Goal: Information Seeking & Learning: Learn about a topic

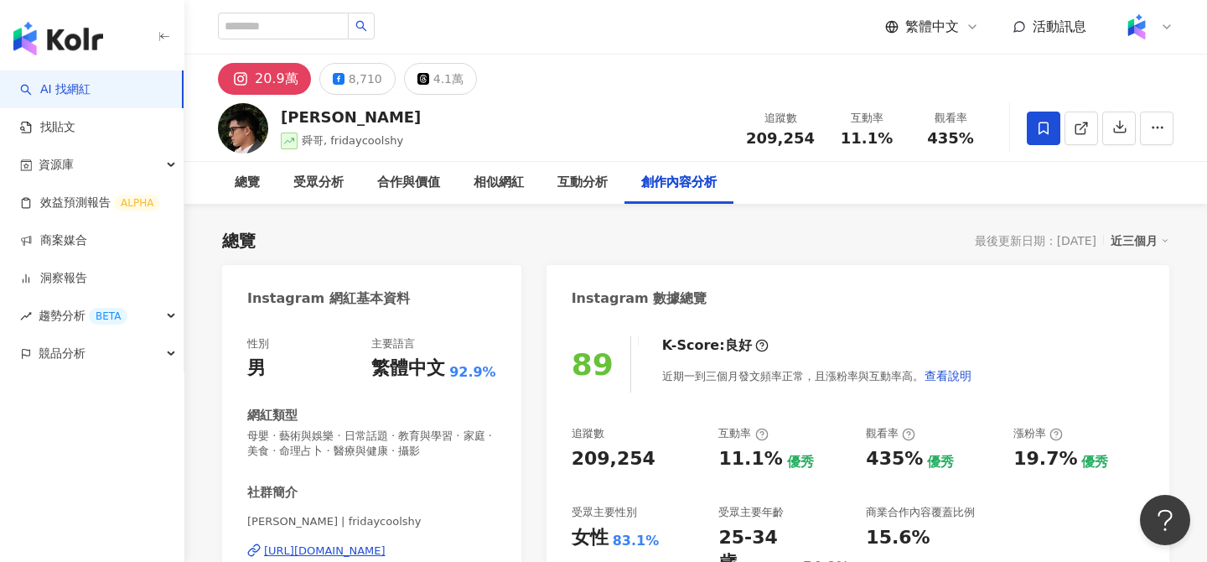
scroll to position [21, 0]
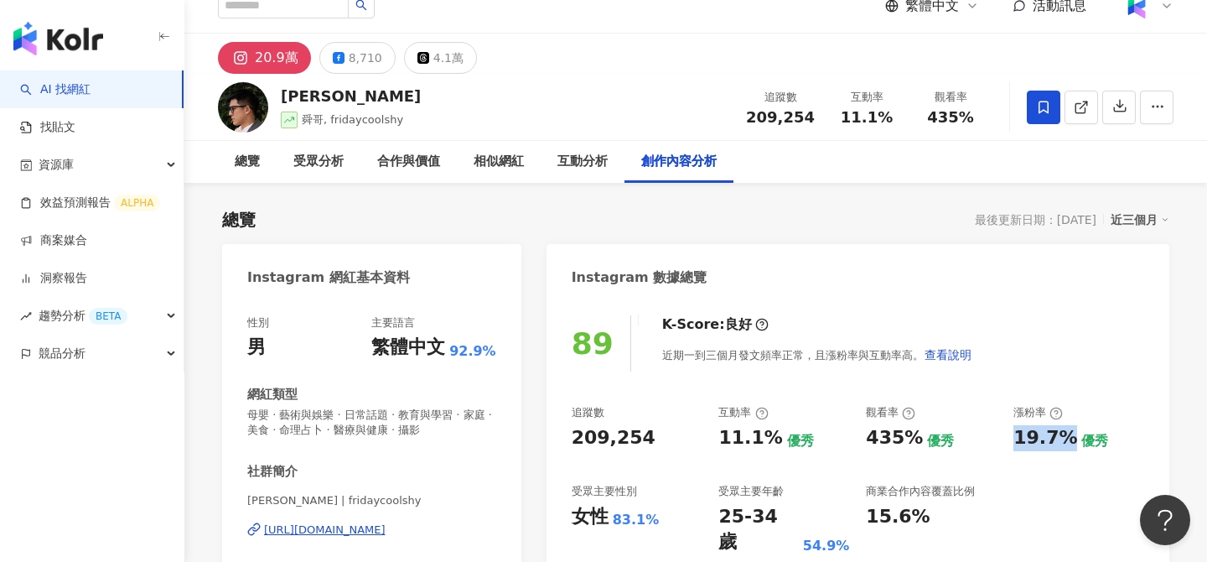
drag, startPoint x: 1012, startPoint y: 441, endPoint x: 1062, endPoint y: 441, distance: 50.3
click at [1062, 441] on div "追蹤數 209,254 互動率 11.1% 優秀 觀看率 435% 優秀 漲粉率 19.7% 優秀 受眾主要性別 女性 83.1% 受眾主要年齡 25-34 …" at bounding box center [858, 480] width 573 height 150
copy div "19.7%"
click at [358, 50] on div "8,710" at bounding box center [366, 57] width 34 height 23
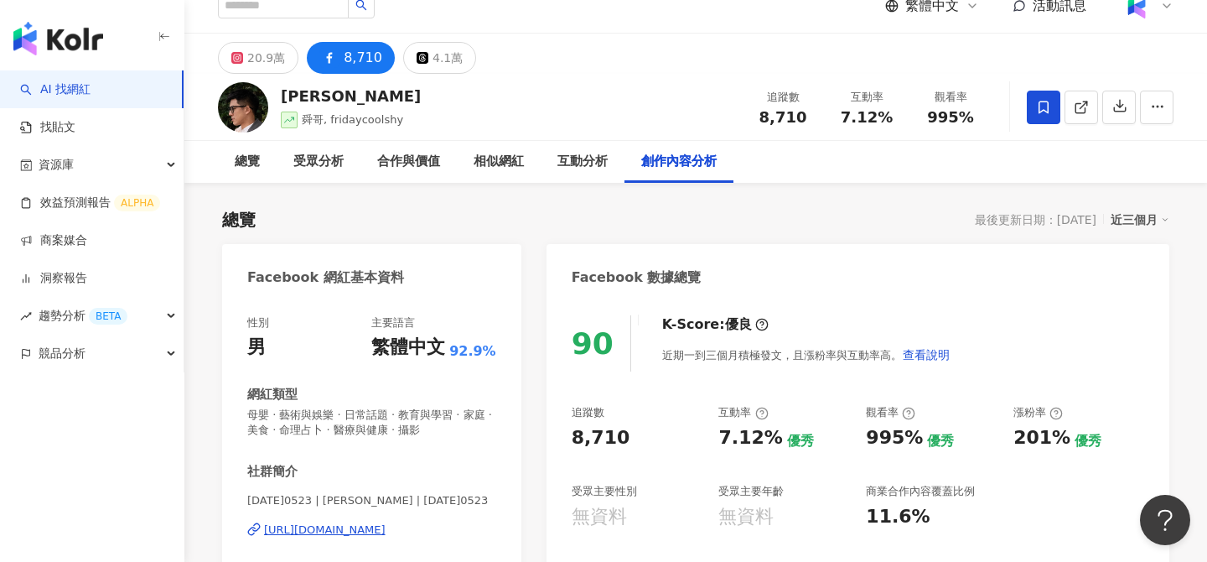
scroll to position [69, 0]
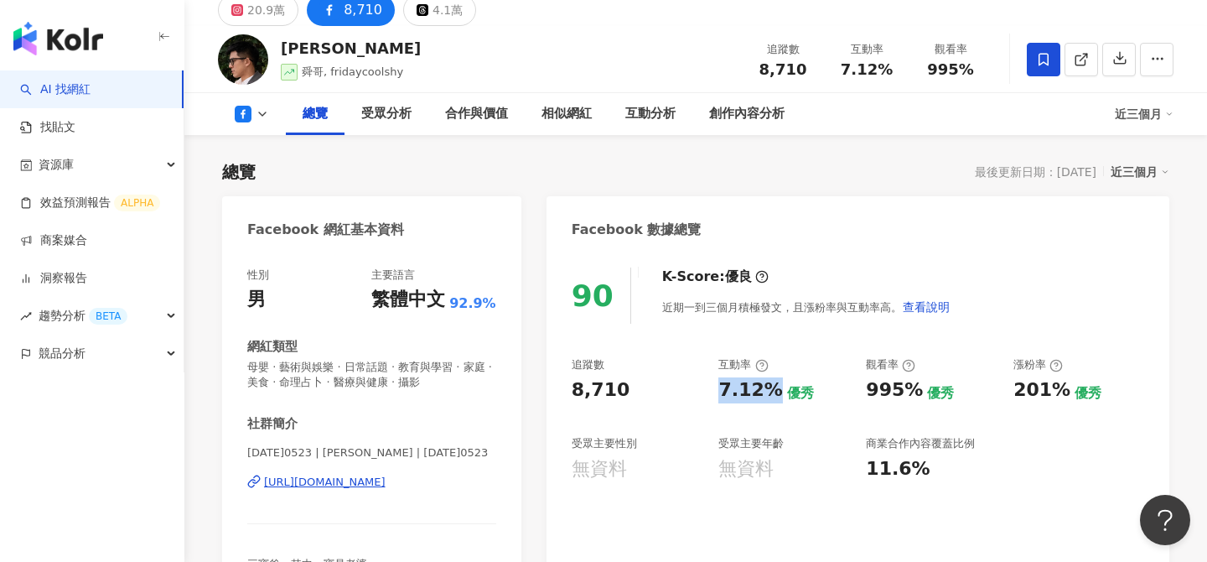
drag, startPoint x: 720, startPoint y: 387, endPoint x: 769, endPoint y: 384, distance: 48.7
click at [769, 384] on div "7.12%" at bounding box center [750, 390] width 64 height 26
copy div "7.12%"
drag, startPoint x: 862, startPoint y: 386, endPoint x: 912, endPoint y: 386, distance: 50.3
click at [912, 386] on div "追蹤數 8,710 互動率 7.12% 優秀 觀看率 995% 優秀 漲粉率 201% 優秀 受眾主要性別 無資料 受眾主要年齡 無資料 商業合作內容覆蓋比例…" at bounding box center [858, 419] width 573 height 124
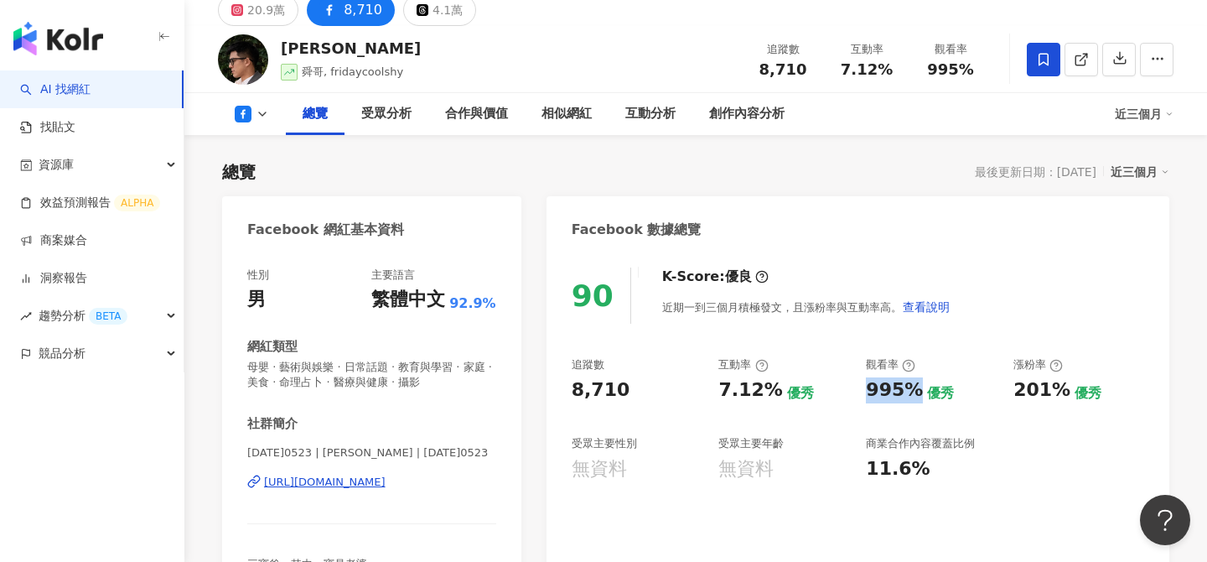
copy div "995%"
drag, startPoint x: 1010, startPoint y: 387, endPoint x: 1058, endPoint y: 392, distance: 48.1
click at [1058, 392] on div "追蹤數 8,710 互動率 7.12% 優秀 觀看率 995% 優秀 漲粉率 201% 優秀 受眾主要性別 無資料 受眾主要年齡 無資料 商業合作內容覆蓋比例…" at bounding box center [858, 419] width 573 height 124
copy div "201%"
drag, startPoint x: 804, startPoint y: 71, endPoint x: 742, endPoint y: 71, distance: 62.0
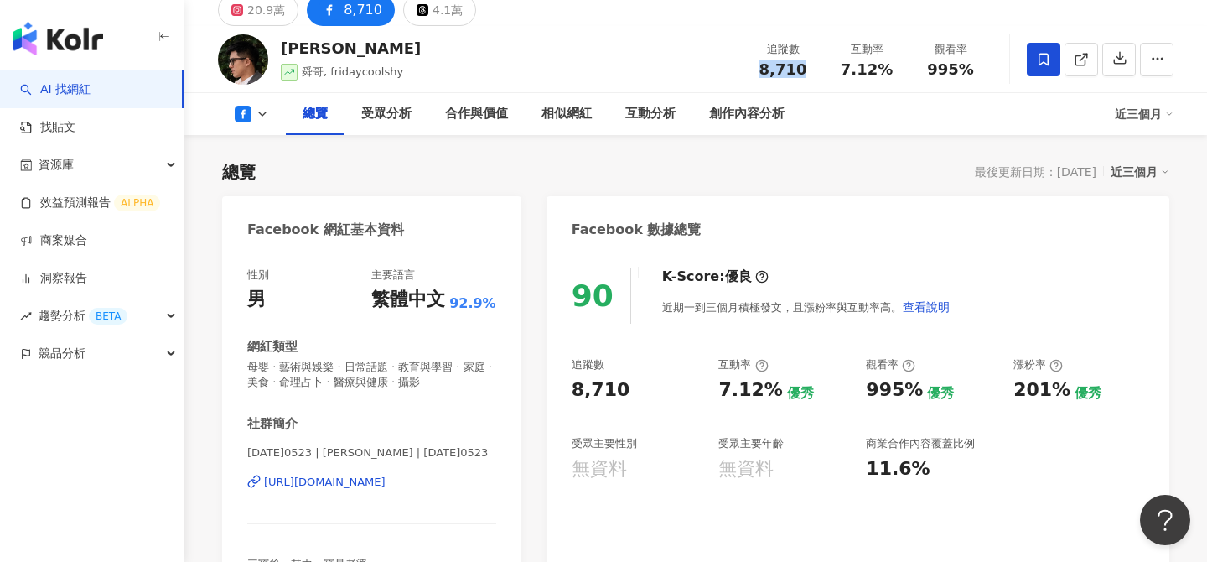
click at [742, 71] on div "追蹤數 8,710" at bounding box center [783, 59] width 84 height 36
copy span "8,710"
click at [1090, 56] on link at bounding box center [1082, 60] width 34 height 34
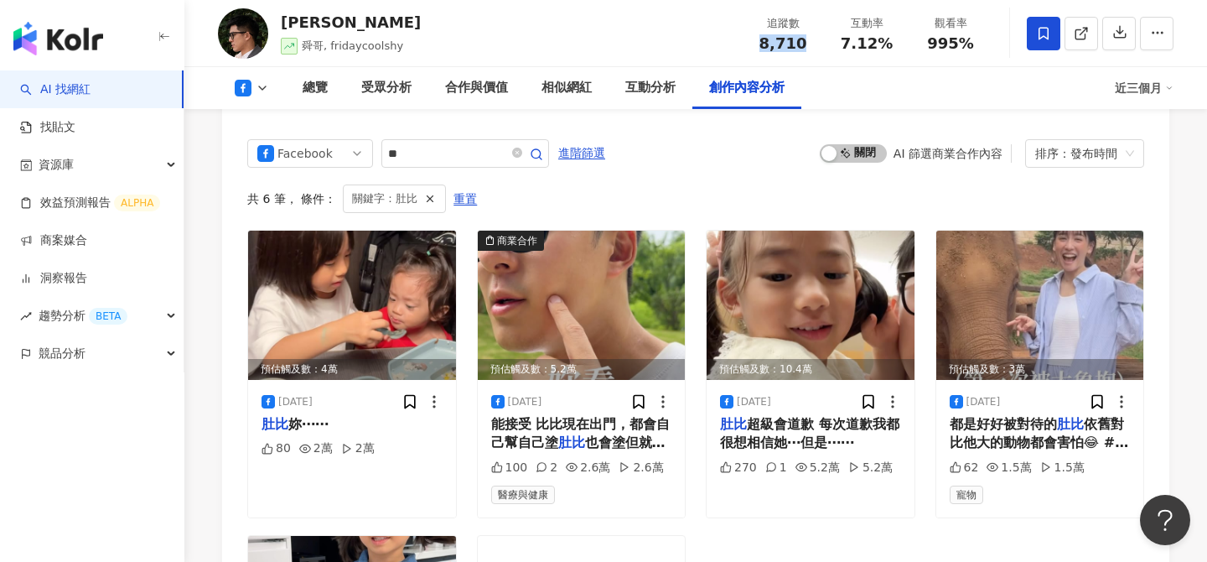
scroll to position [4358, 0]
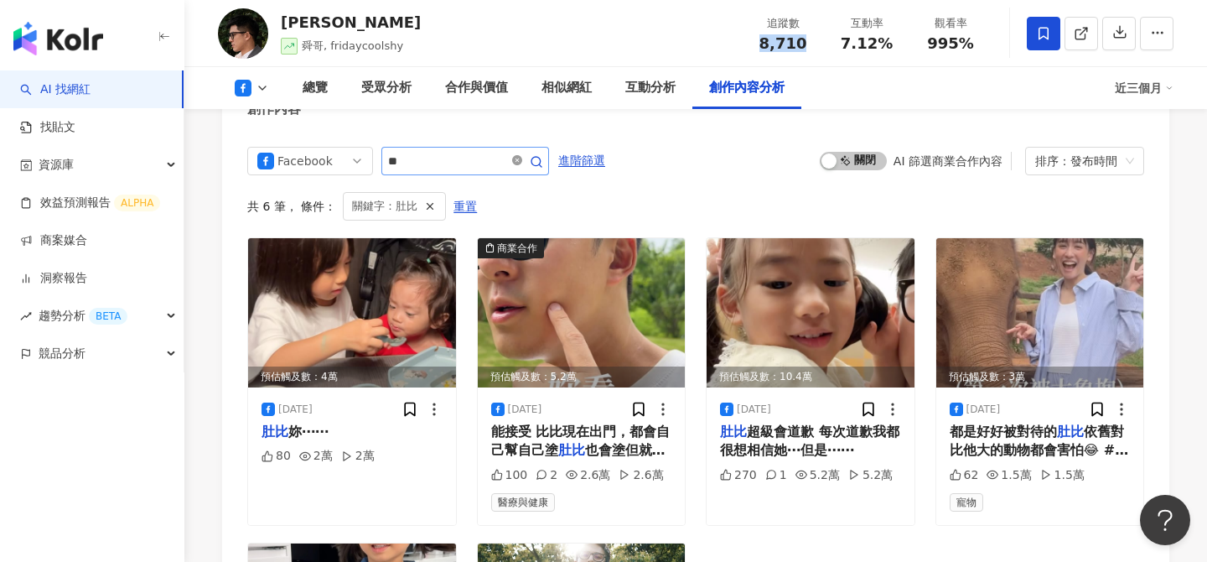
click at [522, 155] on icon "close-circle" at bounding box center [517, 160] width 10 height 10
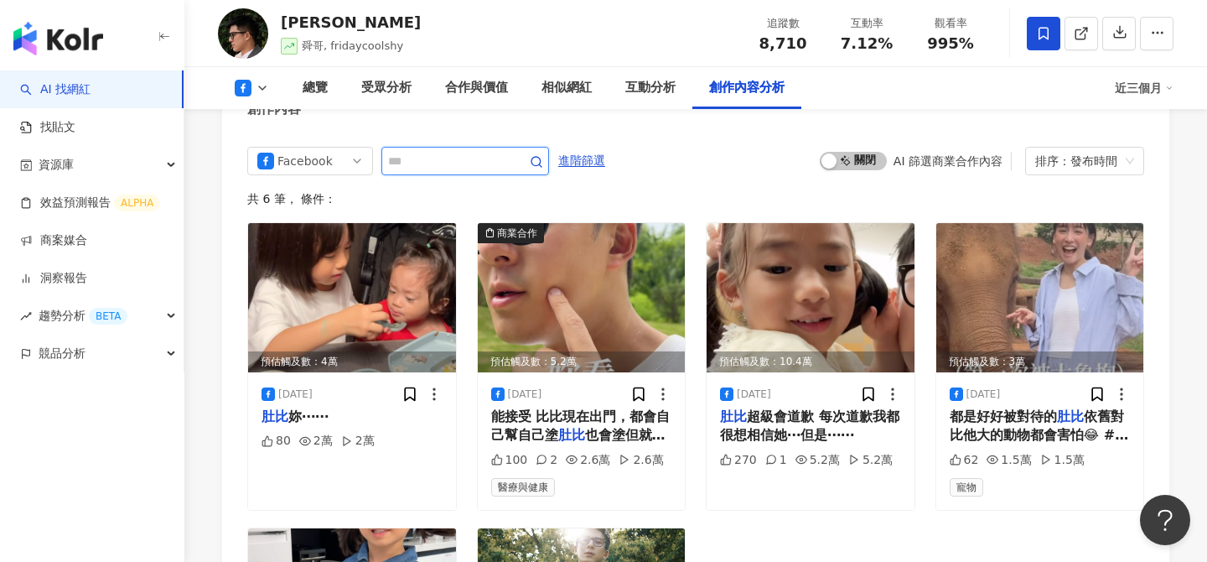
scroll to position [4306, 0]
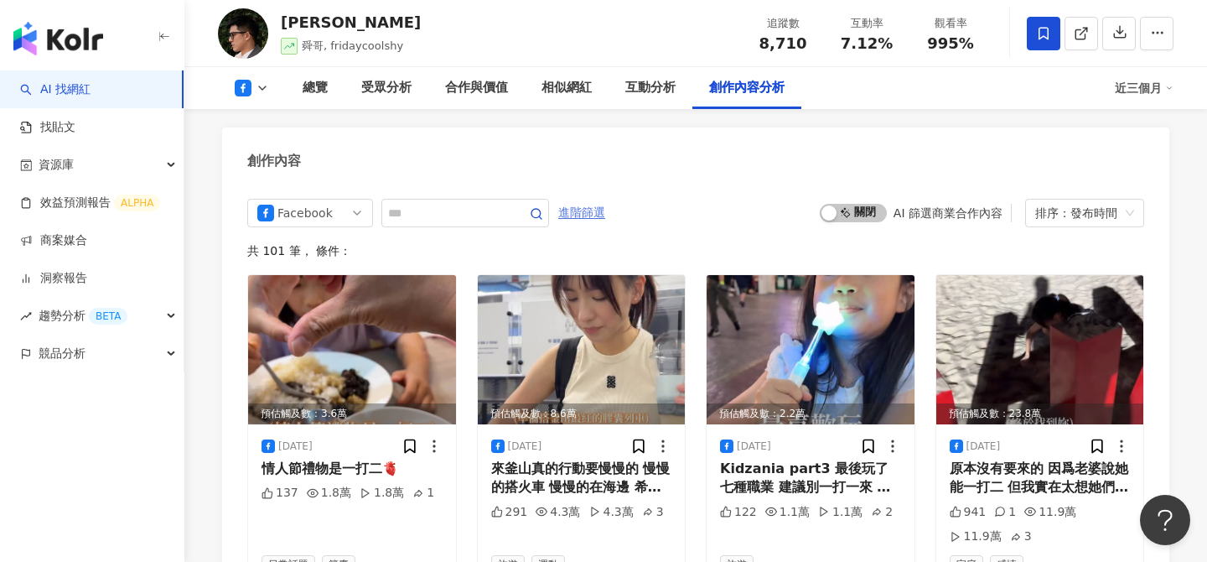
click at [585, 200] on span "進階篩選" at bounding box center [581, 213] width 47 height 27
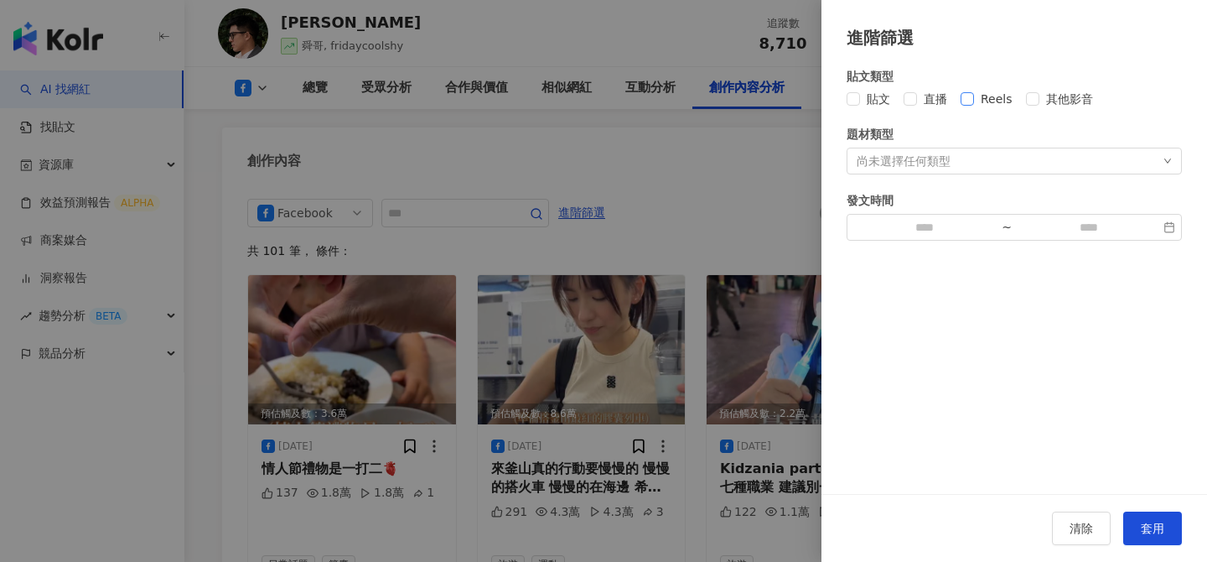
click at [988, 98] on span "Reels" at bounding box center [996, 99] width 45 height 18
click at [1150, 535] on button "套用" at bounding box center [1152, 528] width 59 height 34
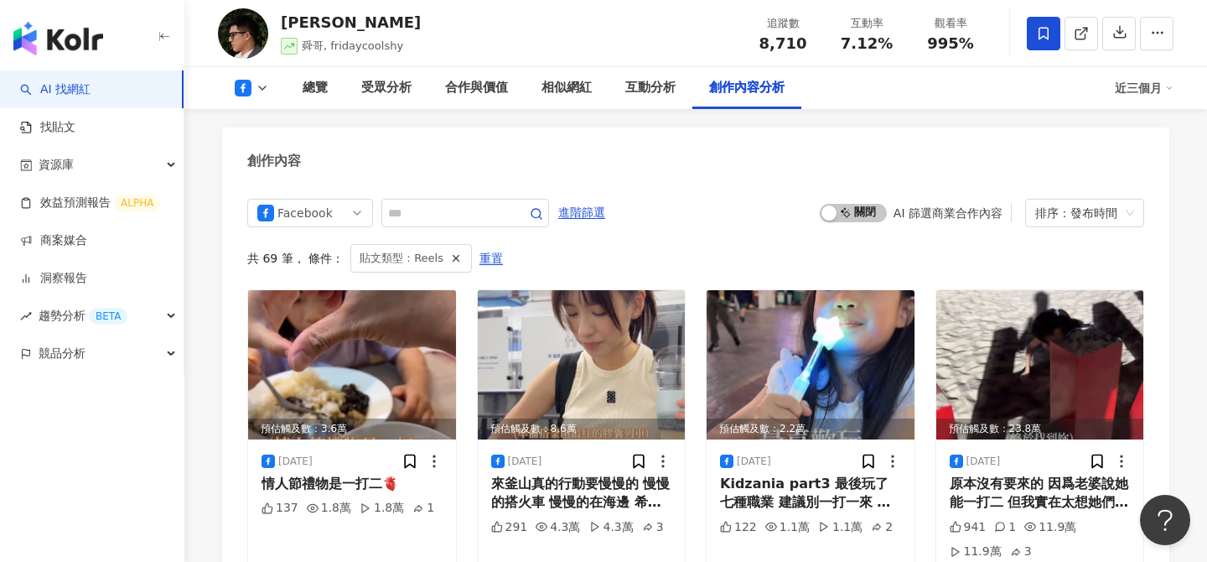
click at [255, 84] on button at bounding box center [252, 88] width 68 height 17
click at [275, 133] on li "Instagram" at bounding box center [278, 119] width 121 height 39
click at [248, 86] on icon at bounding box center [243, 88] width 17 height 17
click at [288, 123] on button "Instagram" at bounding box center [278, 118] width 101 height 23
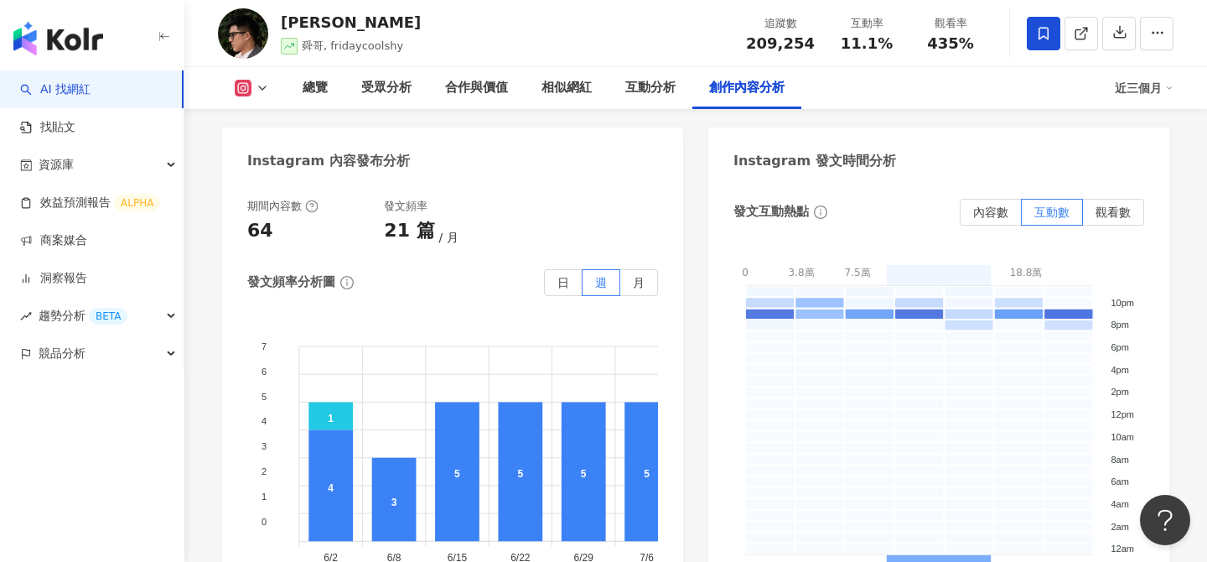
scroll to position [5140, 0]
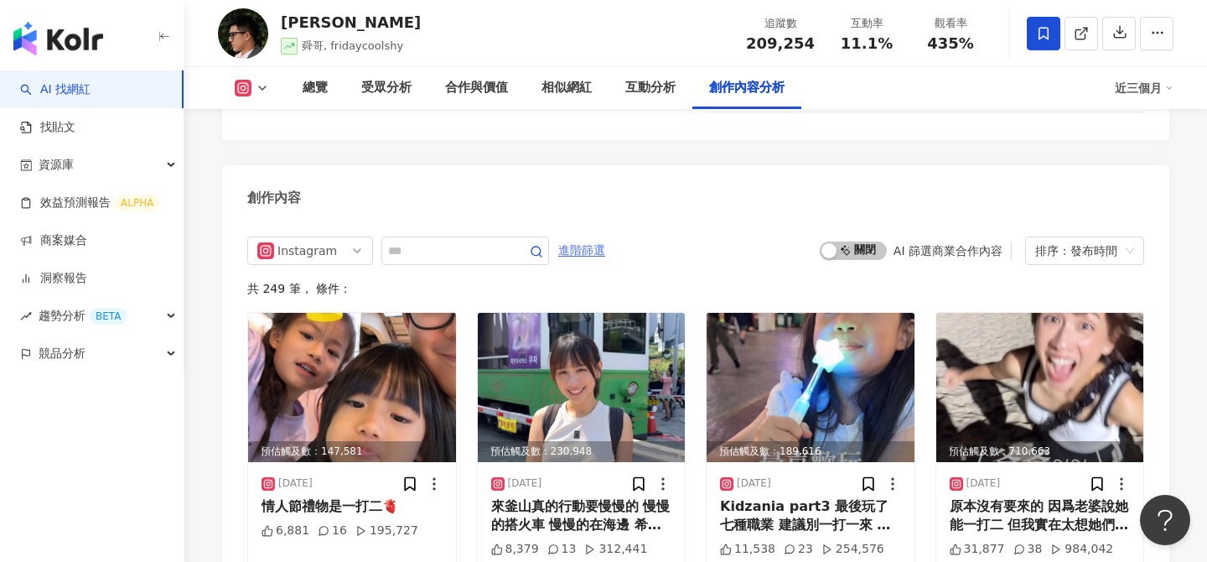
click at [582, 237] on span "進階篩選" at bounding box center [581, 250] width 47 height 27
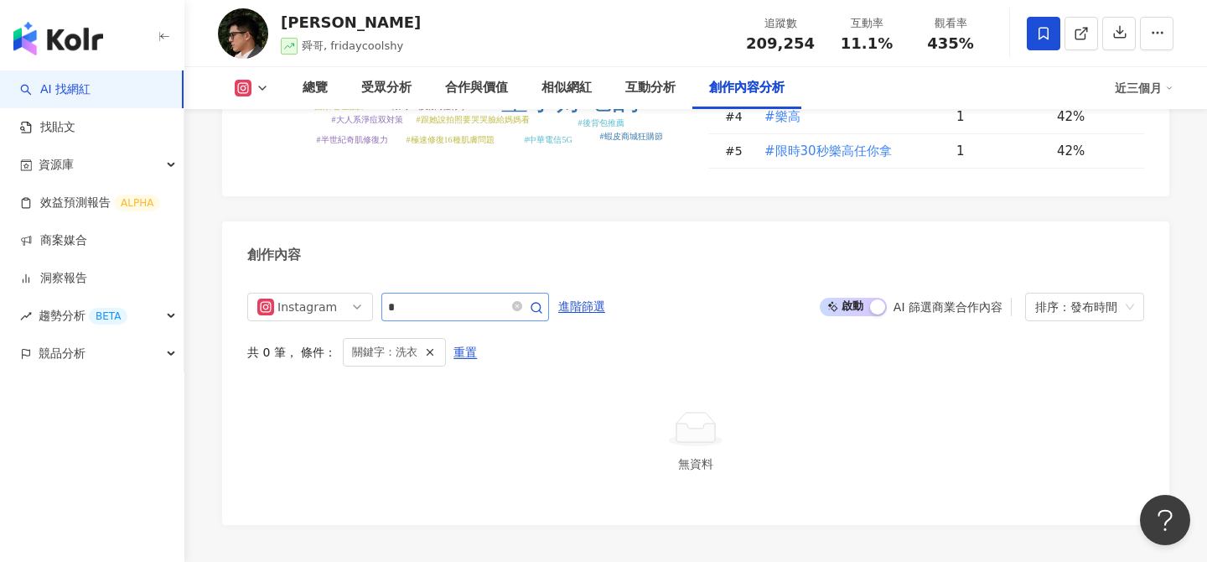
type input "*"
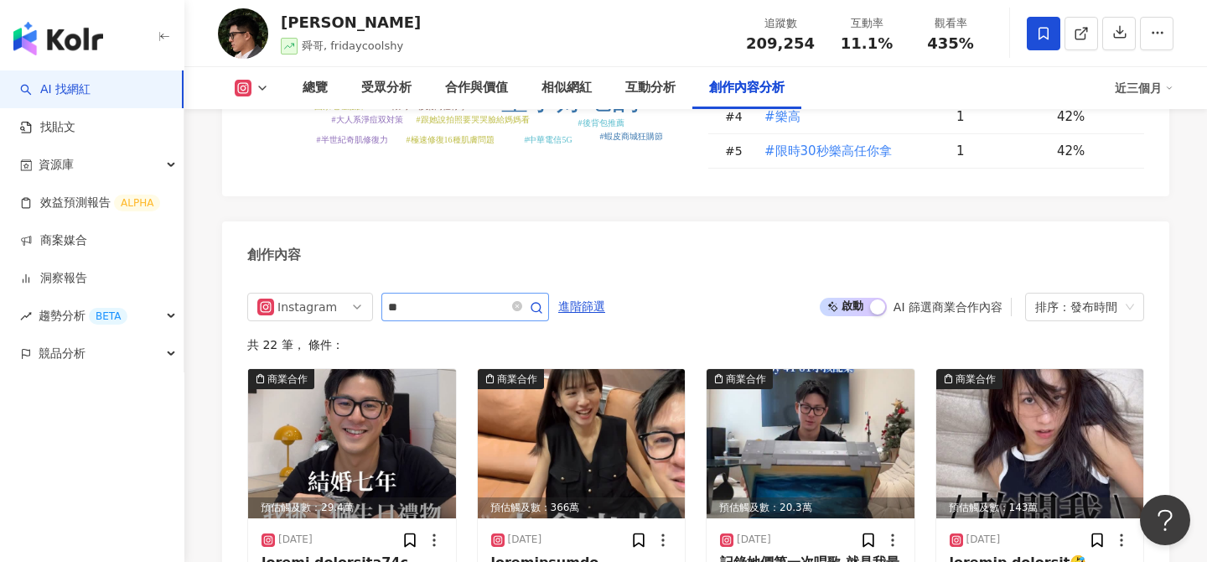
type input "**"
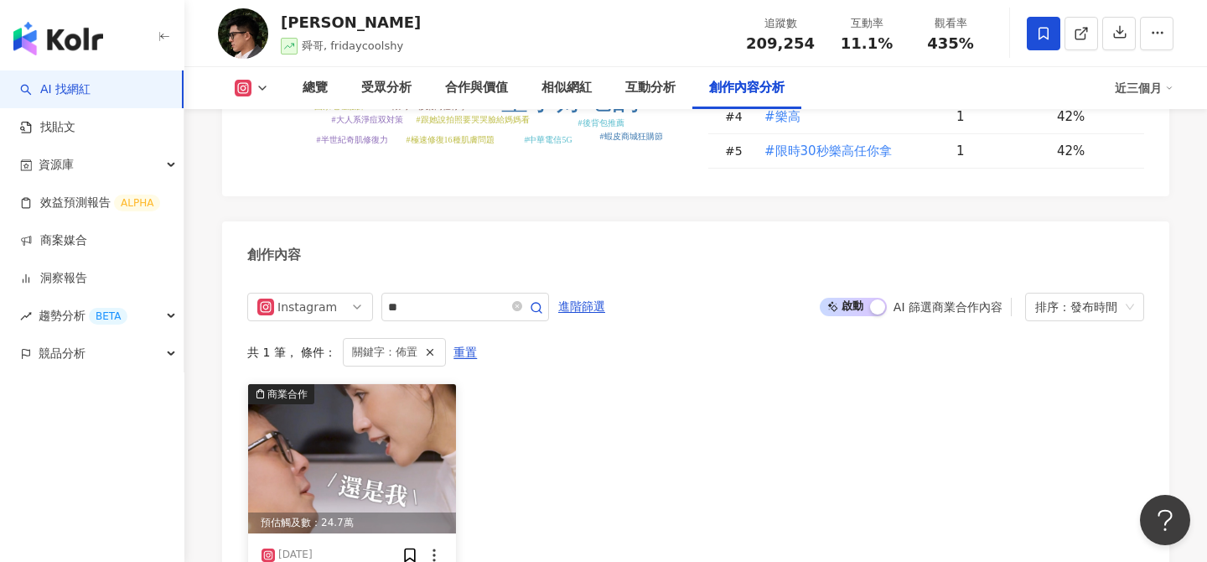
click at [386, 384] on img at bounding box center [352, 458] width 208 height 149
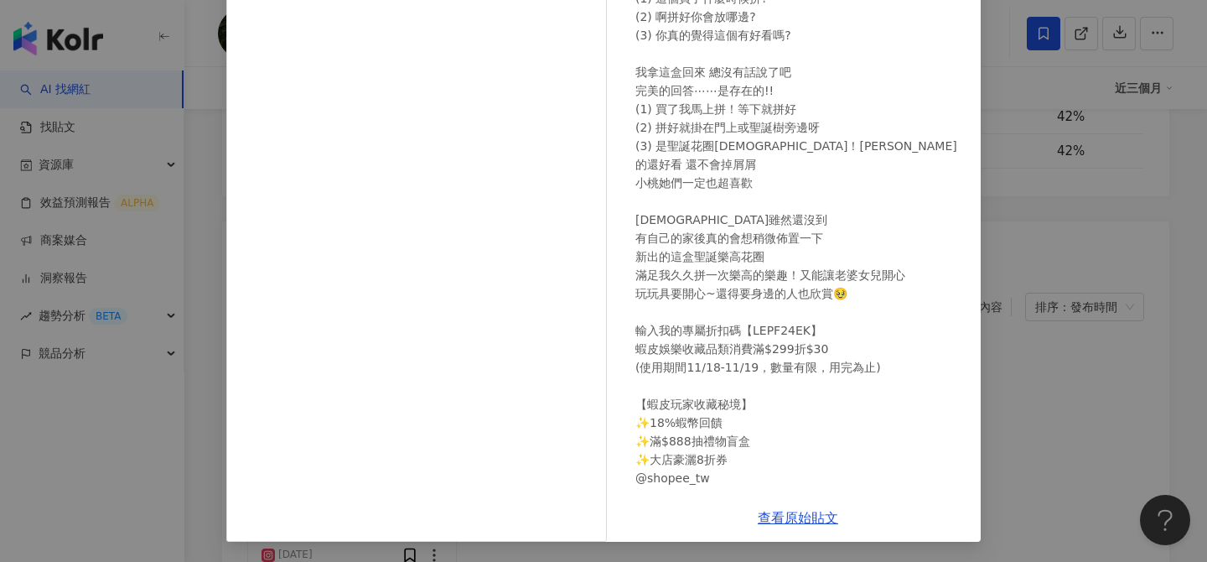
scroll to position [5143, 0]
click at [1041, 352] on div "Edward Kao 2024/11/18 每次拿樂高回家 必須接受三次靈魂拷問 (1) 這個買了什麼時候拼? (2) 啊拼好你會放哪邊? (3) 你真的覺得…" at bounding box center [603, 281] width 1207 height 562
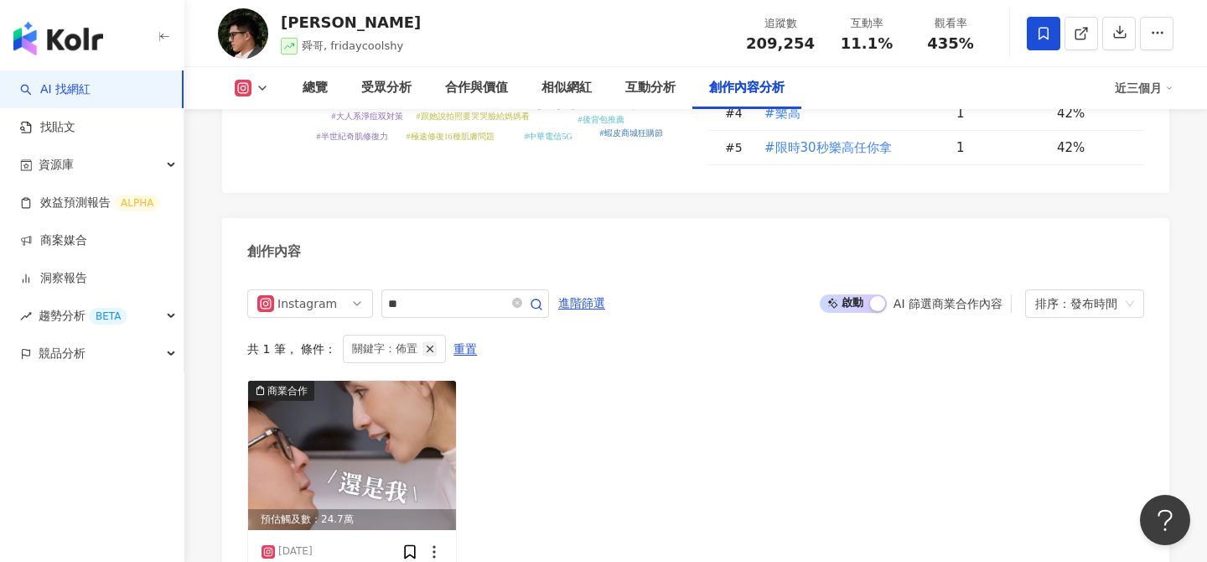
click at [433, 343] on icon "button" at bounding box center [430, 349] width 12 height 12
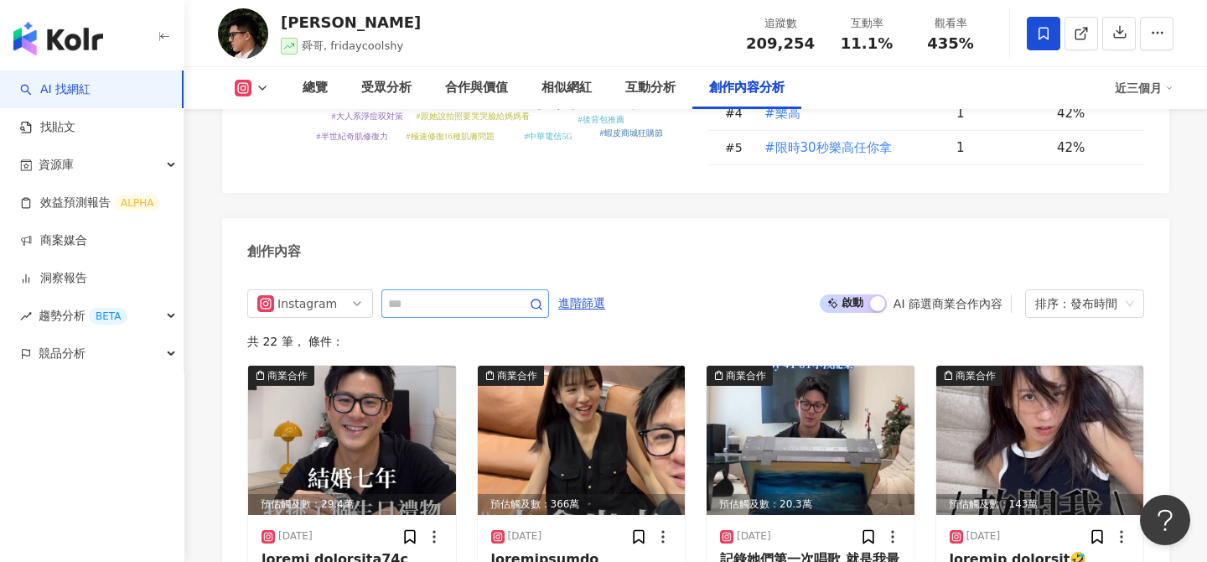
scroll to position [5140, 0]
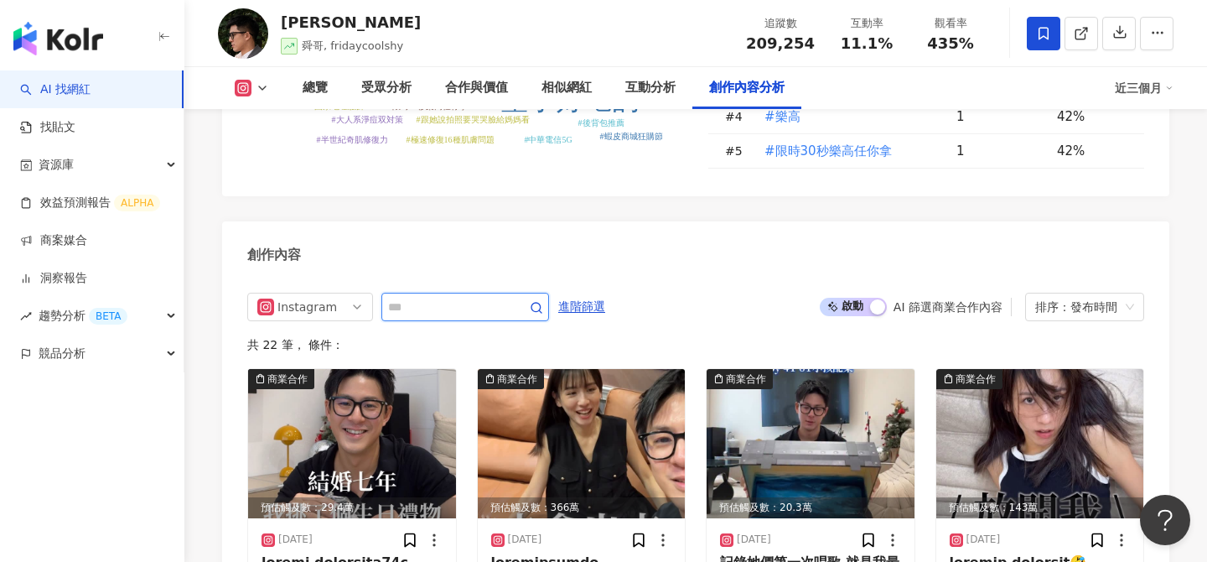
click at [495, 297] on input "text" at bounding box center [446, 307] width 117 height 20
type input "**"
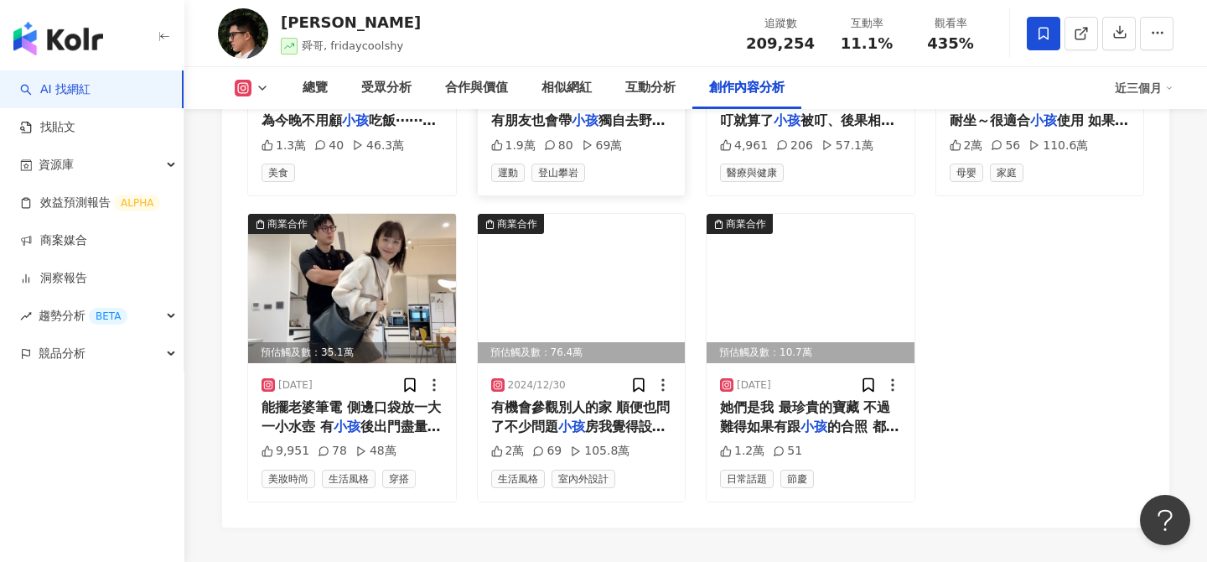
scroll to position [5600, 0]
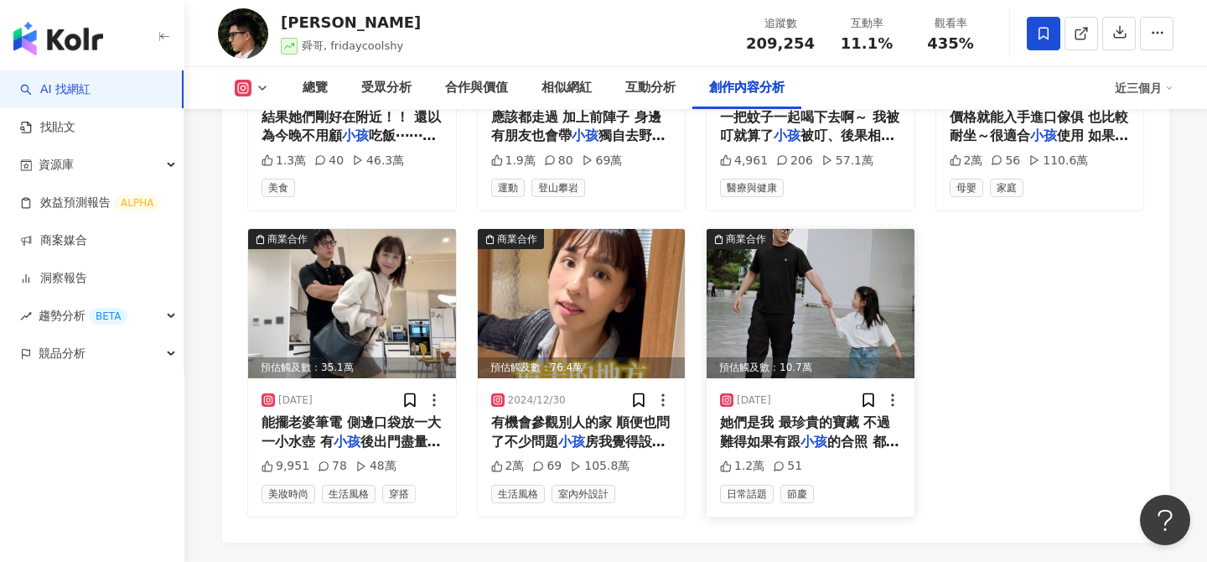
click at [801, 229] on img at bounding box center [811, 303] width 208 height 149
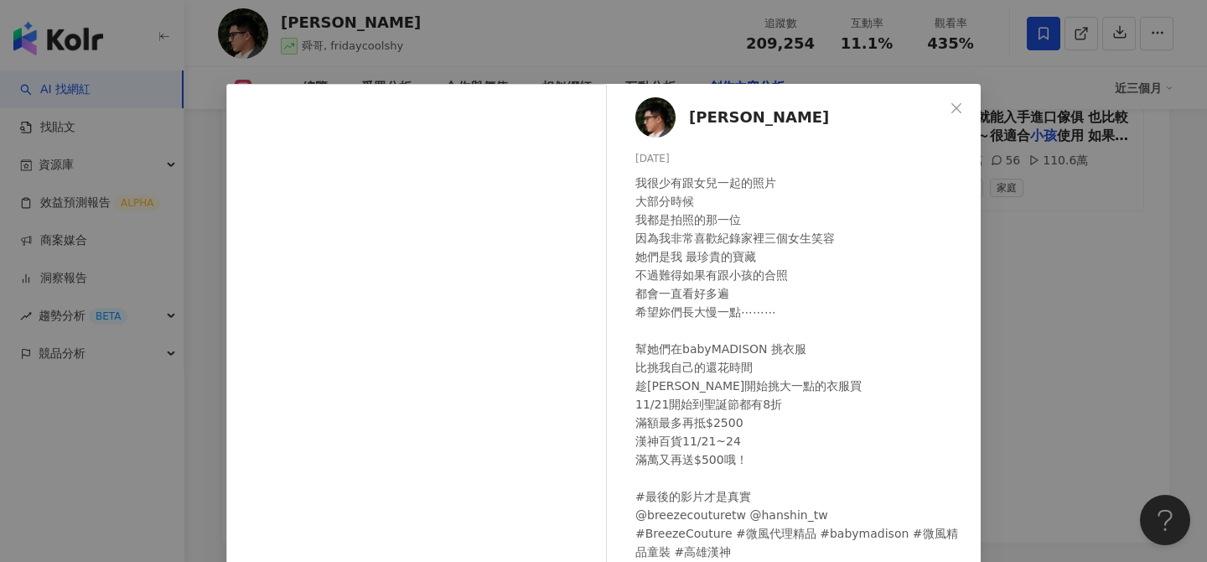
click at [1039, 325] on div "Edward Kao 2024/11/19 我很少有跟女兒一起的照片 大部分時候 我都是拍照的那一位 因為我非常喜歡紀錄家裡三個女生笑容 她們是我 最珍貴的寶…" at bounding box center [603, 281] width 1207 height 562
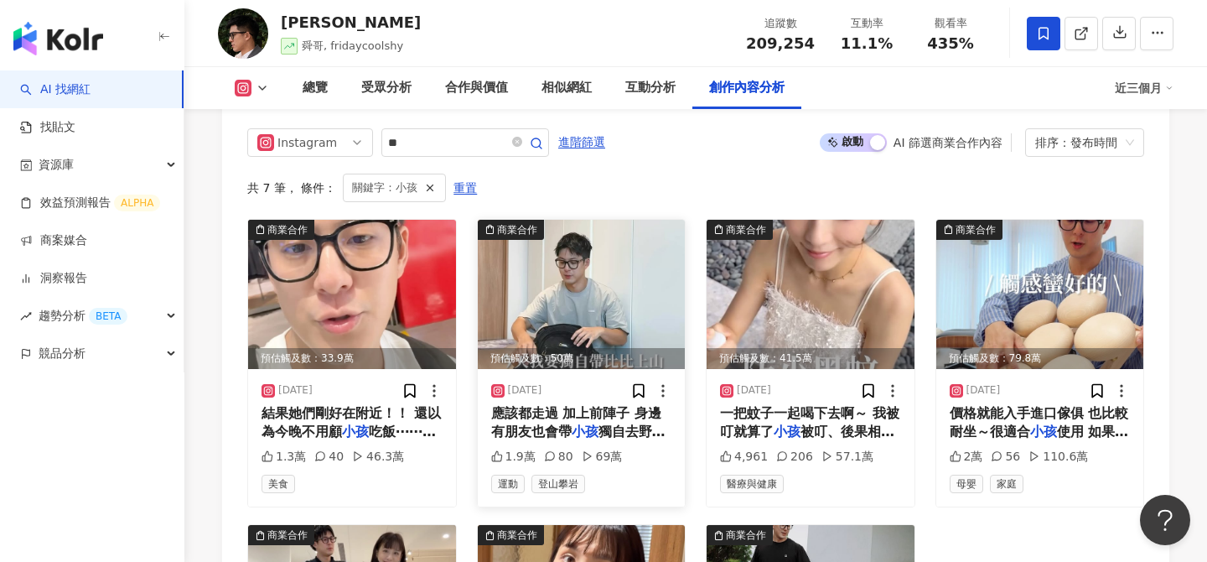
scroll to position [5048, 0]
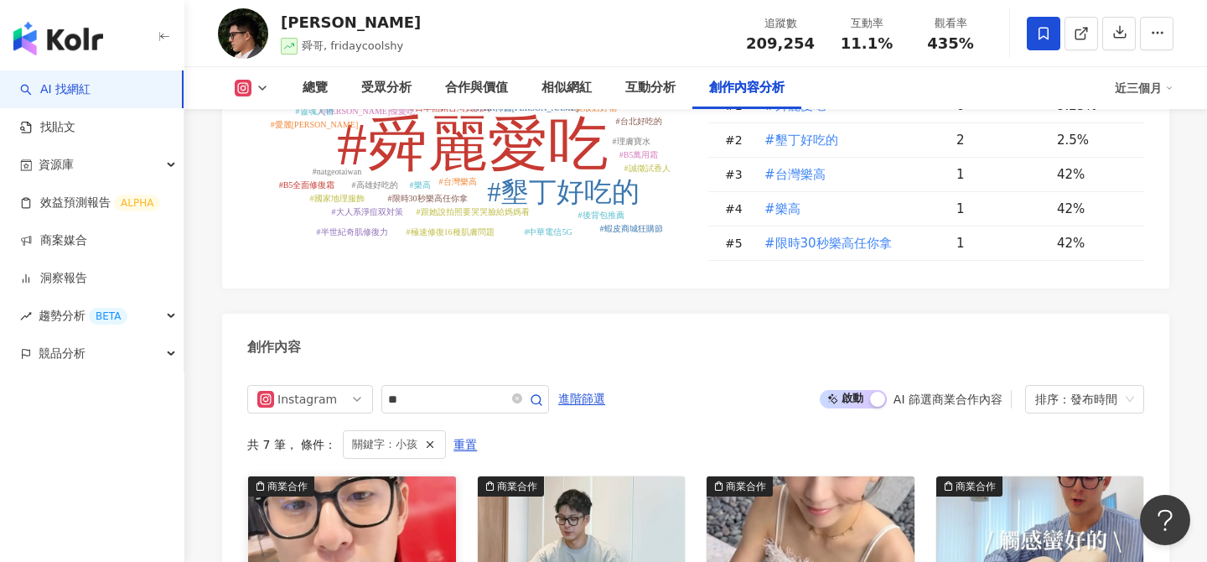
click at [399, 476] on img at bounding box center [352, 550] width 208 height 149
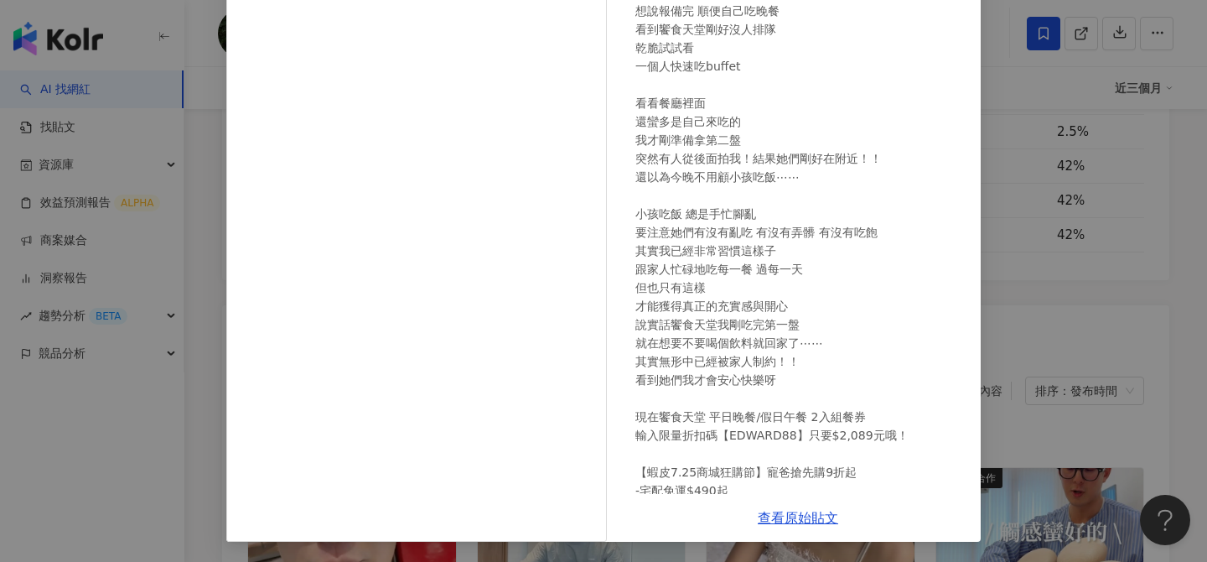
scroll to position [5063, 0]
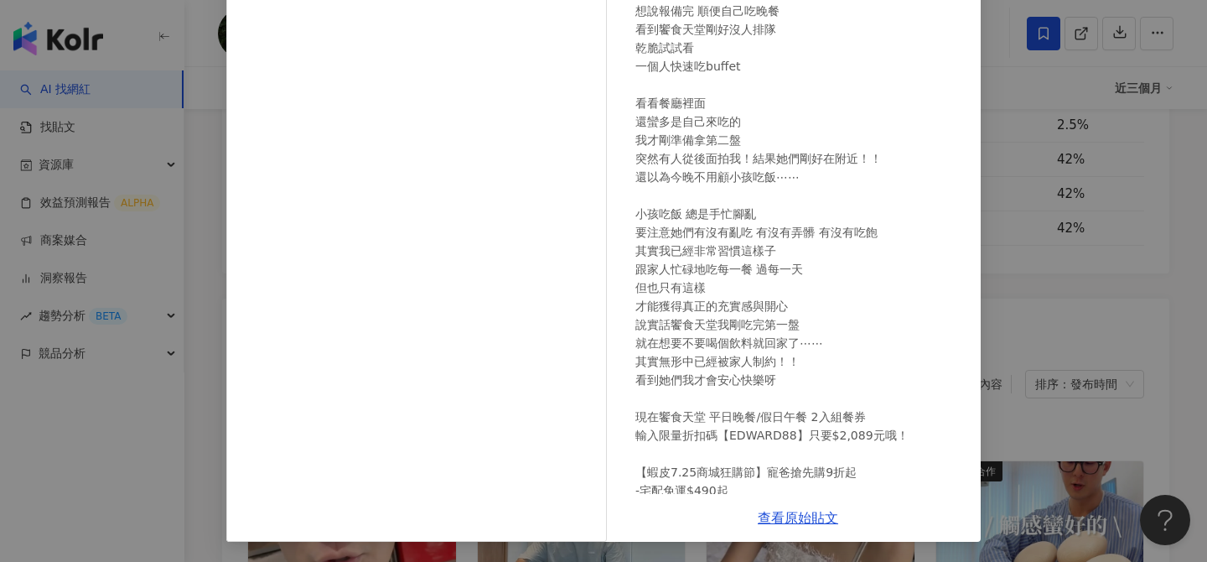
click at [991, 263] on div "Edward Kao 2025/7/20 1.3萬 40 46.3萬 查看原始貼文" at bounding box center [603, 281] width 1207 height 562
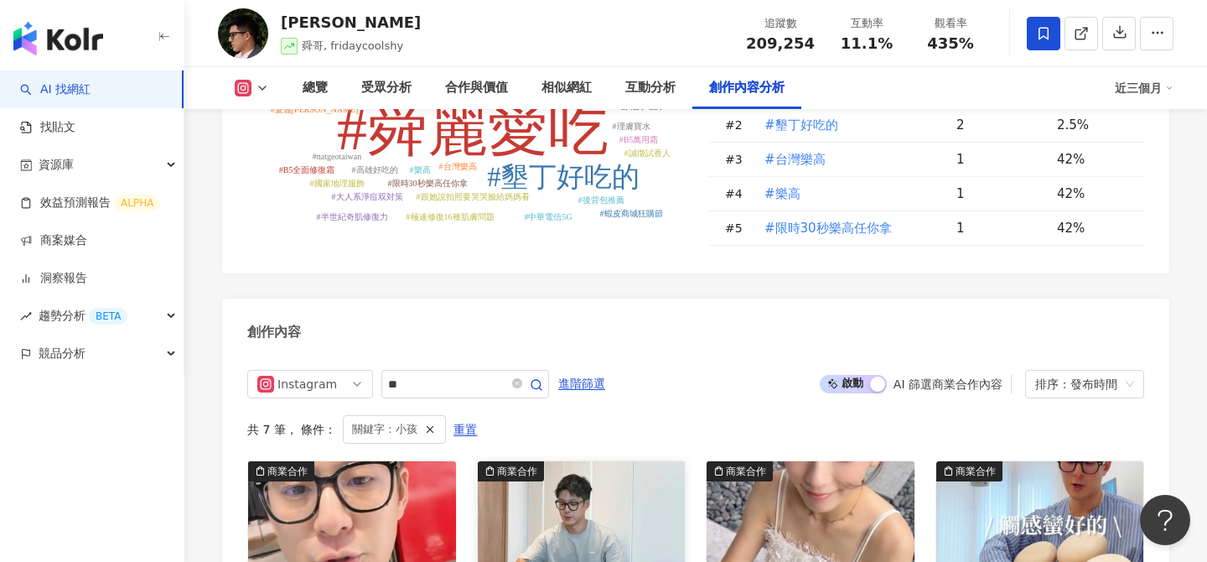
click at [564, 461] on img at bounding box center [582, 535] width 208 height 149
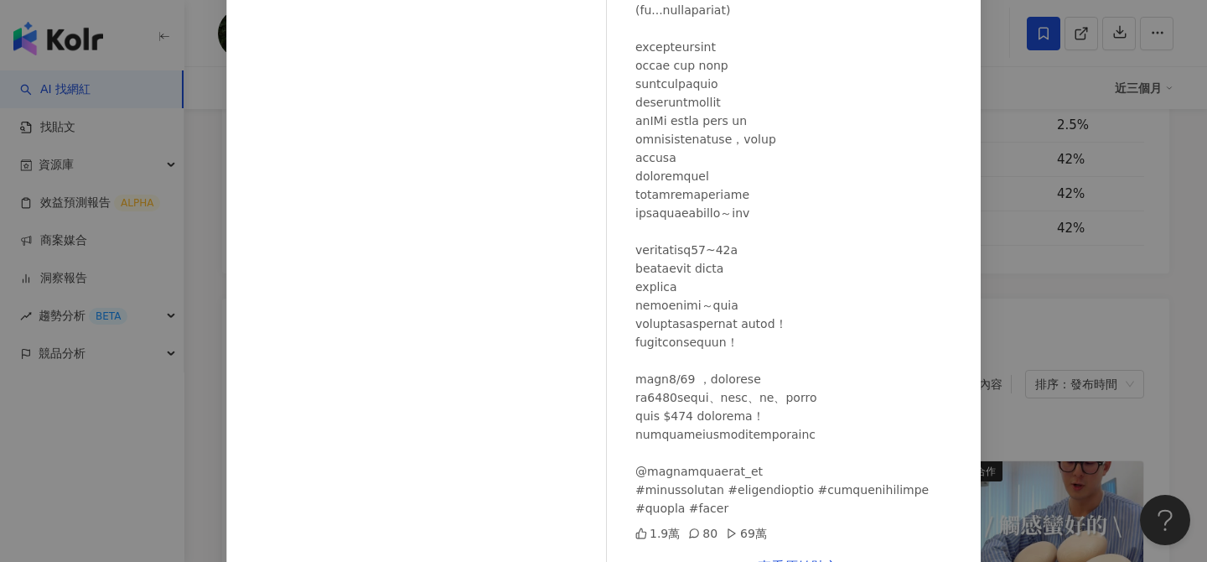
scroll to position [190, 0]
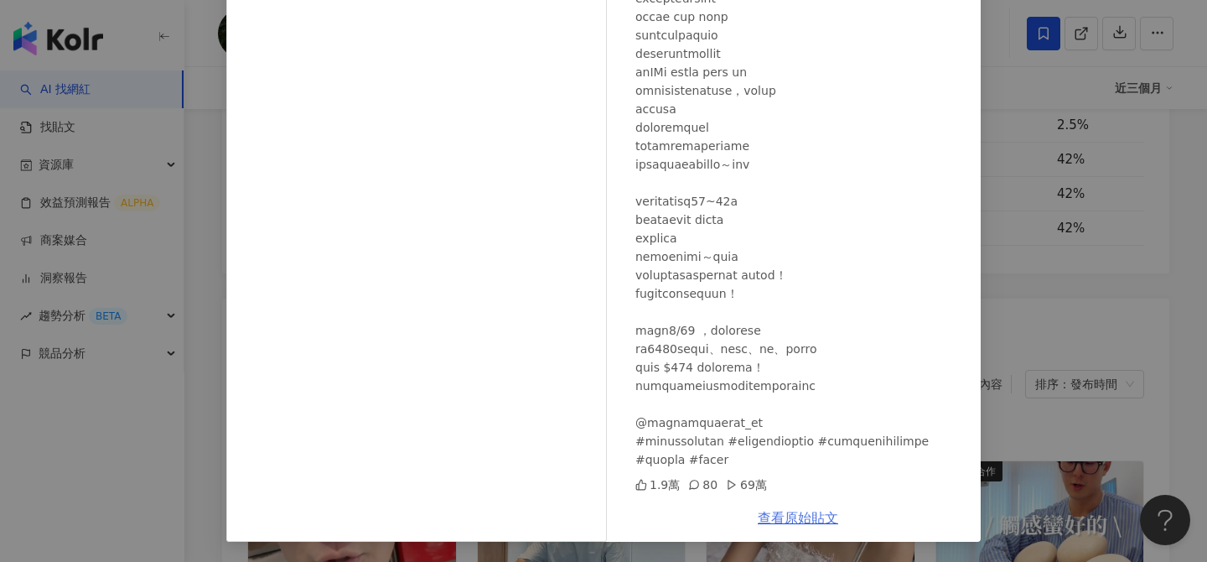
click at [824, 517] on link "查看原始貼文" at bounding box center [798, 518] width 80 height 16
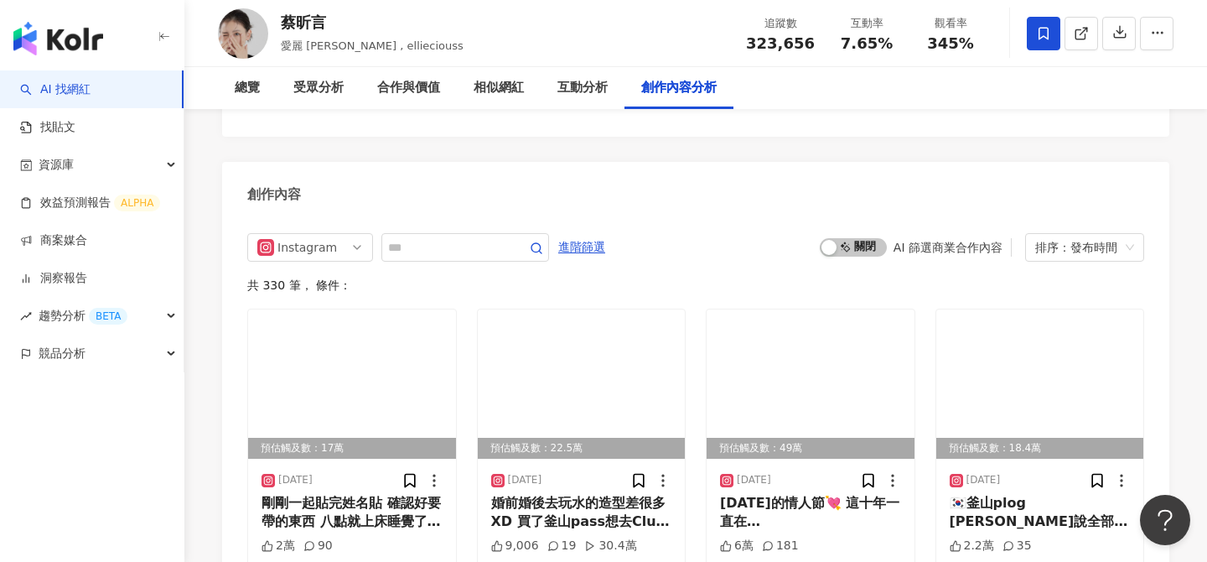
scroll to position [5159, 0]
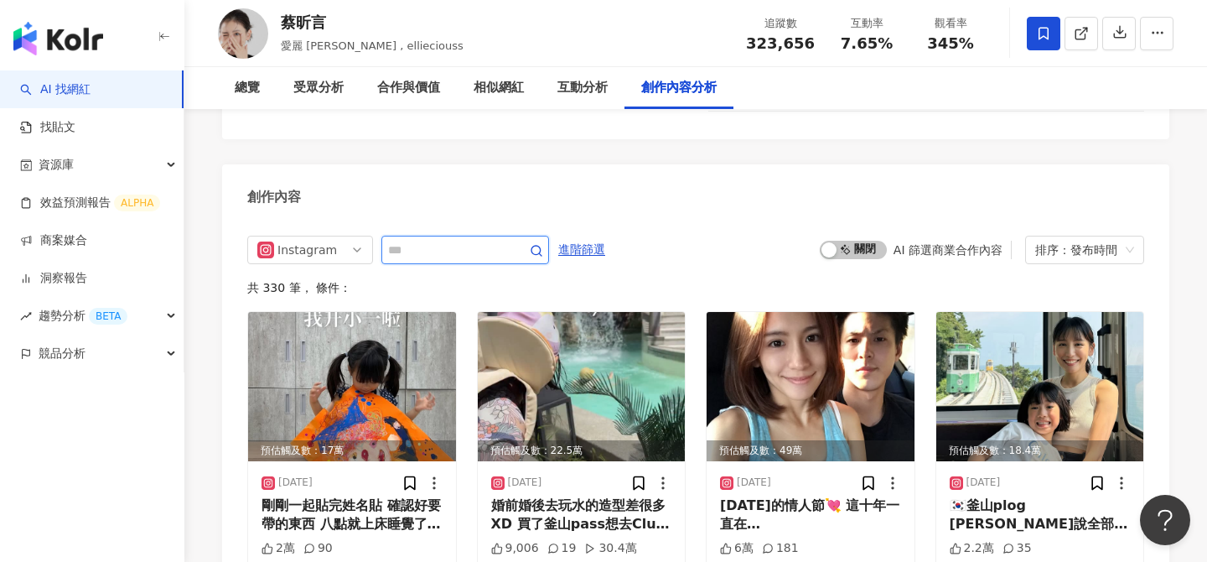
click at [466, 240] on input "text" at bounding box center [446, 250] width 117 height 20
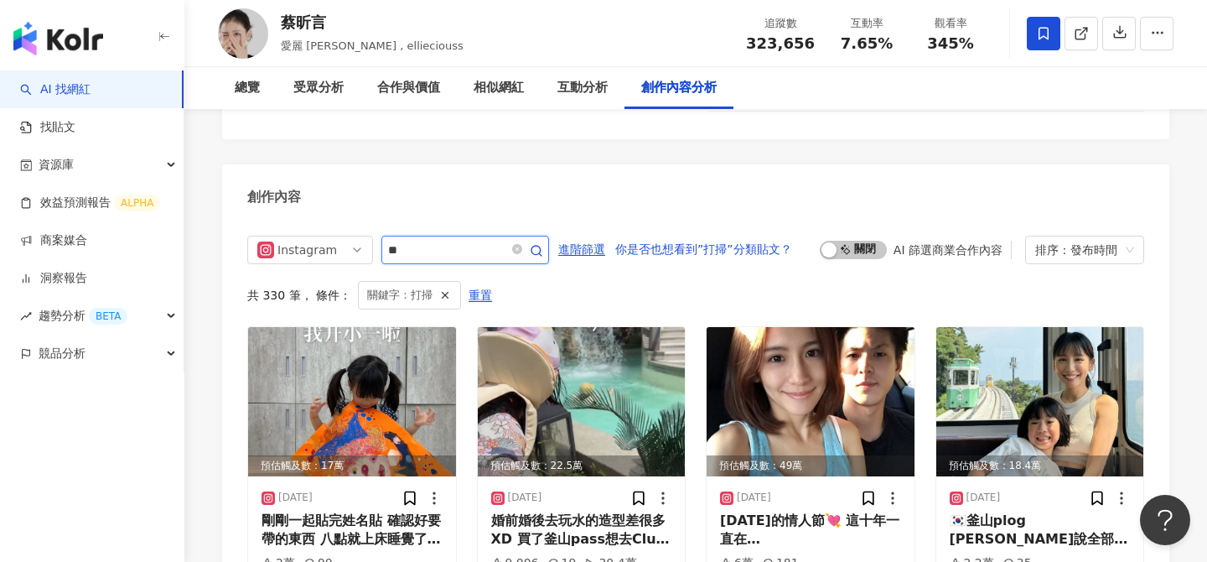
scroll to position [5169, 0]
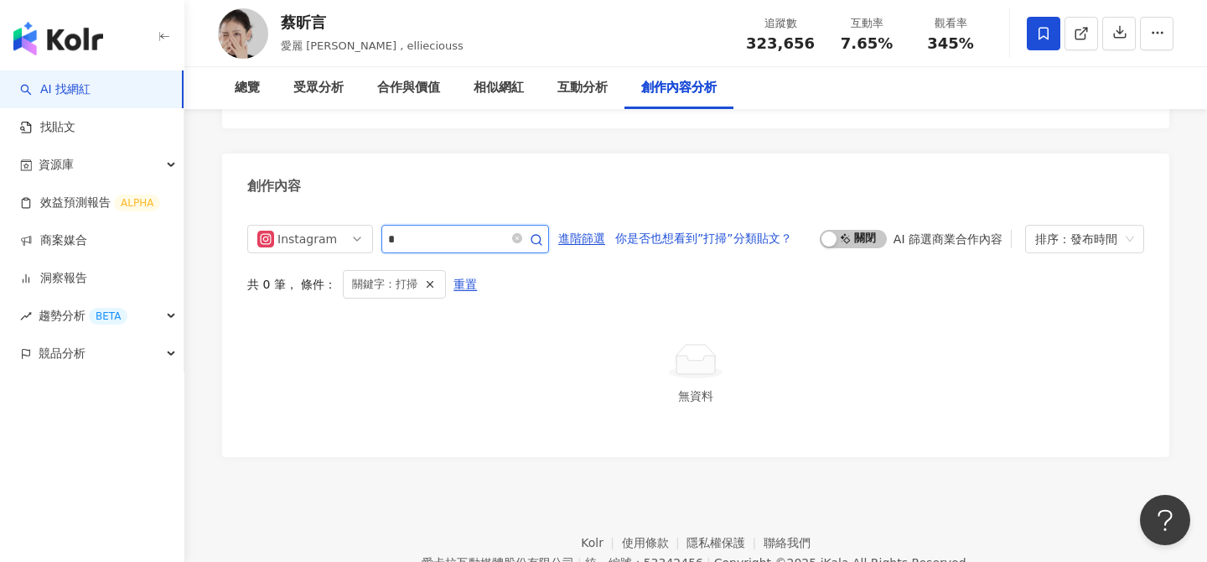
type input "*"
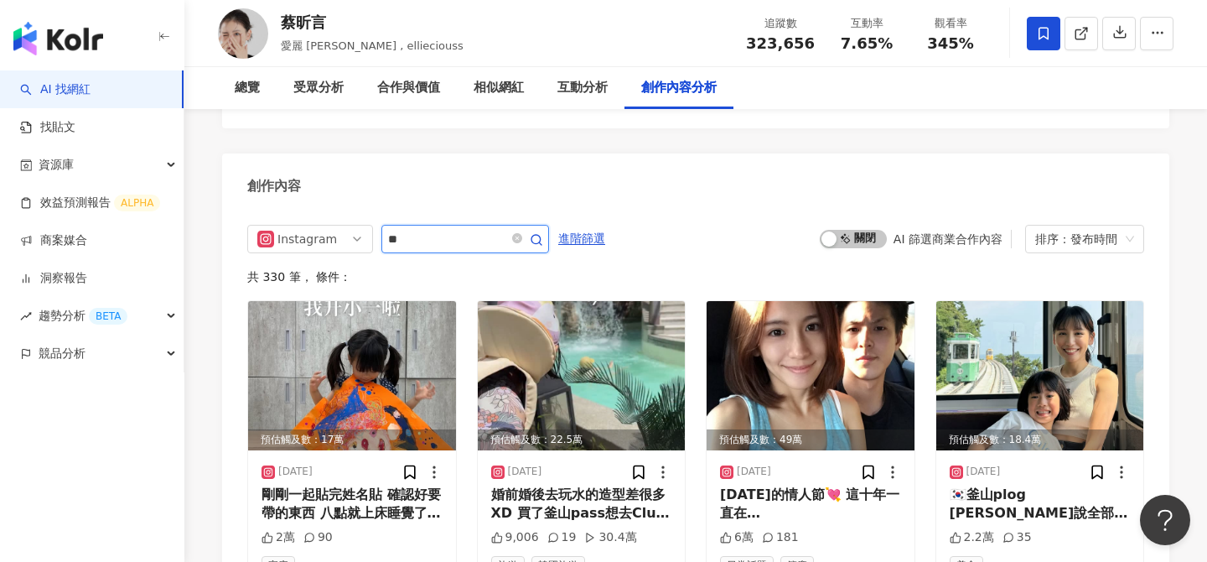
type input "*"
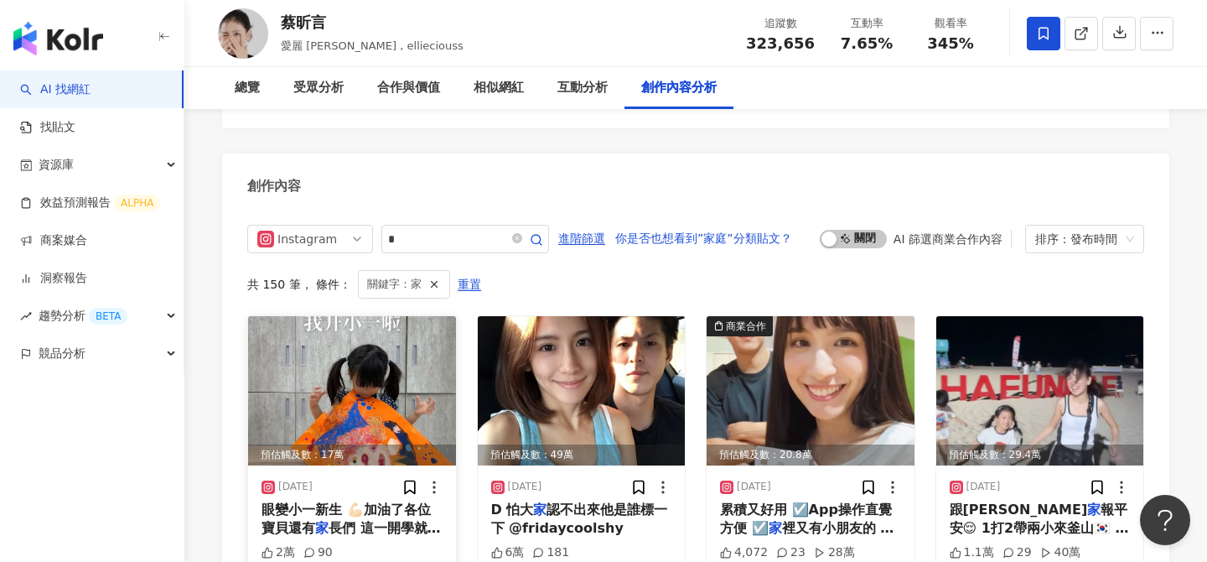
click at [395, 337] on img at bounding box center [352, 390] width 208 height 149
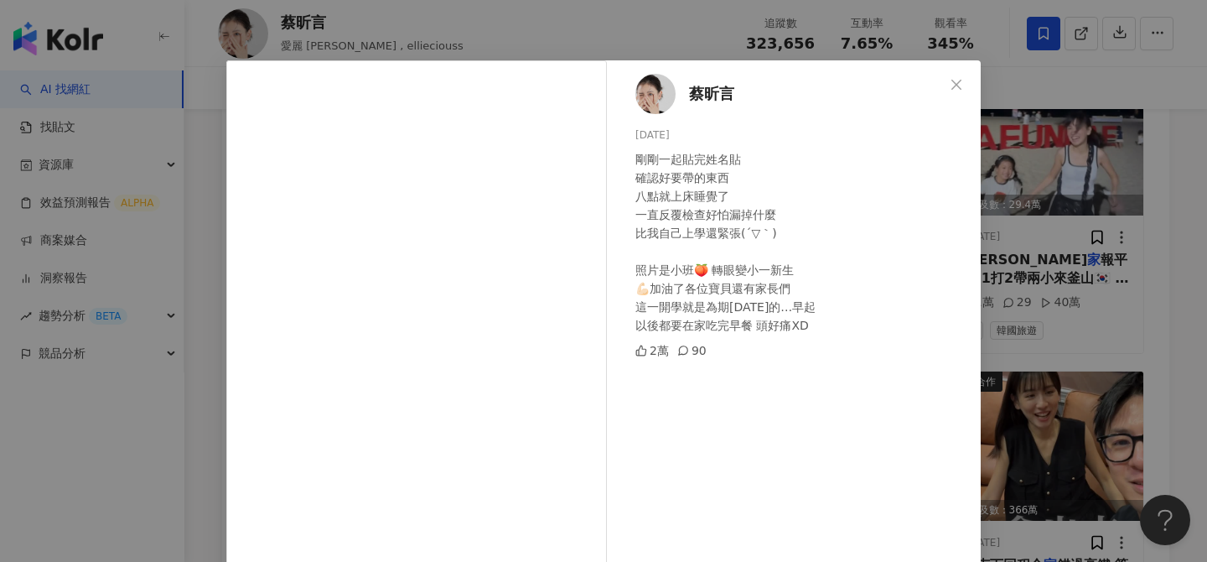
scroll to position [33, 0]
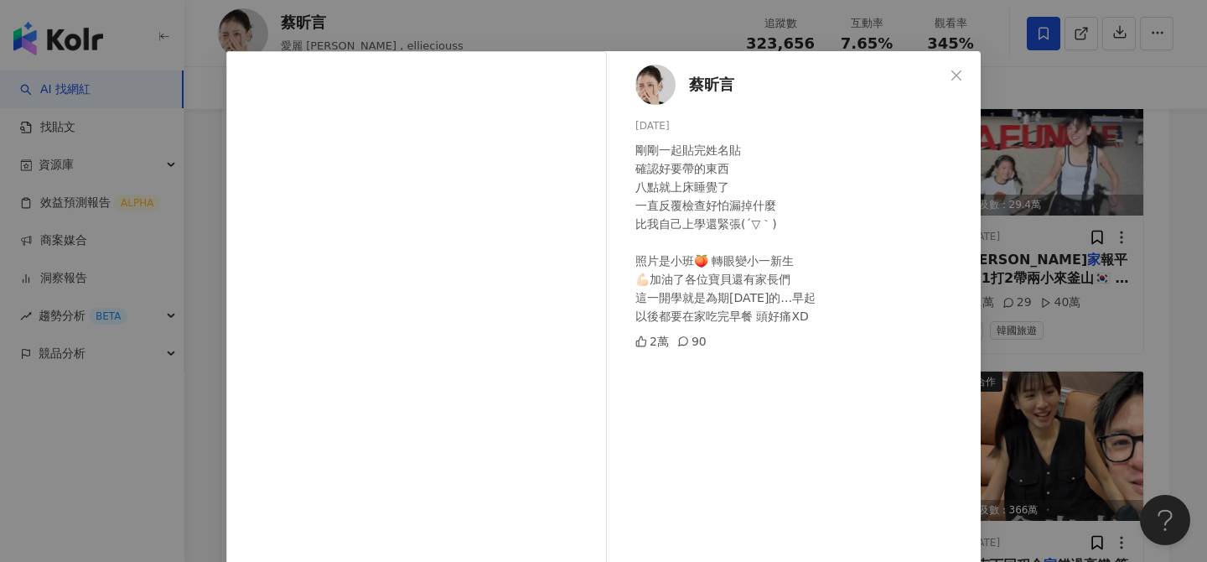
click at [1060, 328] on div "[PERSON_NAME][DATE] 剛剛一起貼完姓名貼 確認好要帶的東西 八點就上床睡覺了 一直反覆檢查好怕漏掉什麼 比我自己上學還緊張(´▽｀) 照片是…" at bounding box center [603, 281] width 1207 height 562
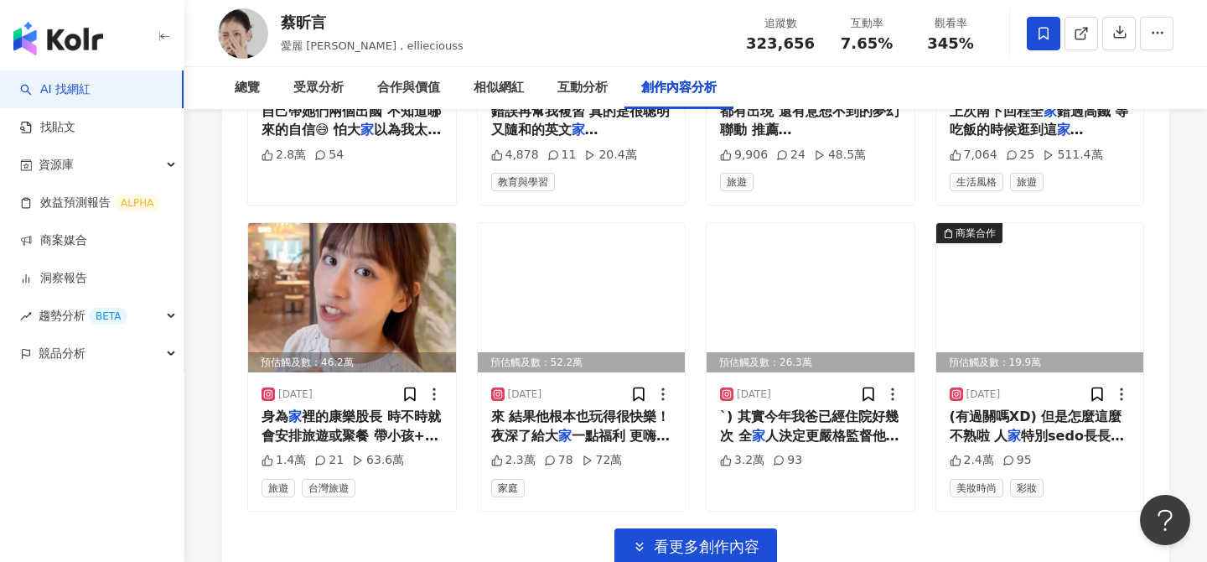
scroll to position [5875, 0]
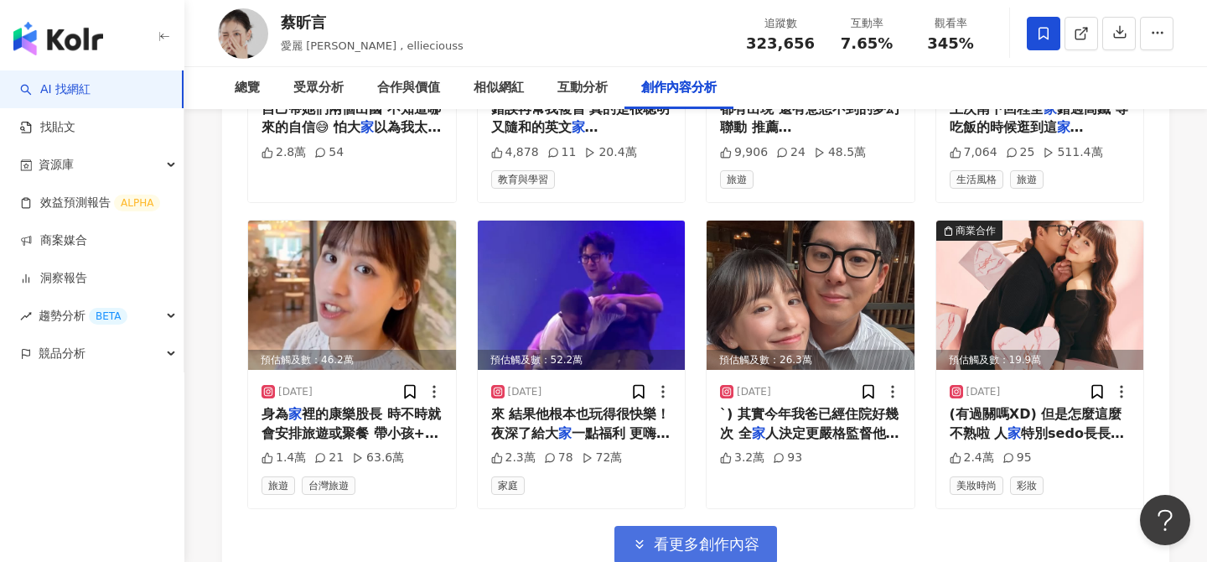
click at [752, 535] on span "看更多創作內容" at bounding box center [707, 544] width 106 height 18
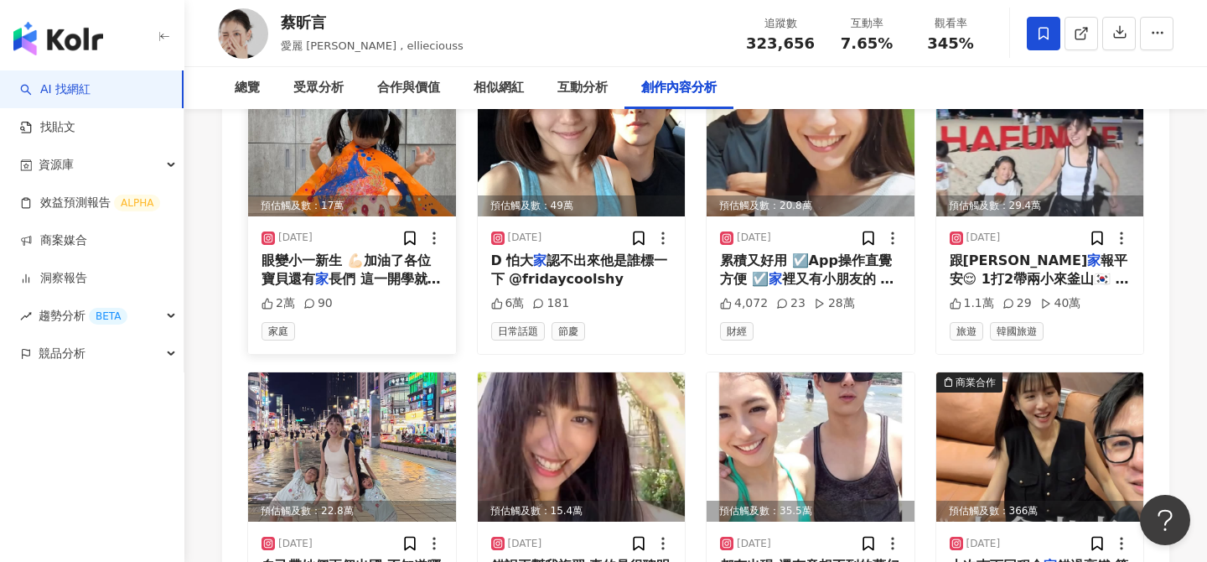
scroll to position [5143, 0]
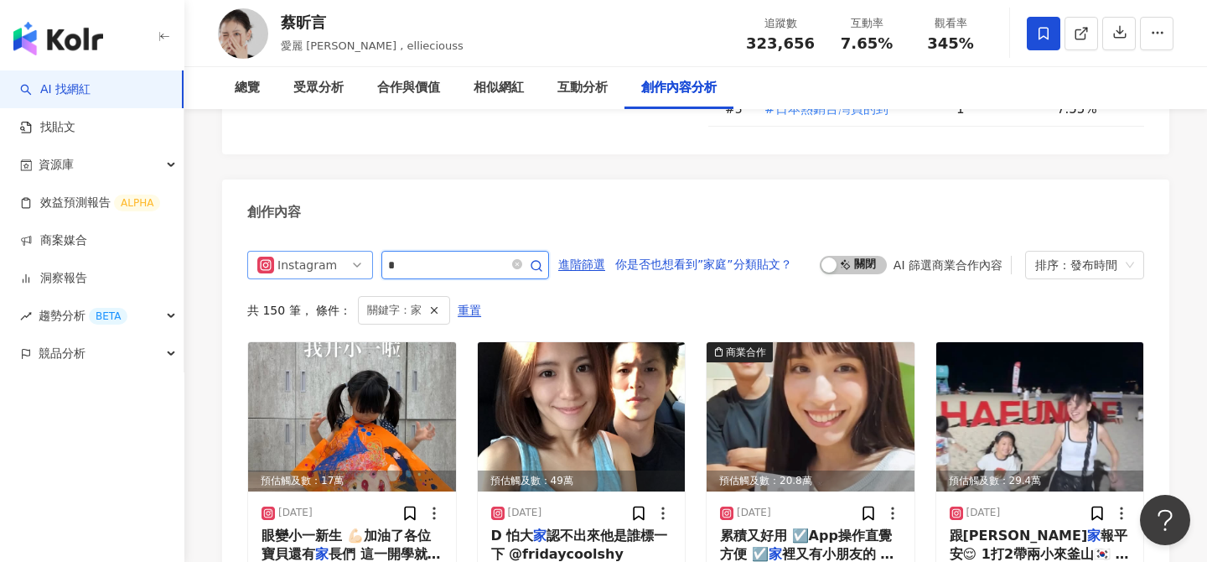
drag, startPoint x: 403, startPoint y: 219, endPoint x: 355, endPoint y: 218, distance: 48.6
click at [355, 251] on div "Instagram *" at bounding box center [398, 265] width 302 height 29
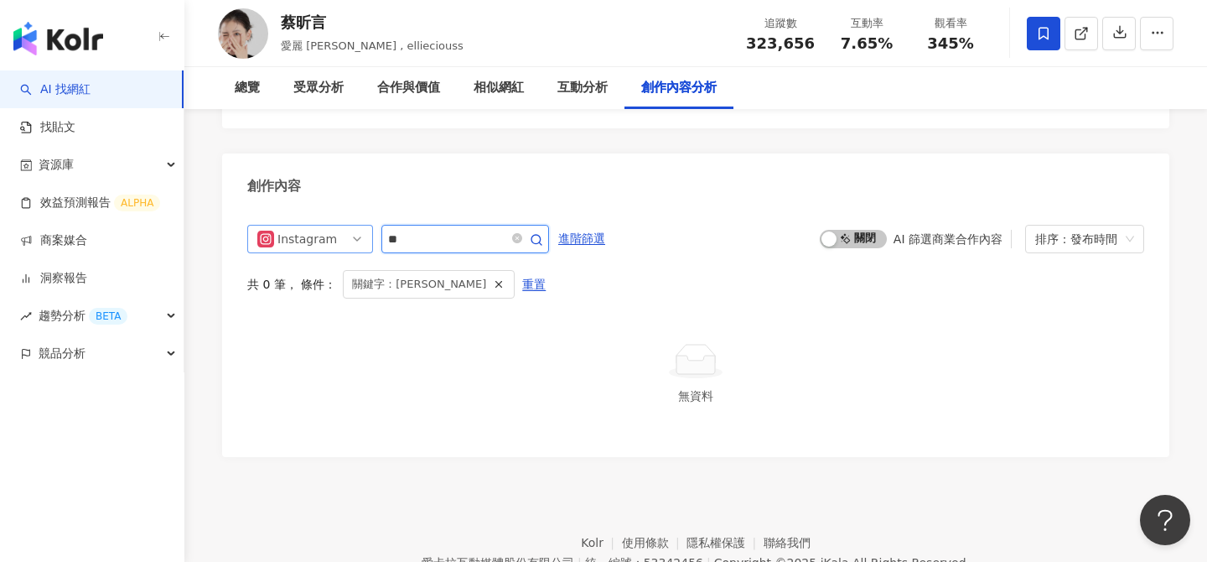
type input "**"
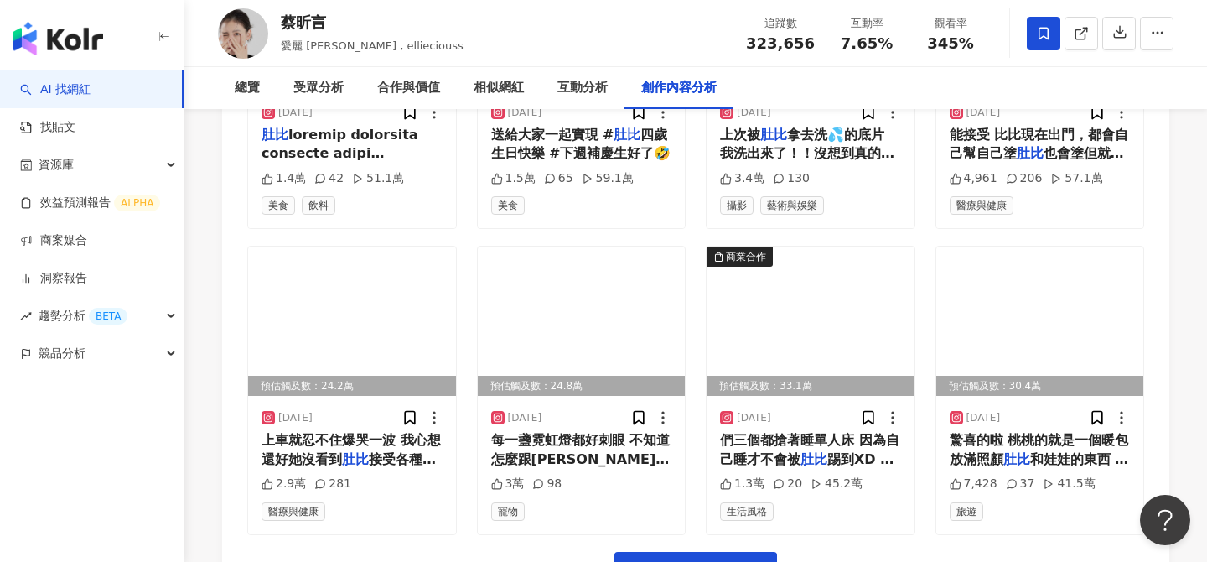
scroll to position [5915, 0]
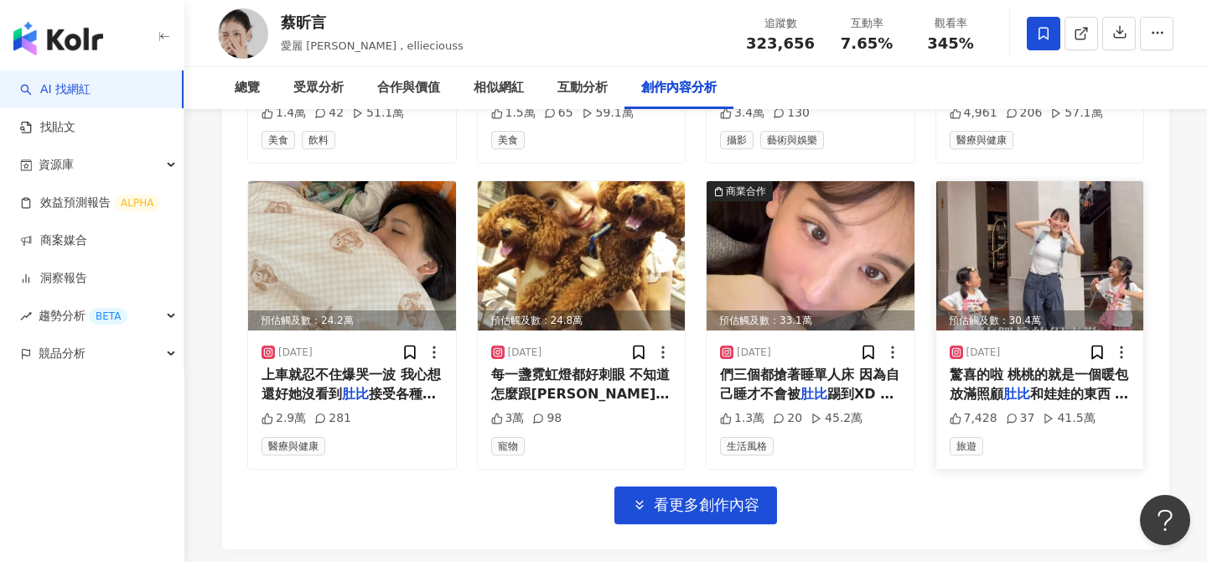
click at [1078, 217] on img at bounding box center [1040, 255] width 208 height 149
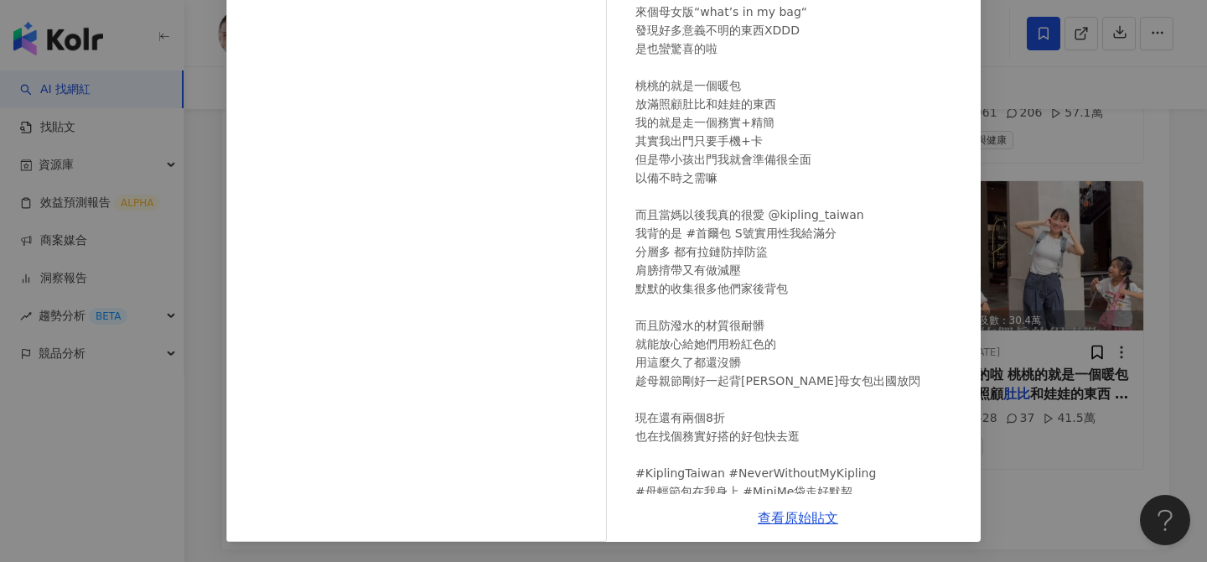
scroll to position [68, 0]
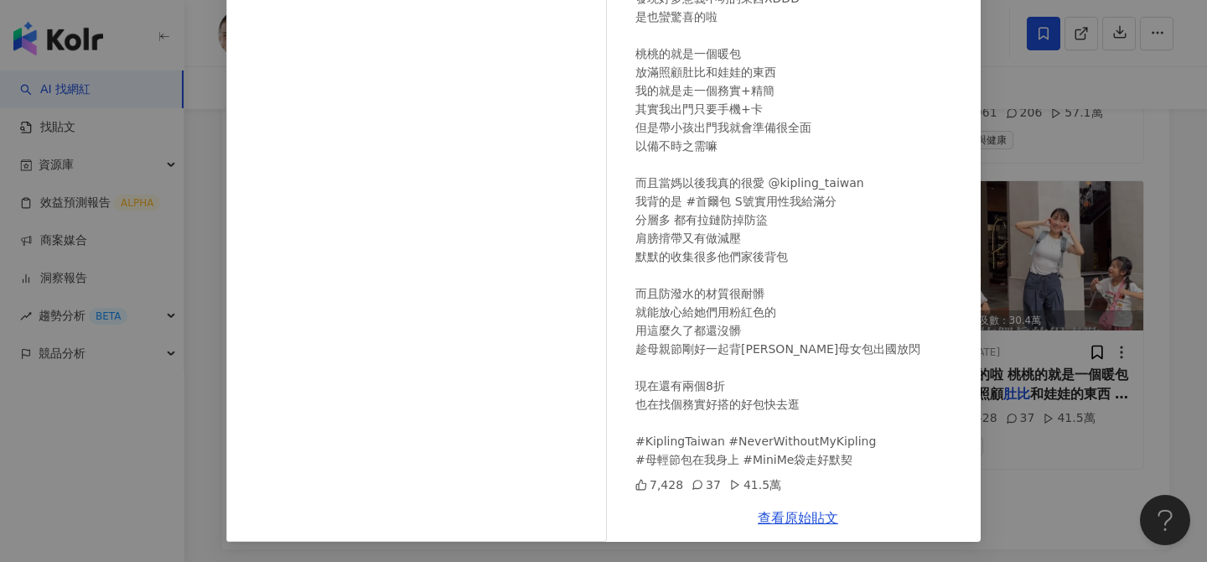
click at [1059, 392] on div "蔡昕言 2025/5/1 現在出門都讓她們帶自己的包包 為了培養互信我盡量不檢查 這次經過她們的同意 來個母女版“what’s in my bag“ 發現好多…" at bounding box center [603, 281] width 1207 height 562
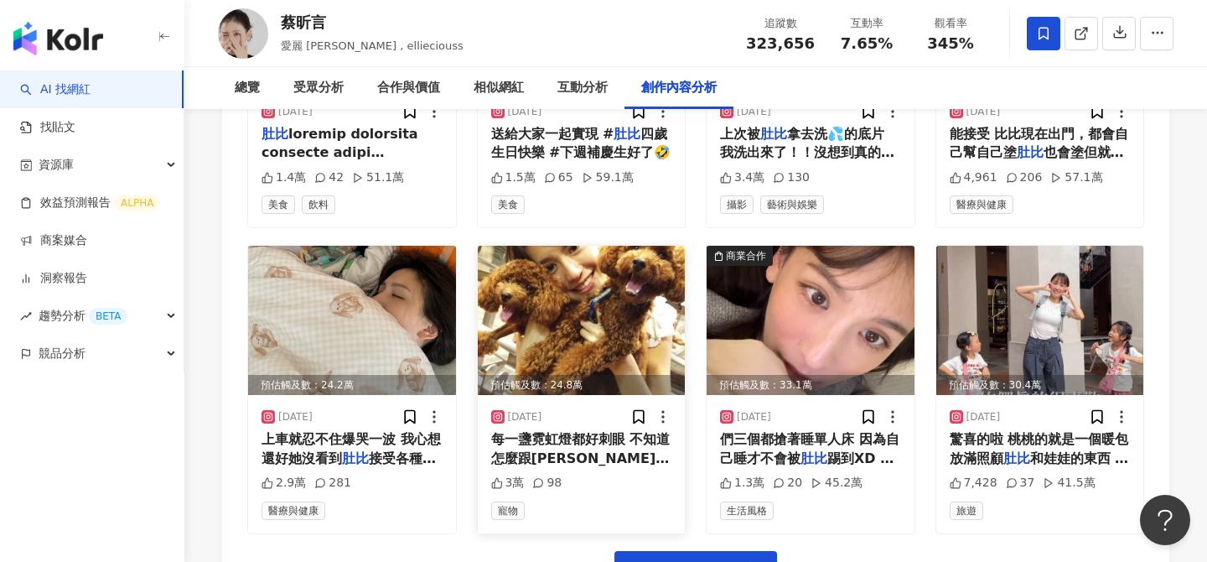
scroll to position [5846, 0]
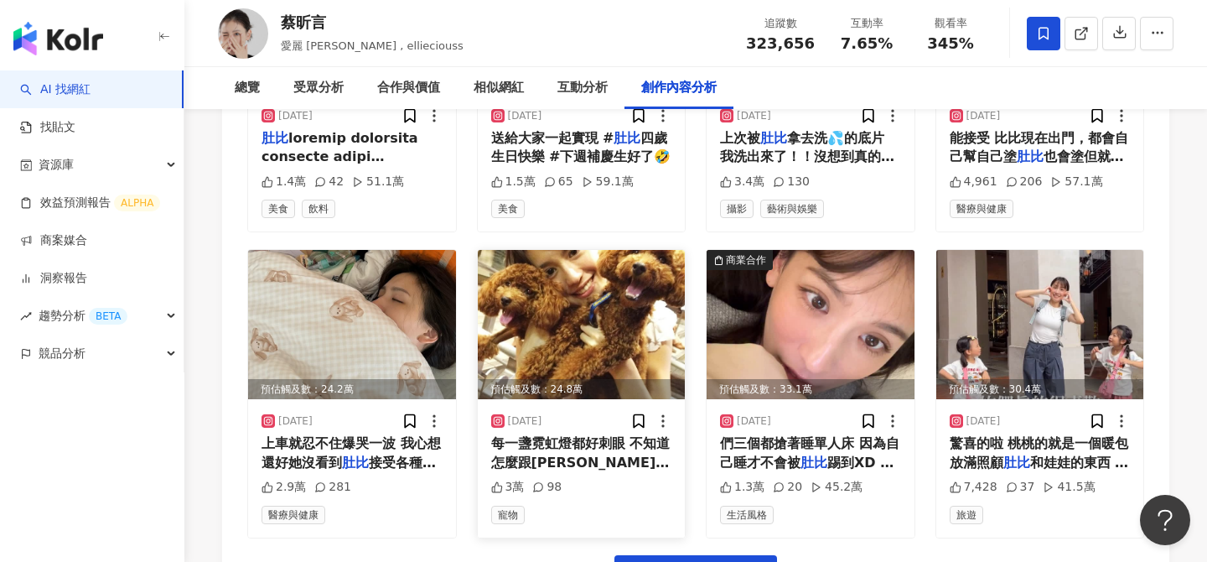
click at [621, 312] on img at bounding box center [582, 324] width 208 height 149
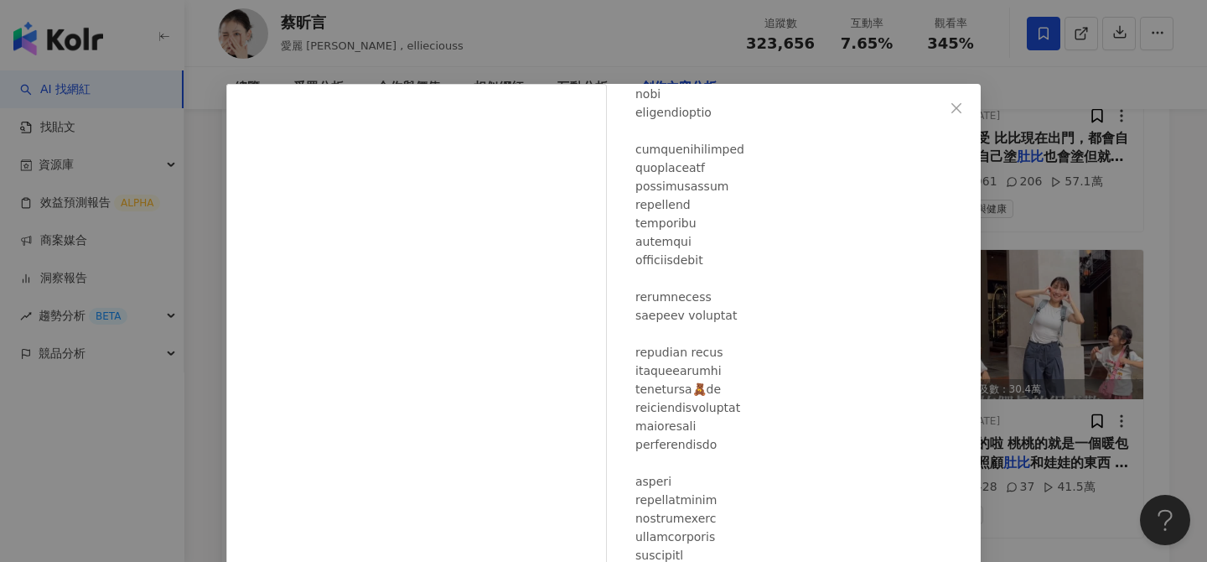
scroll to position [1230, 0]
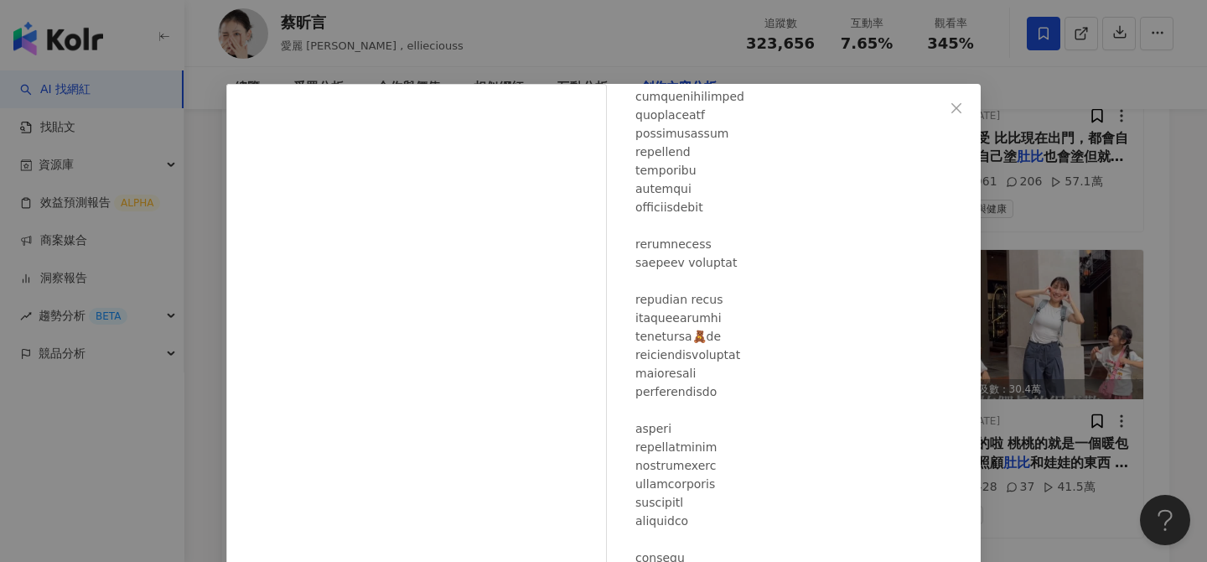
click at [1053, 325] on div "蔡昕言 2025/5/12 3萬 98 查看原始貼文" at bounding box center [603, 281] width 1207 height 562
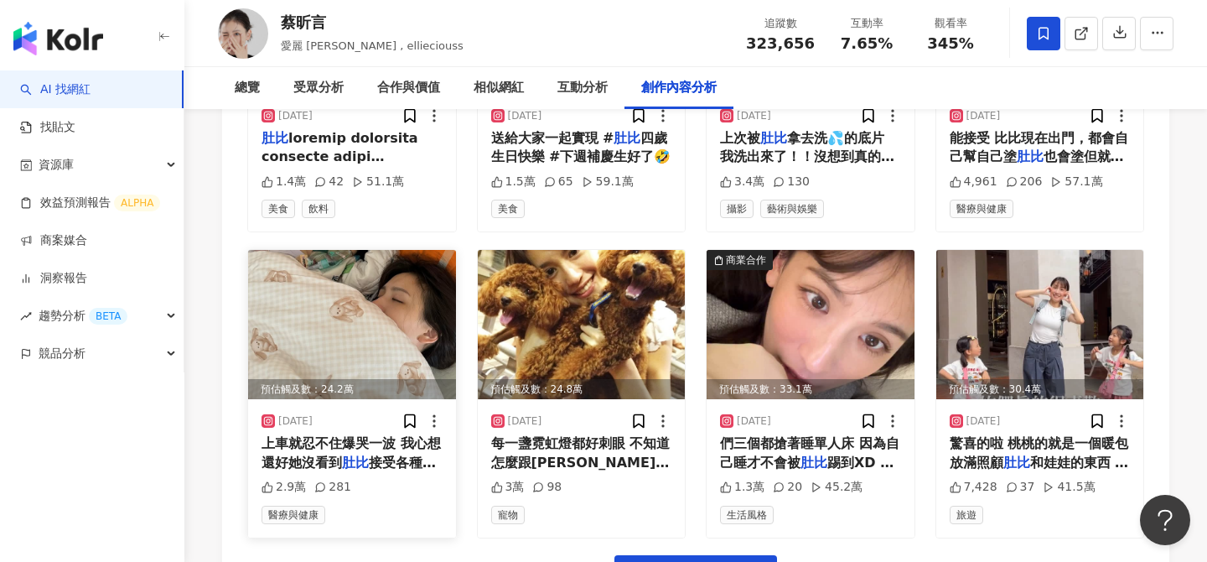
click at [345, 284] on img at bounding box center [352, 324] width 208 height 149
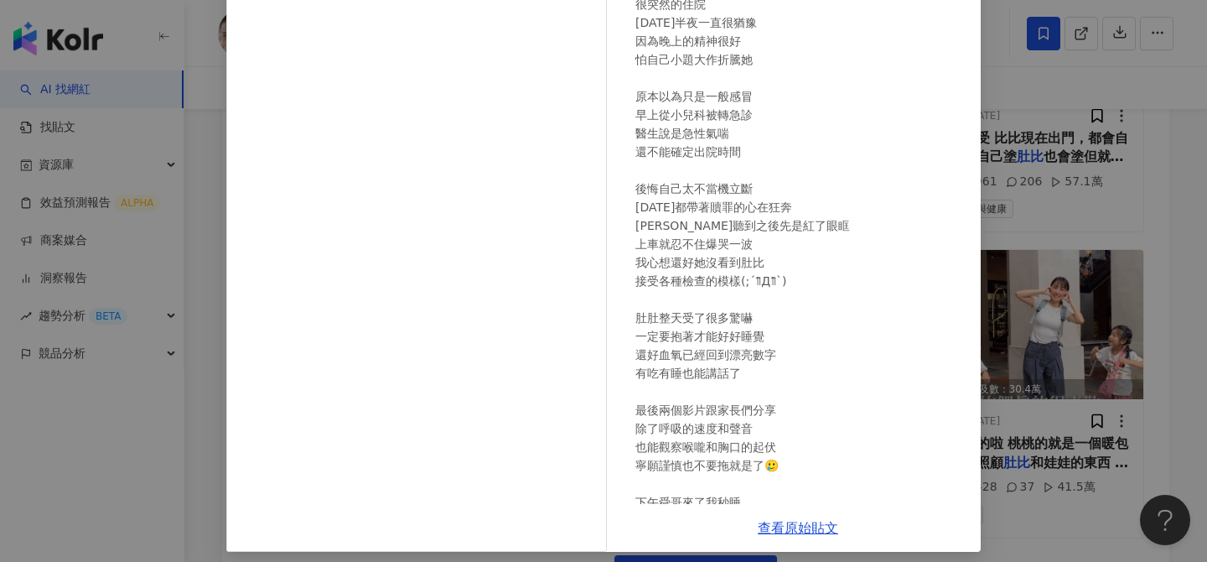
scroll to position [189, 0]
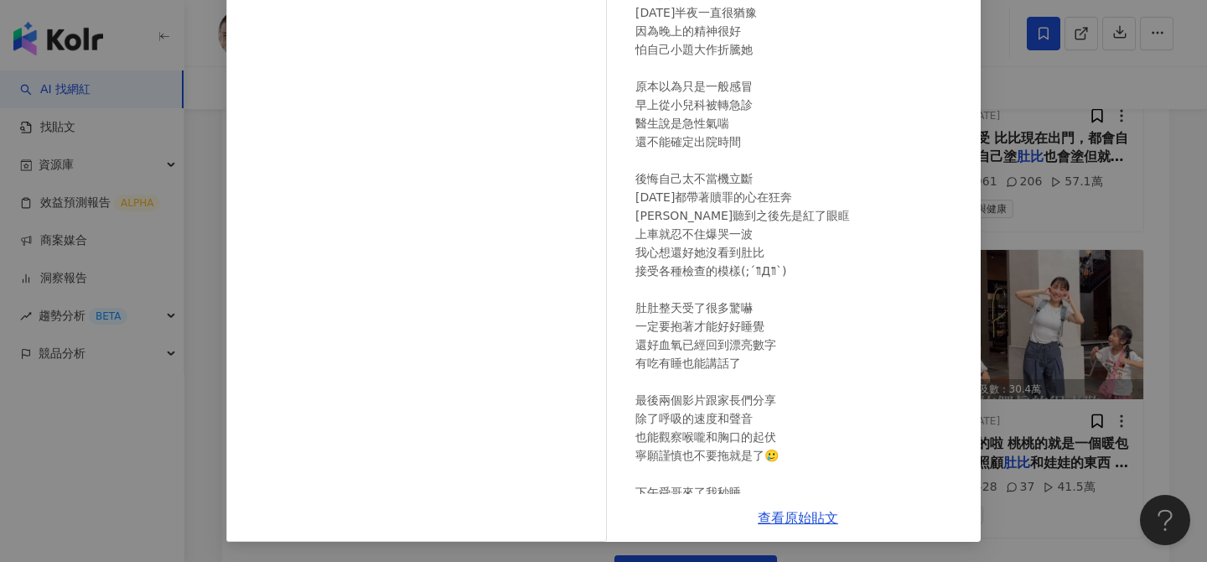
click at [1139, 253] on div "蔡昕言 2025/6/9 很突然的住院 昨天半夜一直很猶豫 因為晚上的精神很好 怕自己小題大作折騰她 原本以為只是一般感冒 早上從小兒科被轉急診 醫生說是急性…" at bounding box center [603, 281] width 1207 height 562
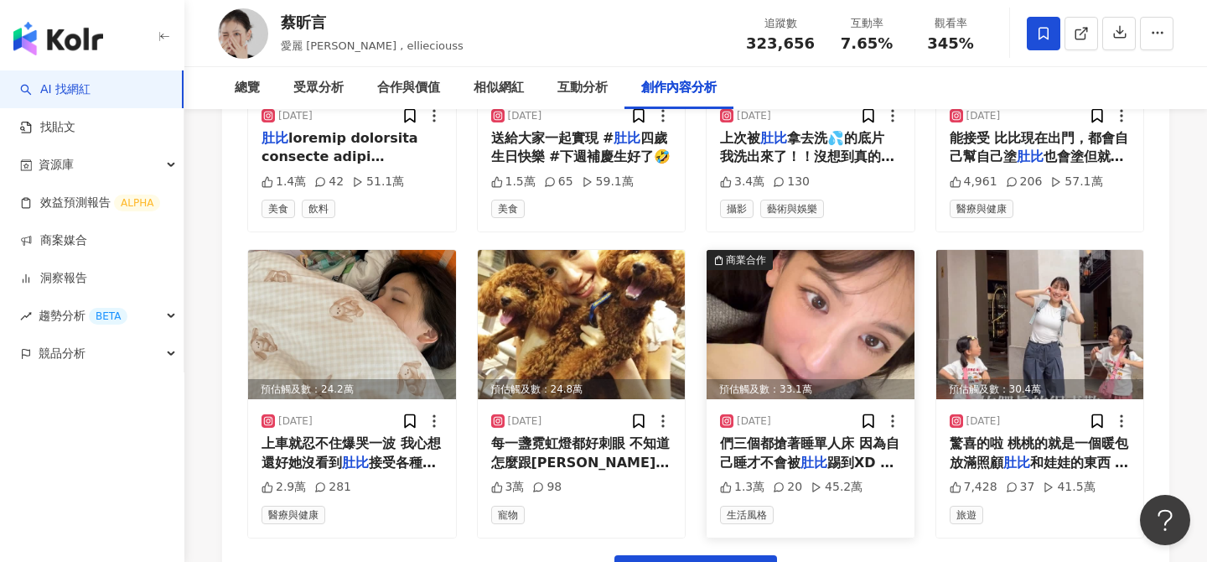
click at [835, 291] on img at bounding box center [811, 324] width 208 height 149
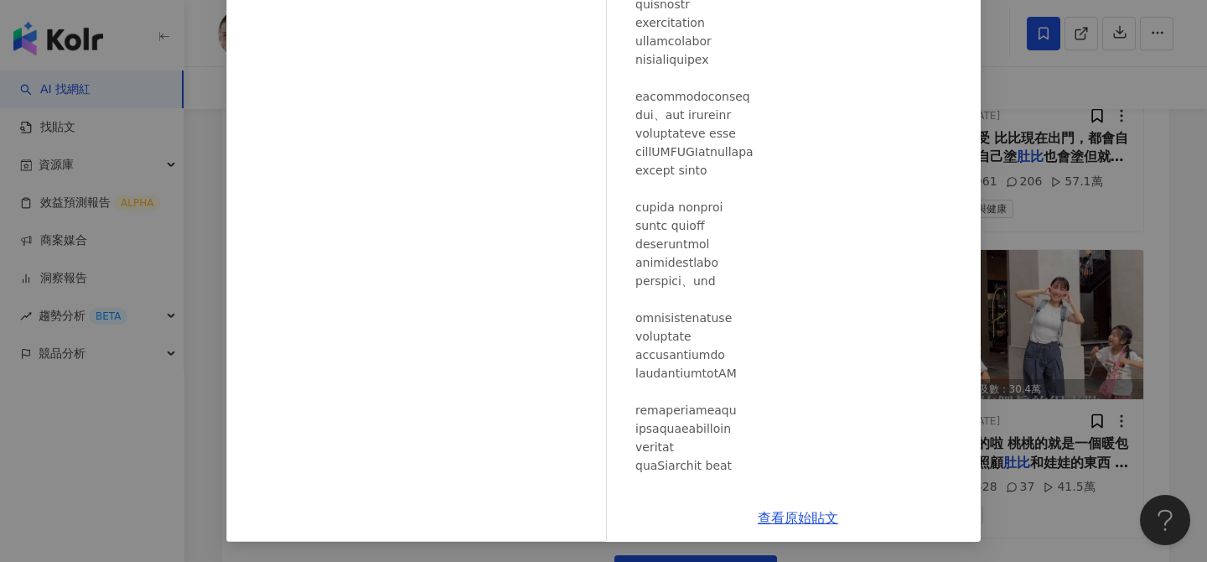
scroll to position [271, 0]
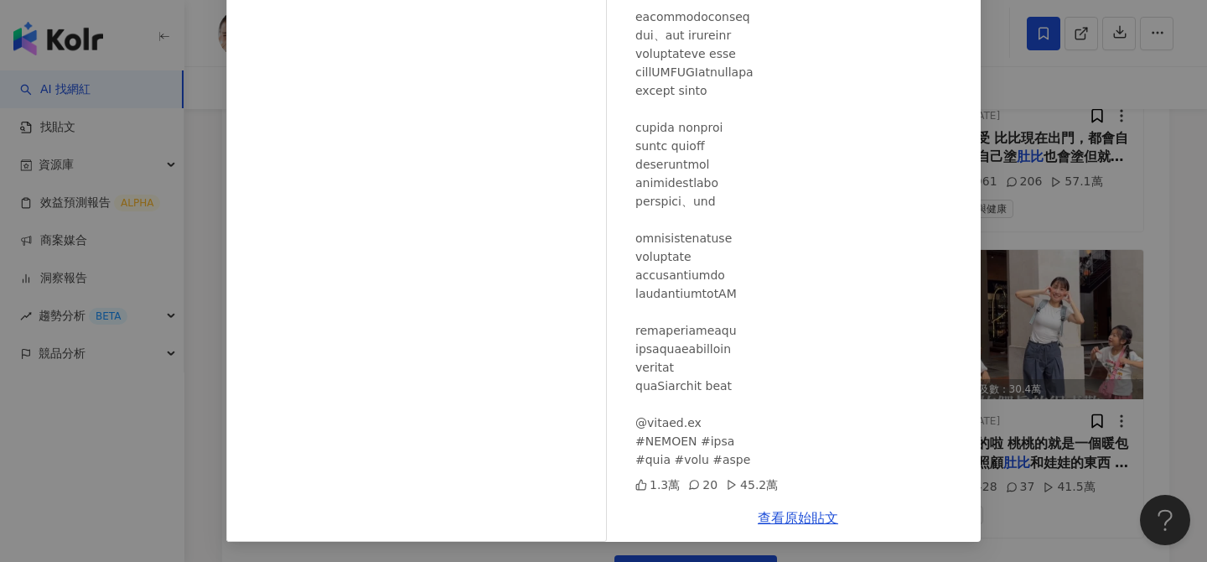
click at [1027, 288] on div "蔡昕言 2025/5/7 1.3萬 20 45.2萬 查看原始貼文" at bounding box center [603, 281] width 1207 height 562
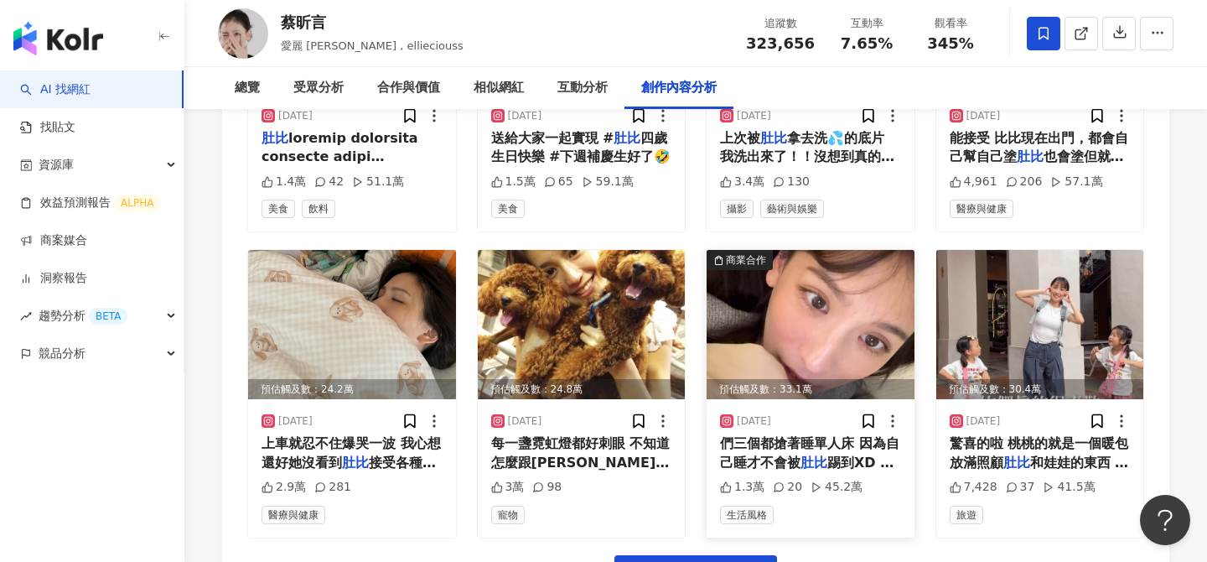
click at [860, 284] on img at bounding box center [811, 324] width 208 height 149
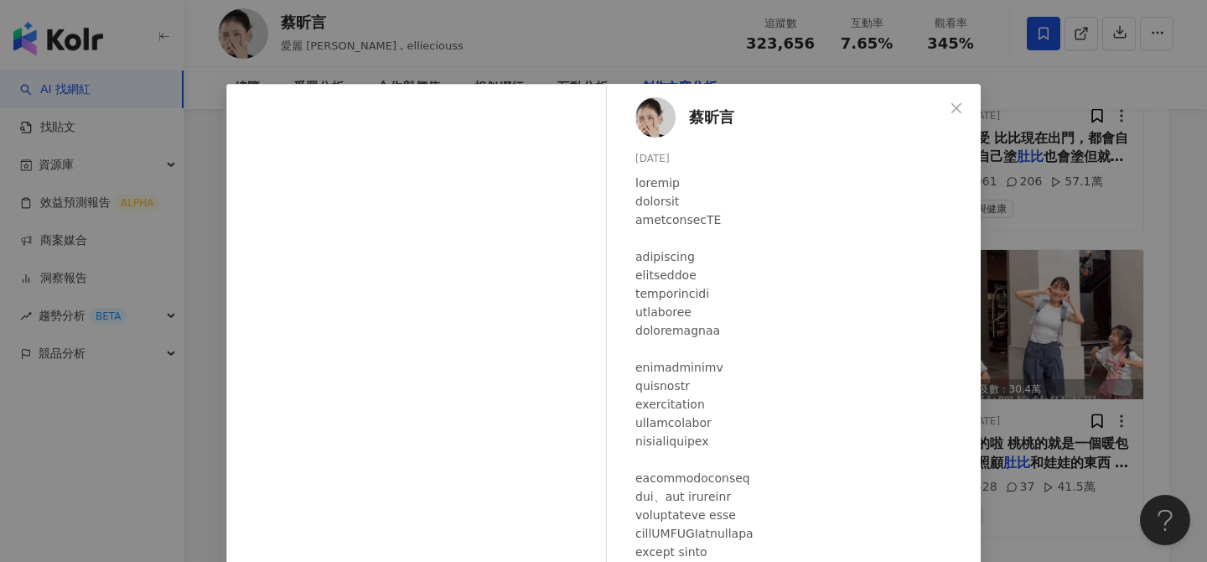
click at [810, 369] on div at bounding box center [801, 552] width 332 height 756
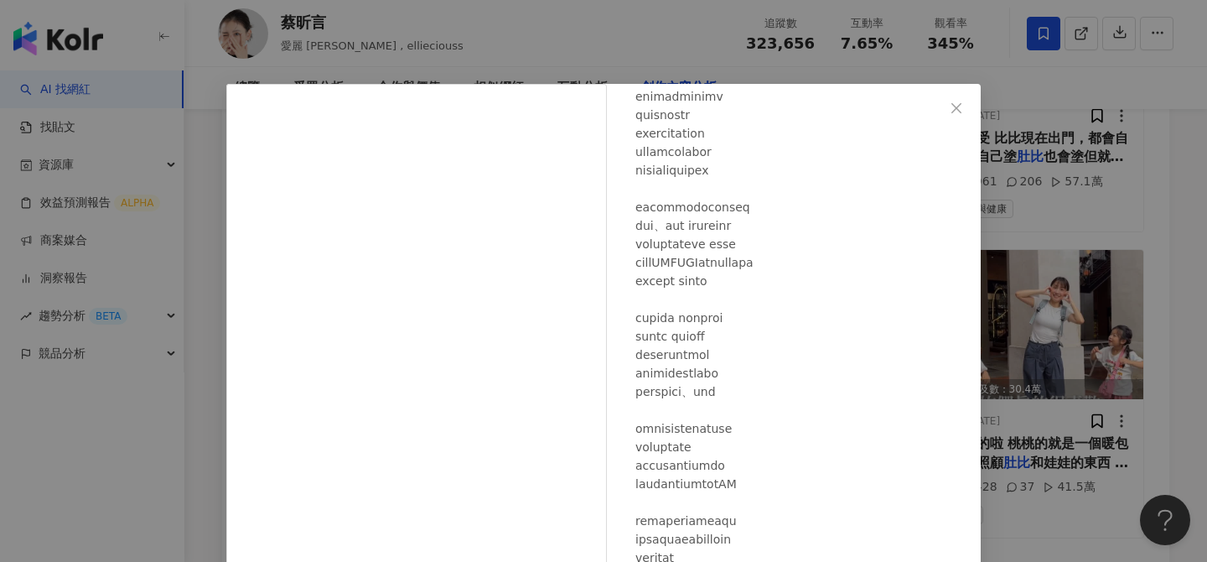
scroll to position [190, 0]
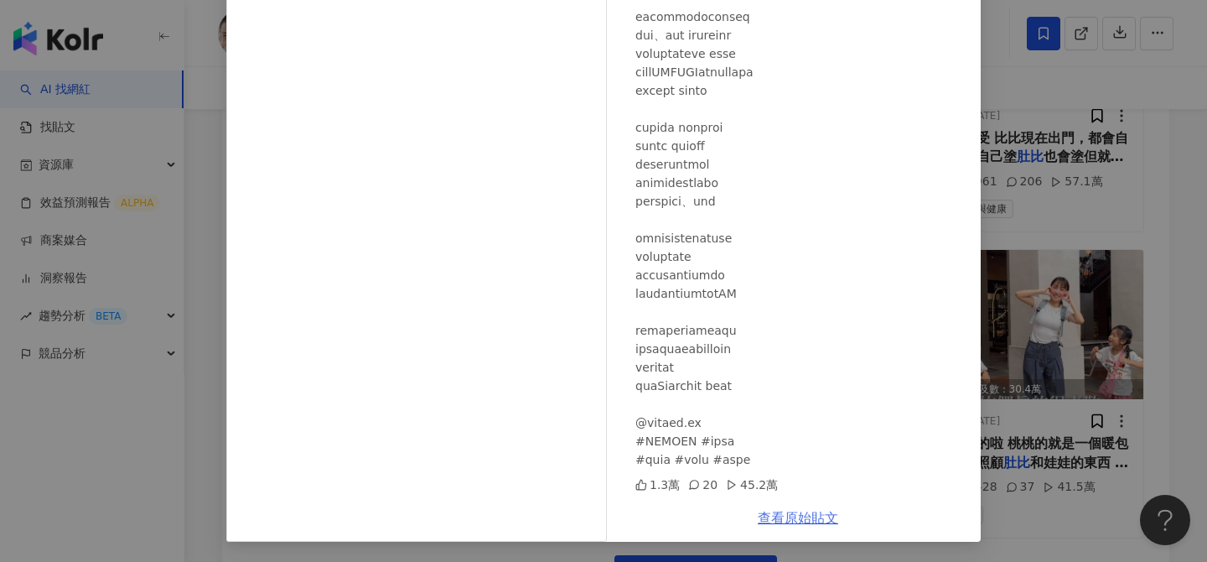
click at [796, 519] on link "查看原始貼文" at bounding box center [798, 518] width 80 height 16
click at [1052, 298] on div "蔡昕言 2025/5/7 1.3萬 20 45.2萬 查看原始貼文" at bounding box center [603, 281] width 1207 height 562
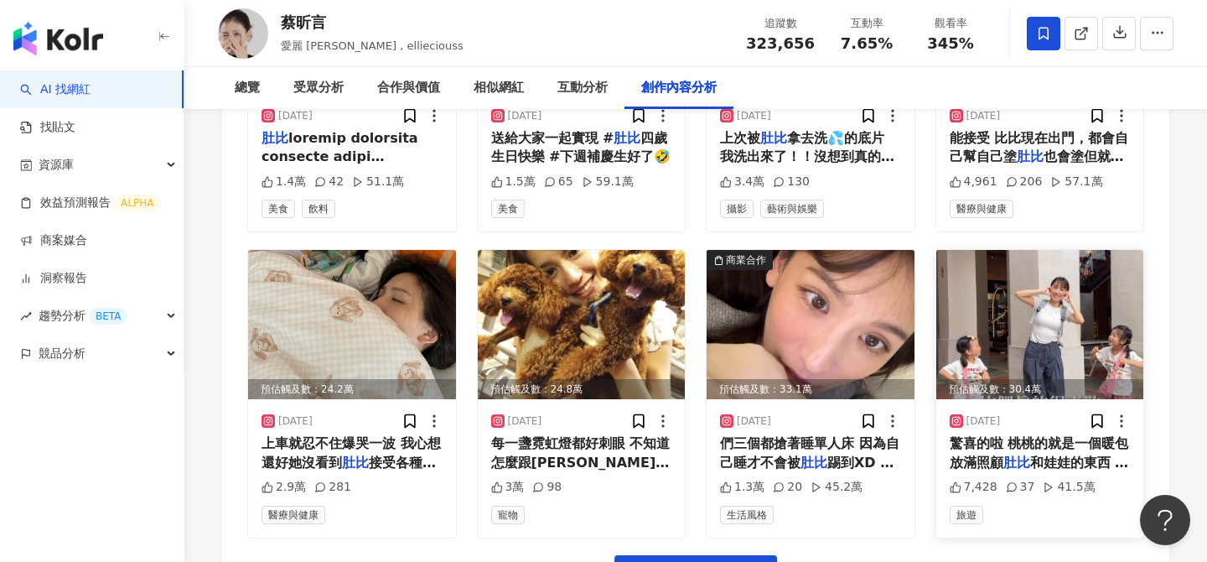
click at [1048, 274] on img at bounding box center [1040, 324] width 208 height 149
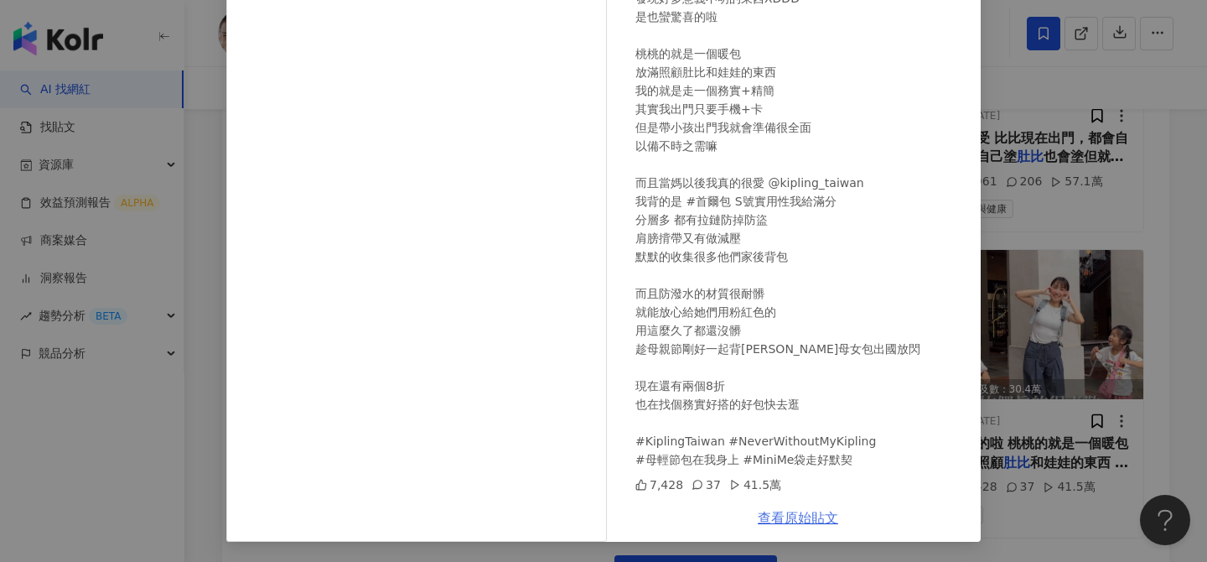
click at [788, 521] on link "查看原始貼文" at bounding box center [798, 518] width 80 height 16
click at [1140, 316] on div "蔡昕言 2025/5/1 現在出門都讓她們帶自己的包包 為了培養互信我盡量不檢查 這次經過她們的同意 來個母女版“what’s in my bag“ 發現好多…" at bounding box center [603, 281] width 1207 height 562
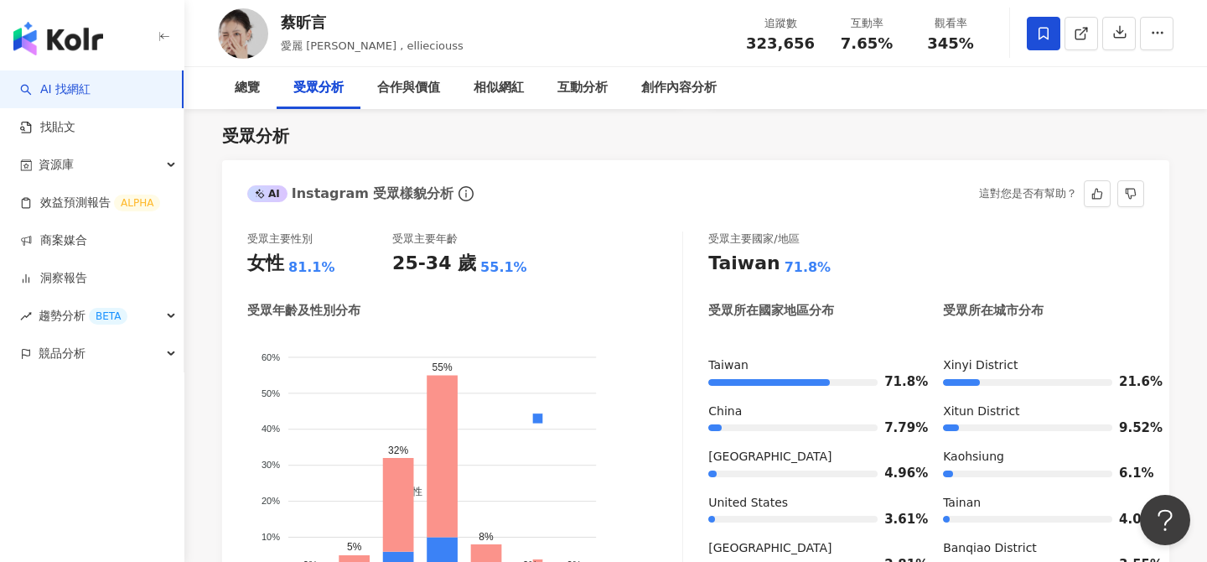
scroll to position [1358, 0]
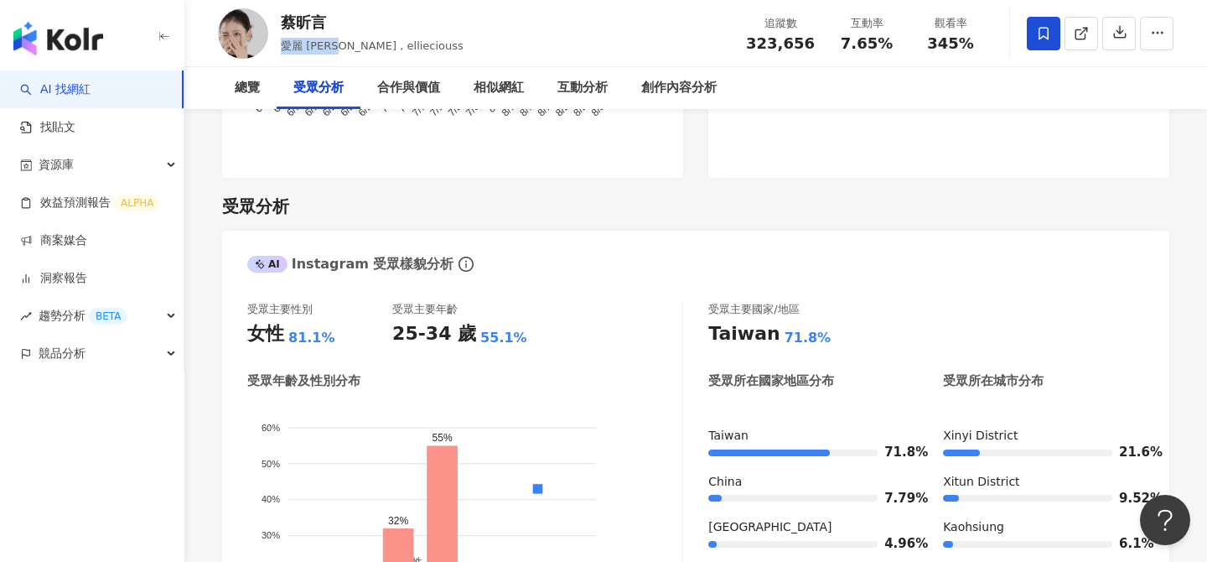
drag, startPoint x: 278, startPoint y: 47, endPoint x: 325, endPoint y: 47, distance: 47.8
click at [325, 47] on div "蔡昕言 愛麗 Ellie , ellieciouss 追蹤數 323,656 互動率 7.65% 觀看率 345%" at bounding box center [695, 33] width 1023 height 66
copy span "愛麗 Ellie"
click at [298, 25] on div "蔡昕言" at bounding box center [372, 22] width 183 height 21
drag, startPoint x: 283, startPoint y: 23, endPoint x: 323, endPoint y: 23, distance: 40.2
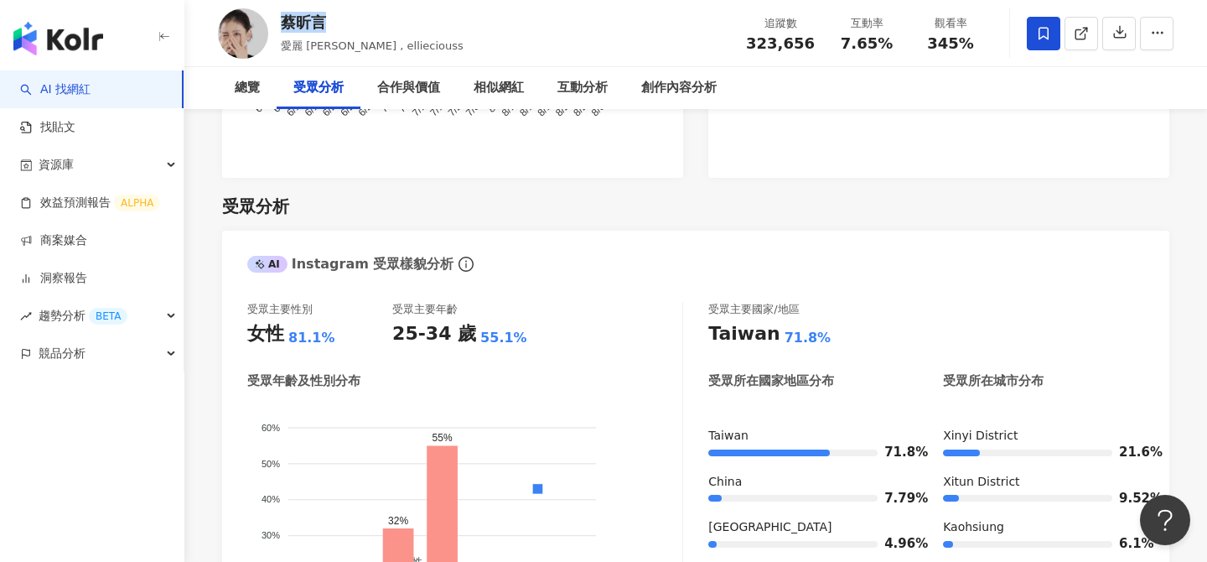
click at [323, 23] on div "蔡昕言" at bounding box center [372, 22] width 183 height 21
drag, startPoint x: 283, startPoint y: 44, endPoint x: 325, endPoint y: 44, distance: 42.8
click at [325, 44] on span "愛麗 Ellie , ellieciouss" at bounding box center [372, 45] width 183 height 13
copy span "愛麗 Ellie"
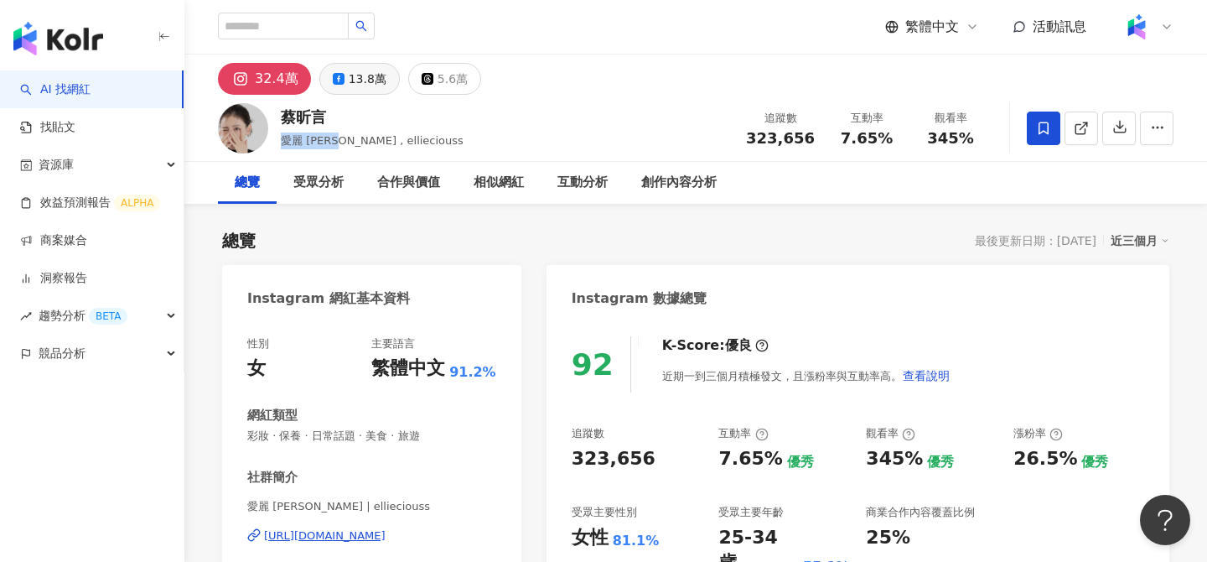
click at [365, 83] on div "13.8萬" at bounding box center [368, 78] width 38 height 23
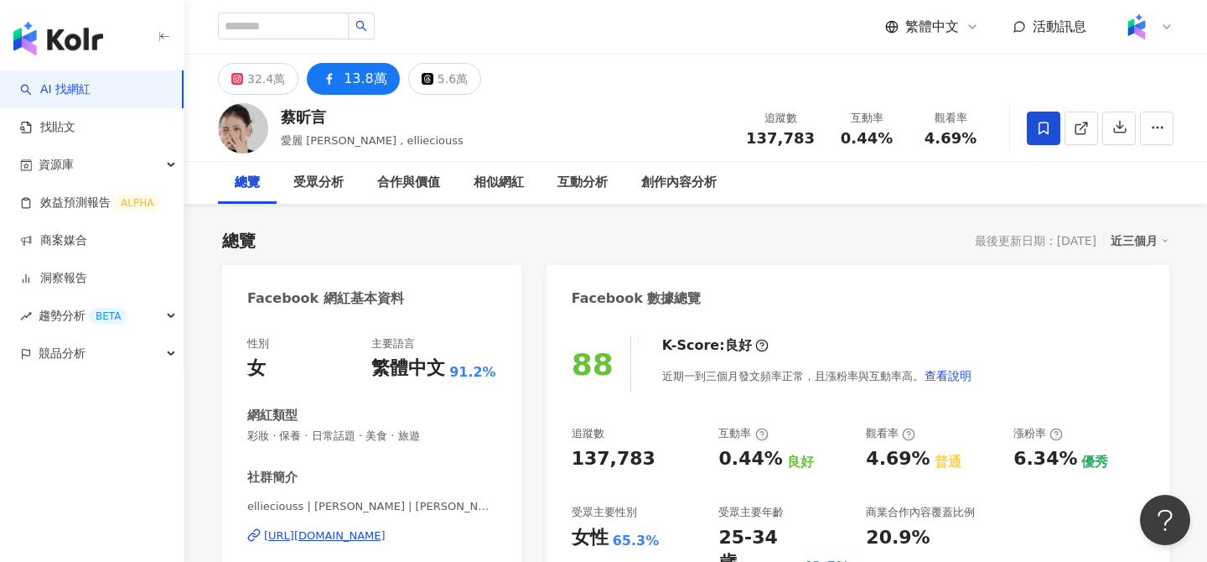
click at [781, 134] on span "137,783" at bounding box center [780, 138] width 69 height 18
copy span "137,783"
copy span "0.44%"
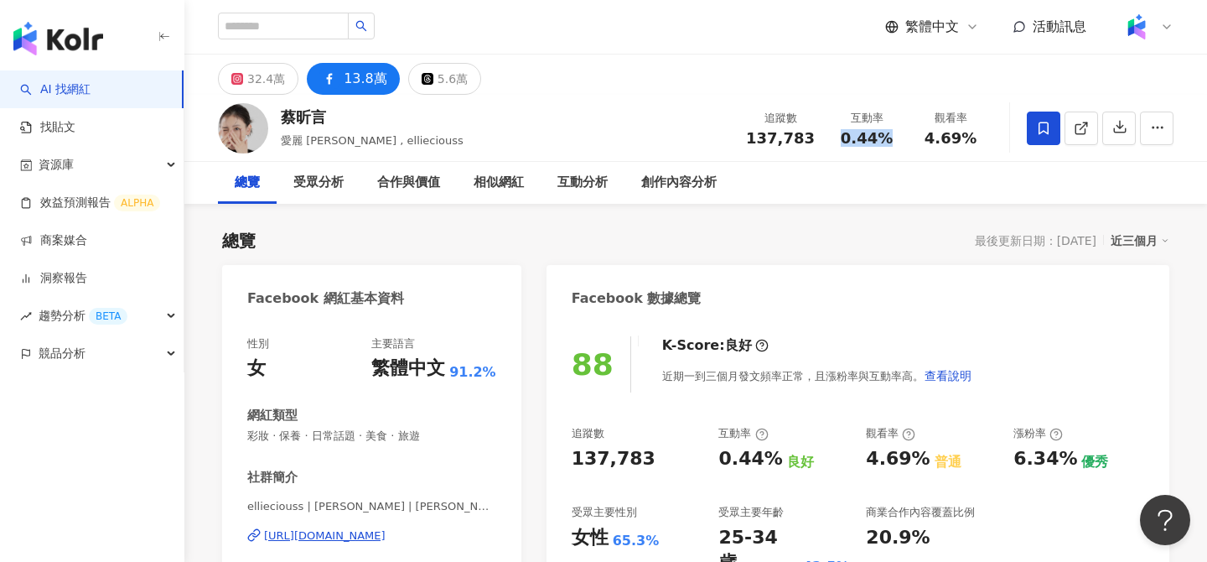
drag, startPoint x: 838, startPoint y: 135, endPoint x: 895, endPoint y: 136, distance: 57.9
click at [895, 136] on div "0.44%" at bounding box center [867, 138] width 64 height 17
drag, startPoint x: 923, startPoint y: 139, endPoint x: 973, endPoint y: 140, distance: 49.5
click at [973, 140] on div "4.69%" at bounding box center [951, 138] width 64 height 17
copy span "4.69%"
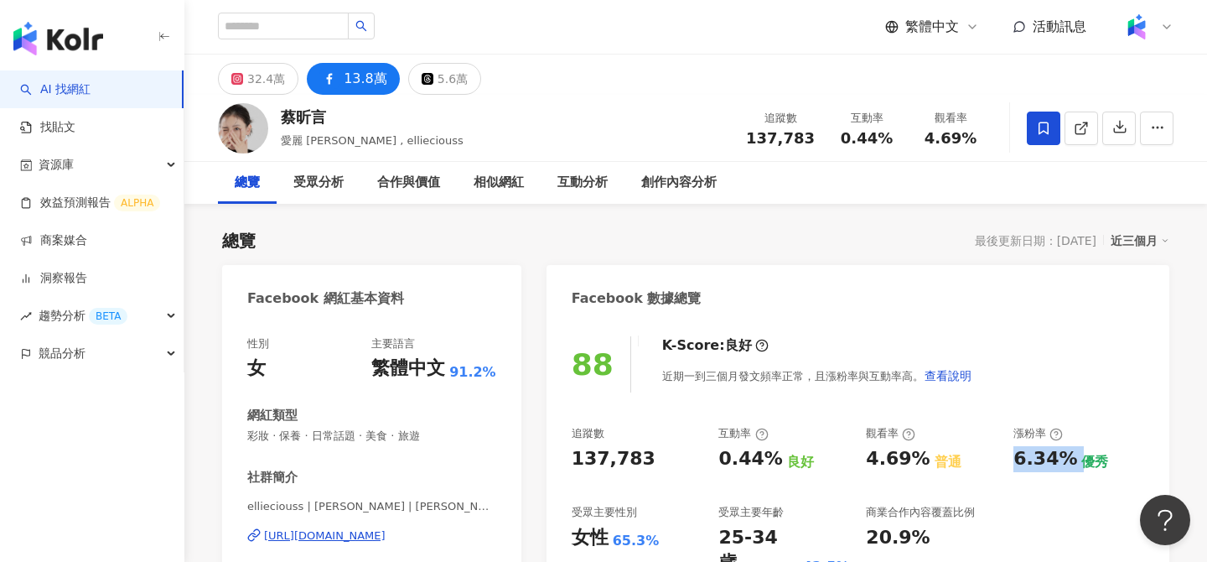
drag, startPoint x: 1071, startPoint y: 463, endPoint x: 1014, endPoint y: 462, distance: 56.2
click at [1014, 462] on div "6.34% 優秀" at bounding box center [1079, 459] width 131 height 26
copy div "6.34%"
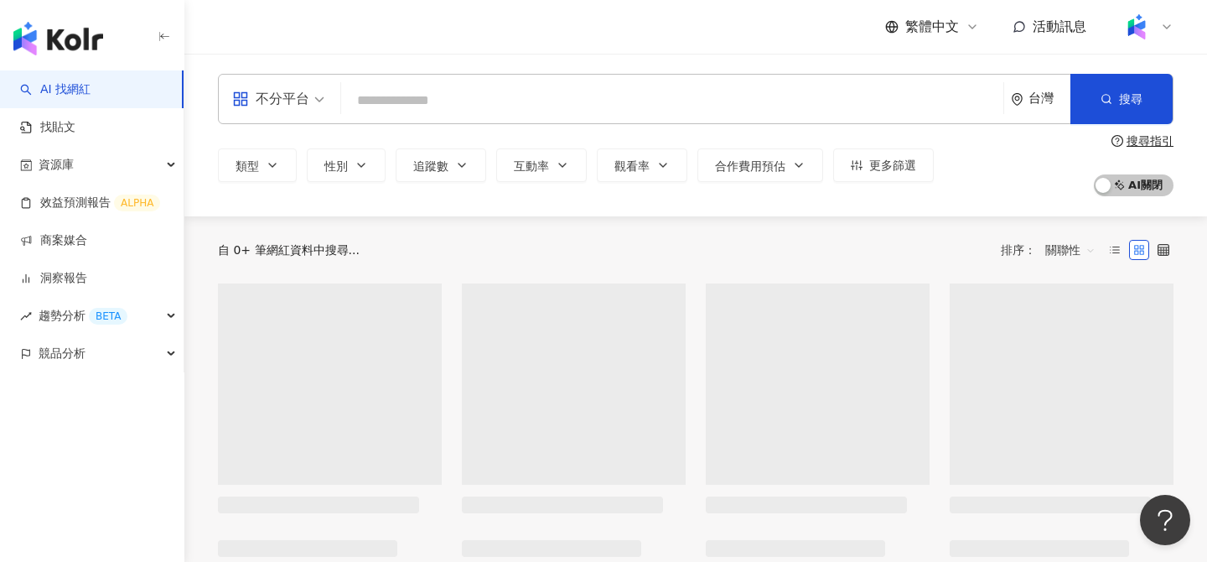
click at [477, 102] on input "search" at bounding box center [672, 101] width 649 height 32
type input "**********"
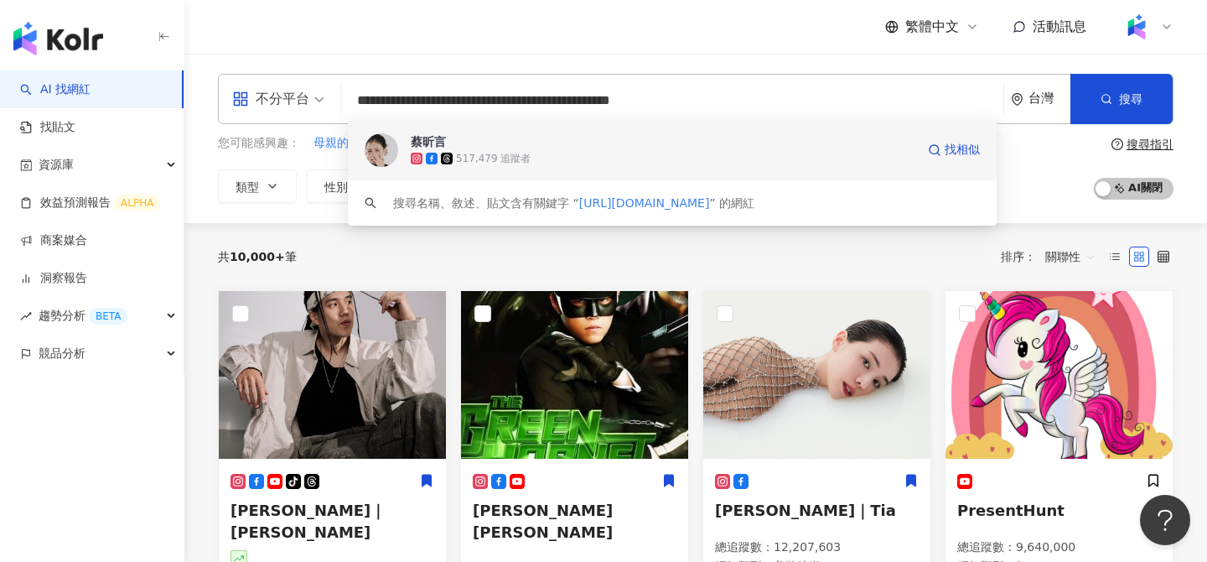
click at [598, 148] on span "蔡昕言" at bounding box center [663, 141] width 505 height 17
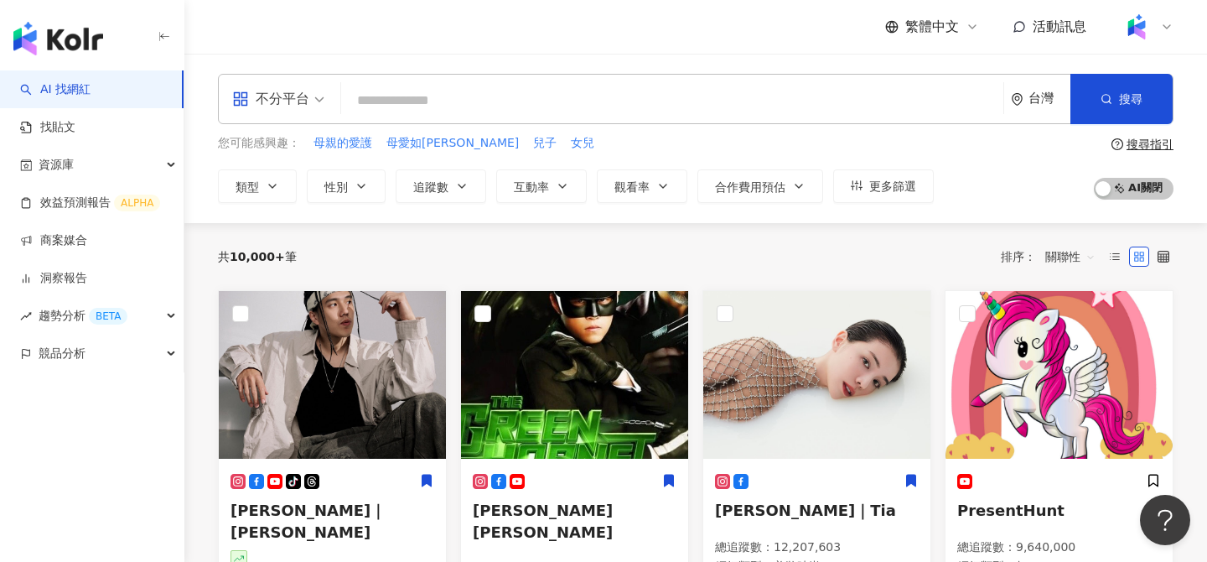
click at [552, 101] on input "search" at bounding box center [672, 101] width 649 height 32
paste input "**********"
type input "**********"
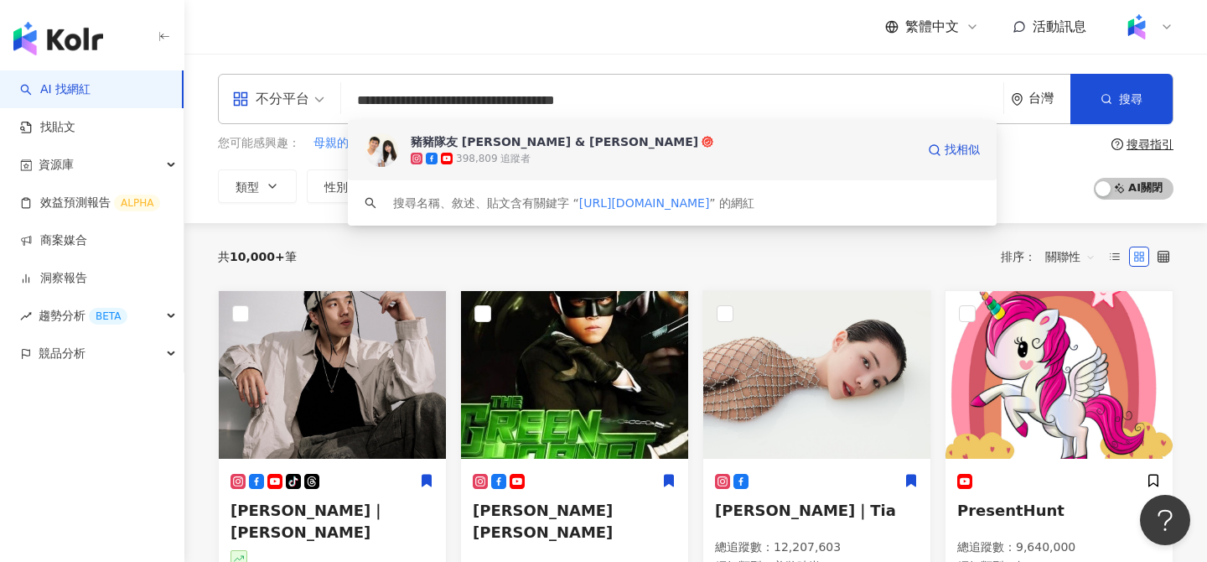
click at [537, 157] on div "398,809 追蹤者" at bounding box center [663, 158] width 505 height 17
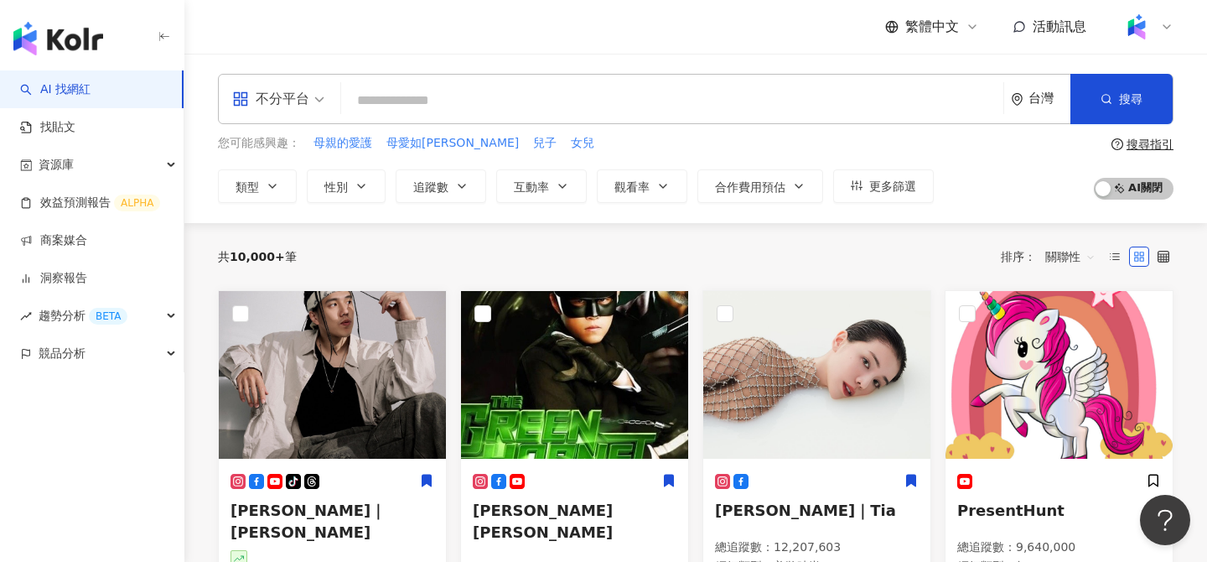
click at [600, 106] on input "search" at bounding box center [672, 101] width 649 height 32
paste input "********"
type input "********"
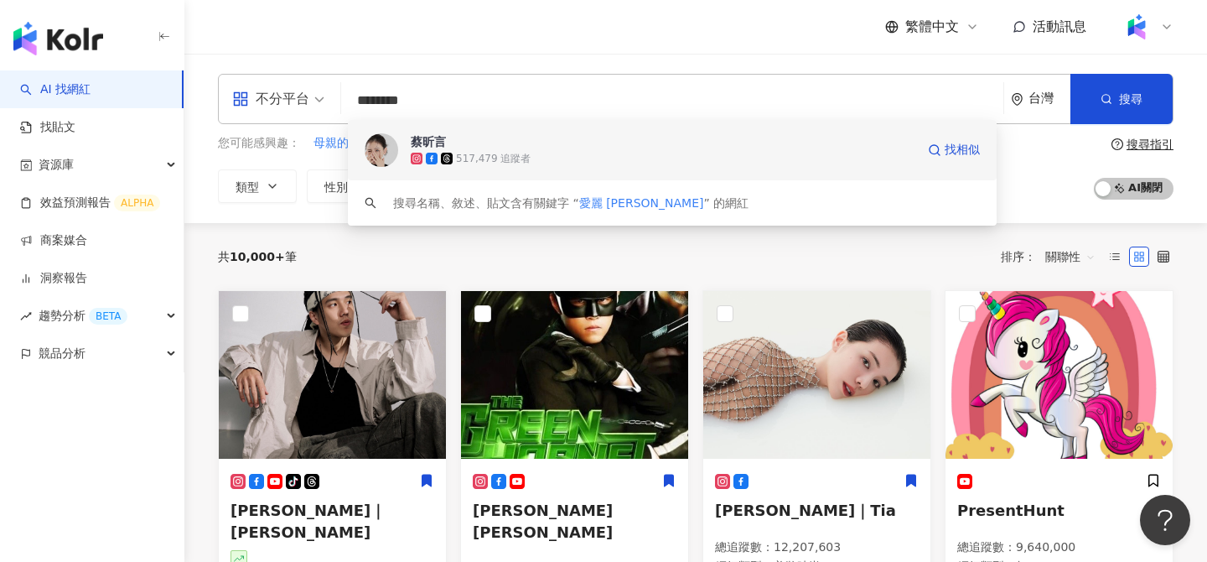
click at [525, 151] on div "517,479 追蹤者" at bounding box center [663, 158] width 505 height 17
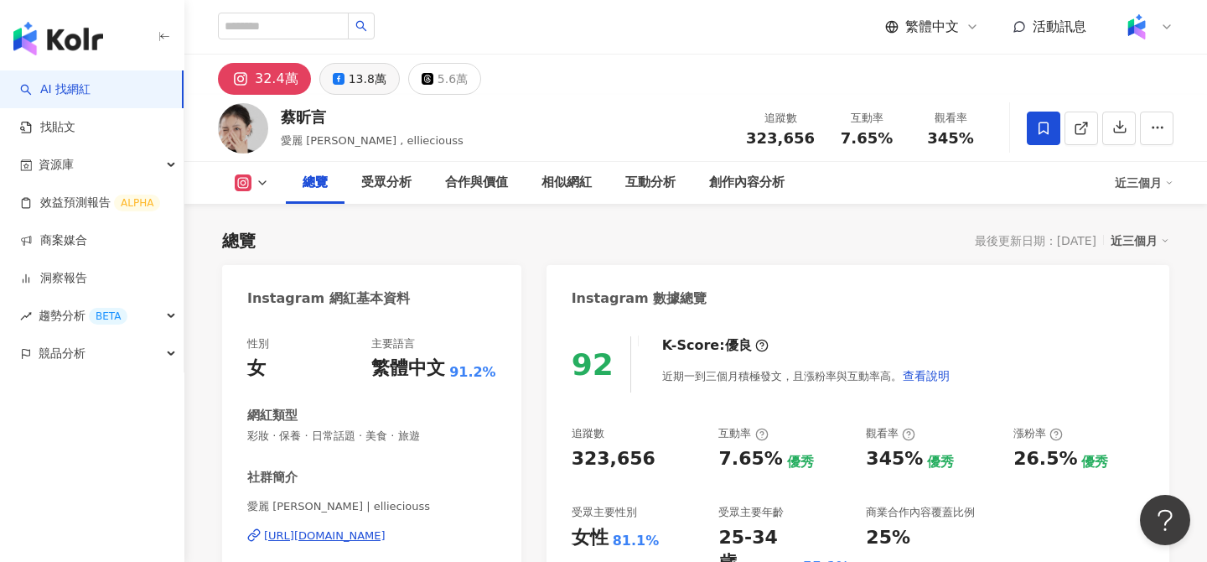
click at [361, 77] on div "13.8萬" at bounding box center [368, 78] width 38 height 23
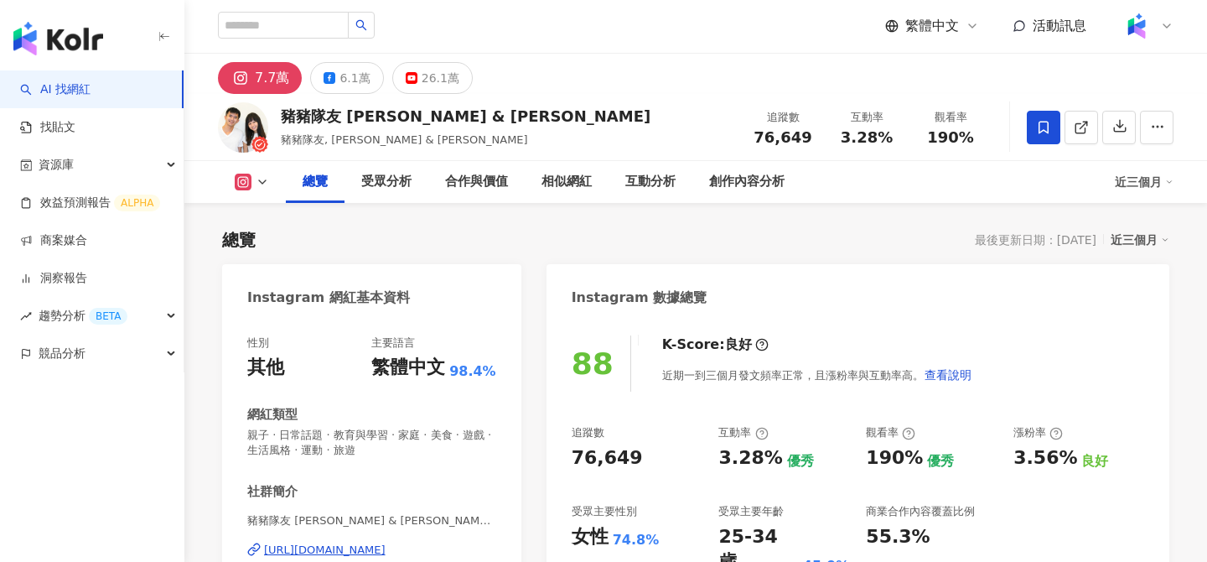
scroll to position [59, 0]
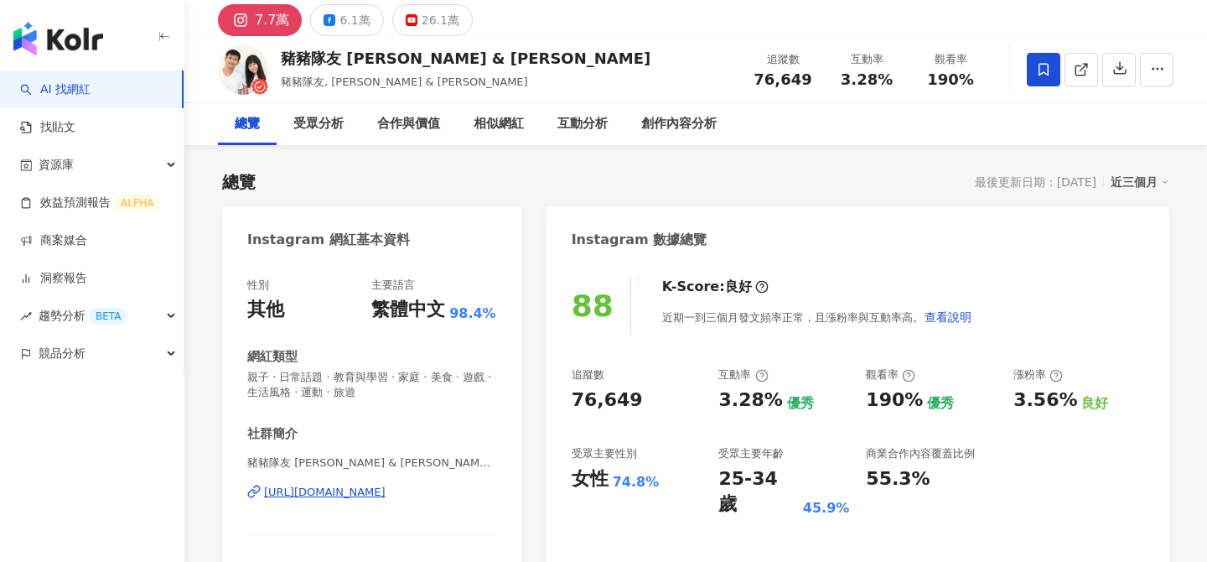
click at [410, 63] on div "豬豬隊友 Scott & Wendy" at bounding box center [466, 58] width 370 height 21
click at [410, 63] on div "豬豬隊友 [PERSON_NAME] & [PERSON_NAME]" at bounding box center [466, 58] width 370 height 21
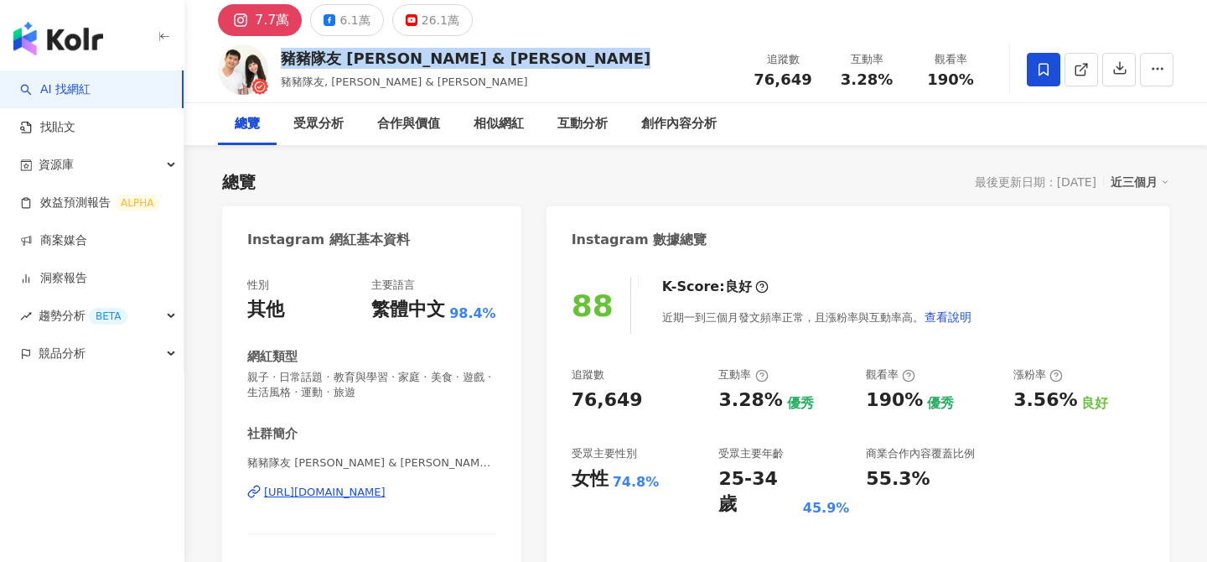
click at [410, 63] on div "豬豬隊友 [PERSON_NAME] & [PERSON_NAME]" at bounding box center [466, 58] width 370 height 21
copy div "豬豬隊友 [PERSON_NAME] & [PERSON_NAME]"
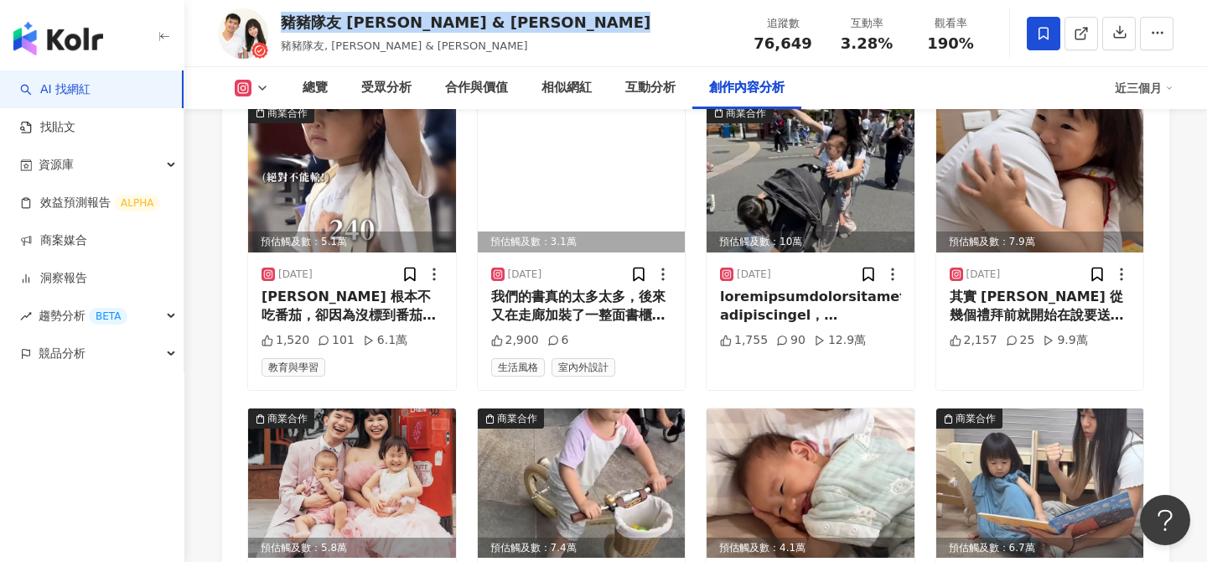
scroll to position [5698, 0]
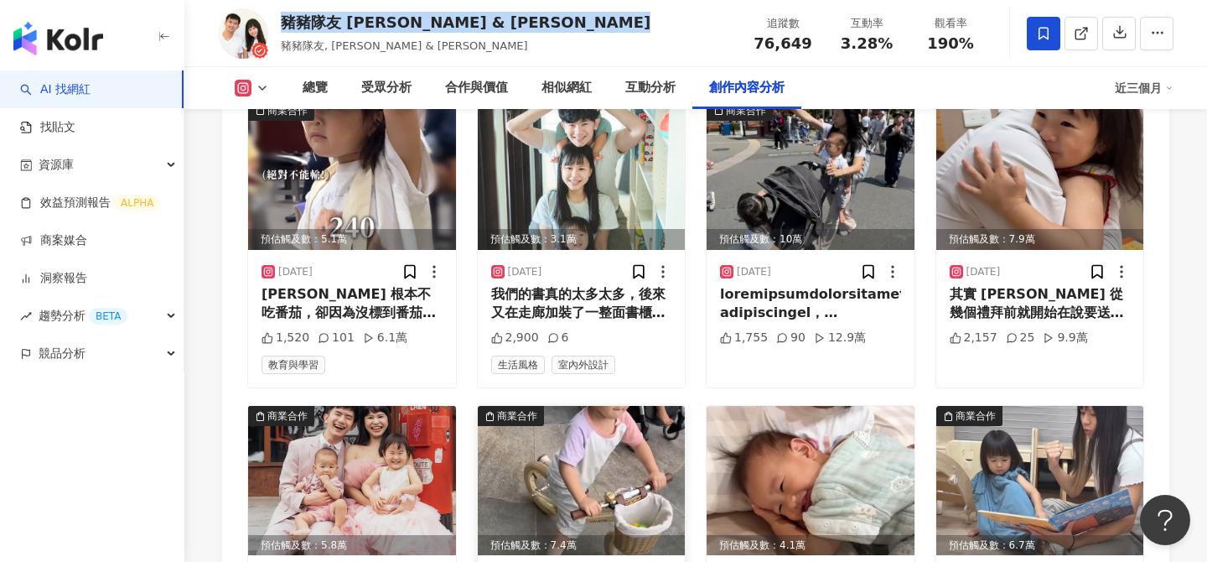
click at [613, 406] on img at bounding box center [582, 480] width 208 height 149
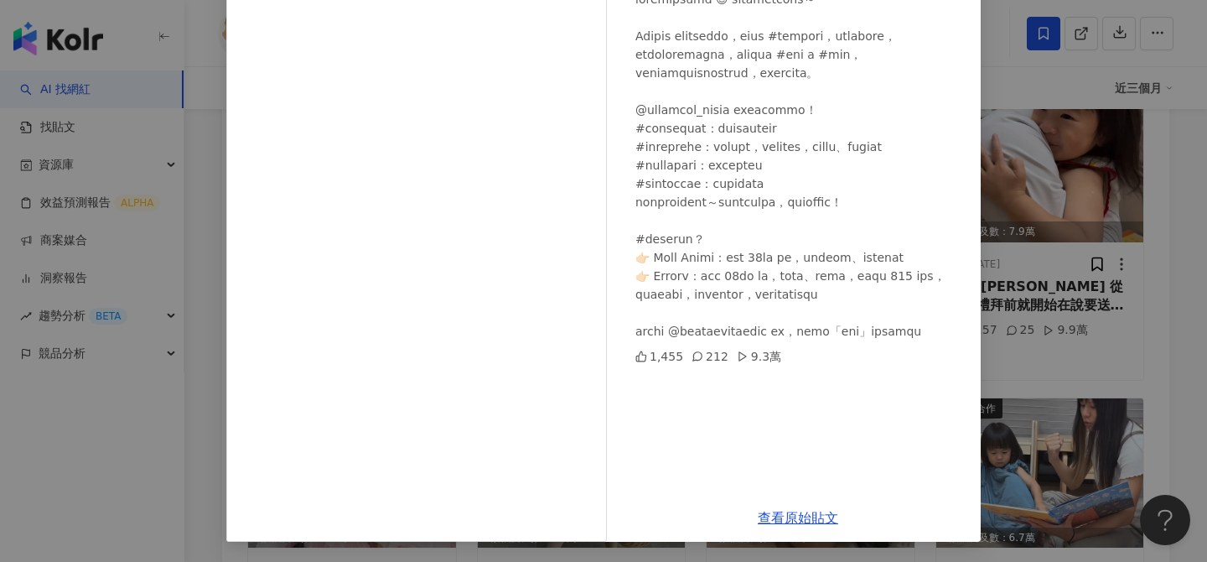
scroll to position [5707, 0]
click at [1165, 153] on div "豬豬隊友 Scott & Wendy 2025/8/7 1,455 212 9.3萬 查看原始貼文" at bounding box center [603, 281] width 1207 height 562
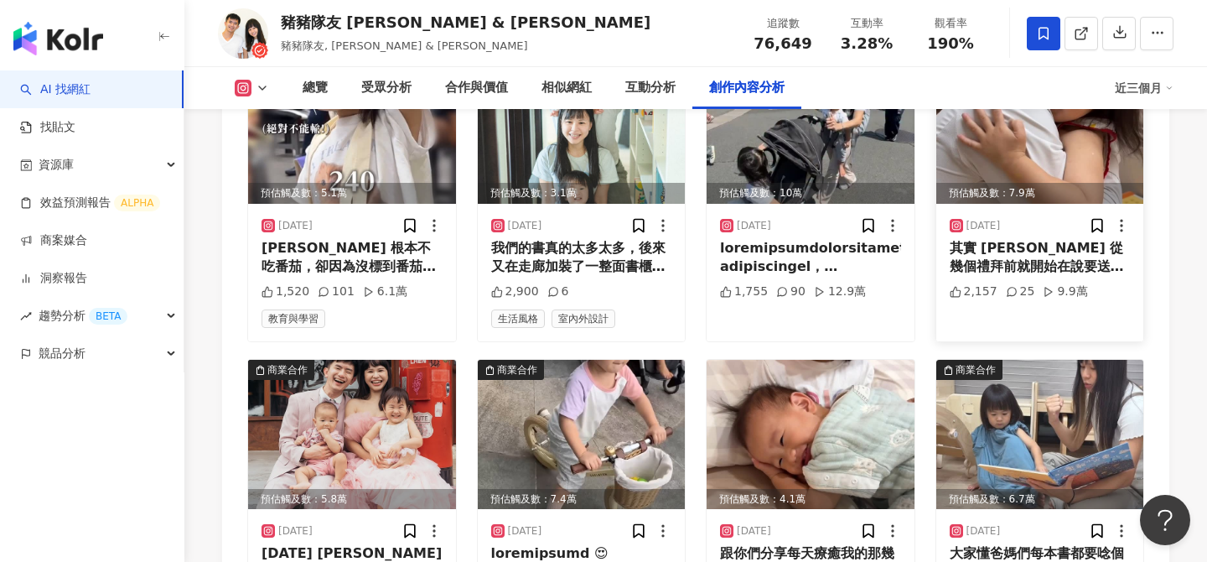
scroll to position [5771, 0]
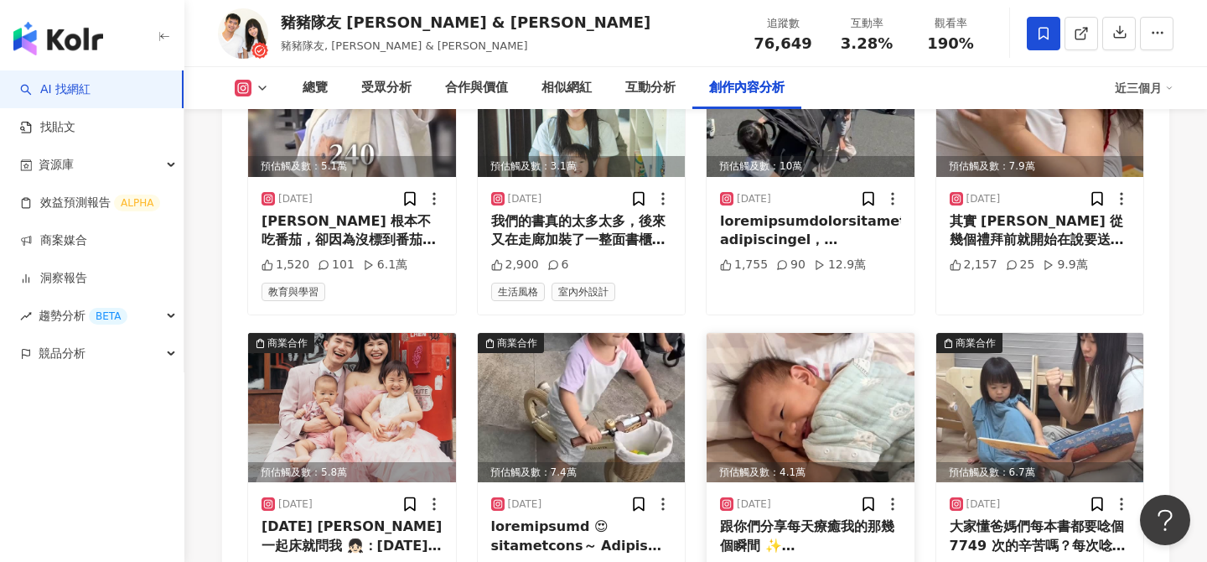
click at [775, 333] on img at bounding box center [811, 407] width 208 height 149
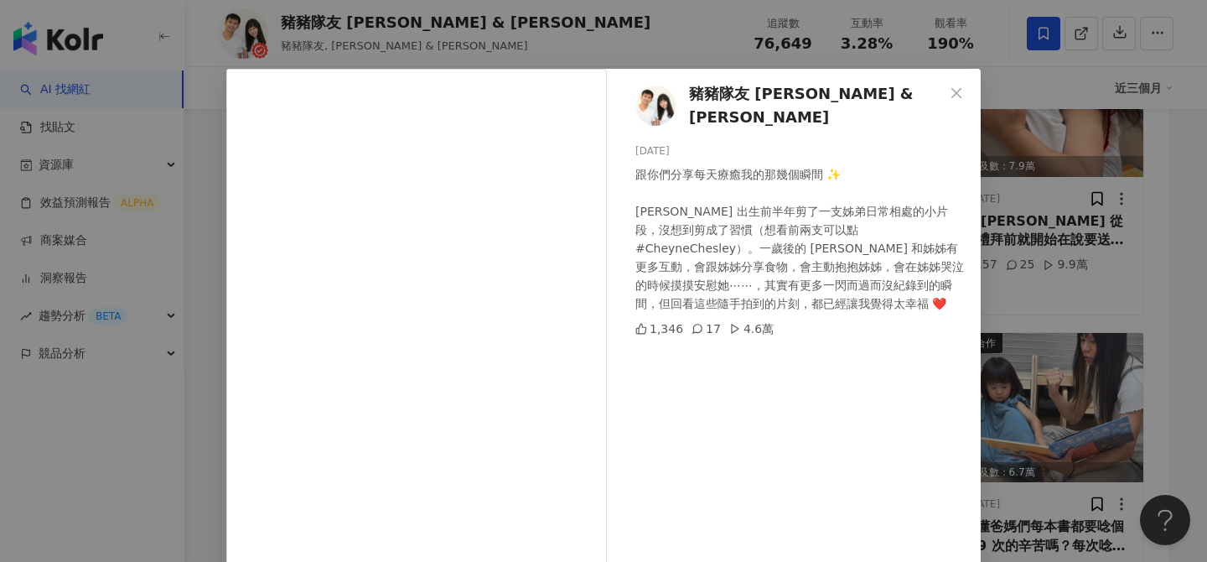
scroll to position [16, 0]
click at [1088, 215] on div "豬豬隊友 Scott & Wendy 2025/8/6 跟你們分享每天療癒我的那幾個瞬間 ✨ Chesley 出生前半年剪了一支姊弟日常相處的小片段，沒想到剪…" at bounding box center [603, 281] width 1207 height 562
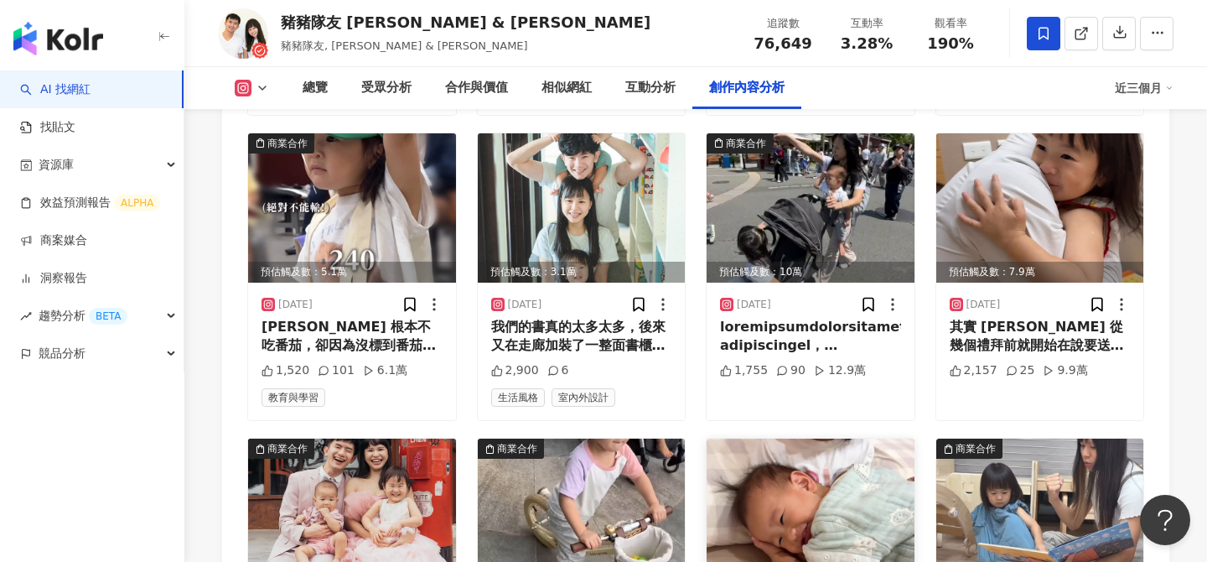
scroll to position [5536, 0]
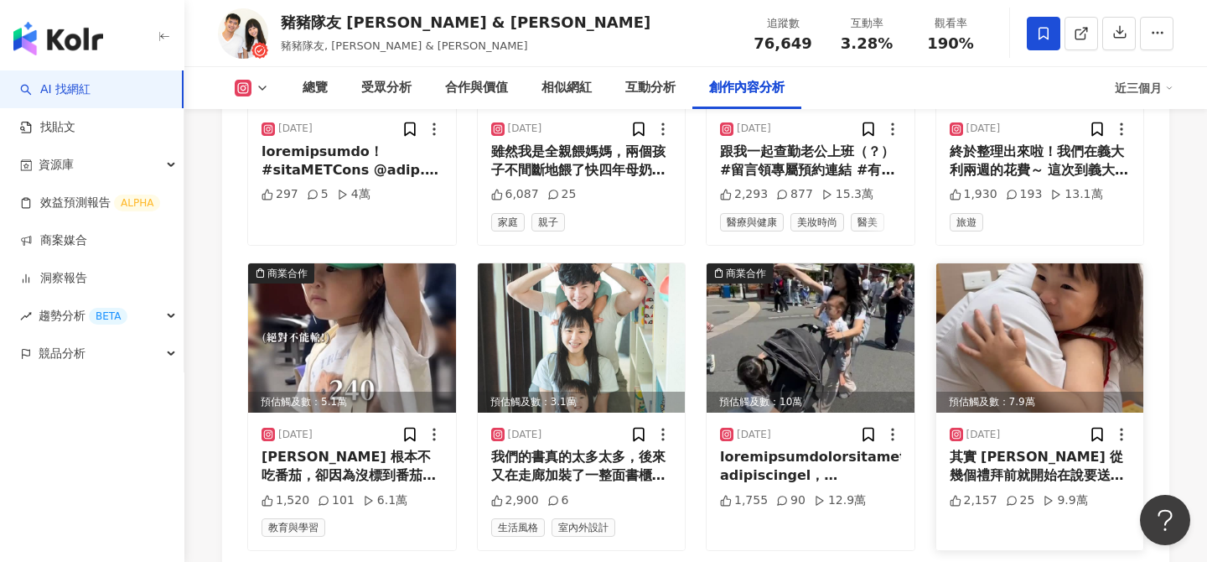
click at [1003, 263] on img at bounding box center [1040, 337] width 208 height 149
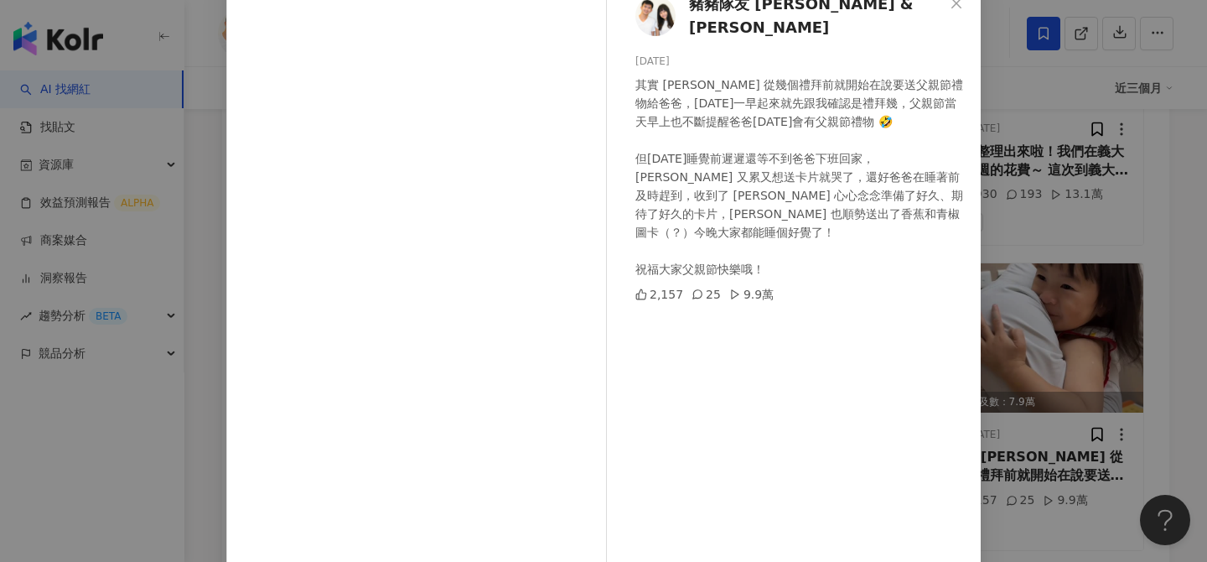
scroll to position [112, 0]
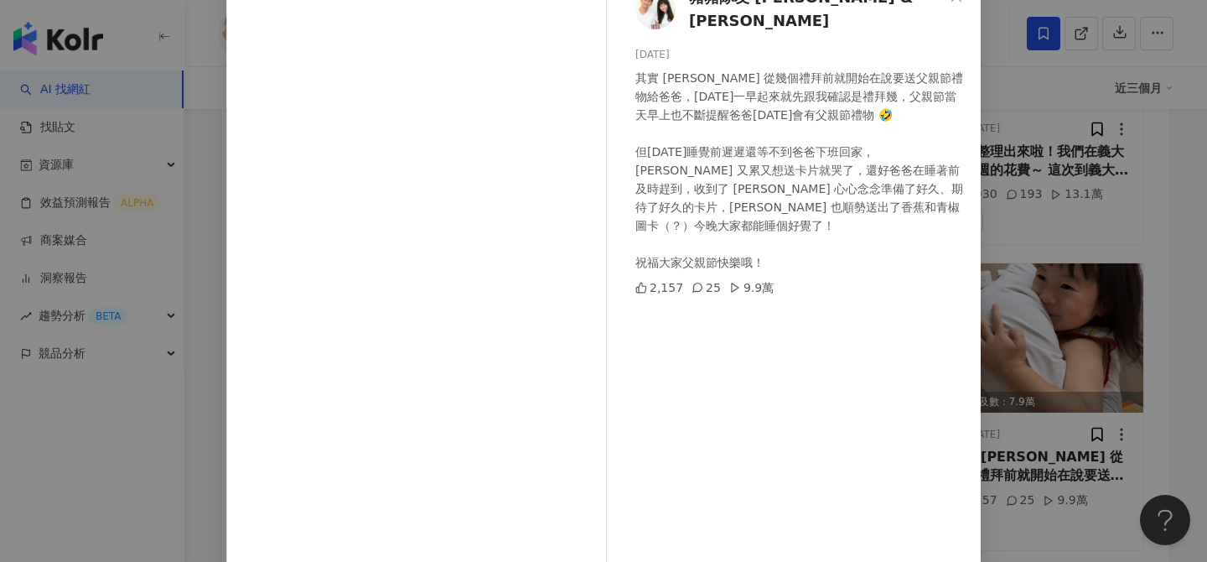
click at [1030, 290] on div "豬豬隊友 Scott & Wendy 2025/8/9 其實 Cheyne 從幾個禮拜前就開始在說要送父親節禮物給爸爸，昨天一早起來就先跟我確認是禮拜幾，父親…" at bounding box center [603, 281] width 1207 height 562
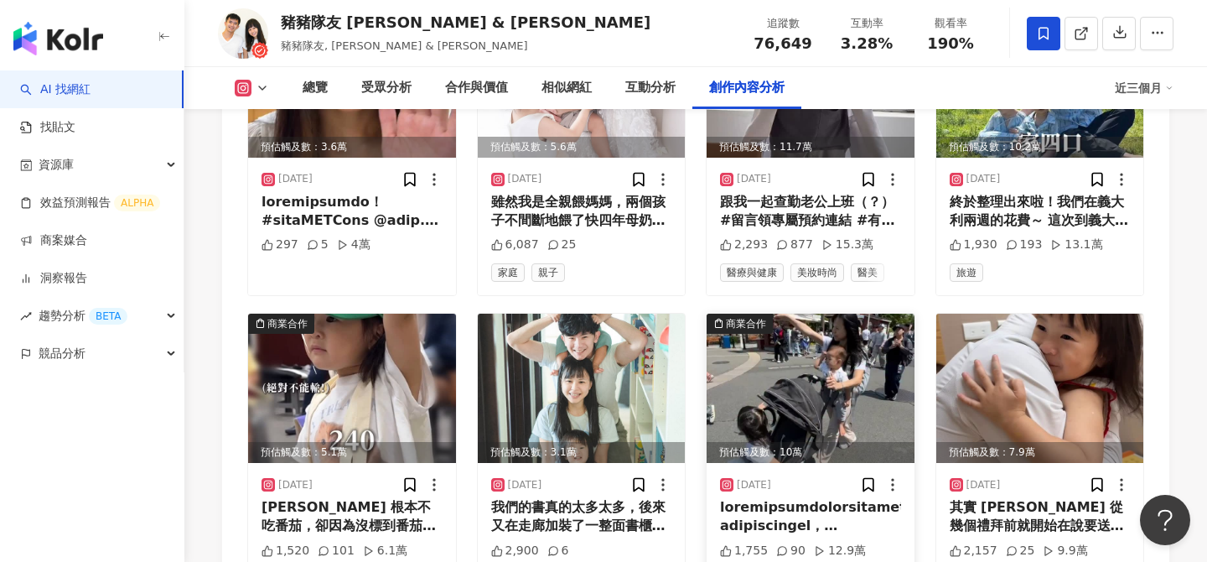
scroll to position [5482, 0]
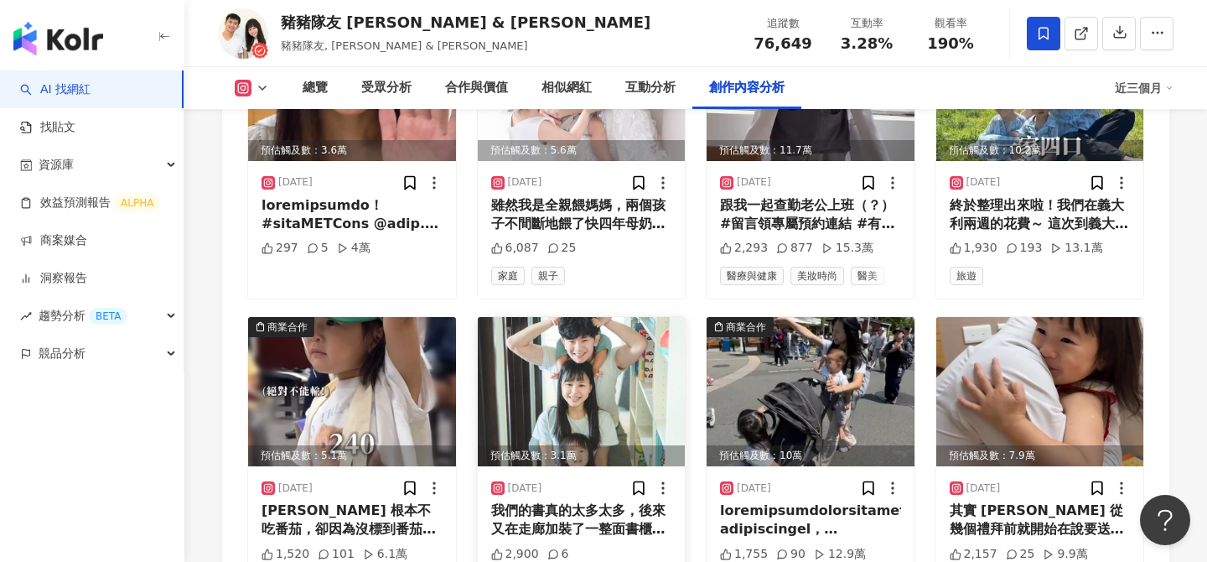
click at [657, 317] on img at bounding box center [582, 391] width 208 height 149
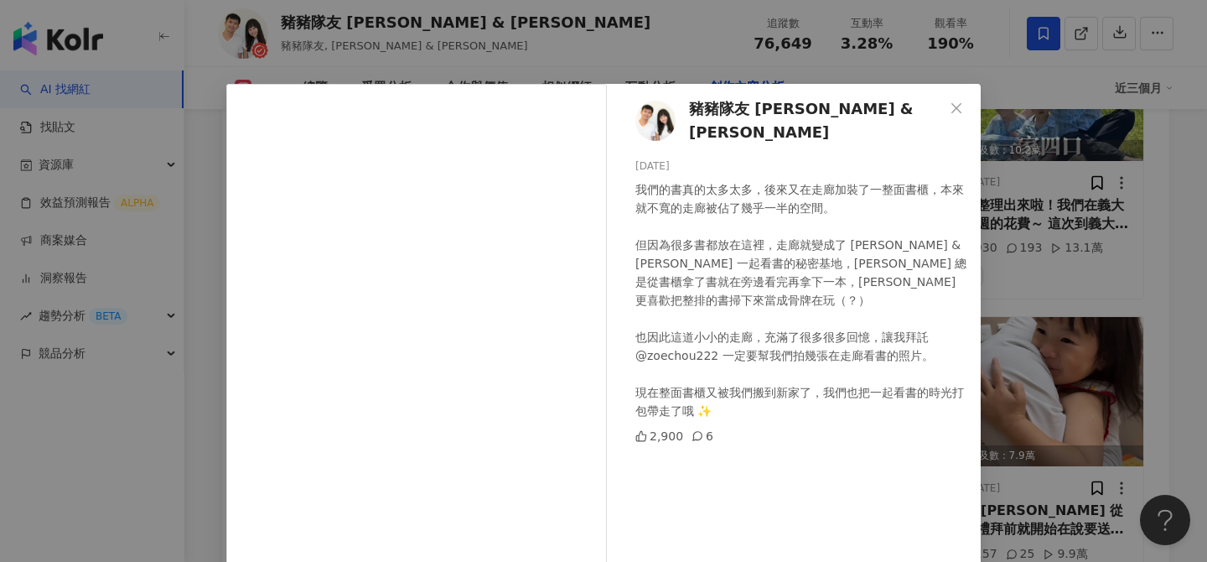
click at [1105, 261] on div "豬豬隊友 Scott & Wendy 2025/8/14 我們的書真的太多太多，後來又在走廊加裝了一整面書櫃，本來就不寬的走廊被佔了幾乎一半的空間。 但因為很…" at bounding box center [603, 281] width 1207 height 562
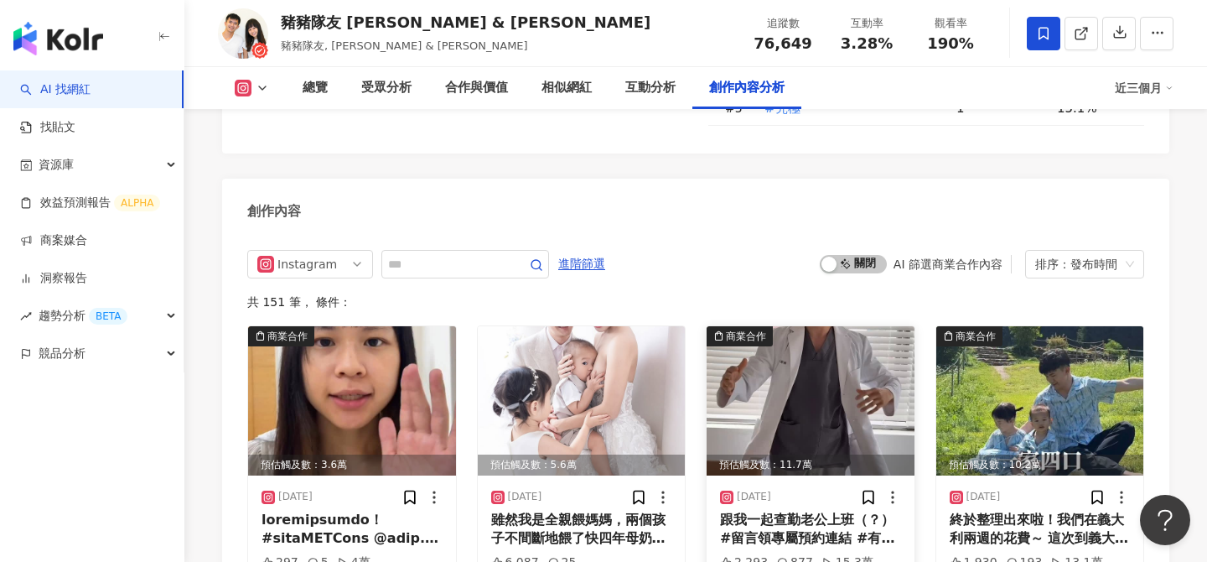
scroll to position [5165, 0]
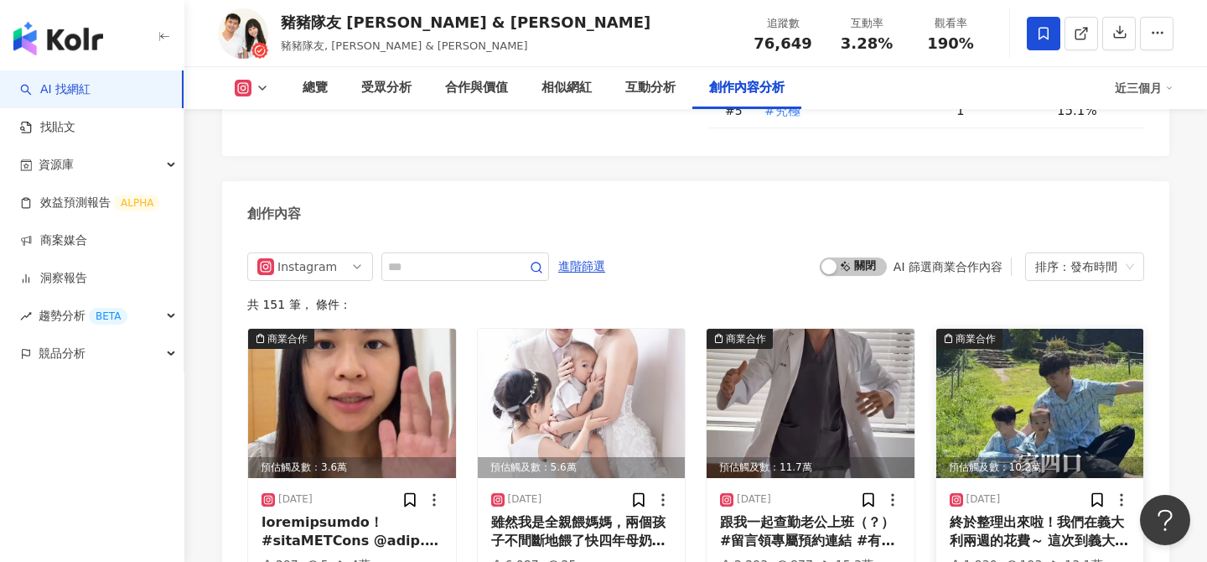
click at [1085, 329] on img at bounding box center [1040, 403] width 208 height 149
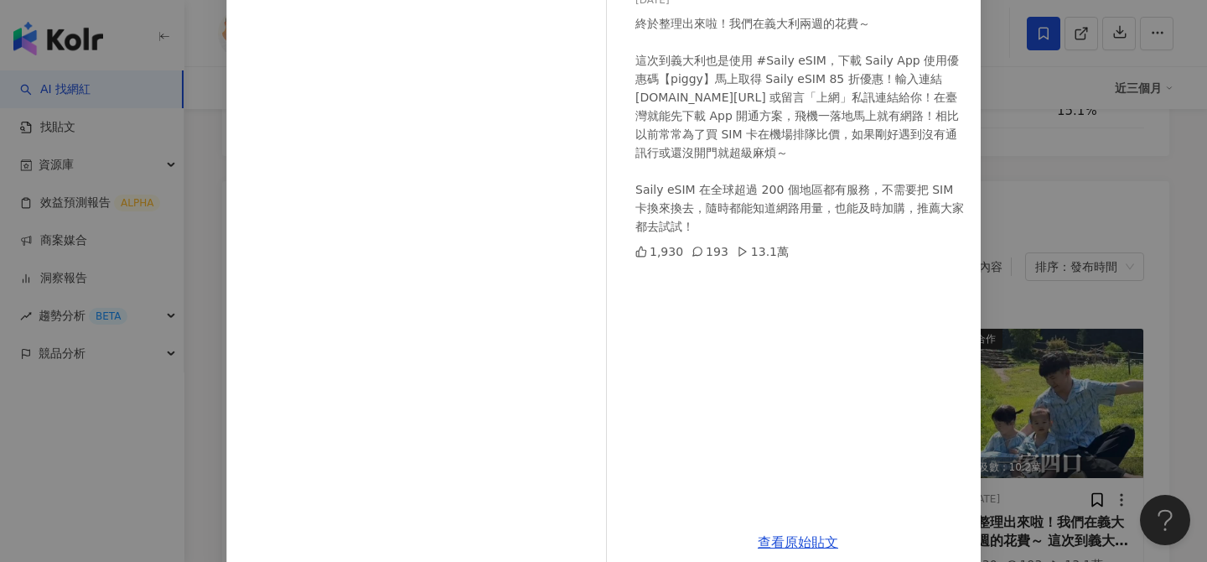
scroll to position [175, 0]
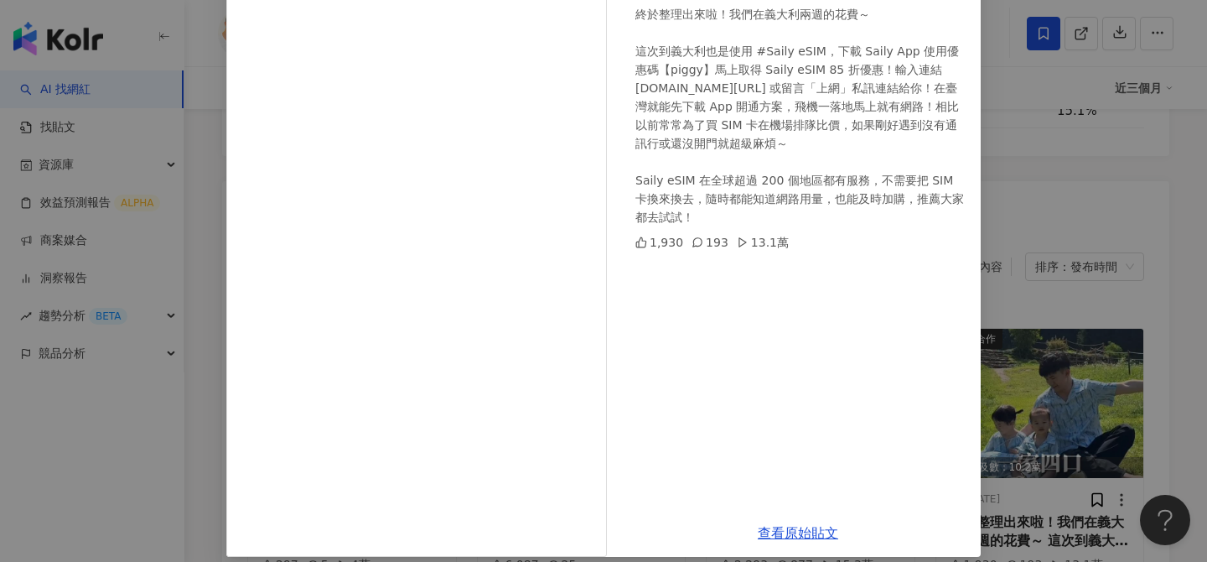
click at [1073, 302] on div "豬豬隊友 Scott & Wendy 2025/8/25 終於整理出來啦！我們在義大利兩週的花費～ 這次到義大利也是使用 #Saily eSIM，下載 Sai…" at bounding box center [603, 281] width 1207 height 562
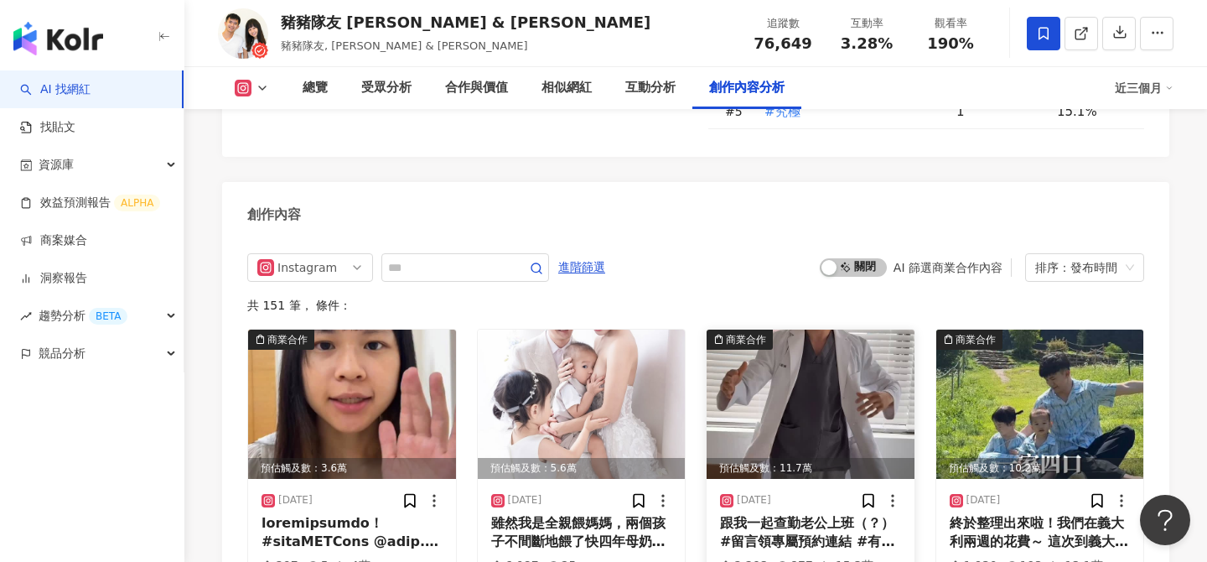
scroll to position [5163, 0]
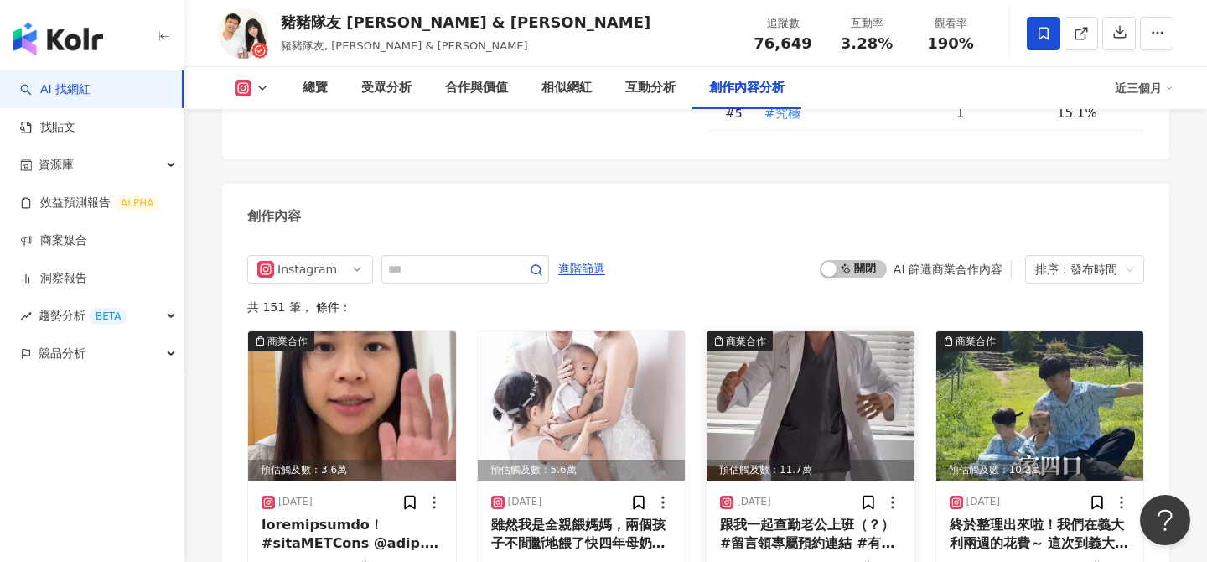
click at [866, 331] on img at bounding box center [811, 405] width 208 height 149
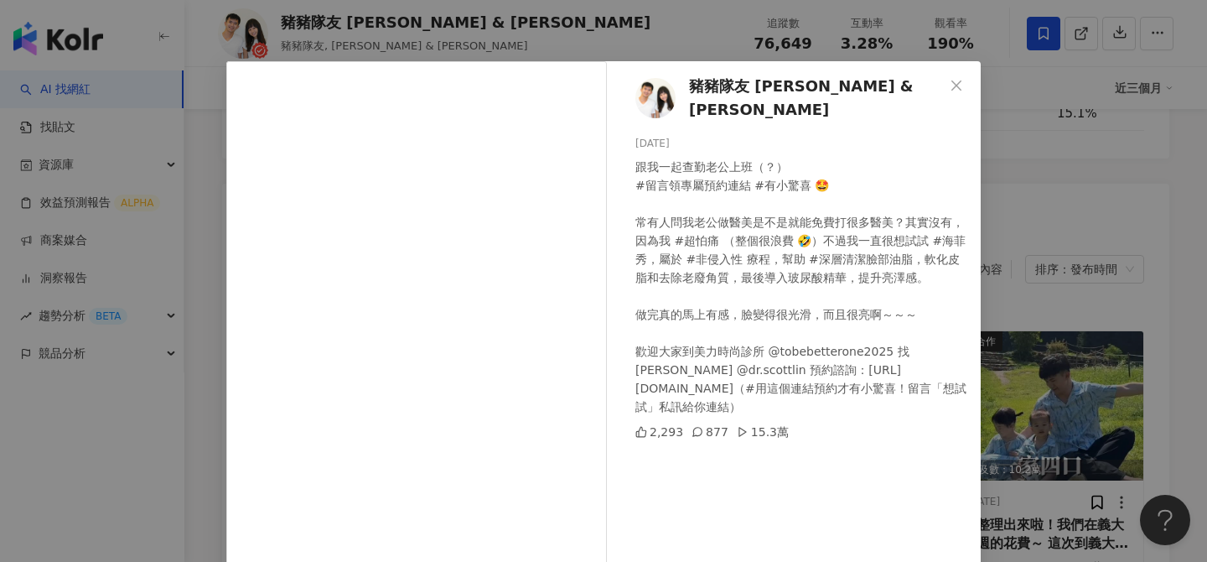
scroll to position [27, 0]
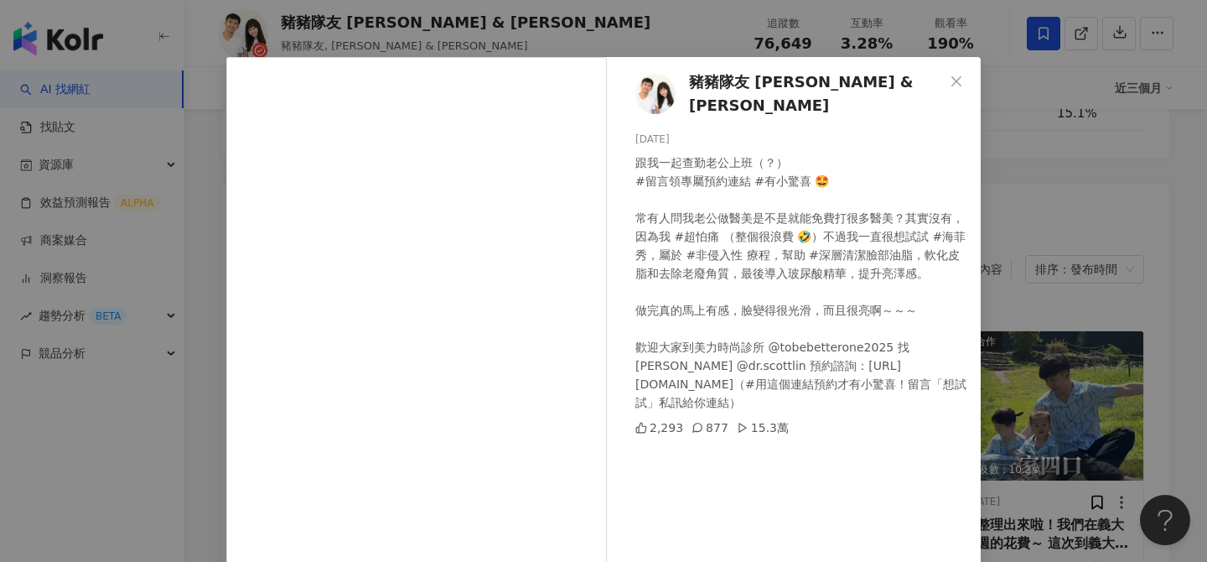
click at [1065, 212] on div "豬豬隊友 Scott & Wendy 2025/8/26 跟我一起查勤老公上班（？） #留言領專屬預約連結 #有小驚喜 🤩 常有人問我老公做醫美是不是就能免費…" at bounding box center [603, 281] width 1207 height 562
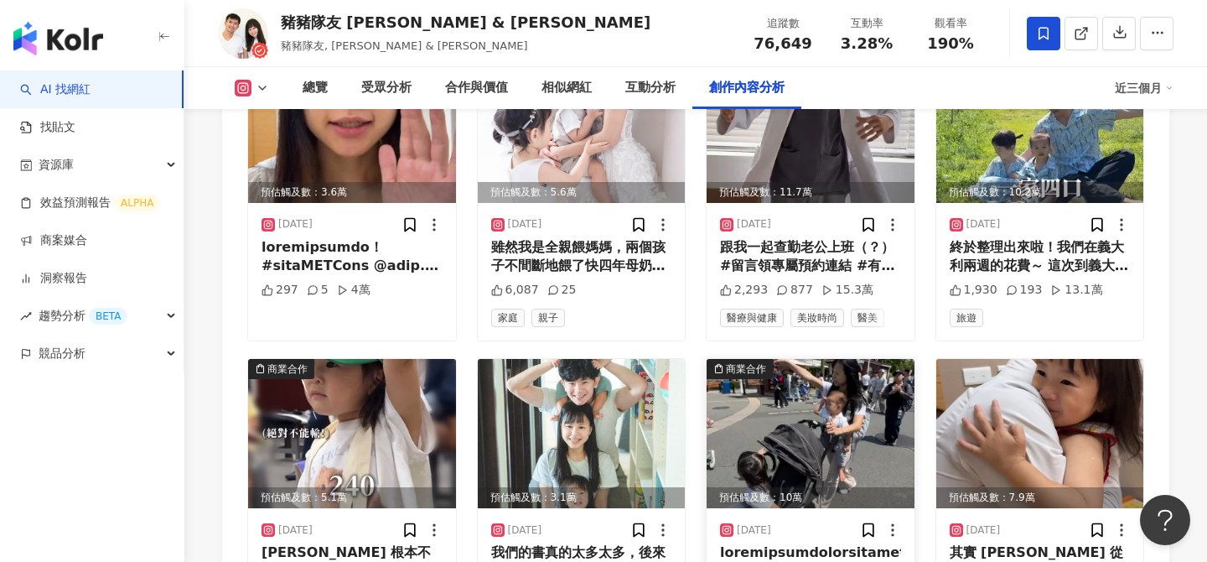
scroll to position [5443, 0]
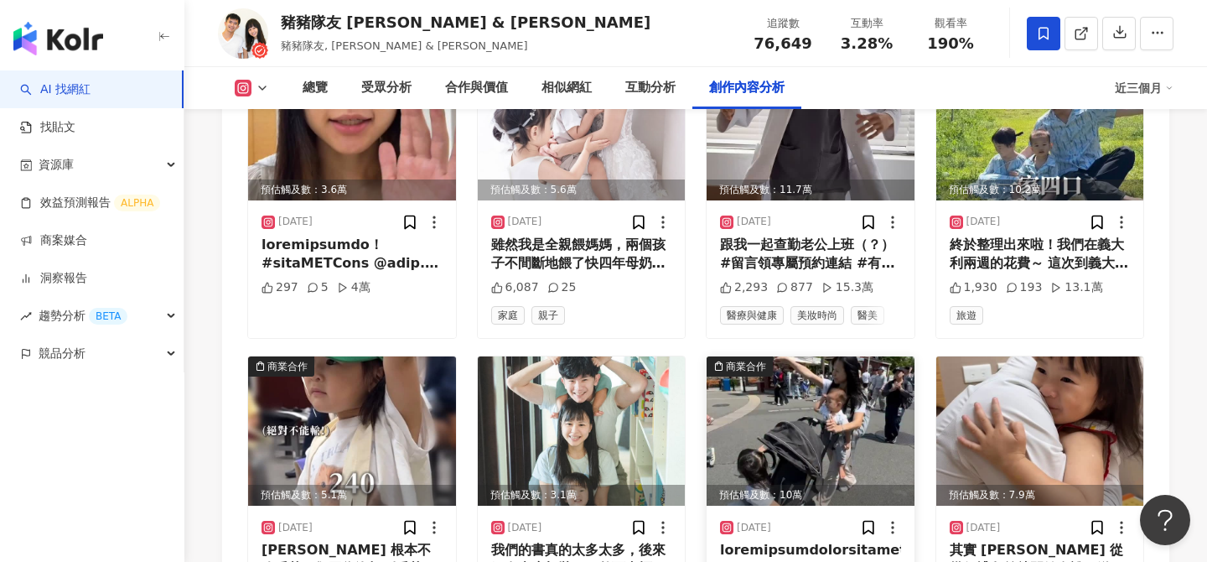
click at [798, 356] on img at bounding box center [811, 430] width 208 height 149
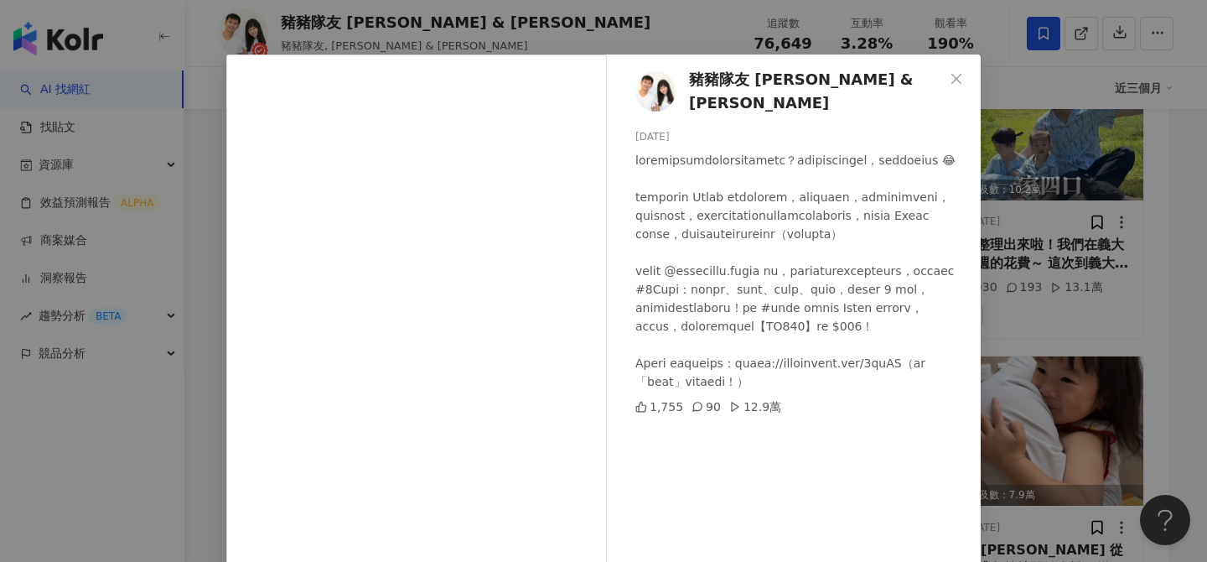
scroll to position [33, 0]
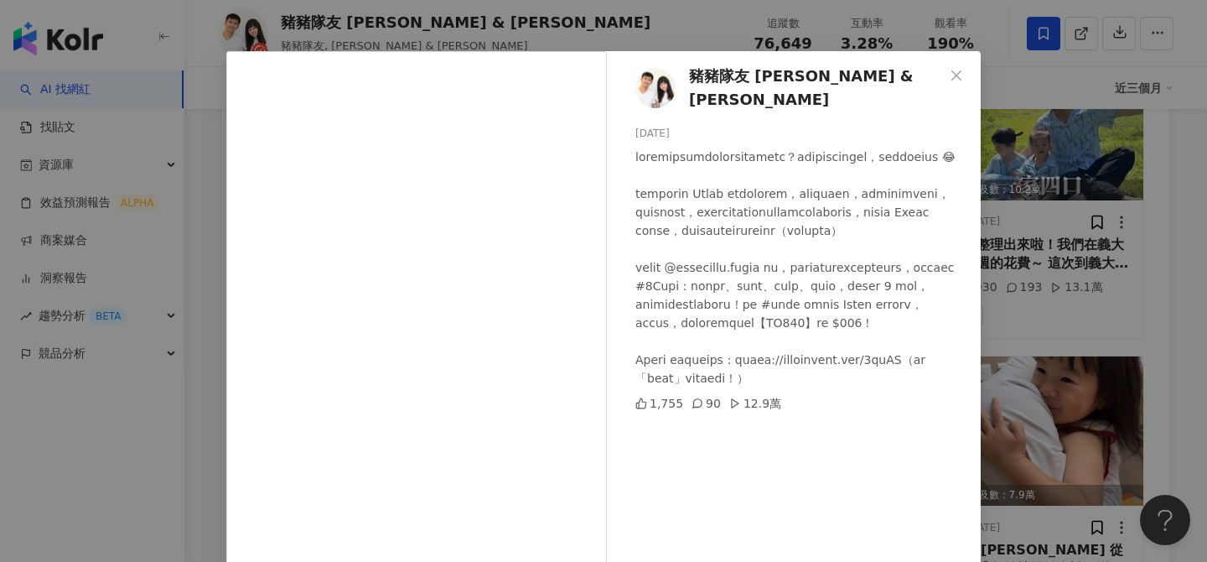
click at [1035, 323] on div "豬豬隊友 Scott & Wendy 2025/8/13 1,755 90 12.9萬 查看原始貼文" at bounding box center [603, 281] width 1207 height 562
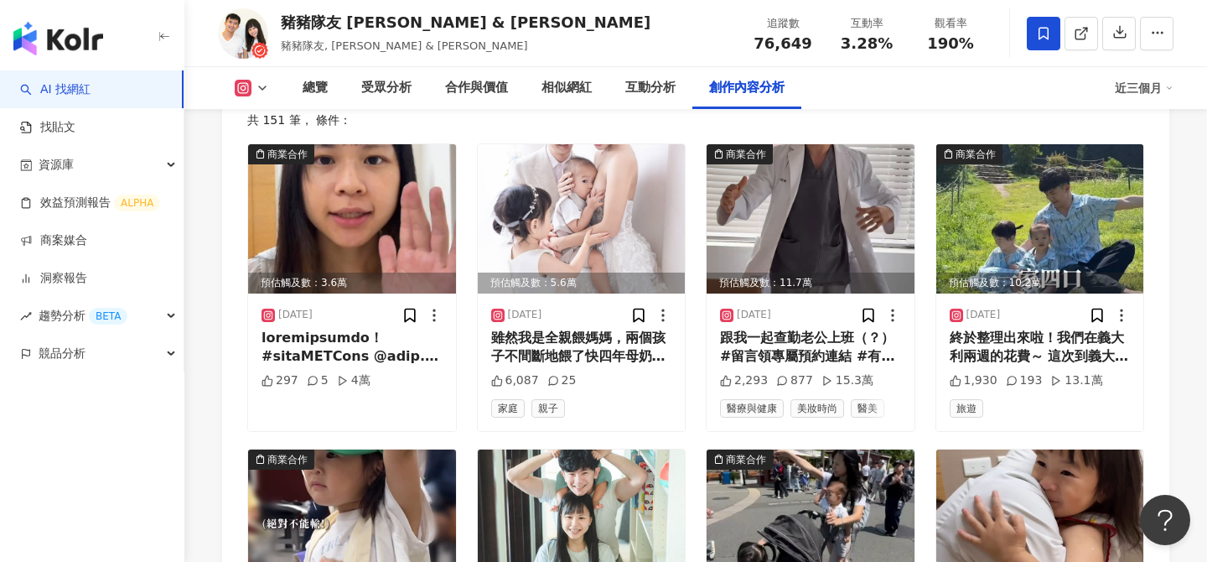
scroll to position [5327, 0]
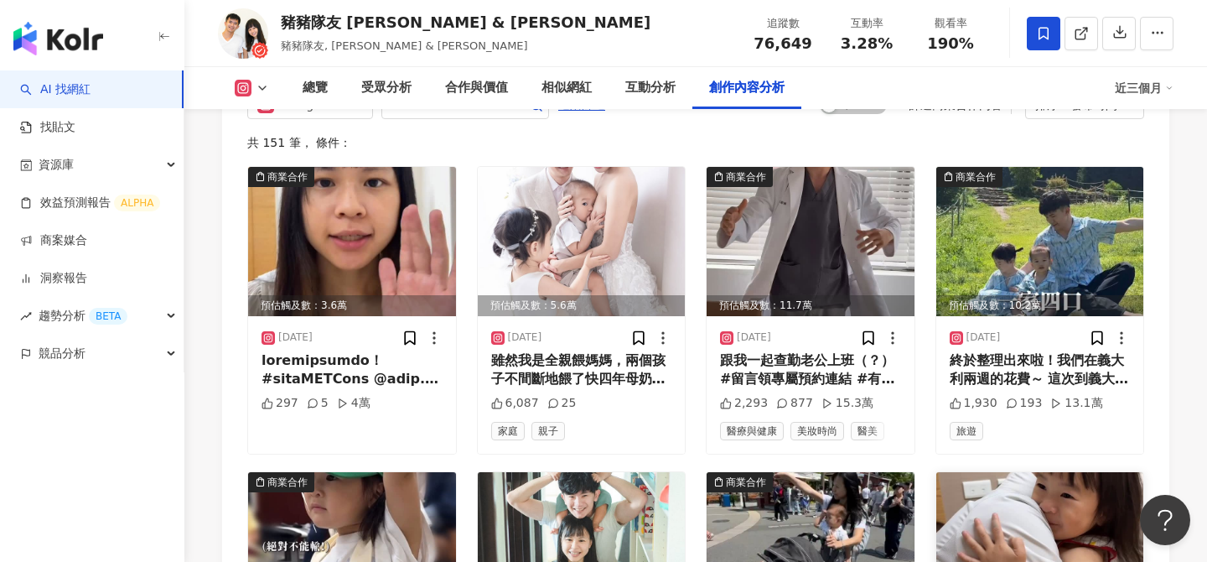
click at [1038, 472] on img at bounding box center [1040, 546] width 208 height 149
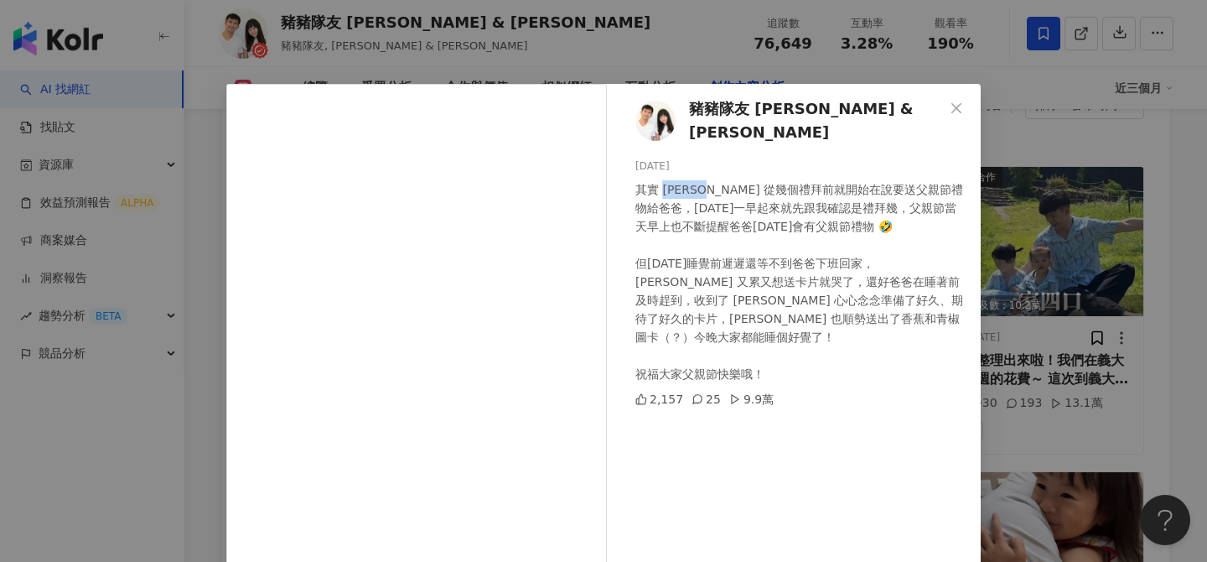
drag, startPoint x: 662, startPoint y: 186, endPoint x: 703, endPoint y: 186, distance: 40.2
click at [703, 186] on div "其實 Cheyne 從幾個禮拜前就開始在說要送父親節禮物給爸爸，昨天一早起來就先跟我確認是禮拜幾，父親節當天早上也不斷提醒爸爸今天會有父親節禮物 🤣 但今天睡…" at bounding box center [801, 281] width 332 height 203
copy div "Cheyne"
click at [1160, 210] on div "豬豬隊友 Scott & Wendy 2025/8/9 其實 Cheyne 從幾個禮拜前就開始在說要送父親節禮物給爸爸，昨天一早起來就先跟我確認是禮拜幾，父親…" at bounding box center [603, 281] width 1207 height 562
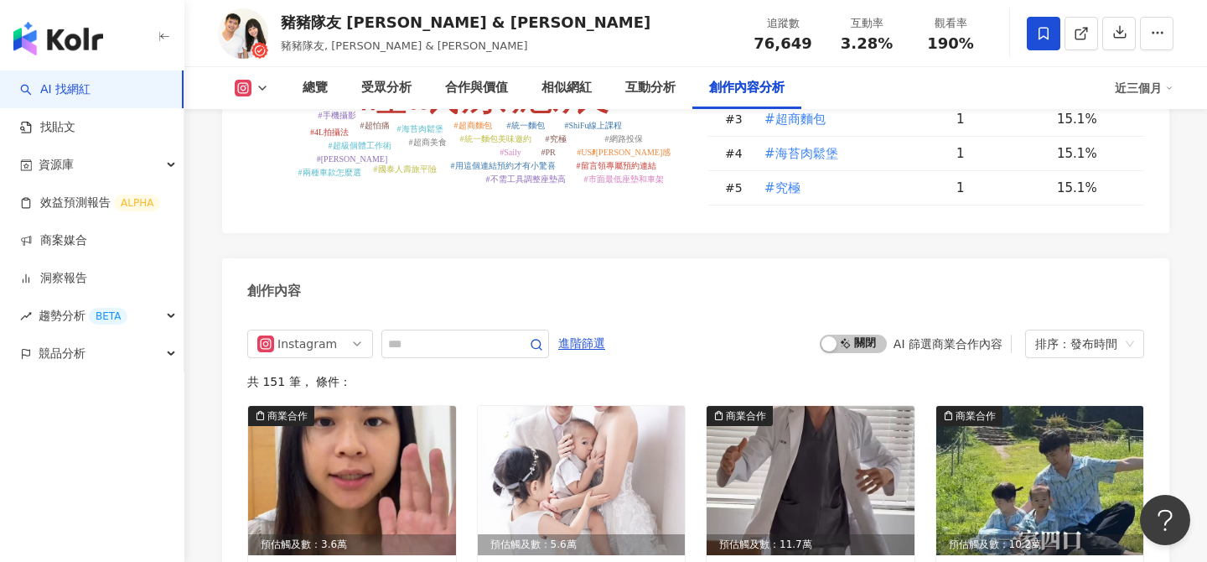
scroll to position [5061, 0]
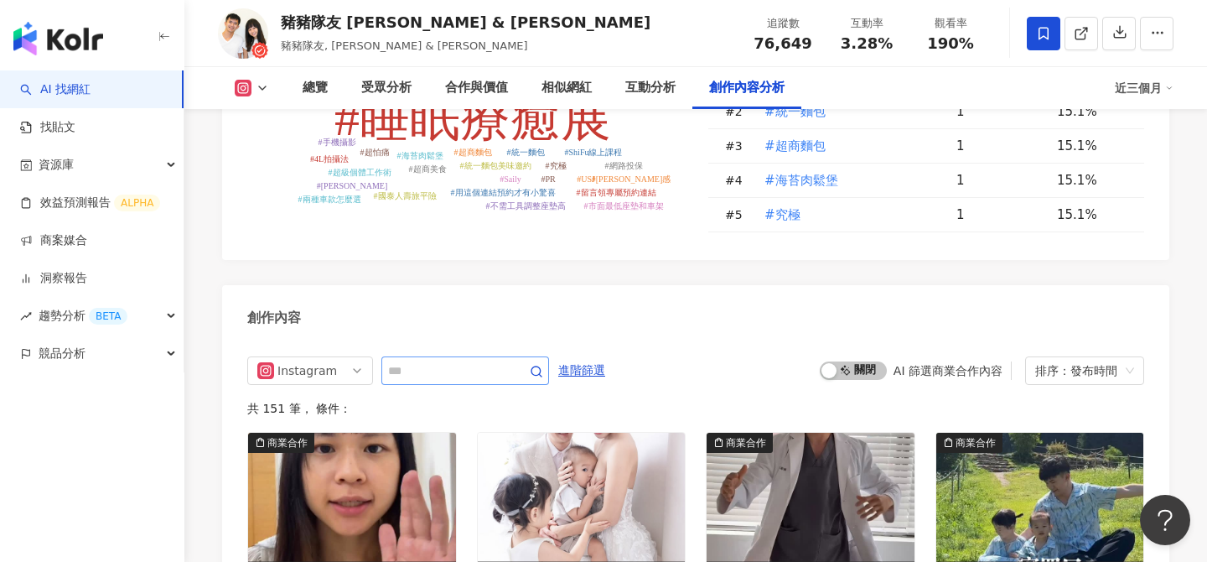
click at [428, 356] on span at bounding box center [465, 370] width 168 height 29
click at [428, 361] on input "text" at bounding box center [446, 371] width 117 height 20
paste input "******"
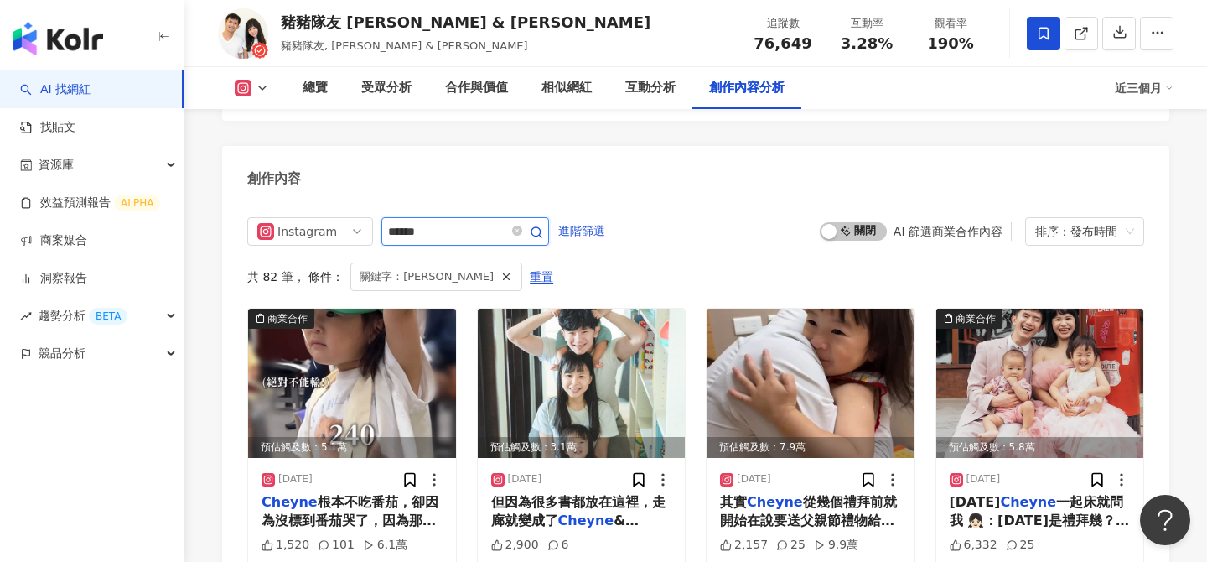
scroll to position [5203, 0]
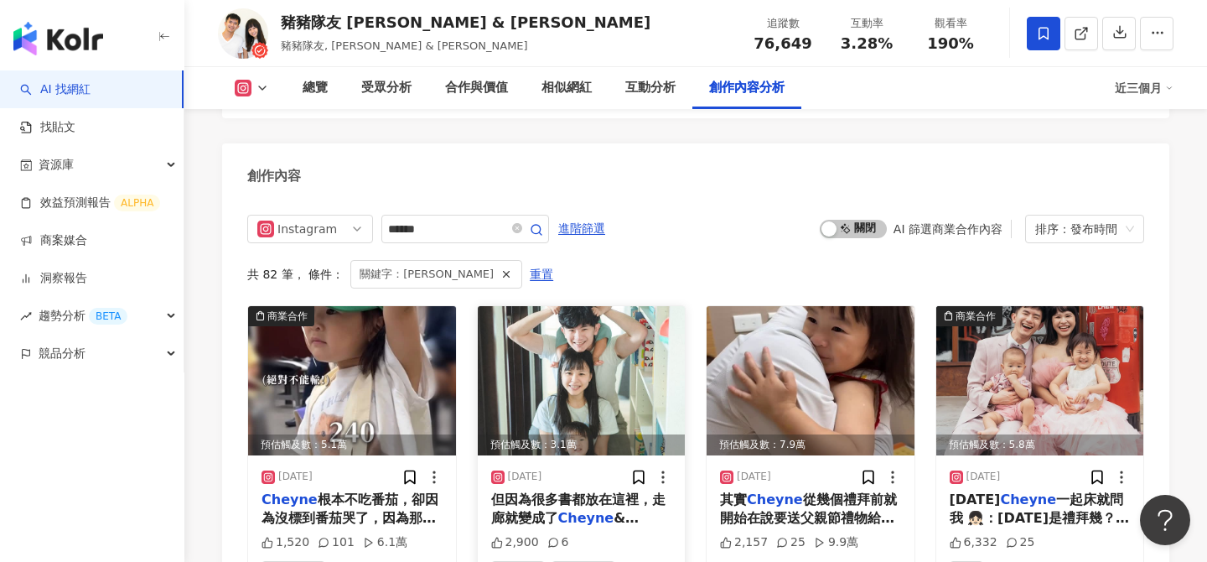
click at [568, 306] on img at bounding box center [582, 380] width 208 height 149
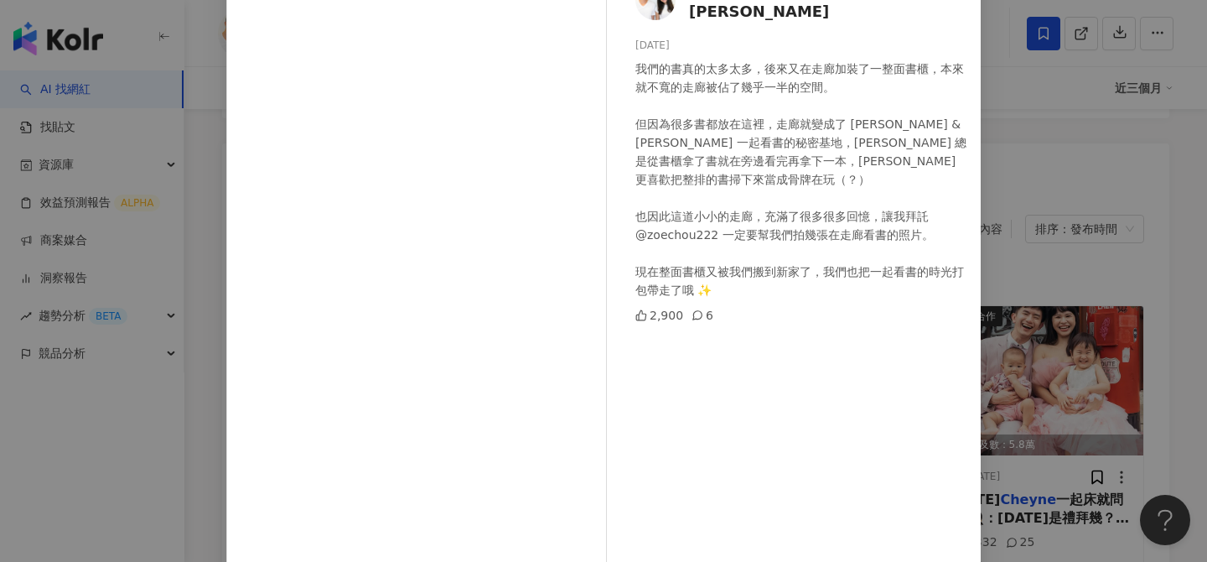
scroll to position [132, 0]
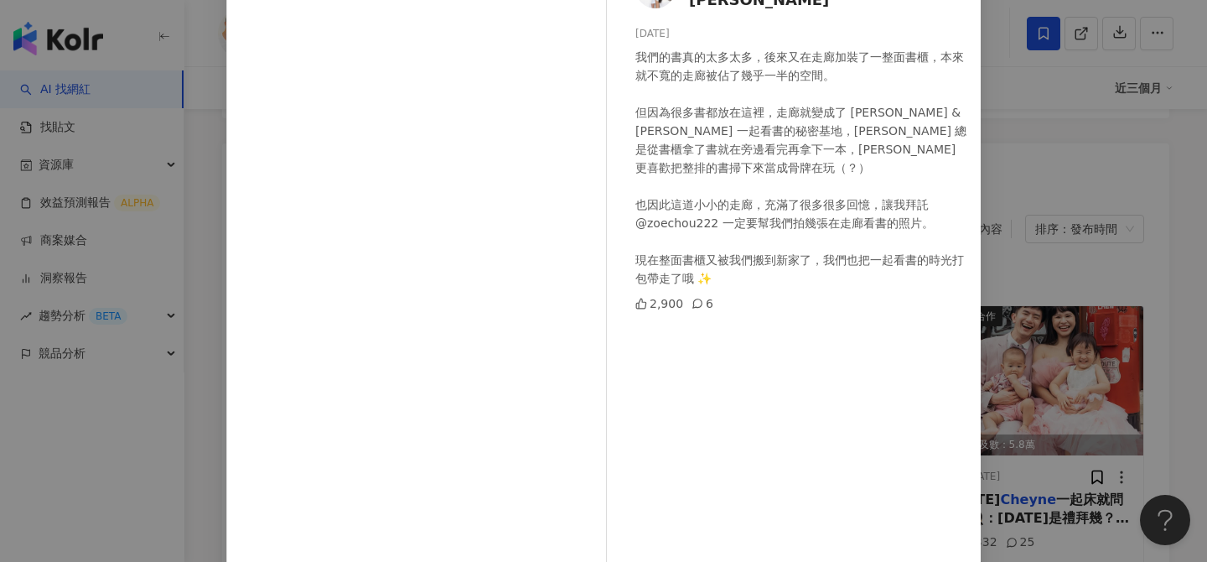
click at [1071, 333] on div "豬豬隊友 Scott & Wendy 2025/8/14 我們的書真的太多太多，後來又在走廊加裝了一整面書櫃，本來就不寬的走廊被佔了幾乎一半的空間。 但因為很…" at bounding box center [603, 281] width 1207 height 562
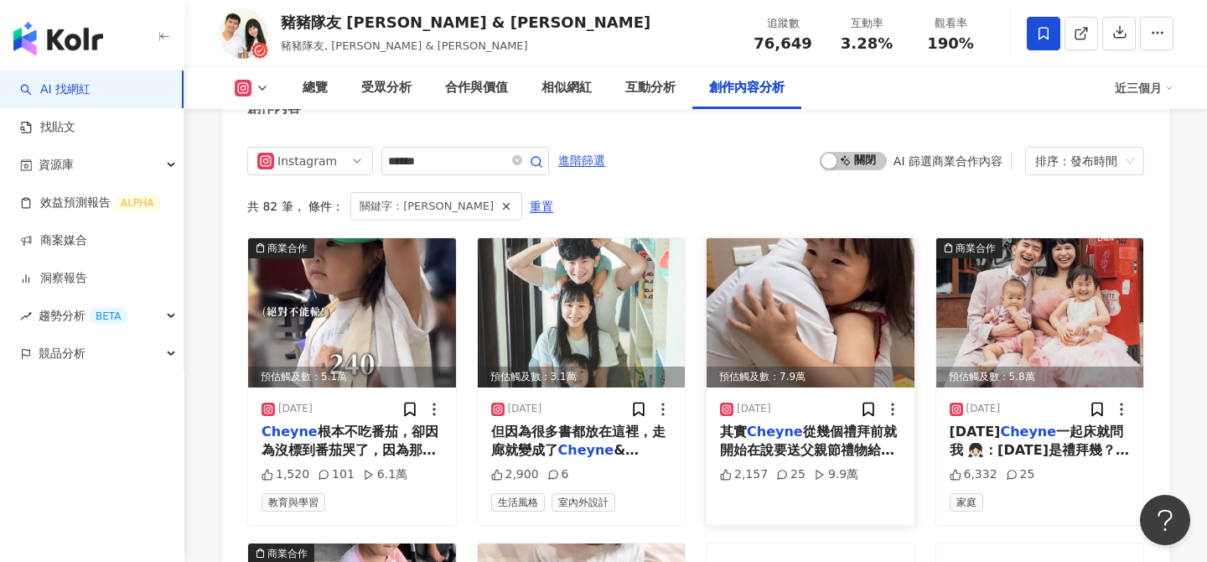
scroll to position [5275, 0]
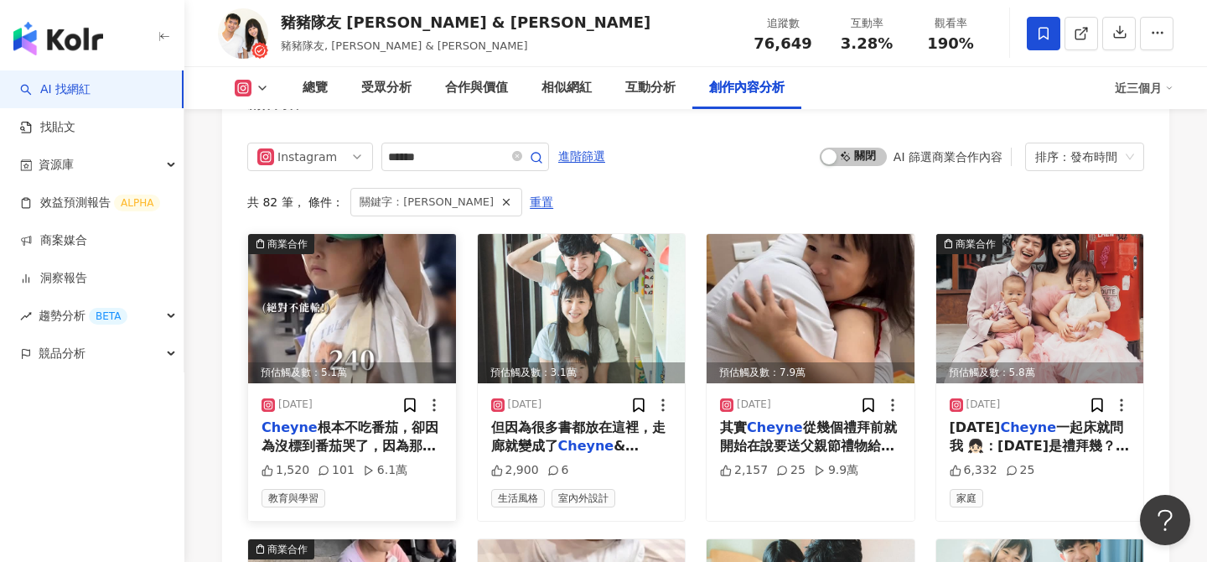
click at [280, 234] on img at bounding box center [352, 308] width 208 height 149
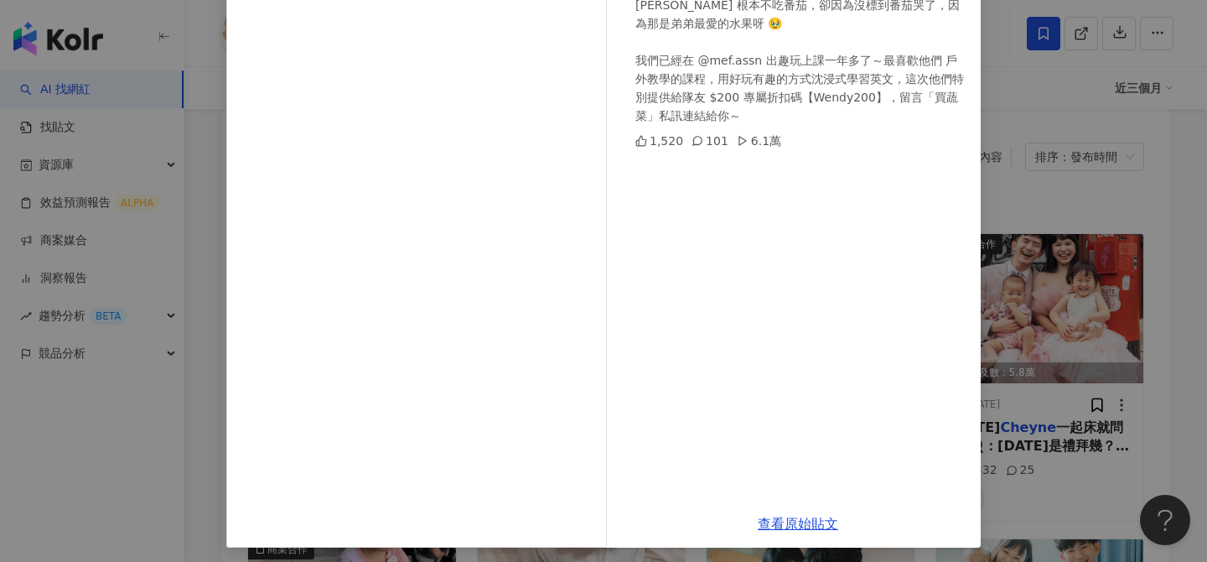
scroll to position [189, 0]
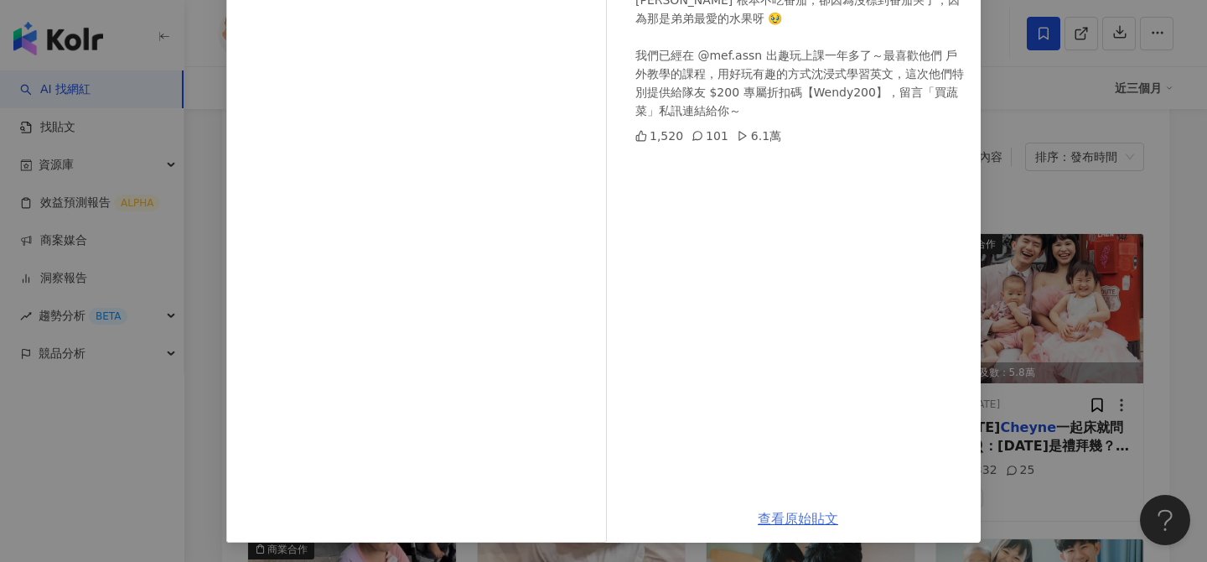
click at [777, 521] on link "查看原始貼文" at bounding box center [798, 519] width 80 height 16
click at [1051, 168] on div "豬豬隊友 Scott & Wendy 2025/8/22 Cheyne 根本不吃番茄，卻因為沒標到番茄哭了，因為那是弟弟最愛的水果呀 🥹 我們已經在 @mef…" at bounding box center [603, 281] width 1207 height 562
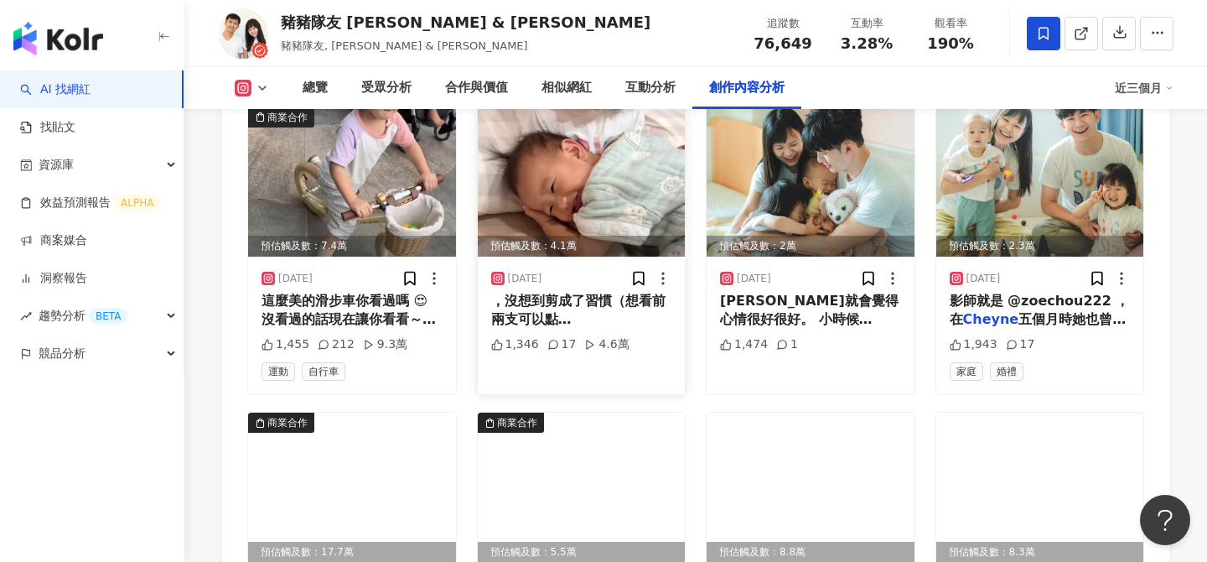
scroll to position [5718, 0]
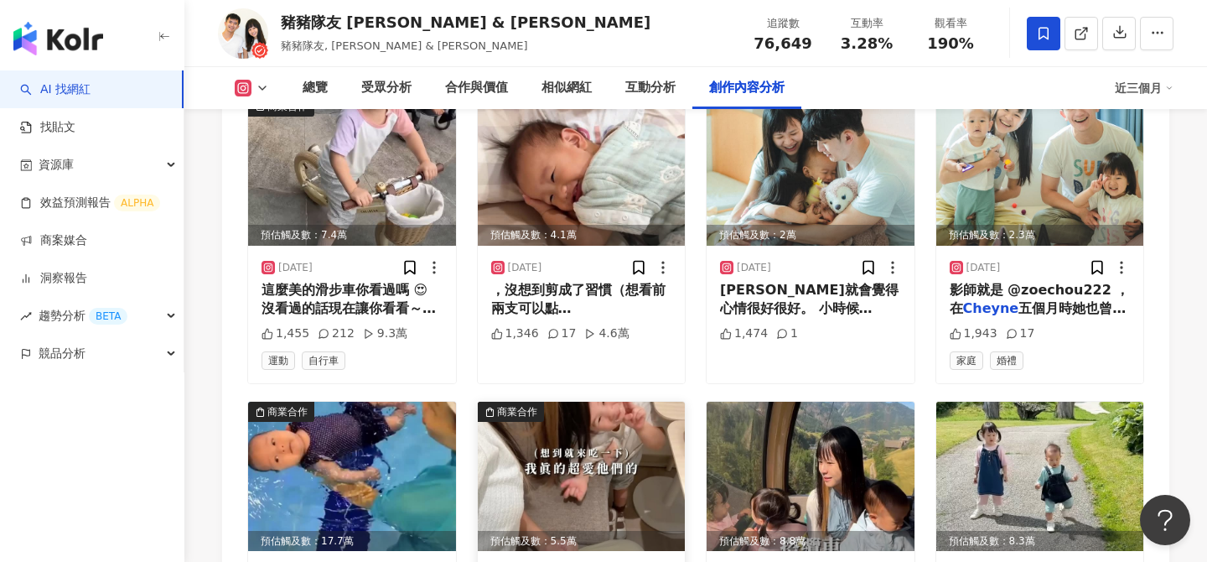
click at [634, 402] on img at bounding box center [582, 476] width 208 height 149
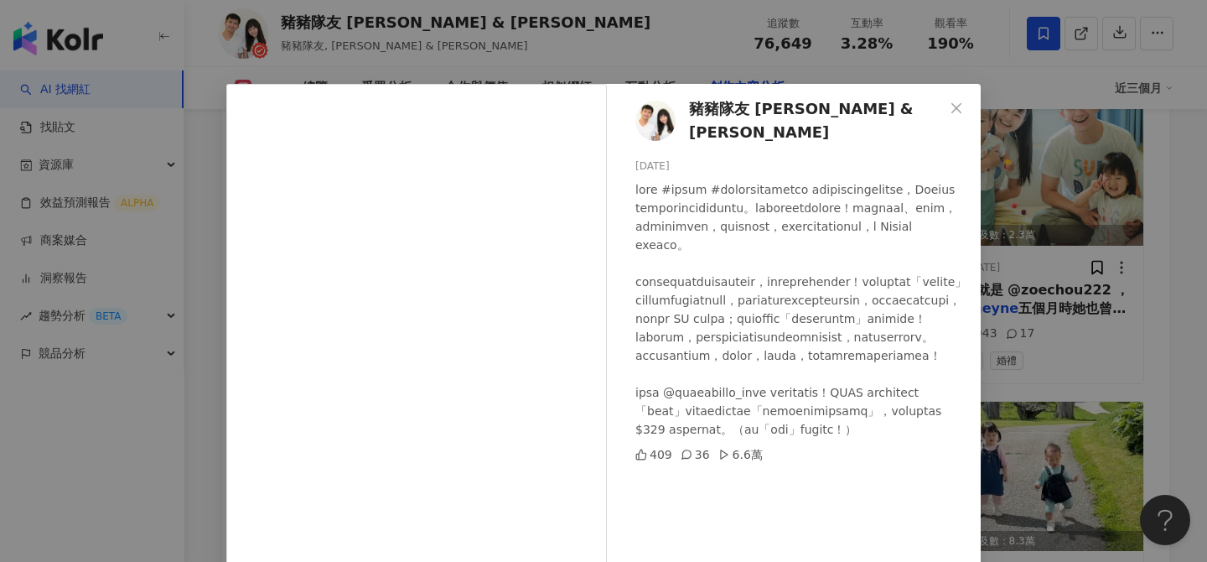
click at [1060, 343] on div "豬豬隊友 Scott & Wendy 2025/7/9 409 36 6.6萬 查看原始貼文" at bounding box center [603, 281] width 1207 height 562
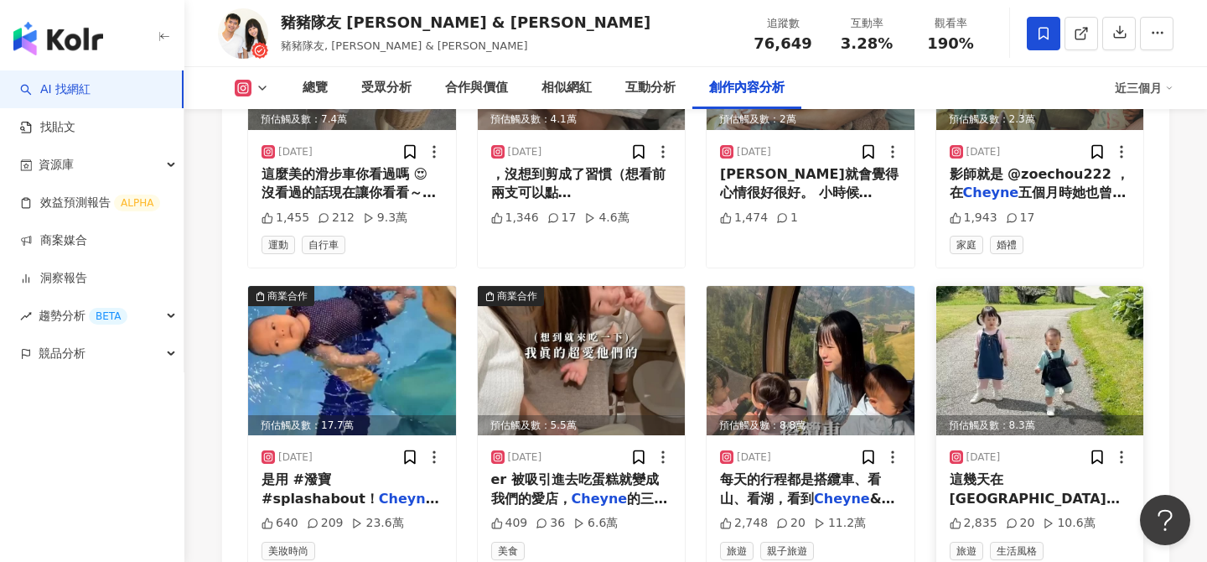
scroll to position [5835, 0]
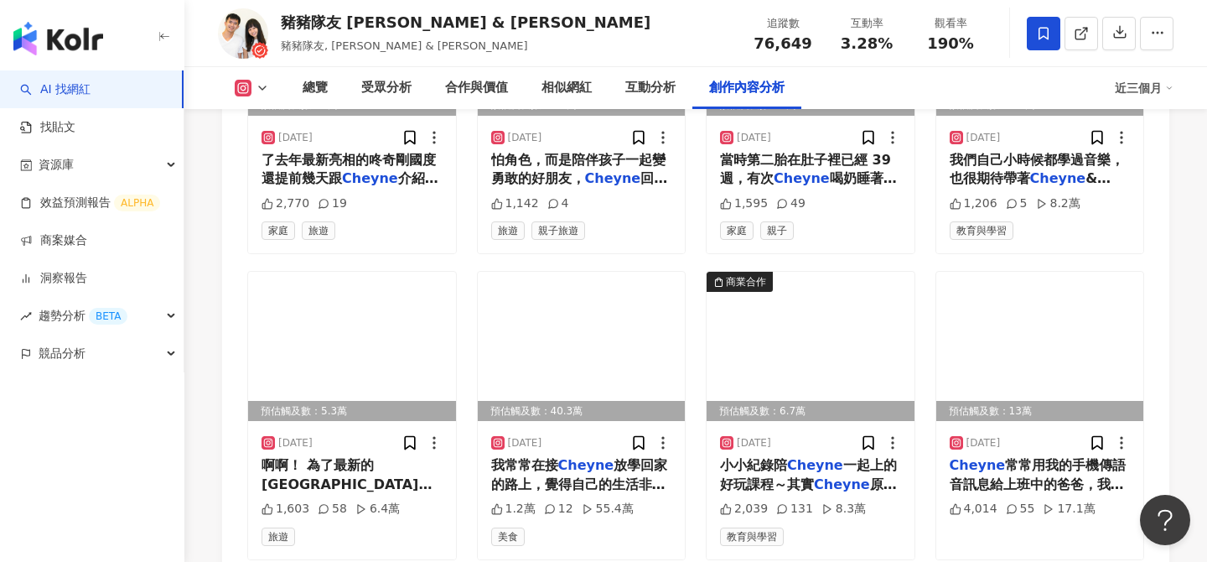
scroll to position [6766, 0]
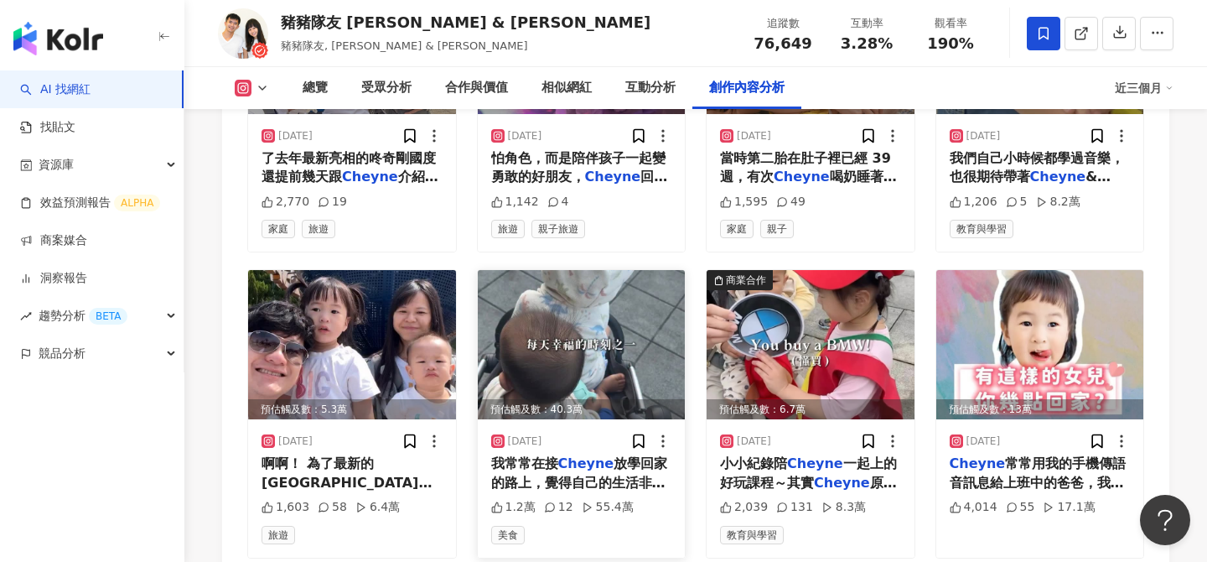
click at [623, 270] on img at bounding box center [582, 344] width 208 height 149
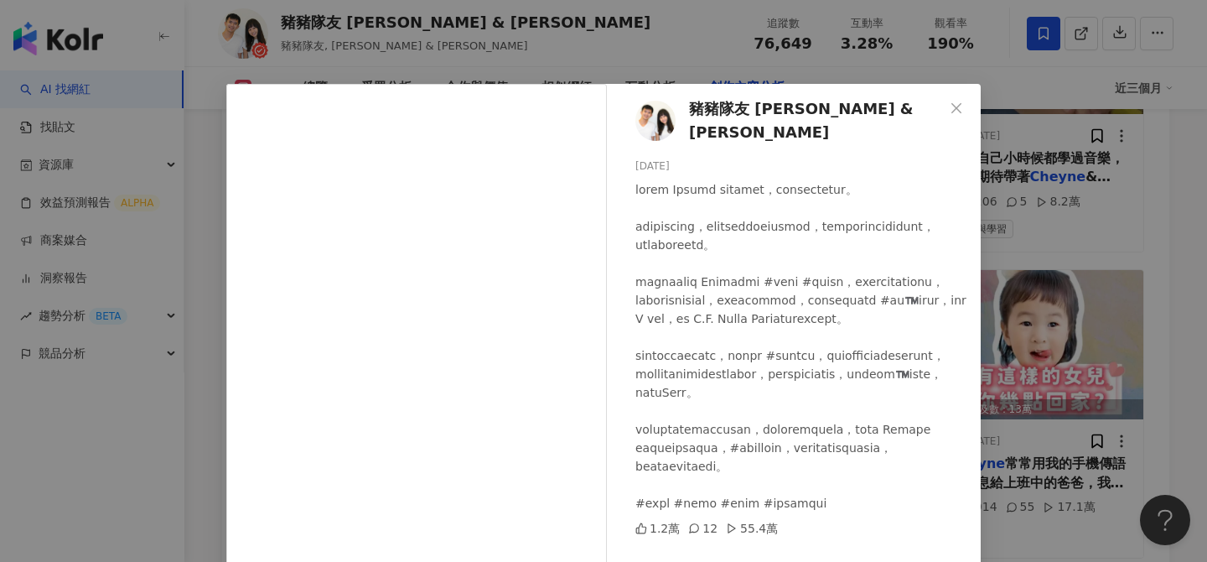
scroll to position [190, 0]
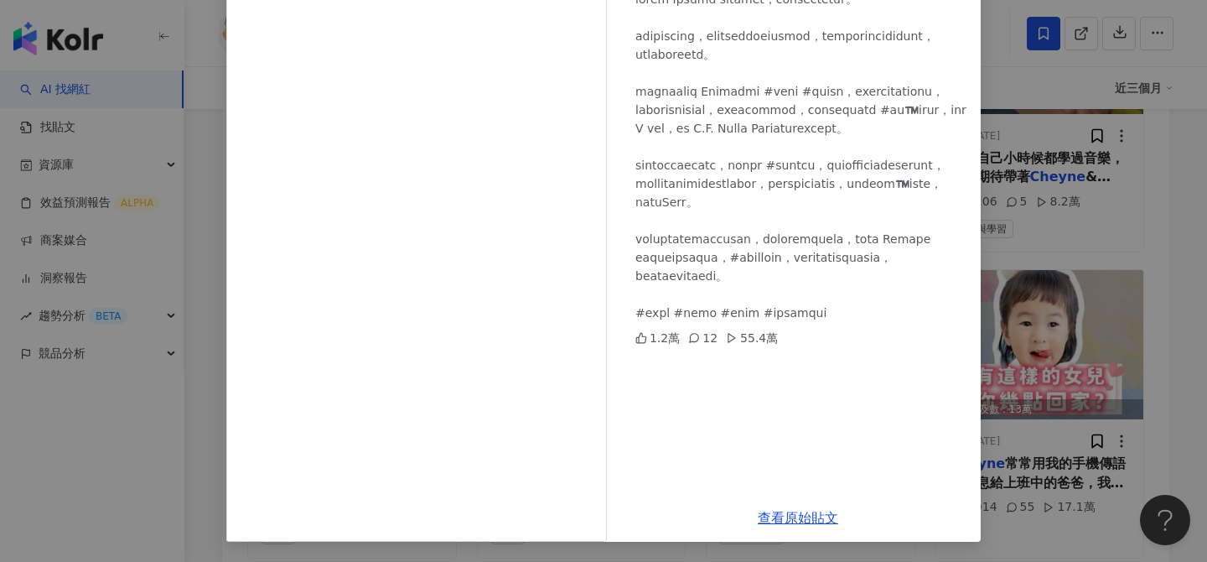
click at [1064, 310] on div "豬豬隊友 Scott & Wendy 2025/6/6 1.2萬 12 55.4萬 查看原始貼文" at bounding box center [603, 281] width 1207 height 562
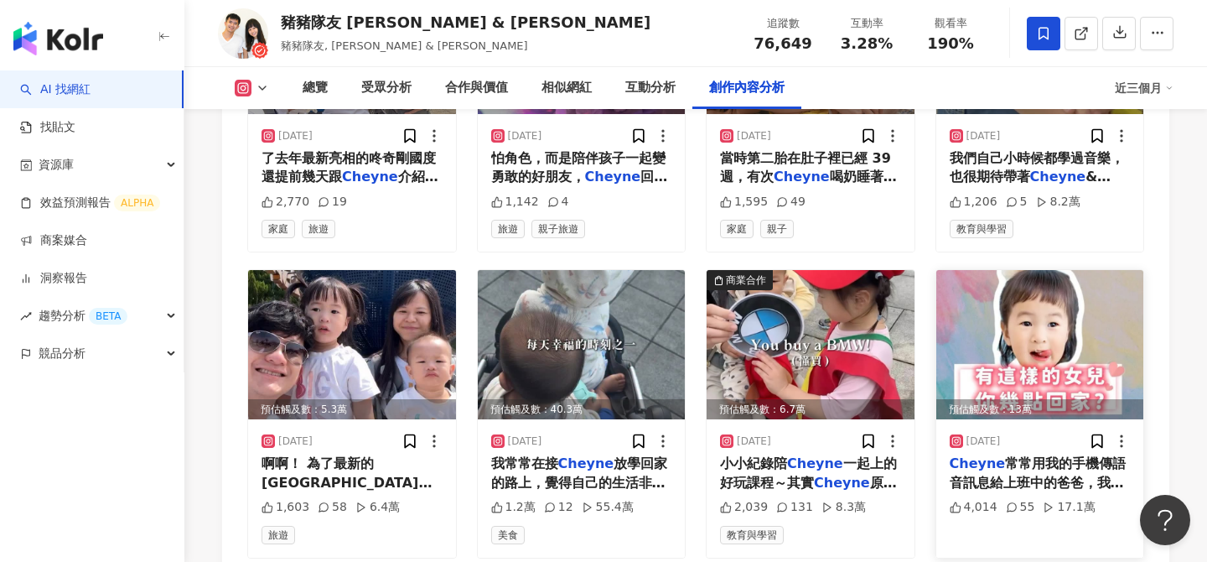
click at [1106, 270] on img at bounding box center [1040, 344] width 208 height 149
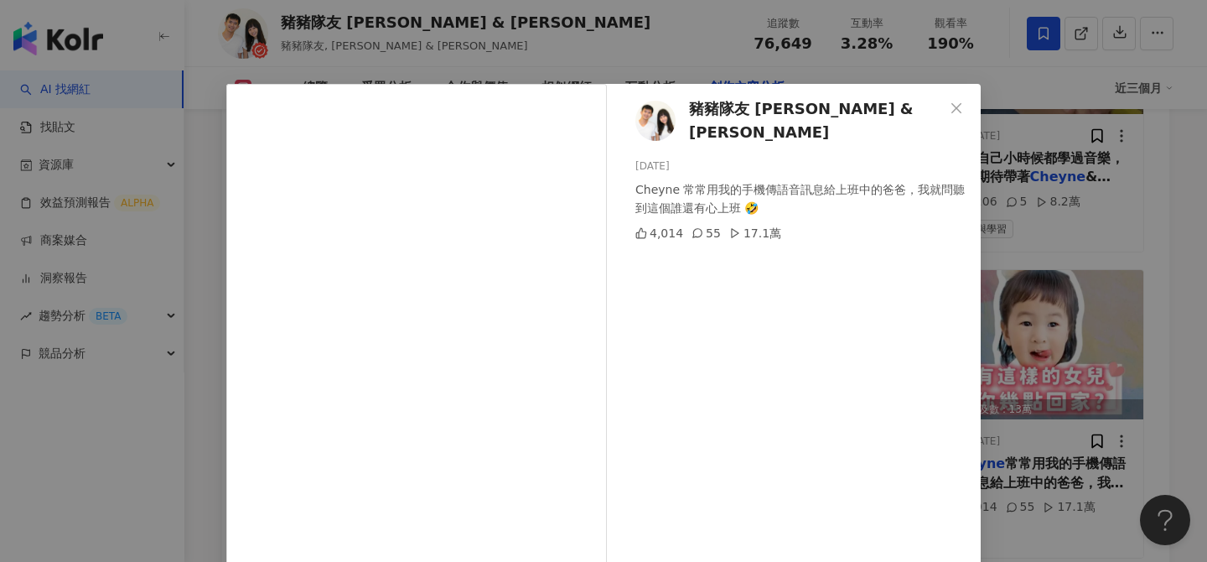
click at [1078, 239] on div "豬豬隊友 Scott & Wendy 2025/6/4 Cheyne 常常用我的手機傳語音訊息給上班中的爸爸，我就問聽到這個誰還有心上班 🤣 4,014 55…" at bounding box center [603, 281] width 1207 height 562
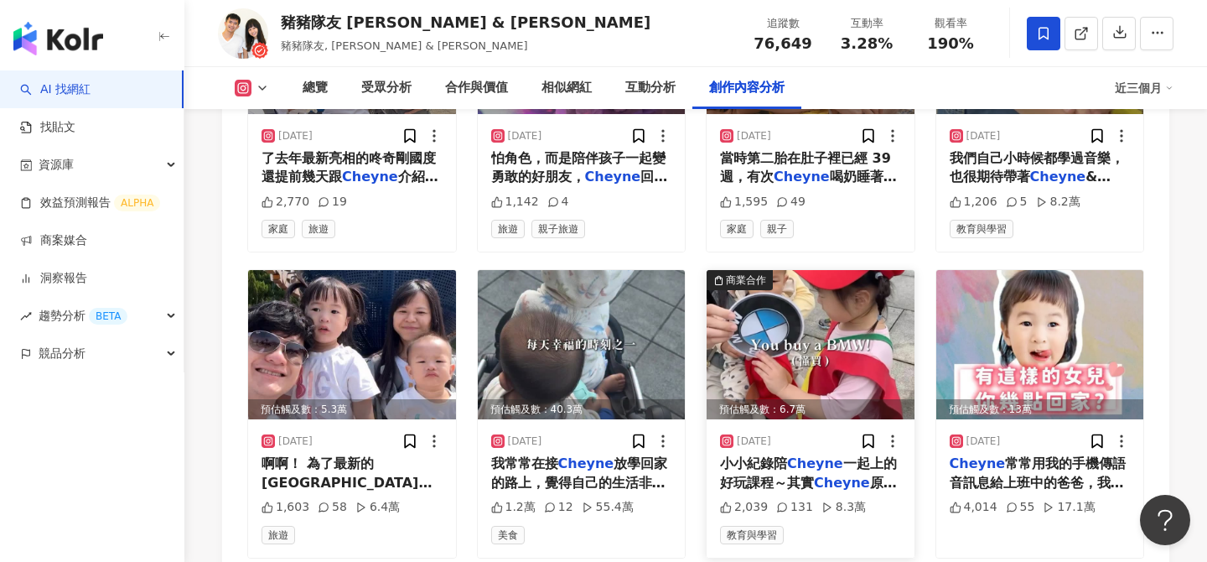
click at [844, 270] on img at bounding box center [811, 344] width 208 height 149
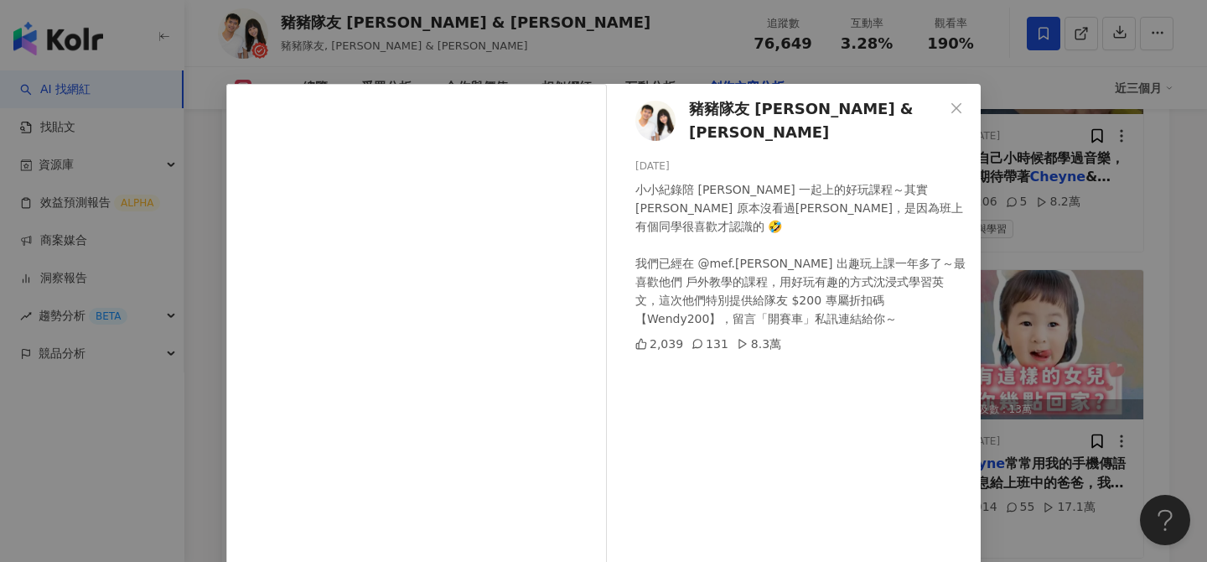
click at [1036, 222] on div "豬豬隊友 Scott & Wendy 2025/6/5 小小紀錄陪 Cheyne 一起上的好玩課程～其實 Cheyne 原本沒看過瑪利歐，是因為班上有個同學很…" at bounding box center [603, 281] width 1207 height 562
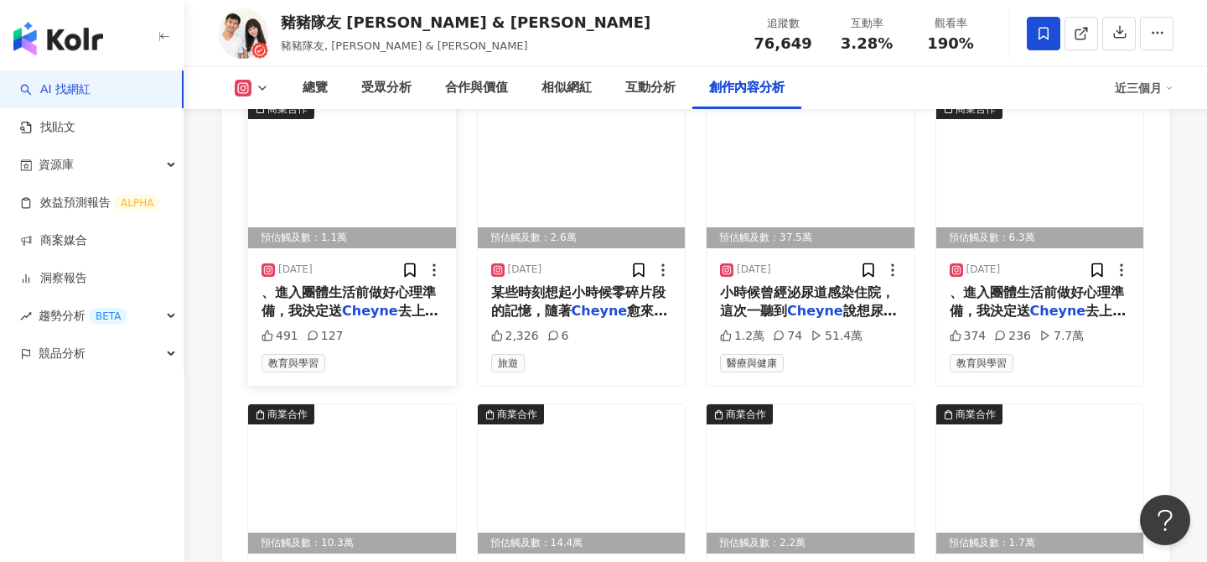
scroll to position [7161, 0]
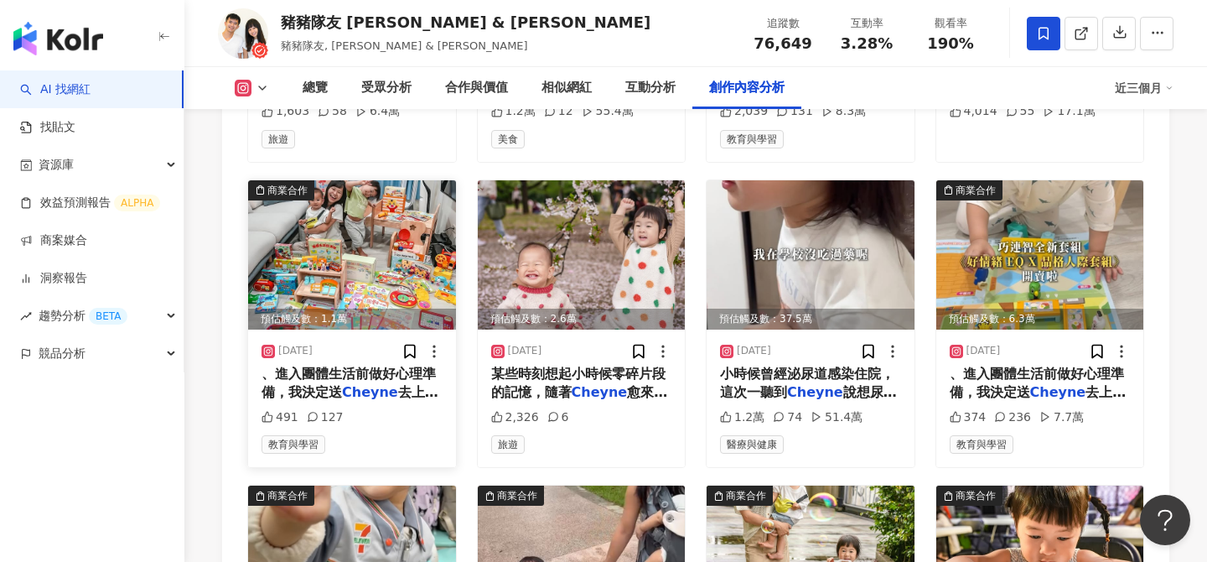
click at [385, 189] on img at bounding box center [352, 254] width 208 height 149
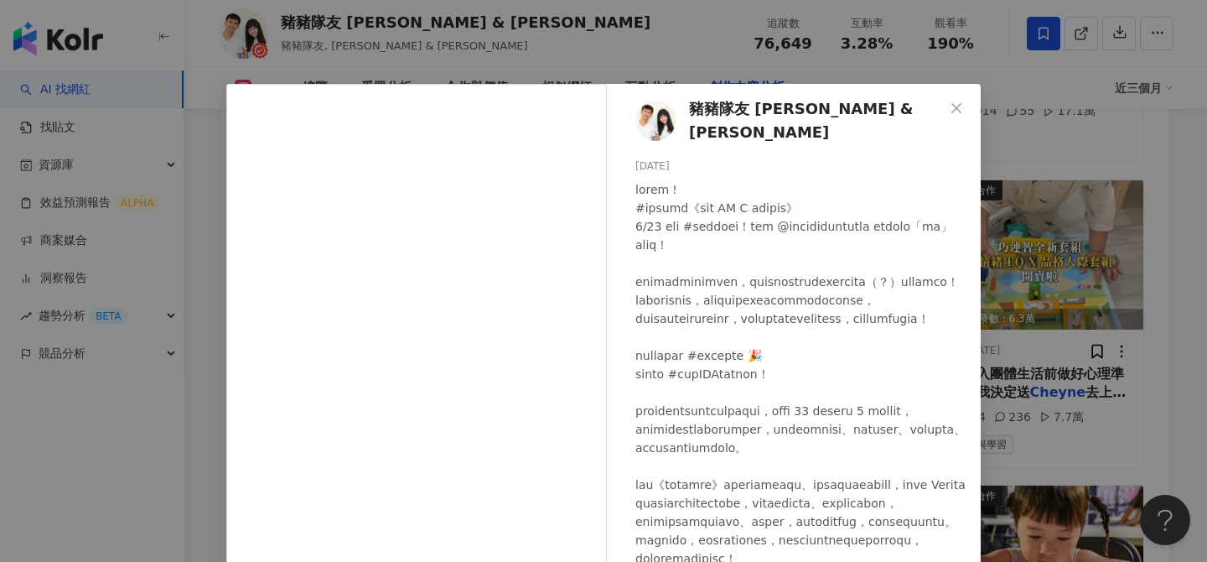
scroll to position [7, 0]
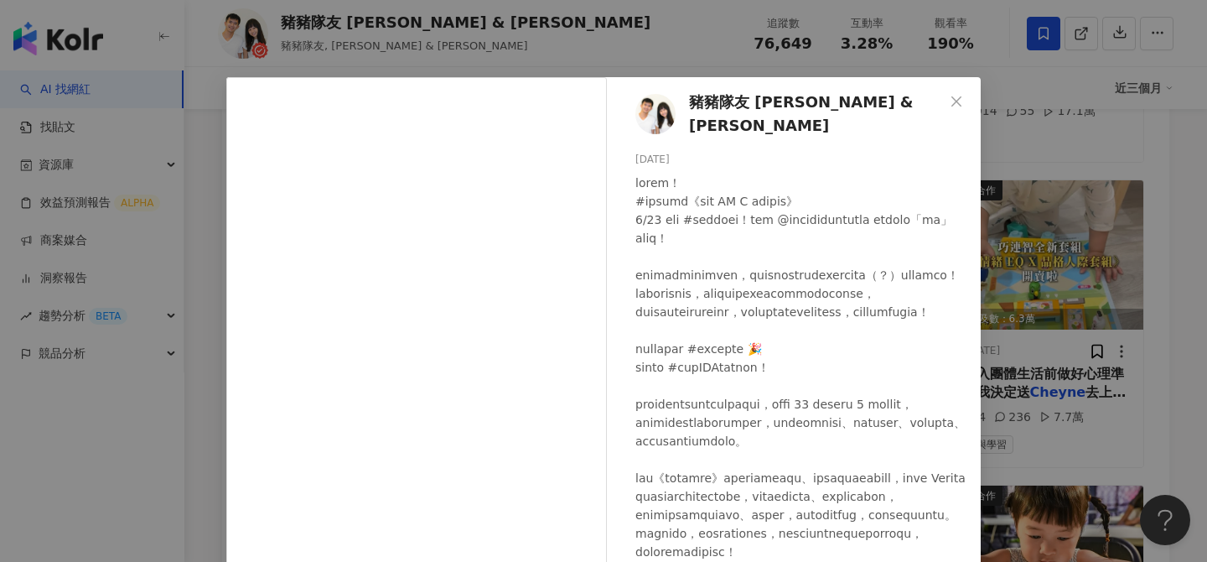
click at [1092, 301] on div "豬豬隊友 Scott & Wendy 2025/5/21 491 127 查看原始貼文" at bounding box center [603, 281] width 1207 height 562
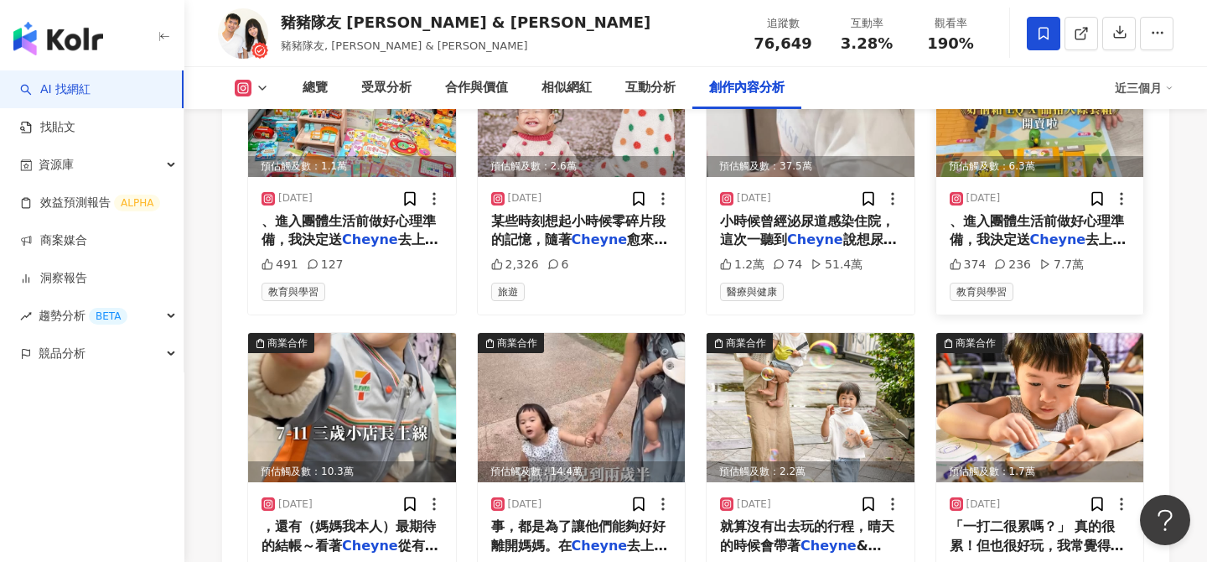
scroll to position [7316, 0]
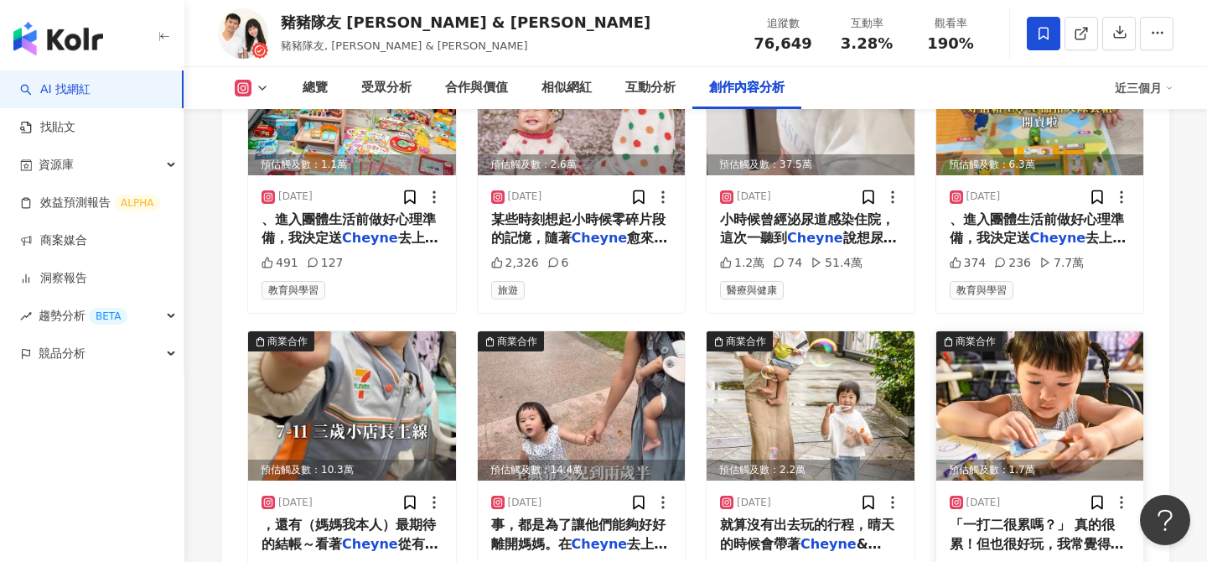
click at [1090, 331] on img at bounding box center [1040, 405] width 208 height 149
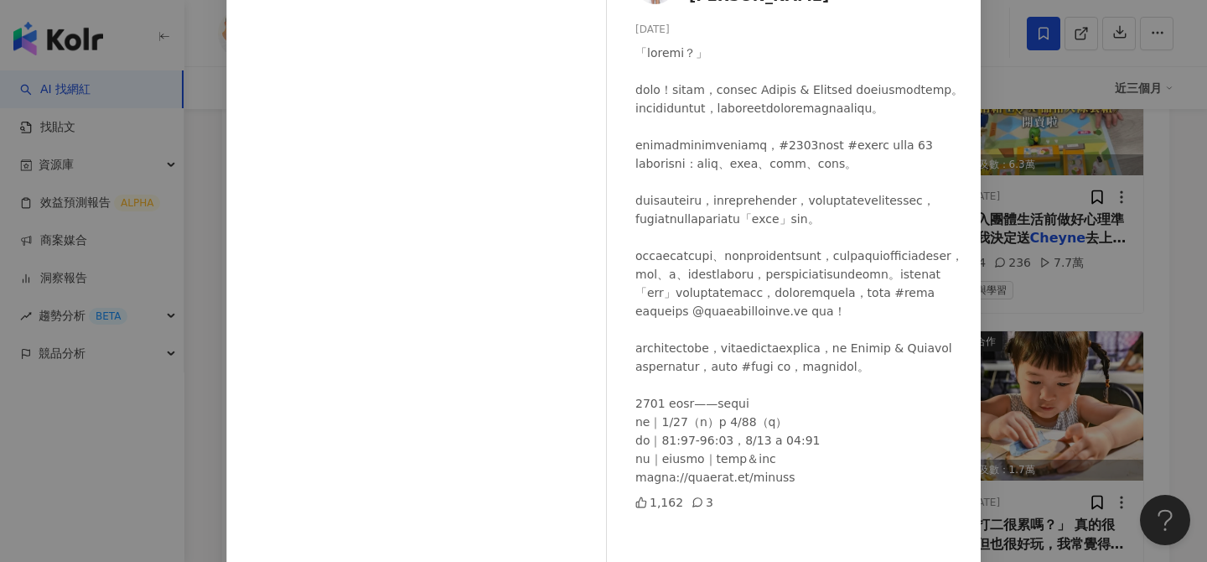
scroll to position [176, 0]
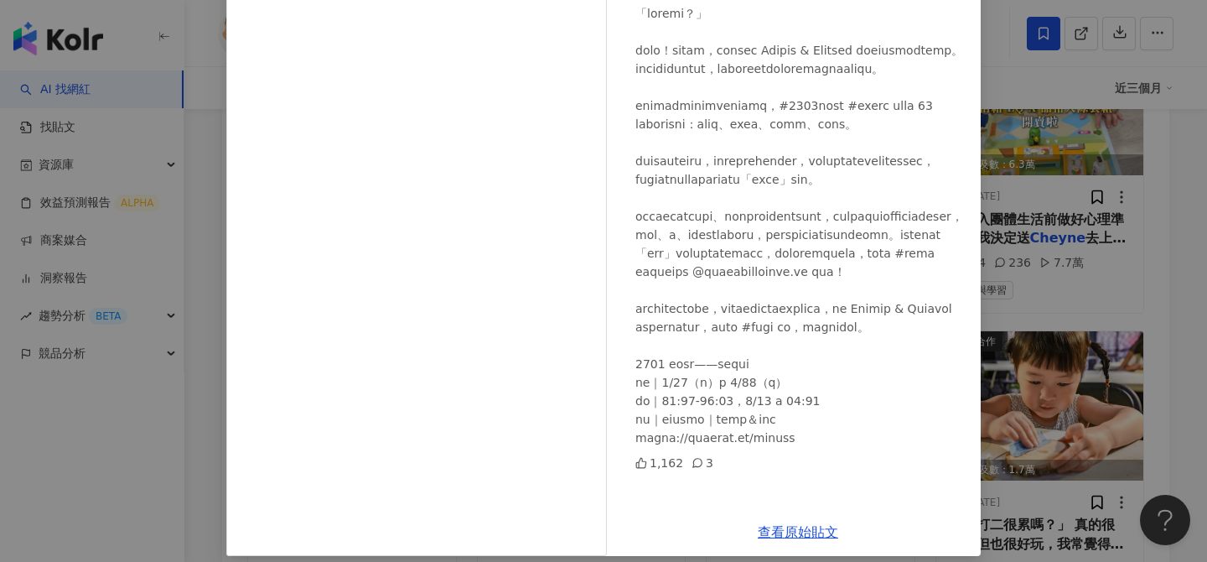
click at [1068, 382] on div "豬豬隊友 Scott & Wendy 2025/4/26 1,162 3 查看原始貼文" at bounding box center [603, 281] width 1207 height 562
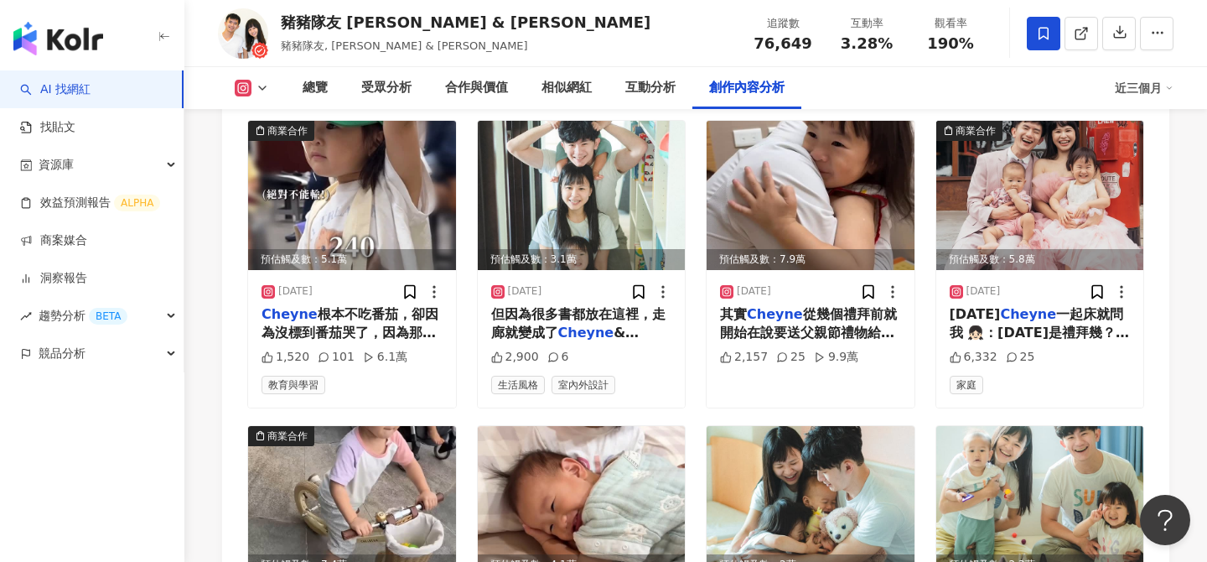
scroll to position [5169, 0]
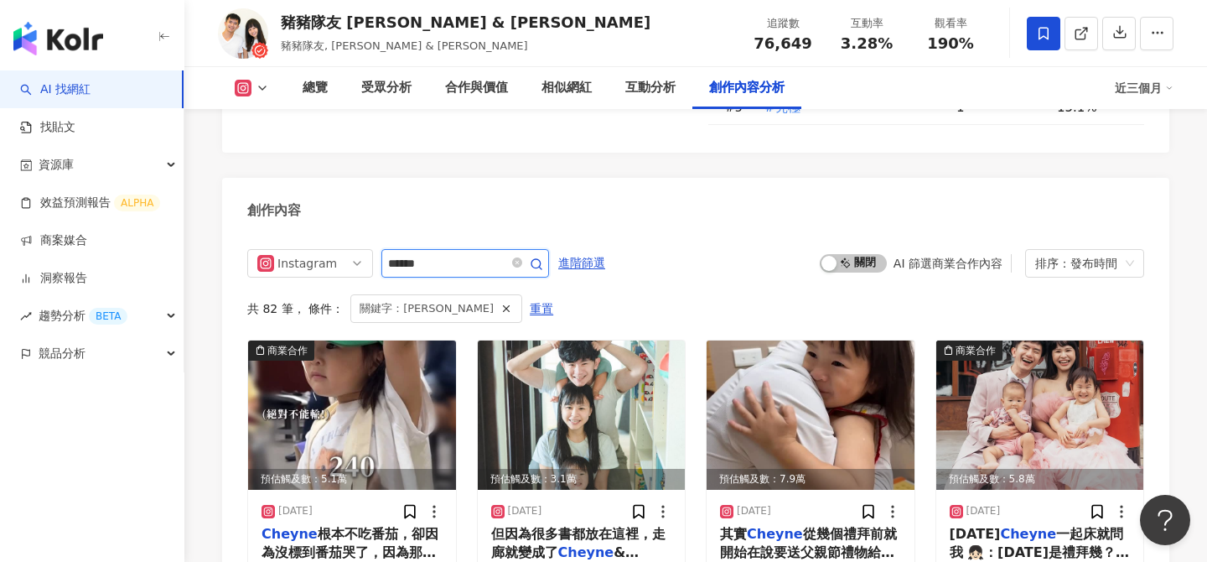
click at [458, 253] on input "******" at bounding box center [446, 263] width 117 height 20
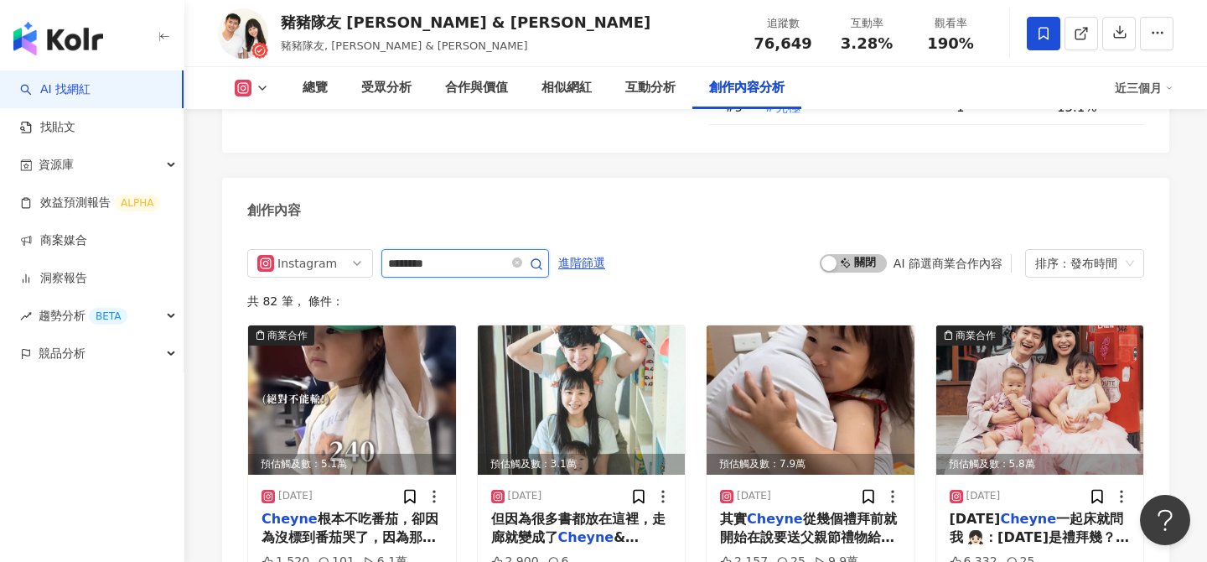
scroll to position [5125, 0]
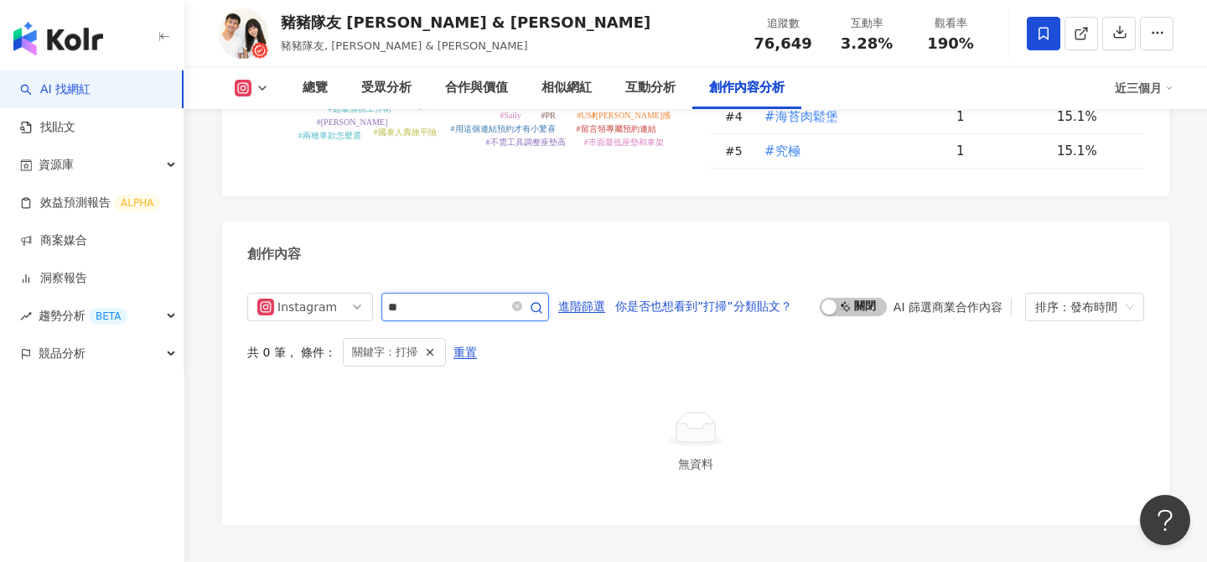
drag, startPoint x: 455, startPoint y: 197, endPoint x: 386, endPoint y: 182, distance: 71.2
click at [386, 293] on span "**" at bounding box center [465, 307] width 168 height 29
type input "**"
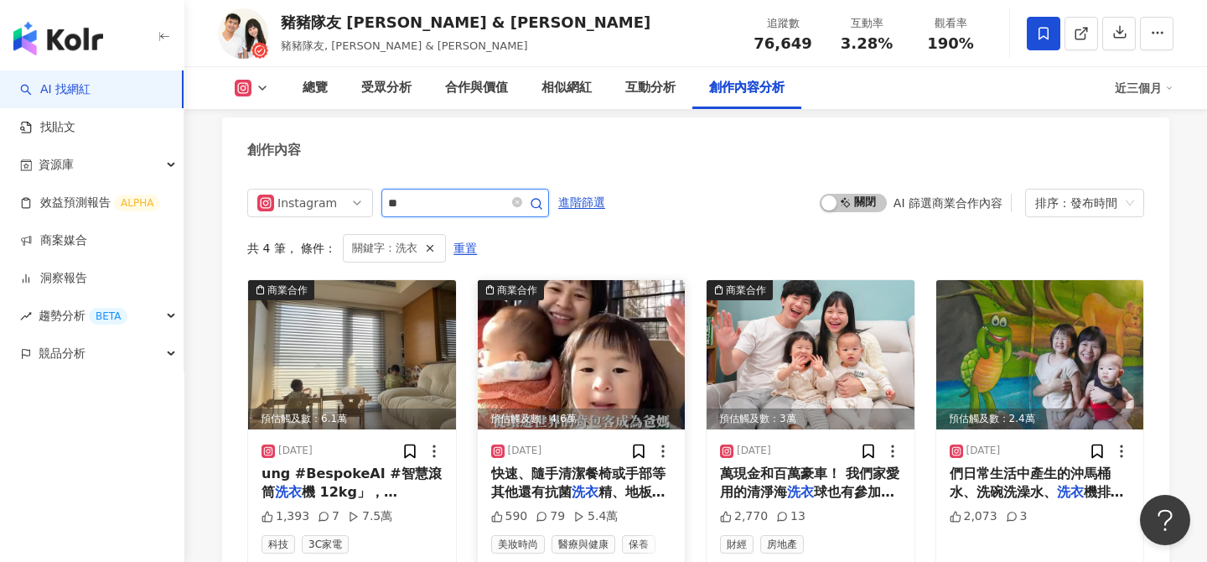
scroll to position [5231, 0]
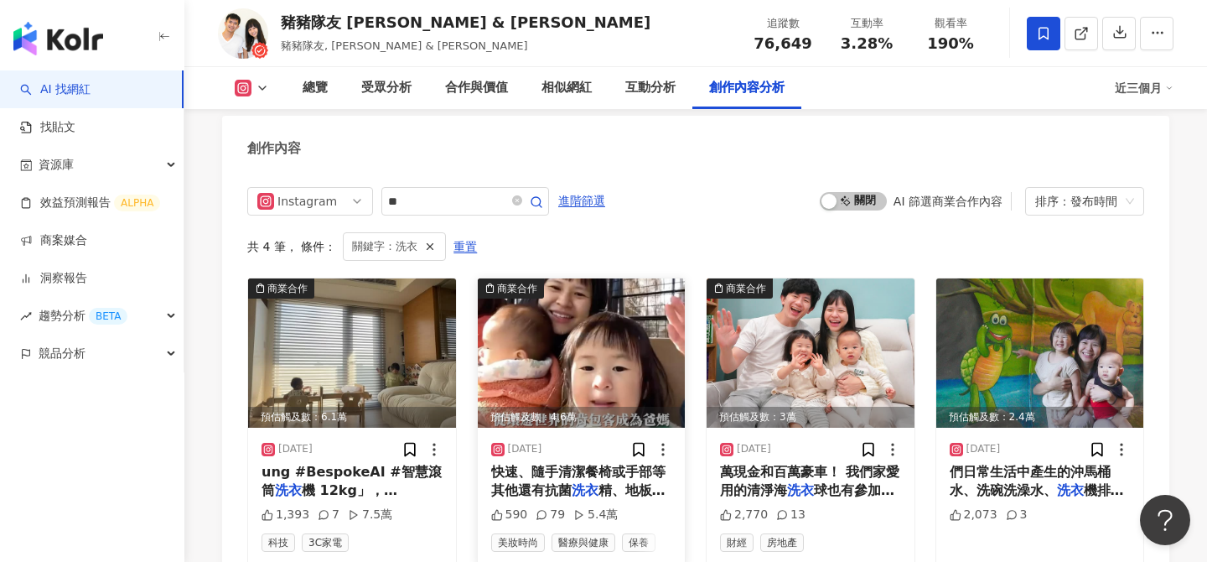
click at [558, 278] on img at bounding box center [582, 352] width 208 height 149
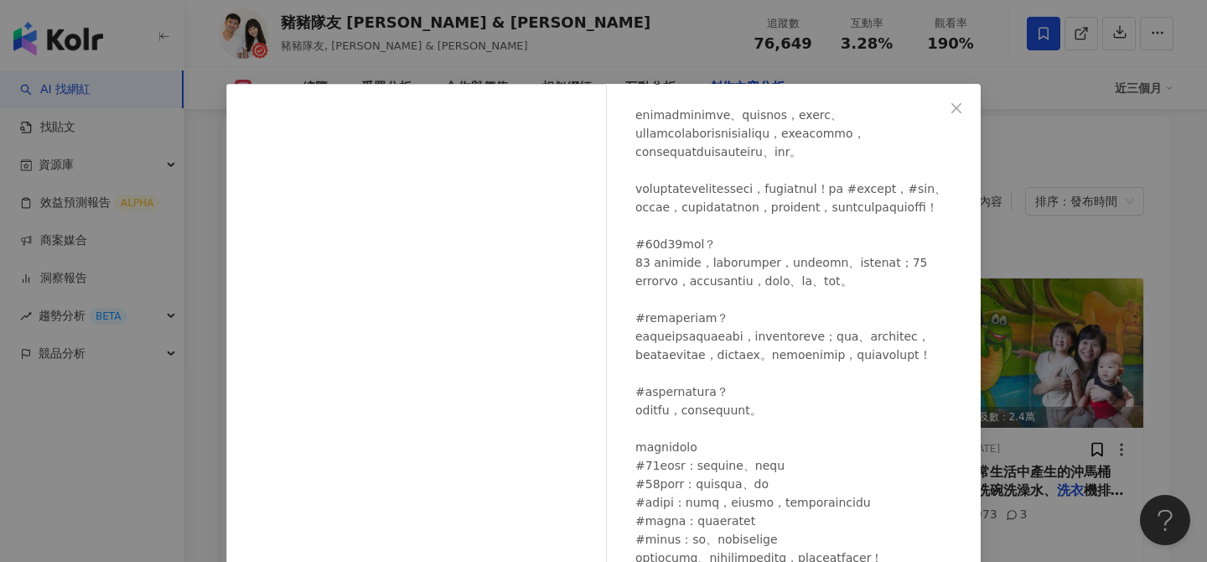
scroll to position [190, 0]
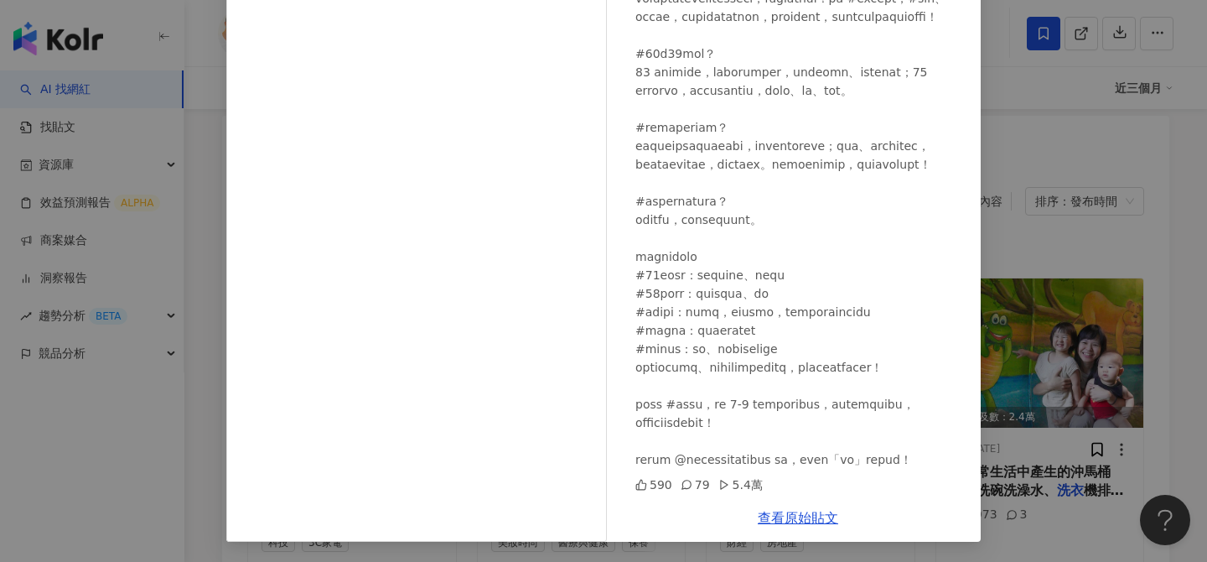
click at [1048, 320] on div "豬豬隊友 Scott & Wendy 2025/3/17 590 79 5.4萬 查看原始貼文" at bounding box center [603, 281] width 1207 height 562
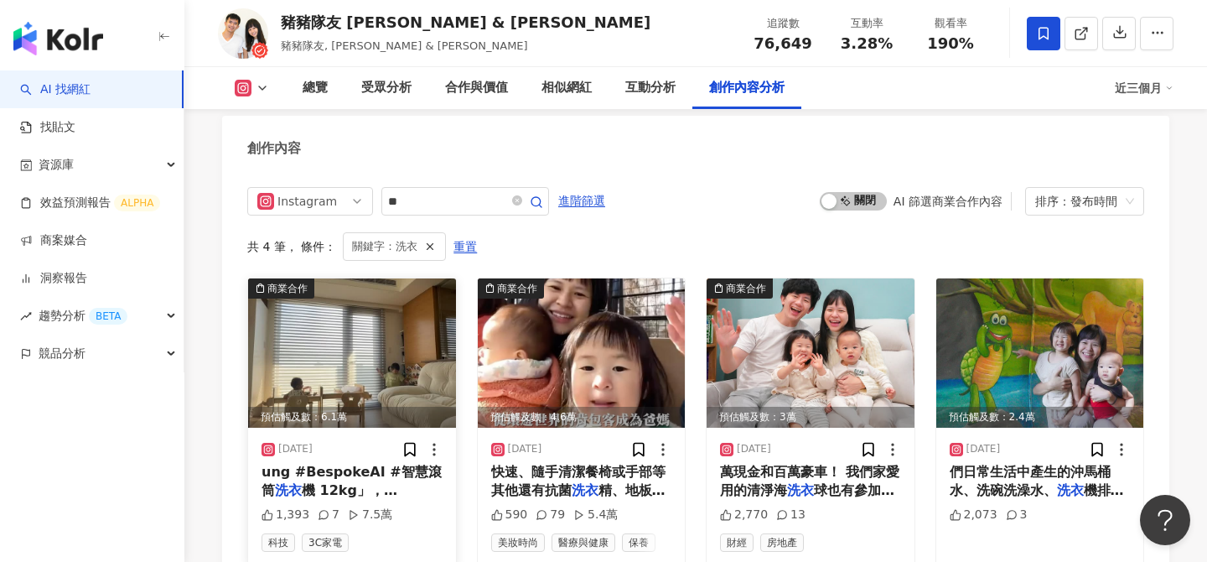
click at [379, 278] on img at bounding box center [352, 352] width 208 height 149
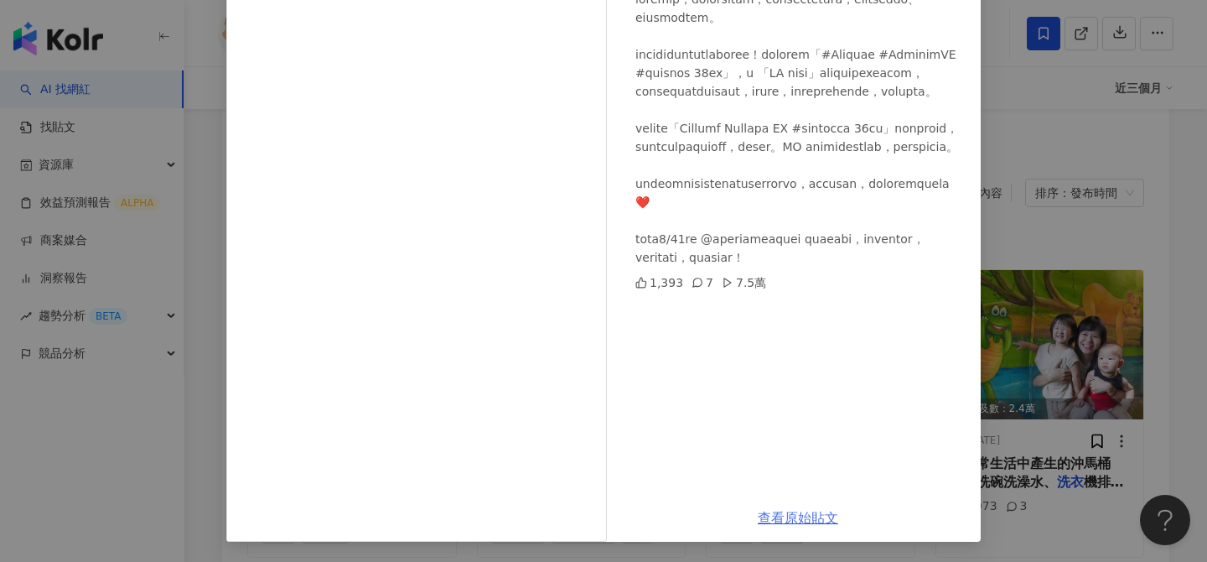
click at [817, 516] on link "查看原始貼文" at bounding box center [798, 518] width 80 height 16
click at [1081, 221] on div "豬豬隊友 Scott & Wendy 2025/7/26 1,393 7 7.5萬 查看原始貼文" at bounding box center [603, 281] width 1207 height 562
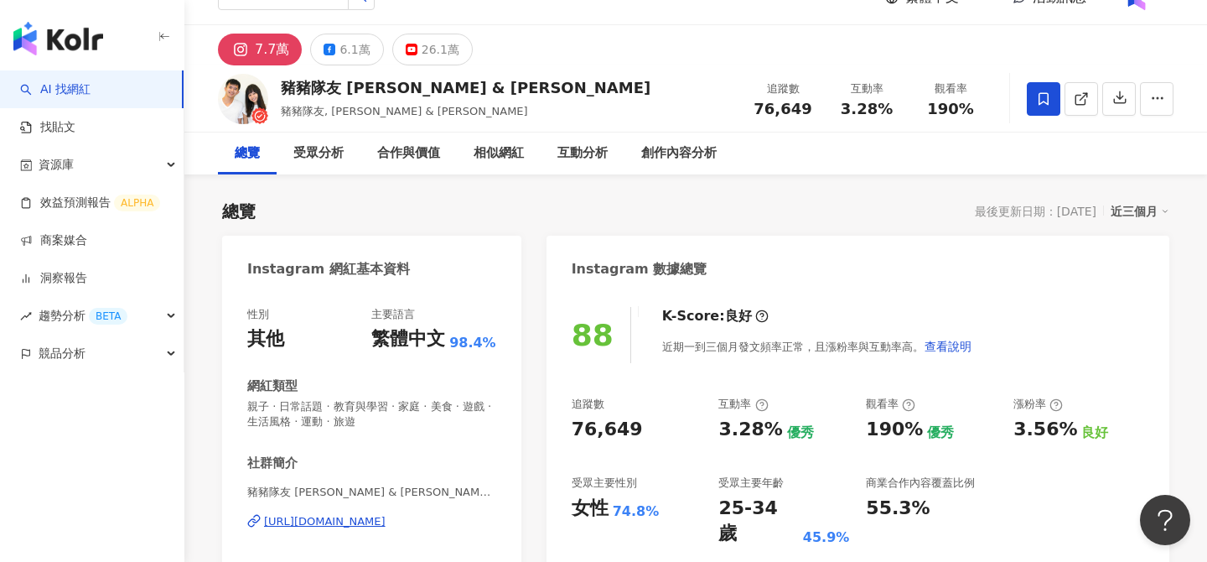
scroll to position [33, 0]
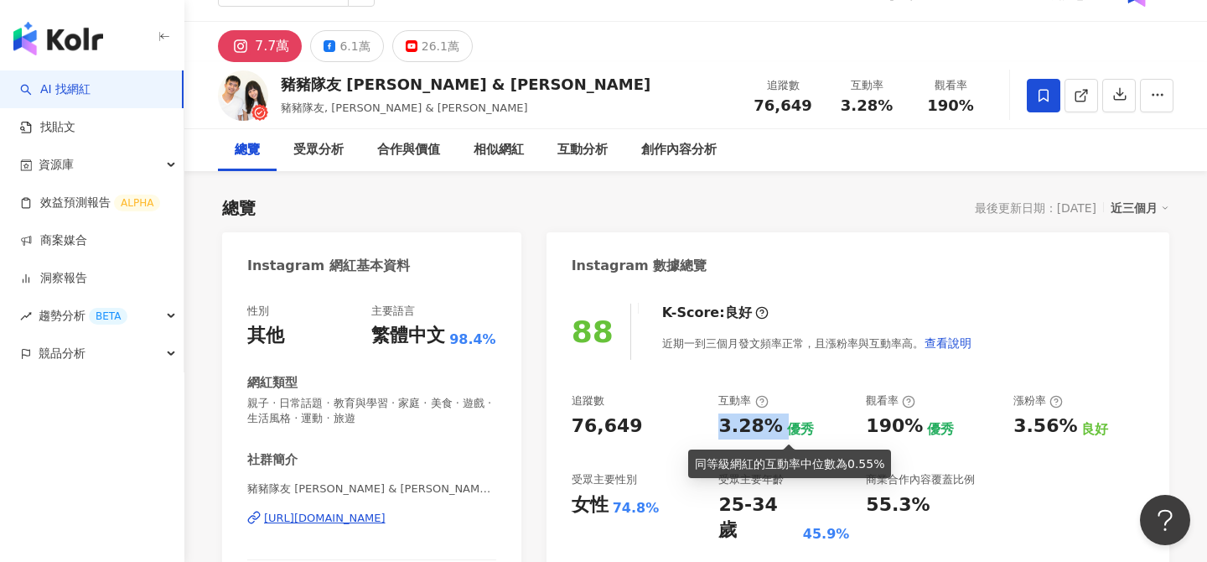
drag, startPoint x: 711, startPoint y: 413, endPoint x: 779, endPoint y: 419, distance: 68.2
click at [779, 420] on div "追蹤數 76,649 互動率 3.28% 優秀 觀看率 190% 優秀 漲粉率 3.56% 良好 受眾主要性別 女性 74.8% 受眾主要年齡 25-34 歲…" at bounding box center [858, 468] width 573 height 150
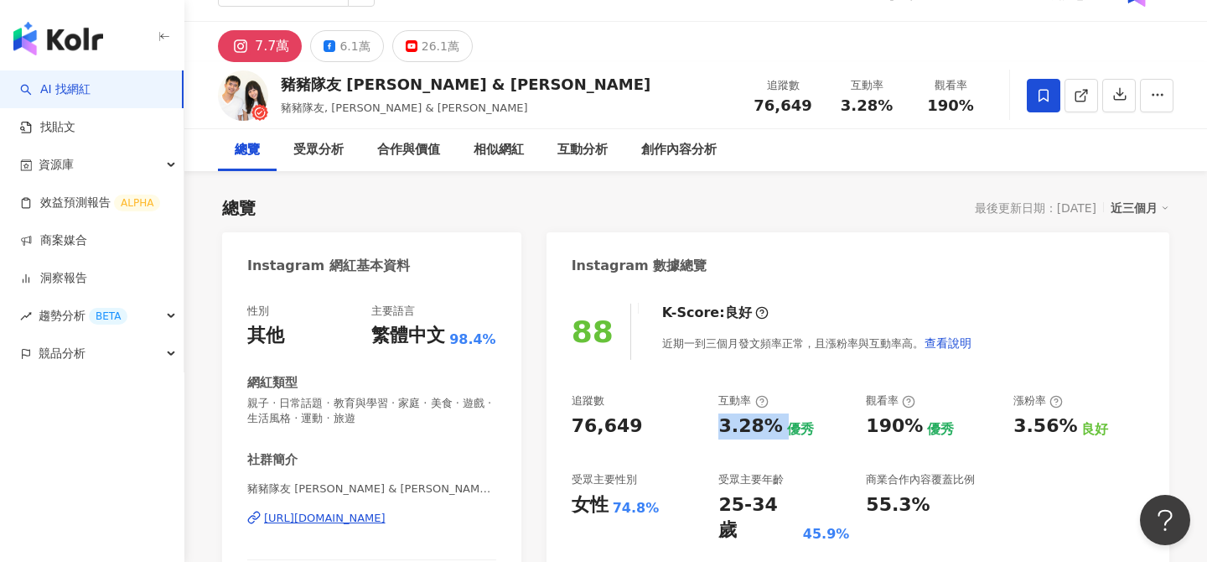
copy div "3.28%"
drag, startPoint x: 757, startPoint y: 101, endPoint x: 817, endPoint y: 97, distance: 59.6
click at [817, 98] on div "追蹤數 76,649" at bounding box center [783, 95] width 84 height 36
copy span "76,649"
drag, startPoint x: 848, startPoint y: 105, endPoint x: 900, endPoint y: 106, distance: 52.0
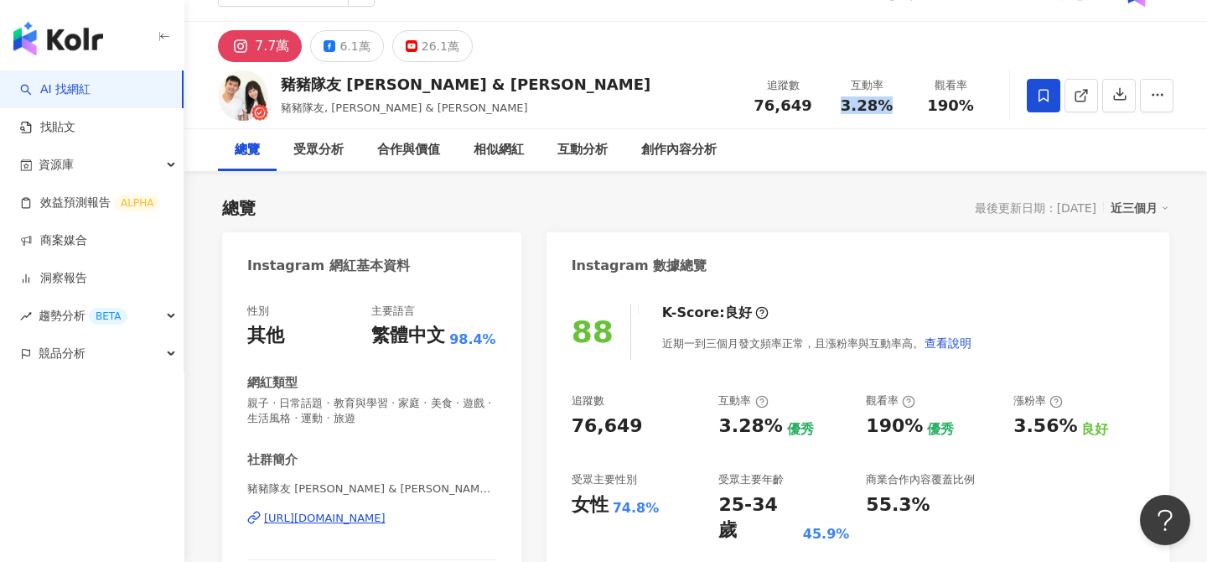
click at [900, 105] on div "互動率 3.28%" at bounding box center [867, 95] width 84 height 36
copy span "3.28%"
drag, startPoint x: 977, startPoint y: 111, endPoint x: 935, endPoint y: 110, distance: 41.9
click at [935, 110] on div "190%" at bounding box center [951, 105] width 64 height 17
copy span "190%"
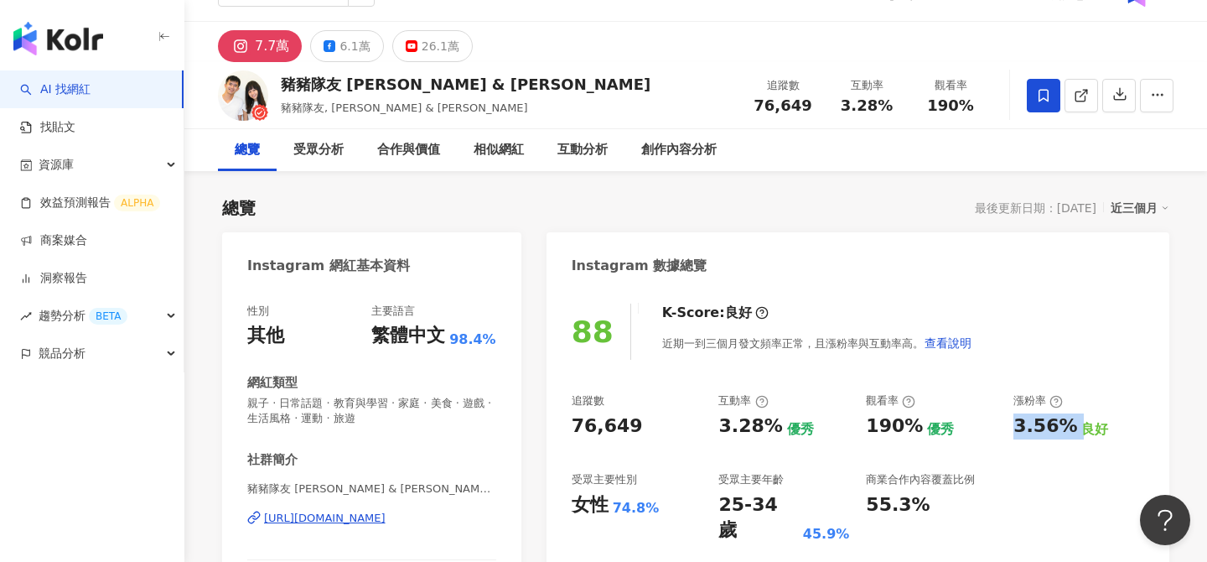
drag, startPoint x: 1071, startPoint y: 432, endPoint x: 1009, endPoint y: 427, distance: 62.2
click at [1009, 427] on div "追蹤數 76,649 互動率 3.28% 優秀 觀看率 190% 優秀 漲粉率 3.56% 良好 受眾主要性別 女性 74.8% 受眾主要年齡 25-34 歲…" at bounding box center [858, 468] width 573 height 150
copy div "3.56%"
click at [1087, 85] on link at bounding box center [1082, 96] width 34 height 34
click at [325, 43] on icon at bounding box center [330, 46] width 12 height 12
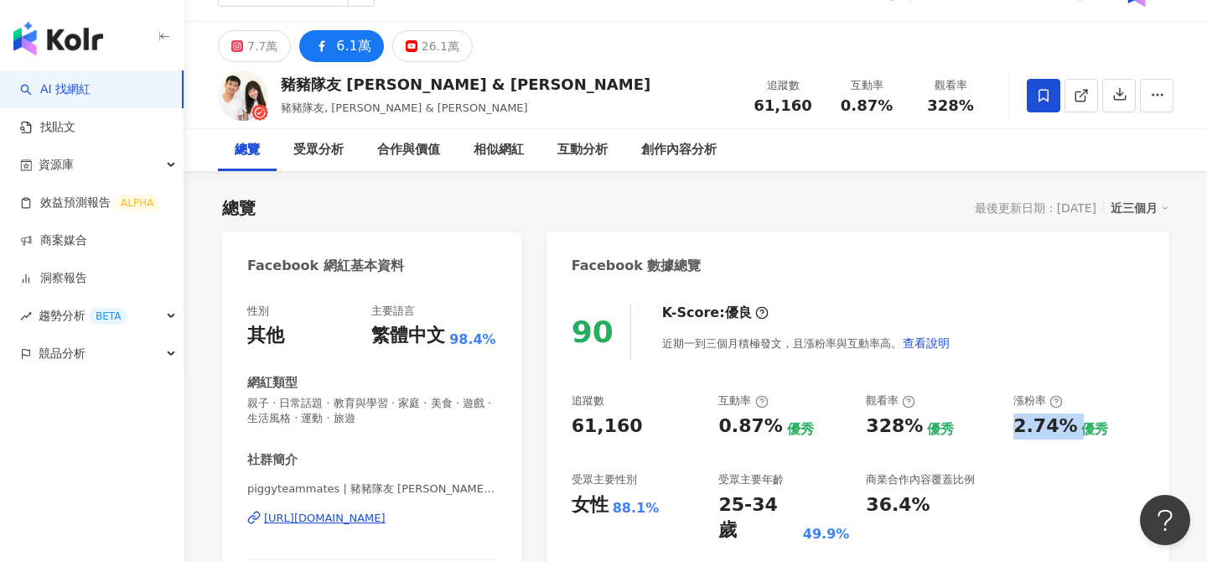
click at [793, 105] on span "61,160" at bounding box center [783, 105] width 58 height 18
copy span "61,160"
click at [874, 108] on span "0.87%" at bounding box center [867, 105] width 52 height 17
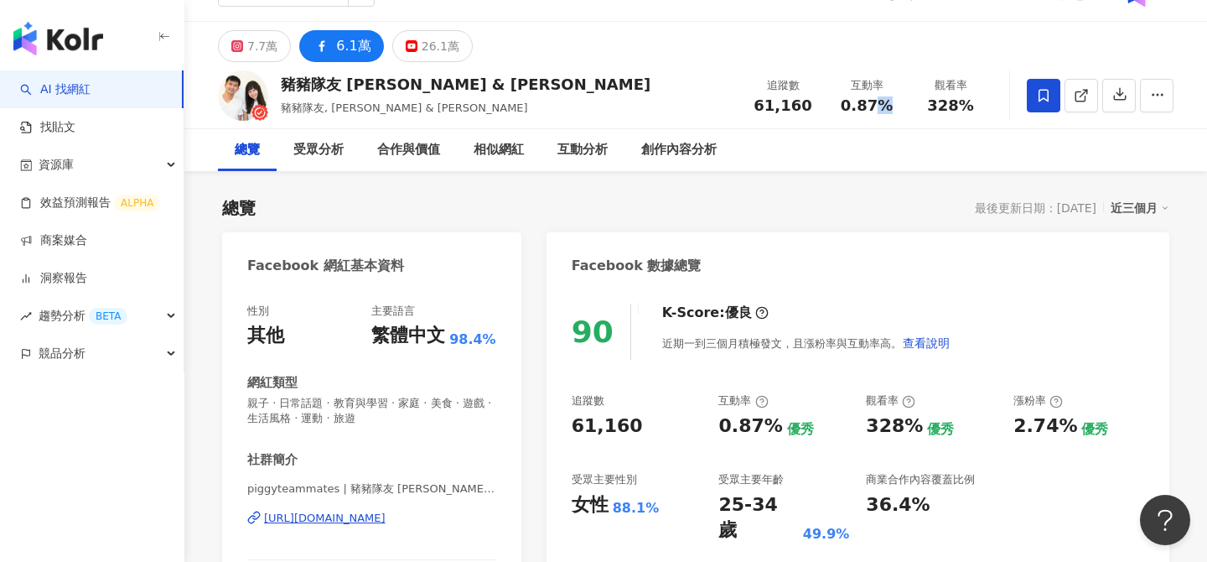
click at [874, 108] on span "0.87%" at bounding box center [867, 105] width 52 height 17
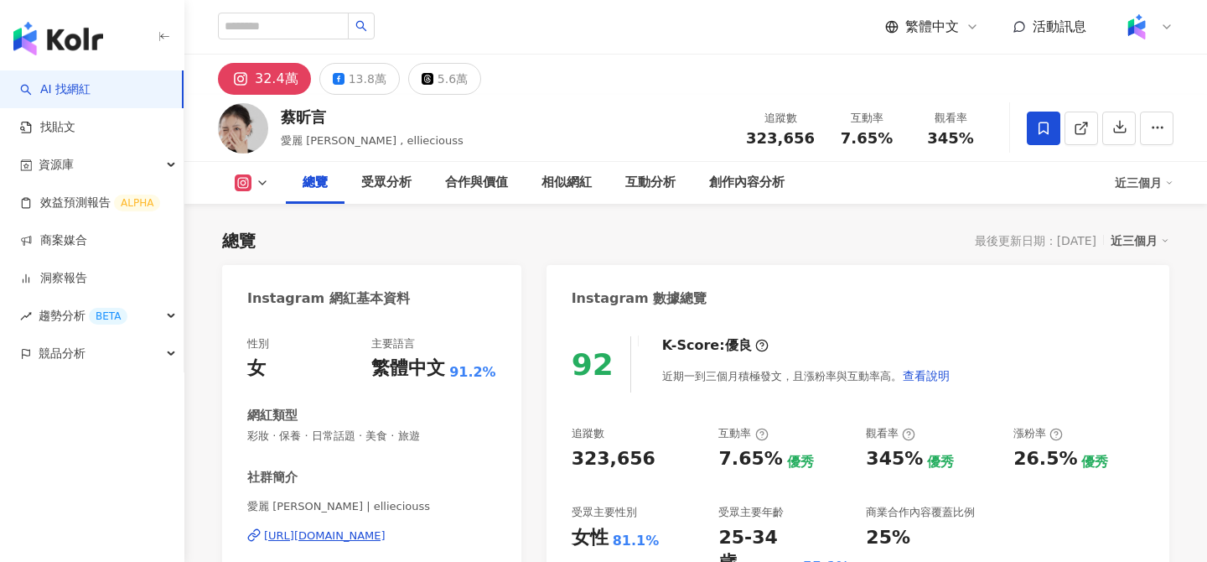
scroll to position [8, 0]
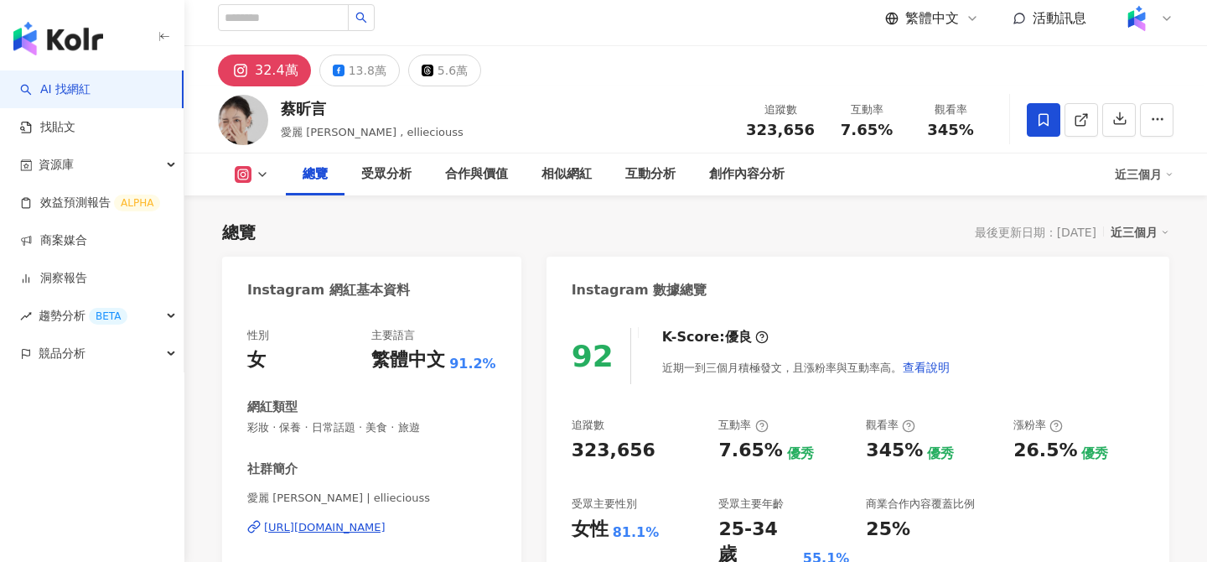
drag, startPoint x: 1068, startPoint y: 449, endPoint x: 1006, endPoint y: 449, distance: 62.0
click at [1006, 449] on div "追蹤數 323,656 互動率 7.65% 優秀 觀看率 345% 優秀 漲粉率 26.5% 優秀 受眾主要性別 女性 81.1% 受眾主要年齡 25-34 …" at bounding box center [858, 493] width 573 height 150
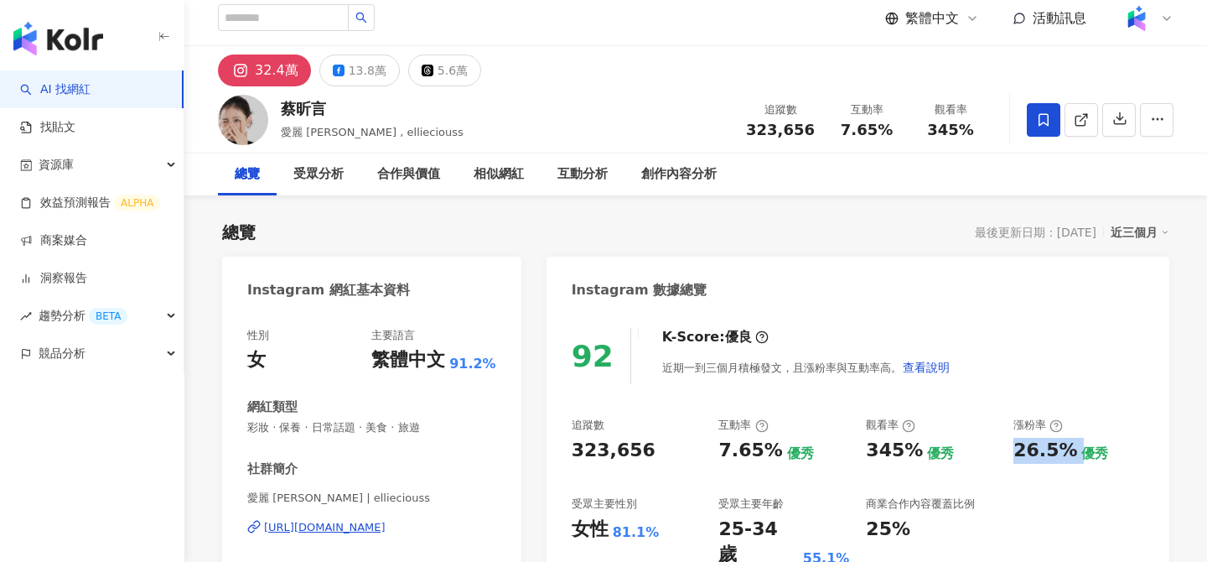
copy div "26.5%"
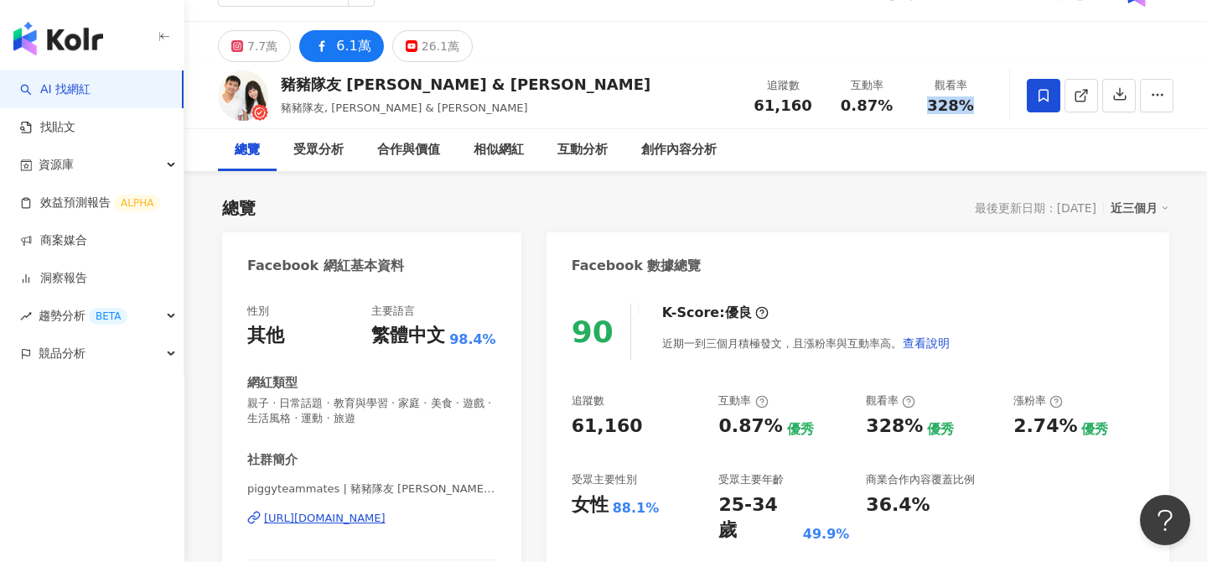
drag, startPoint x: 921, startPoint y: 102, endPoint x: 976, endPoint y: 100, distance: 55.4
click at [977, 101] on div "328%" at bounding box center [951, 105] width 64 height 17
copy span "328%"
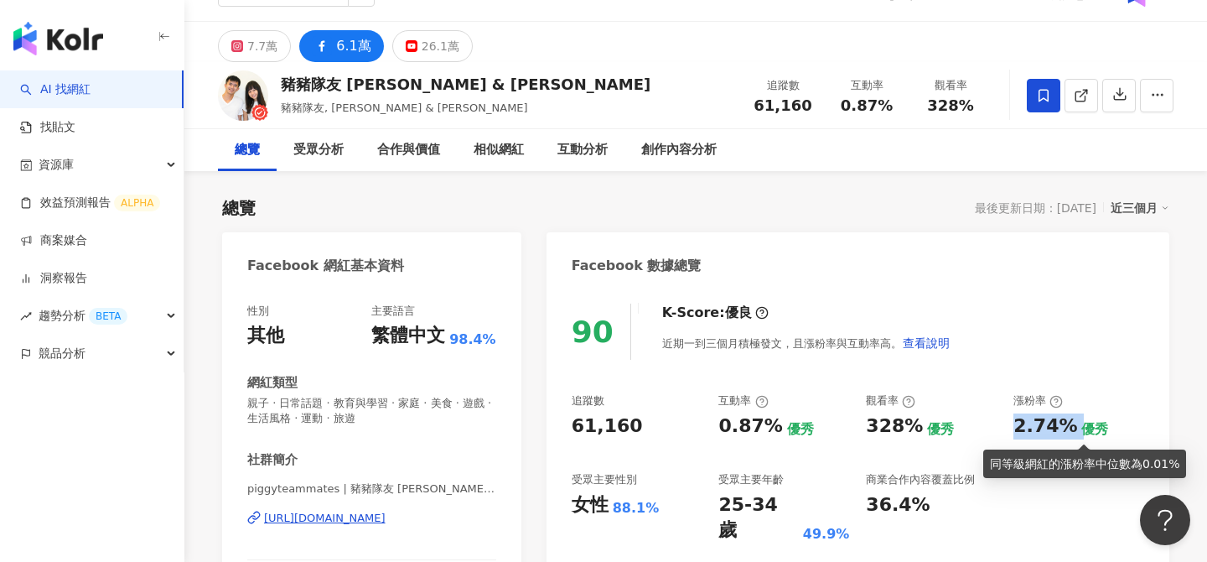
drag, startPoint x: 1006, startPoint y: 424, endPoint x: 1068, endPoint y: 422, distance: 62.1
click at [1068, 422] on div "追蹤數 61,160 互動率 0.87% 優秀 觀看率 328% 優秀 漲粉率 2.74% 優秀 受眾主要性別 女性 88.1% 受眾主要年齡 25-34 歲…" at bounding box center [858, 468] width 573 height 150
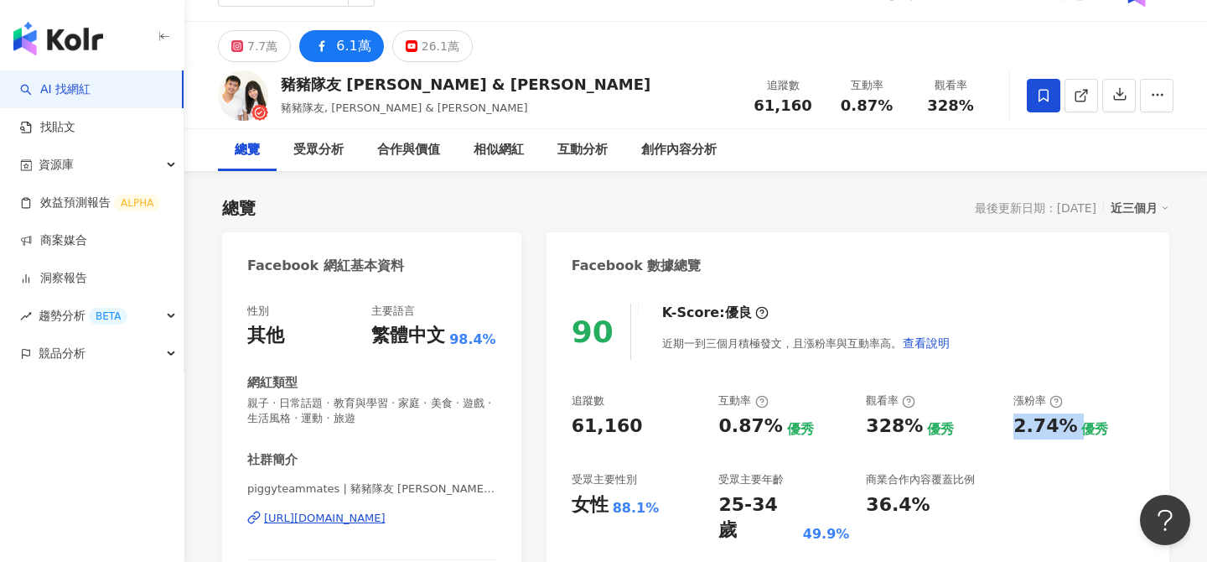
copy div "2.74%"
click at [1086, 93] on icon at bounding box center [1081, 95] width 15 height 15
click at [433, 45] on div "26.1萬" at bounding box center [441, 45] width 38 height 23
click at [252, 48] on div "7.7萬" at bounding box center [262, 45] width 30 height 23
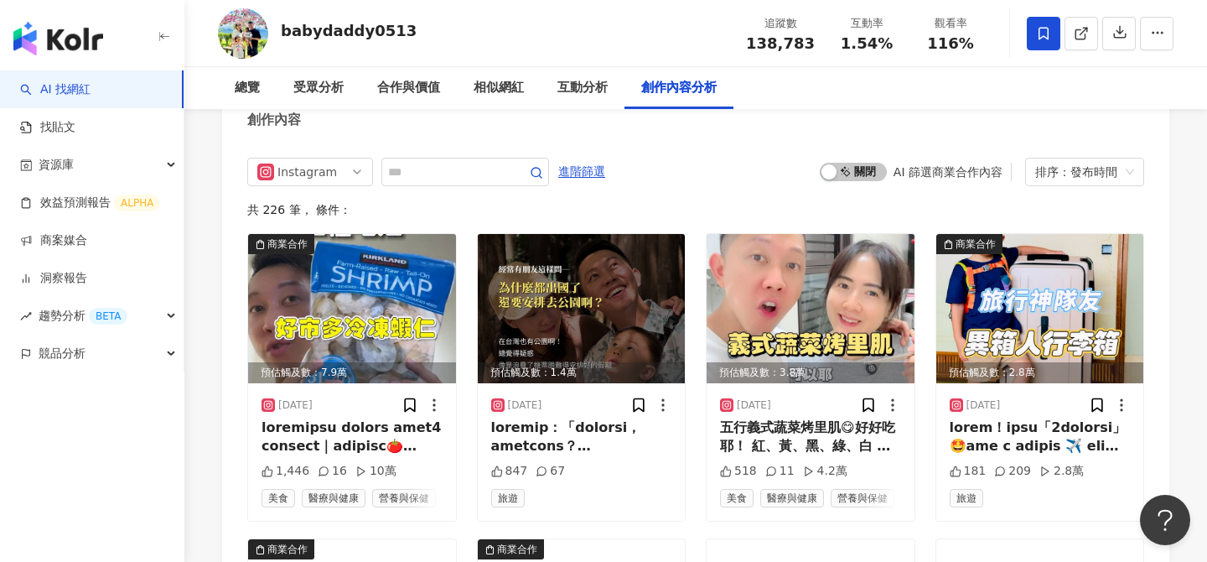
scroll to position [5179, 0]
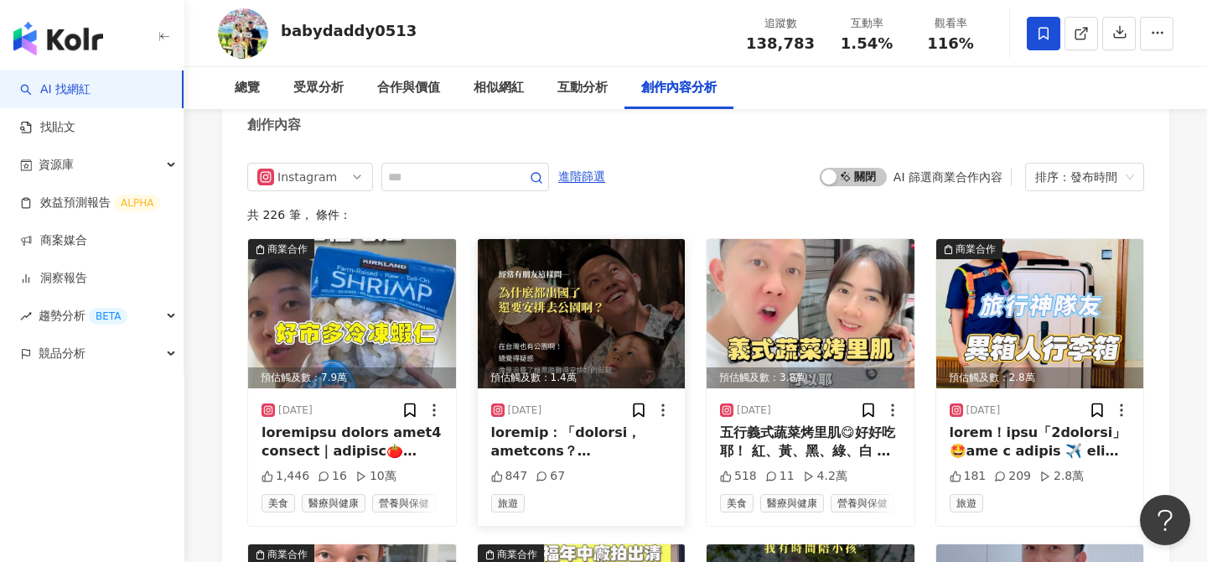
click at [635, 314] on img at bounding box center [582, 313] width 208 height 149
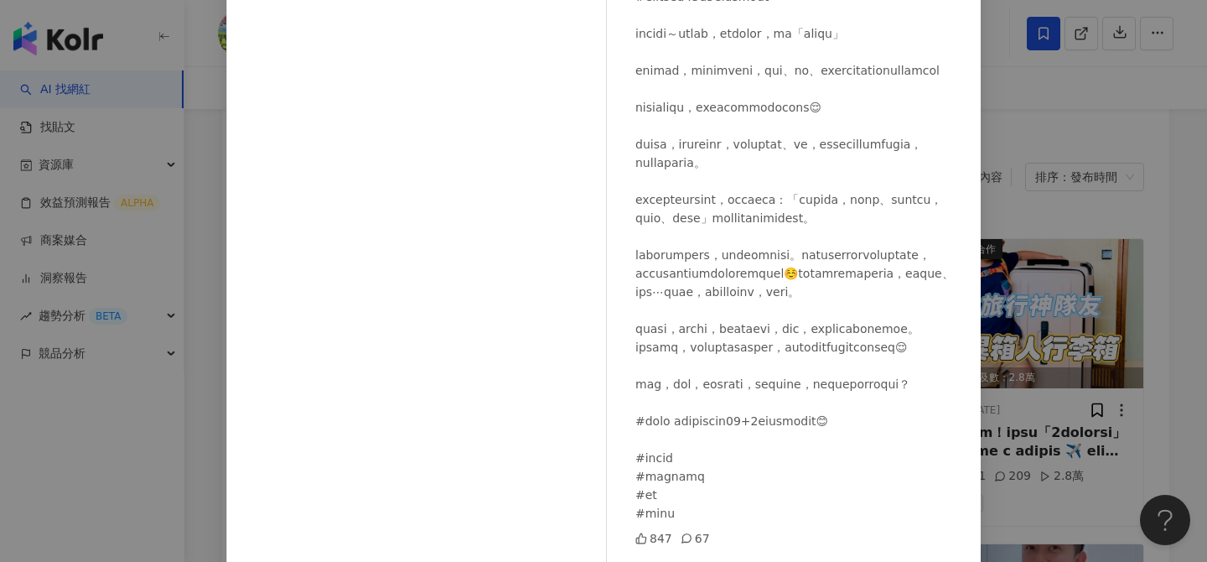
scroll to position [190, 0]
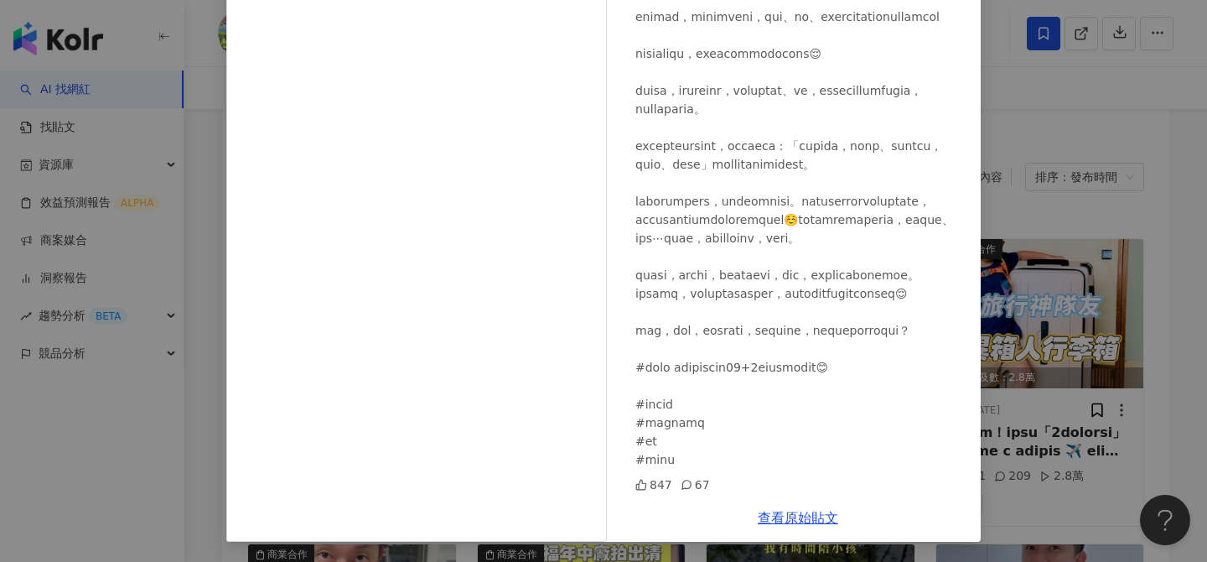
click at [1071, 264] on div "蔓爸有話要說 親子 [DATE] 847 67 查看原始貼文" at bounding box center [603, 281] width 1207 height 562
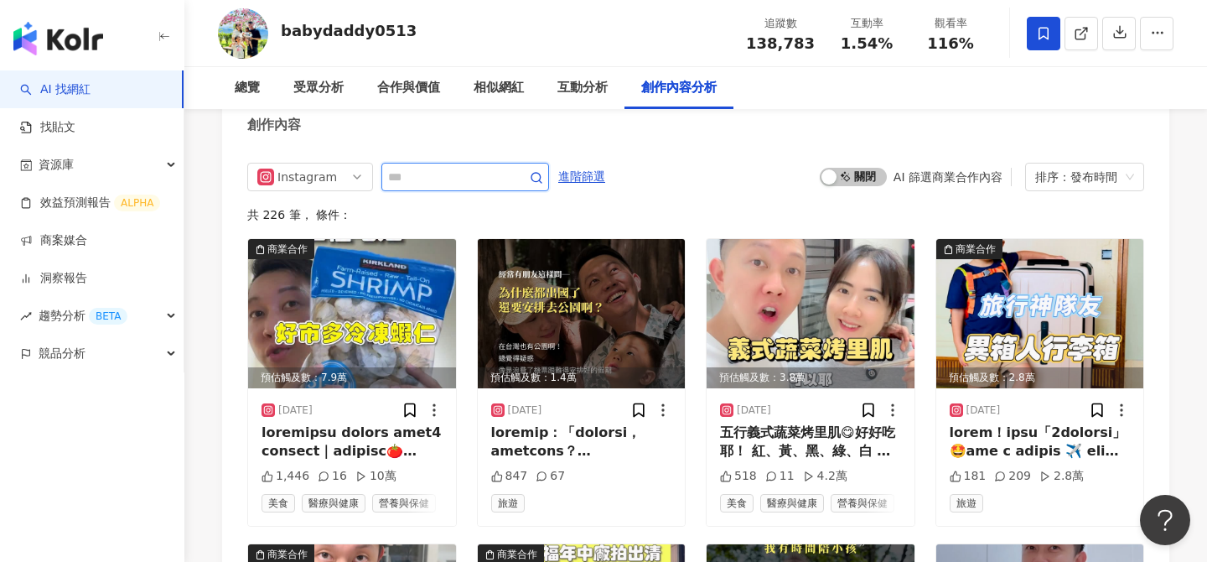
click at [490, 167] on input "text" at bounding box center [446, 177] width 117 height 20
type input "*"
type input "**"
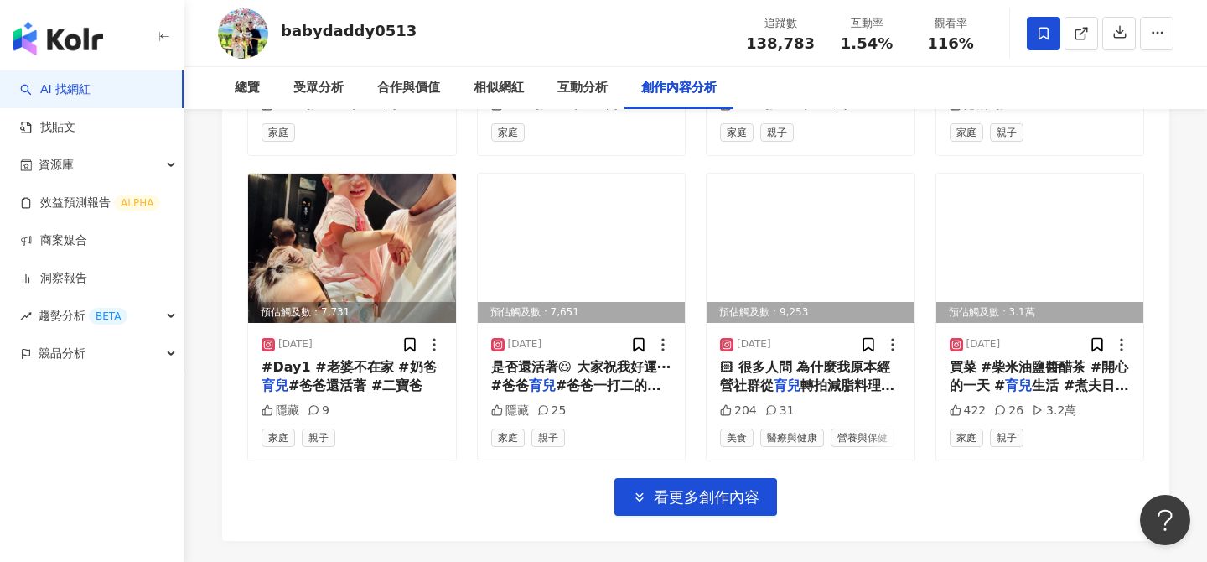
scroll to position [5870, 0]
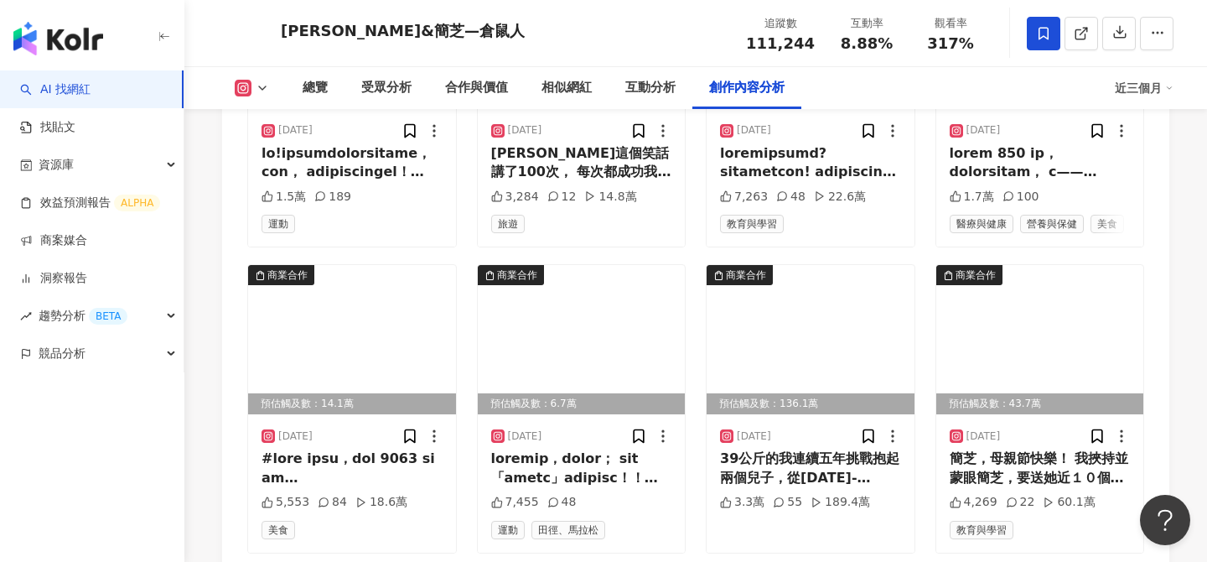
scroll to position [5879, 0]
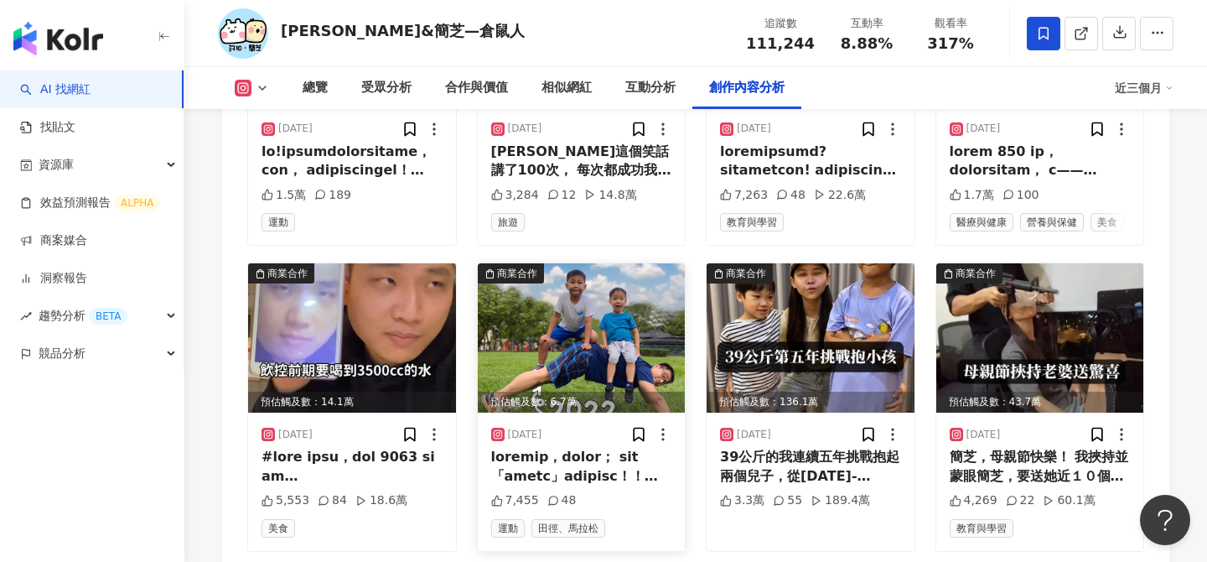
click at [627, 263] on img at bounding box center [582, 337] width 208 height 149
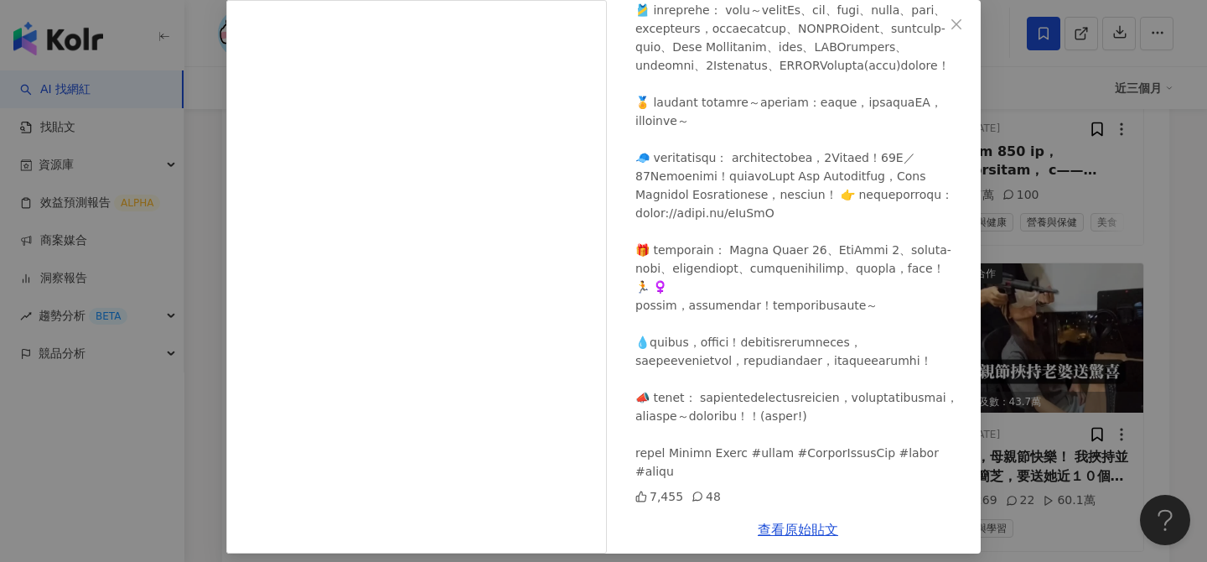
scroll to position [88, 0]
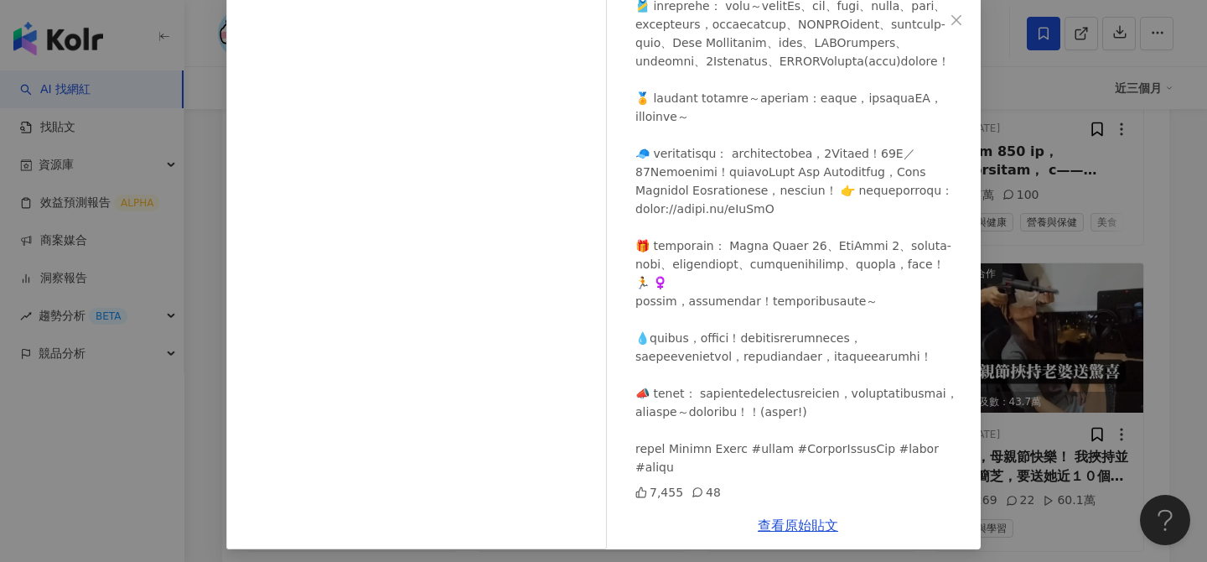
click at [1045, 438] on div "許伯&簡芝—倉鼠人 2025/5/28 7,455 48 查看原始貼文" at bounding box center [603, 281] width 1207 height 562
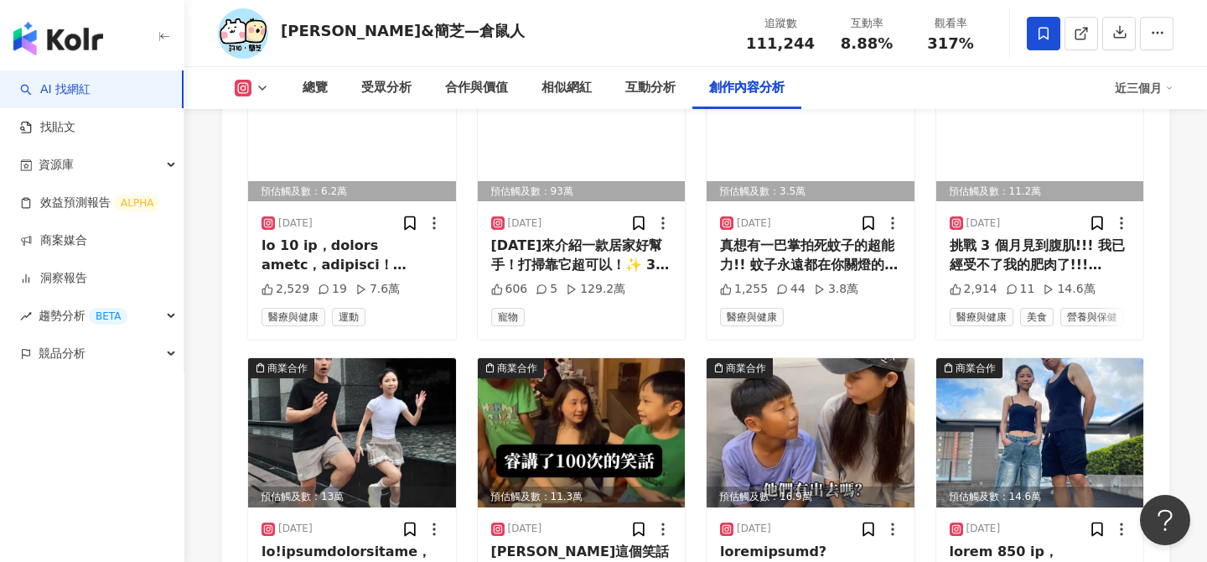
scroll to position [5535, 0]
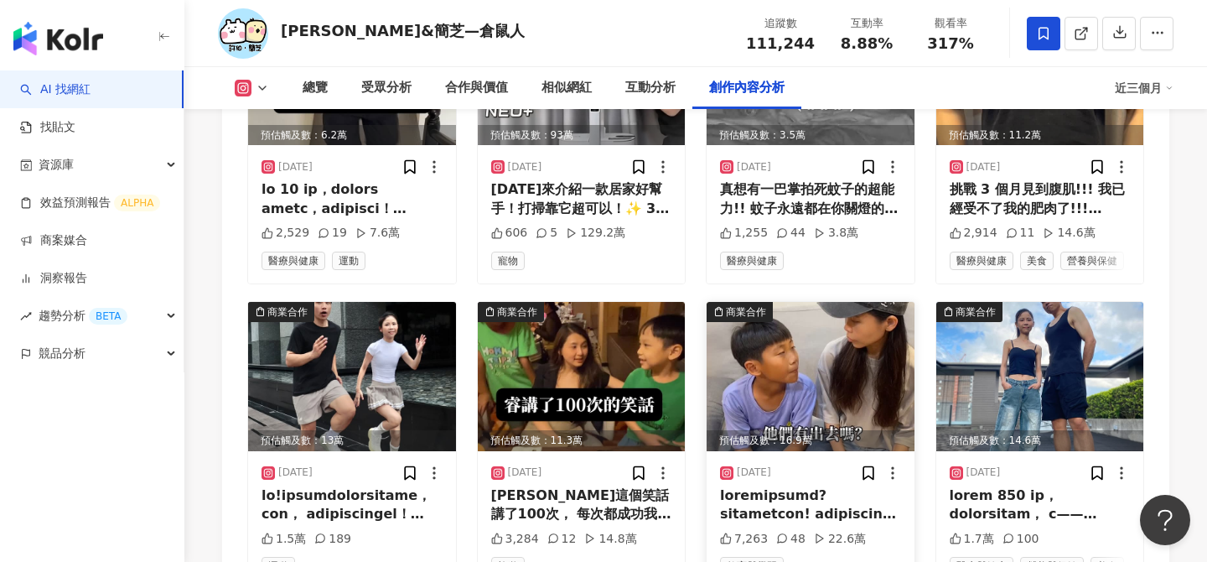
click at [884, 303] on img at bounding box center [811, 376] width 208 height 149
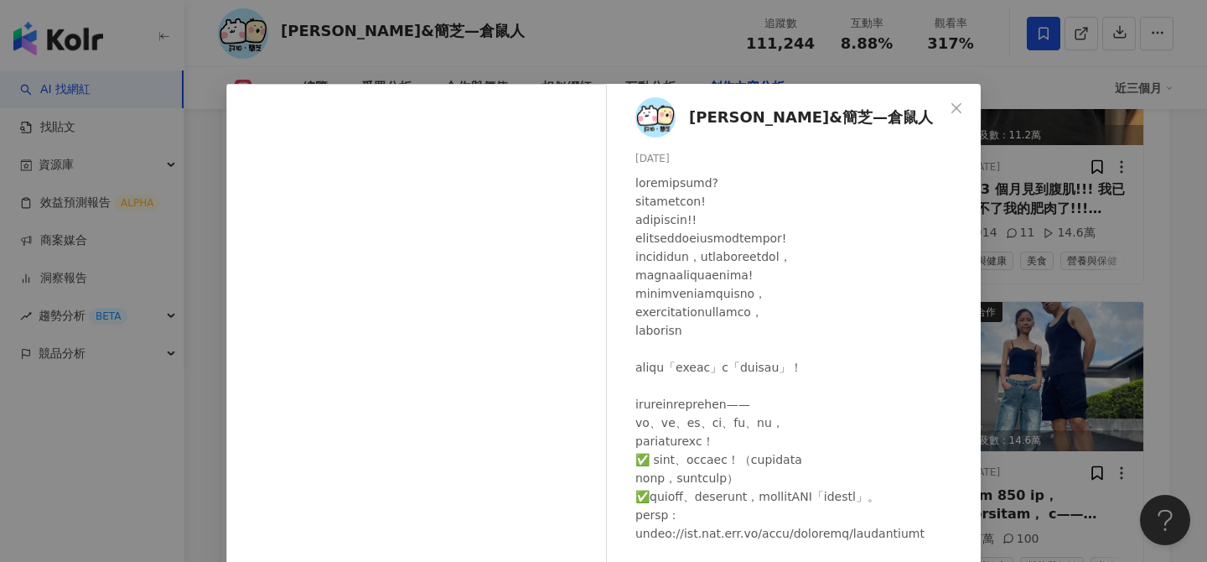
click at [1050, 345] on div "許伯&簡芝—倉鼠人 2025/6/17 7,263 48 22.6萬 查看原始貼文" at bounding box center [603, 281] width 1207 height 562
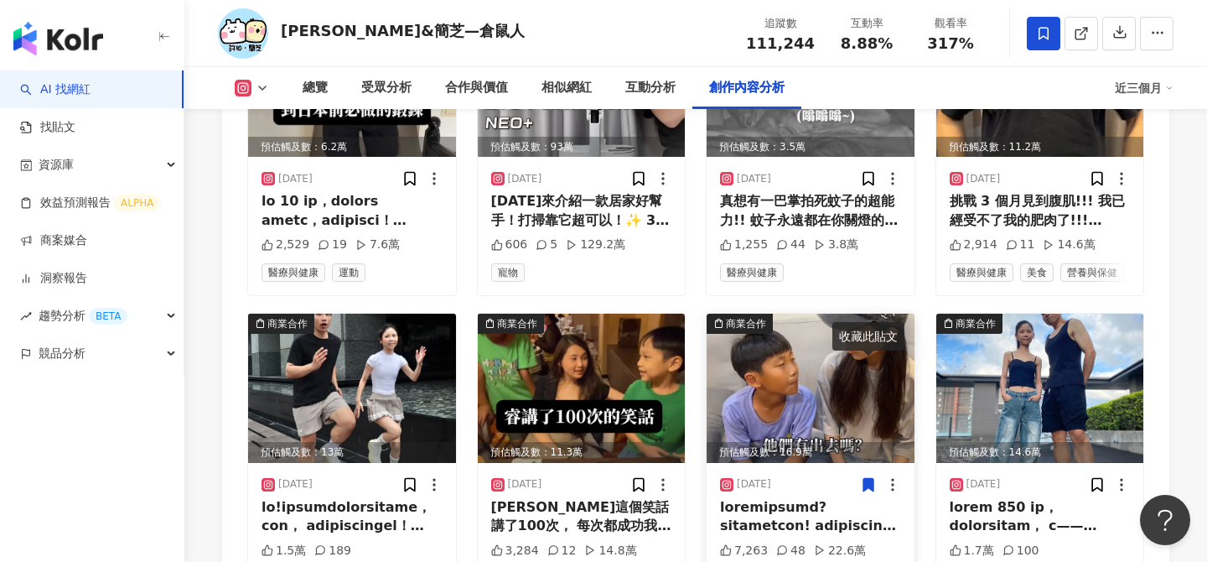
scroll to position [5654, 0]
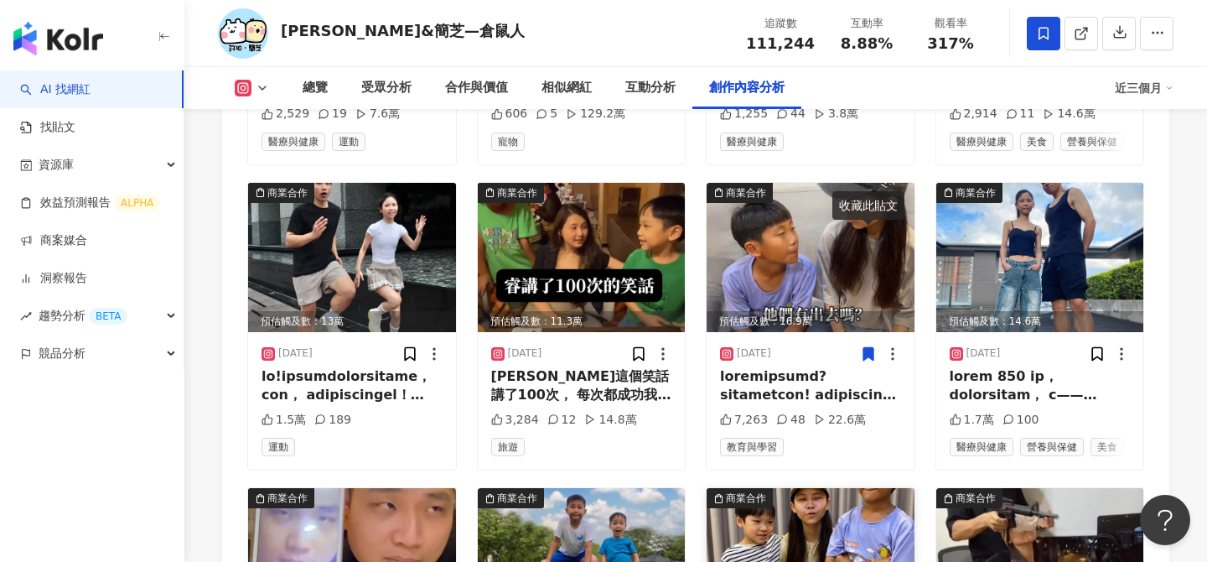
click at [822, 488] on img at bounding box center [811, 562] width 208 height 149
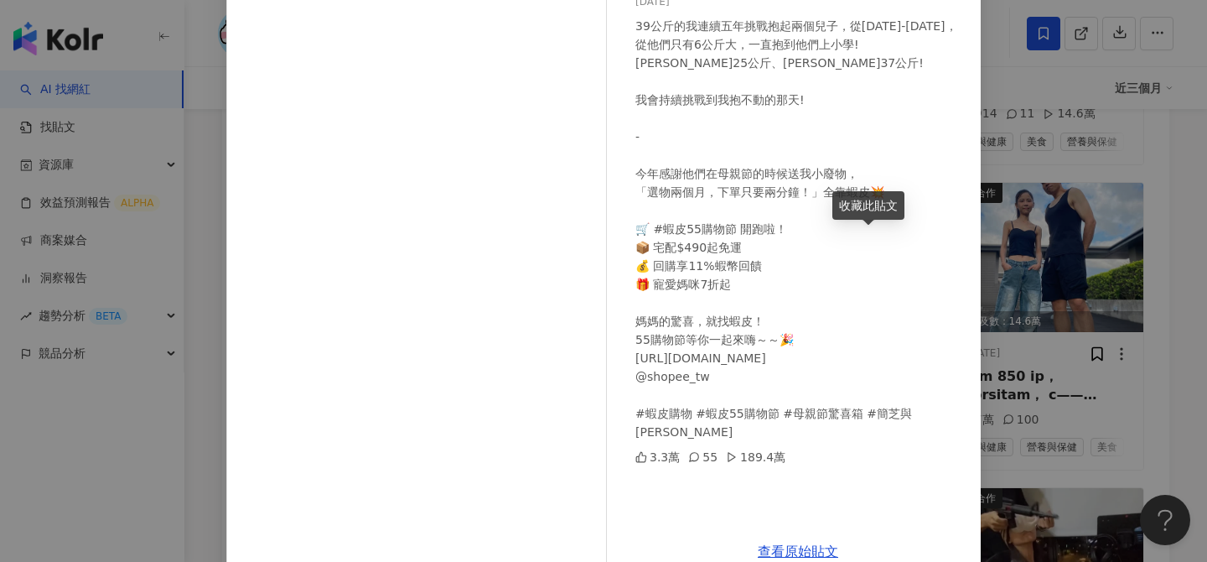
scroll to position [161, 0]
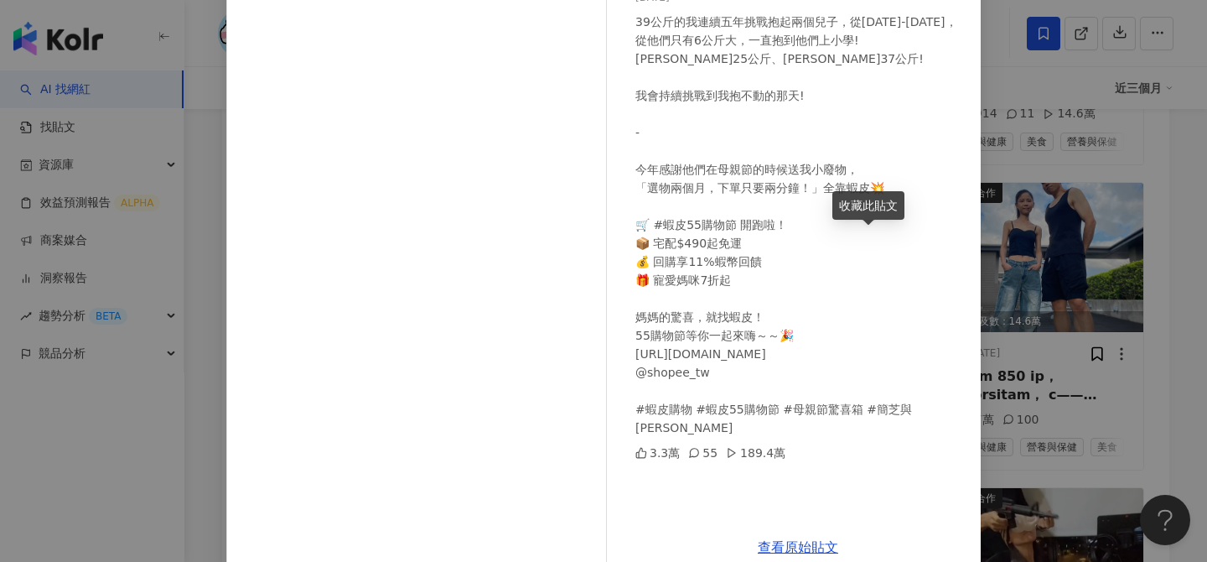
click at [1092, 336] on div "許伯&簡芝—倉鼠人 2025/5/3 39公斤的我連續五年挑戰抱起兩個兒子，從2021-2025年， 從他們只有6公斤大，一直抱到他們上小學! 許睿25公斤、…" at bounding box center [603, 281] width 1207 height 562
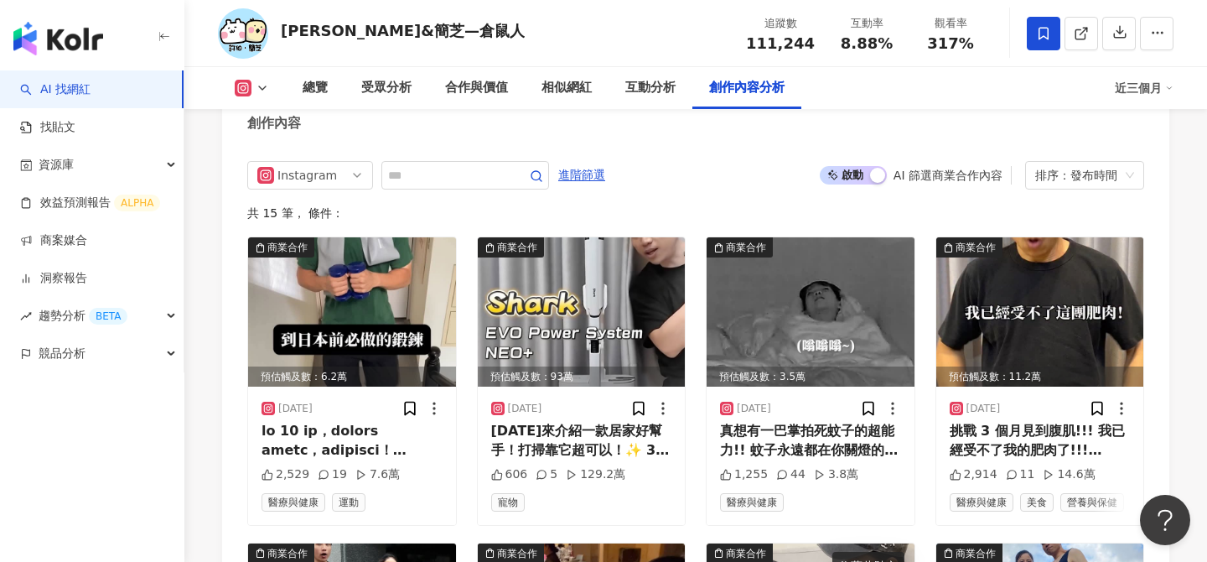
scroll to position [5219, 0]
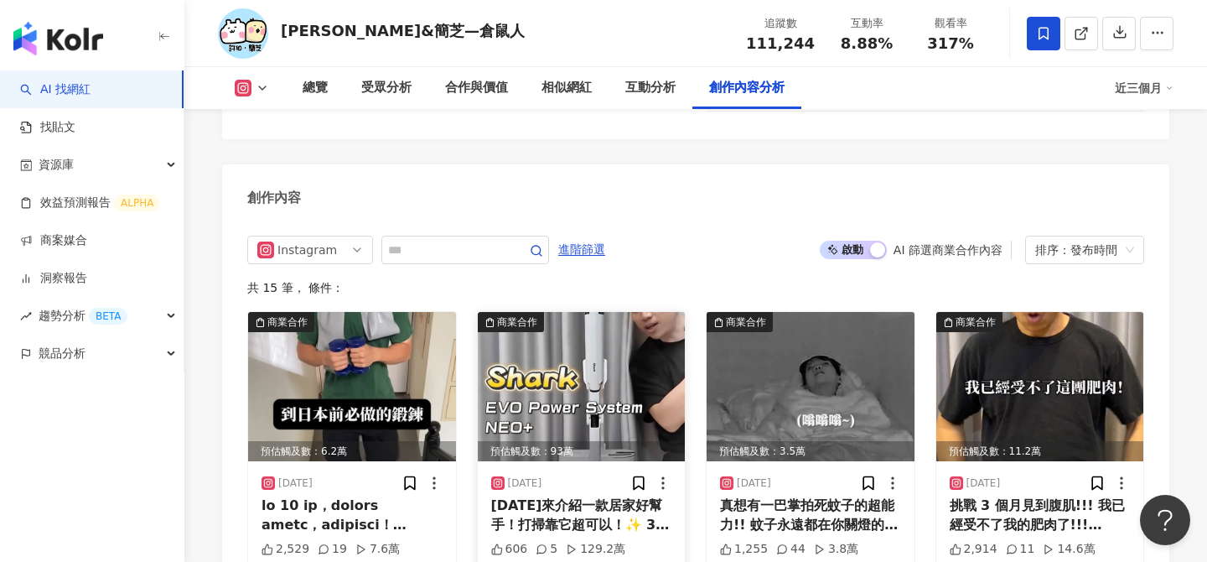
click at [656, 312] on img at bounding box center [582, 386] width 208 height 149
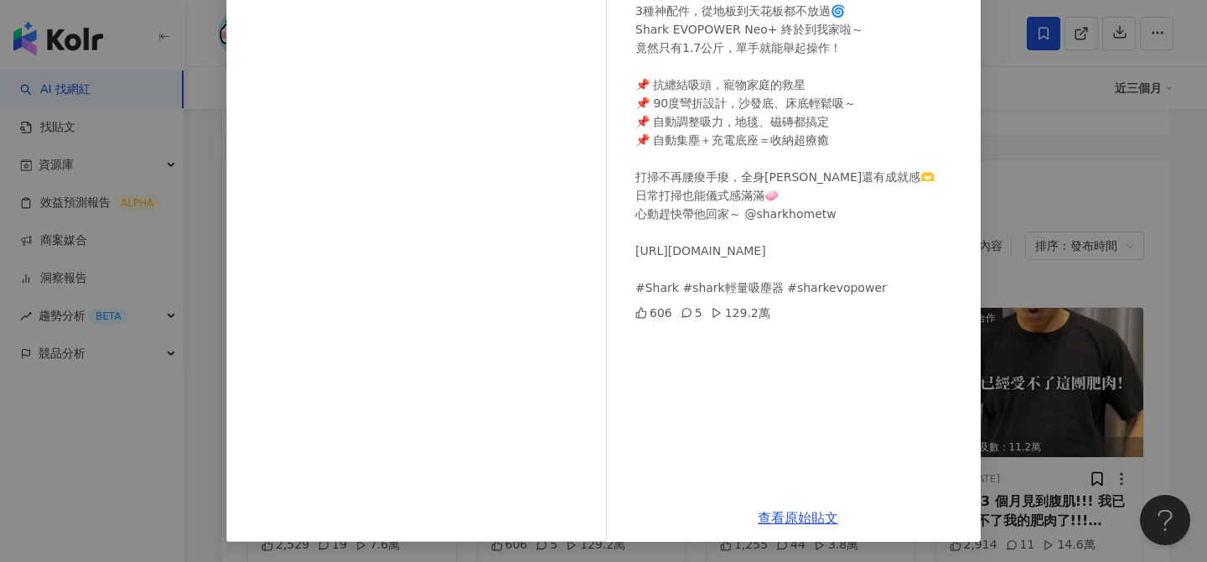
scroll to position [5228, 0]
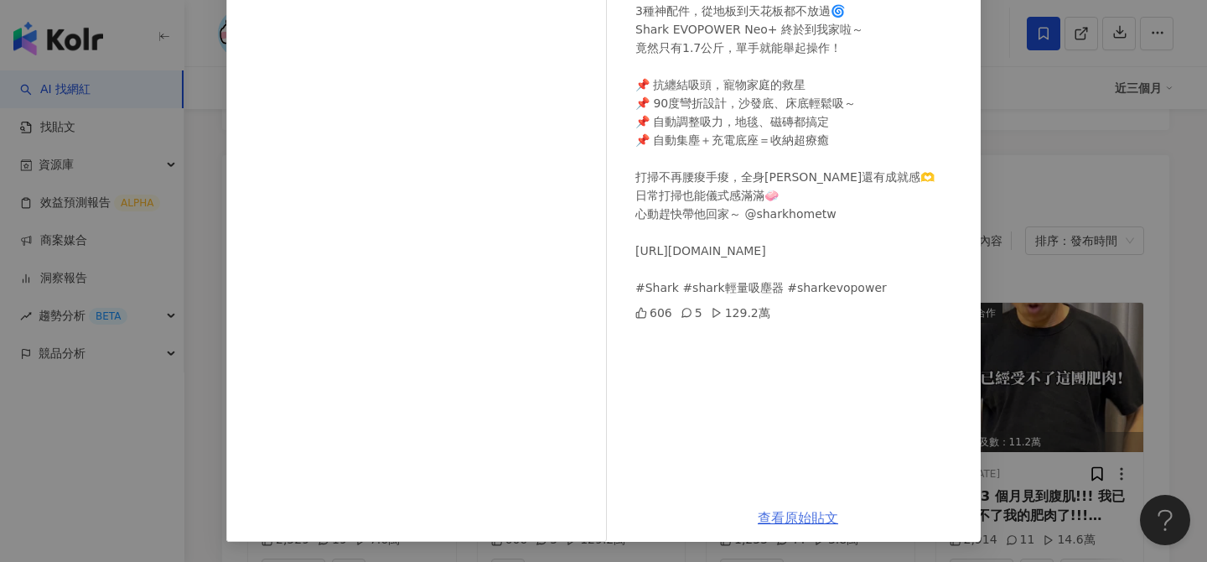
click at [800, 518] on link "查看原始貼文" at bounding box center [798, 518] width 80 height 16
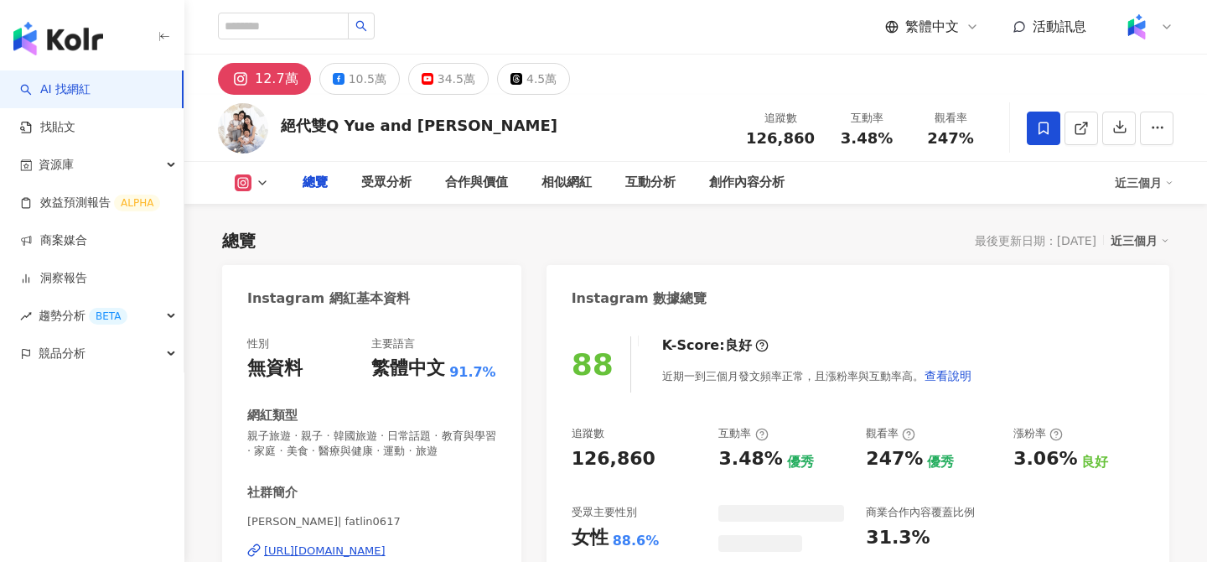
scroll to position [8, 0]
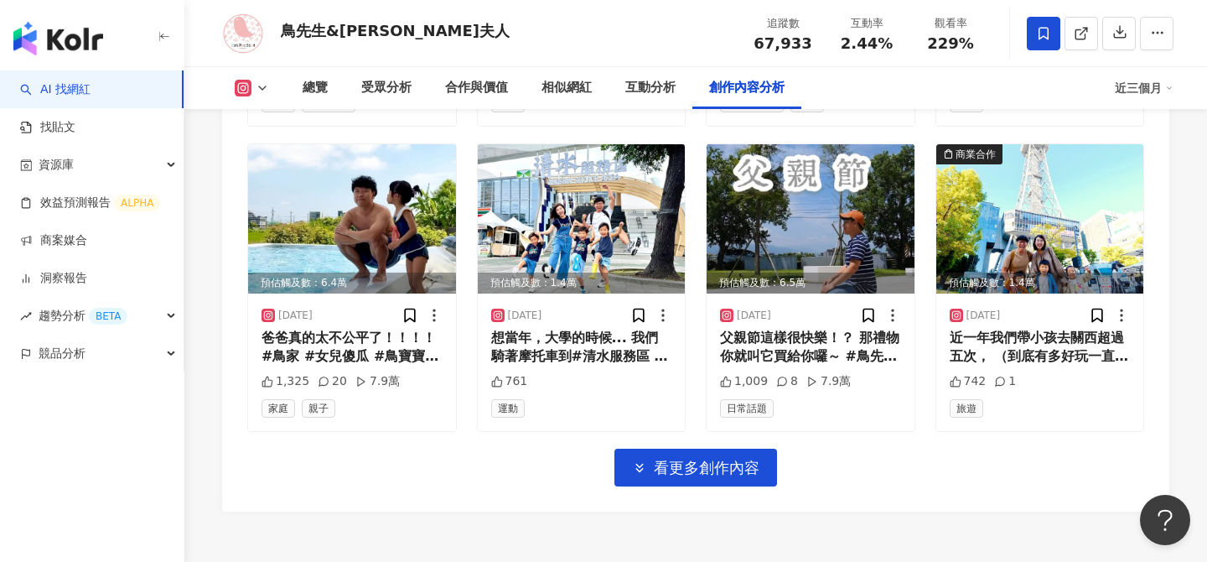
scroll to position [5851, 0]
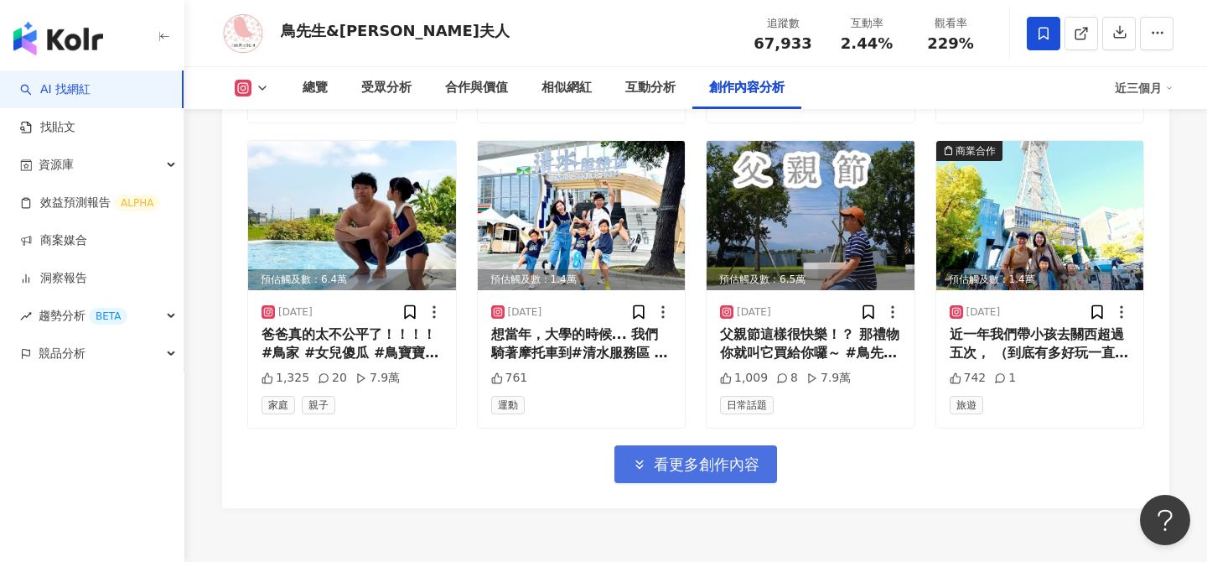
click at [677, 455] on button "看更多創作內容" at bounding box center [696, 464] width 163 height 38
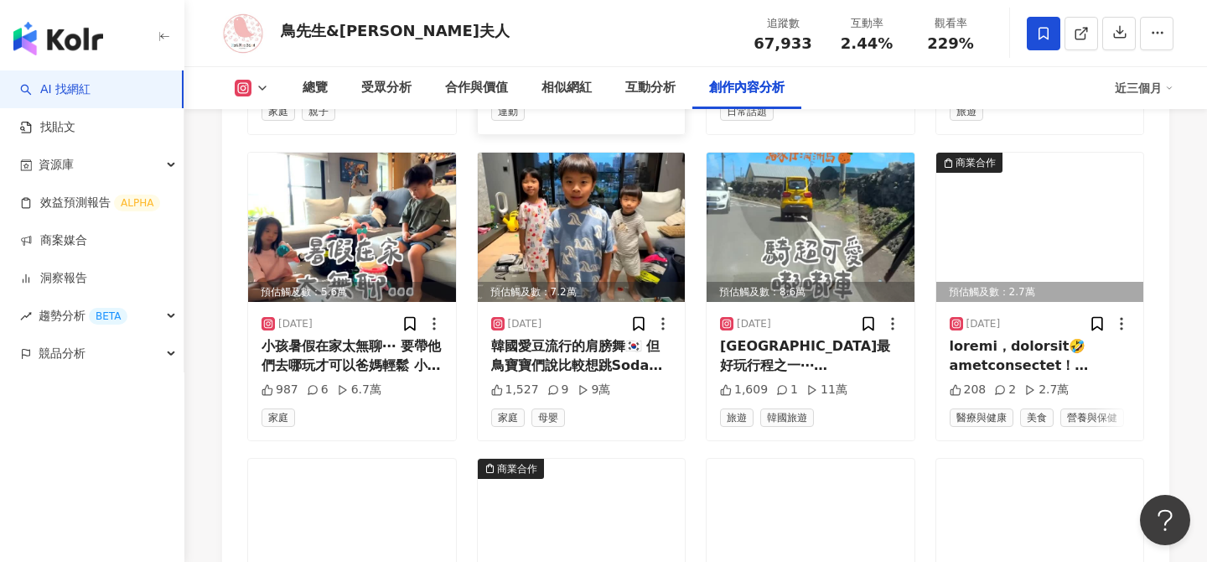
scroll to position [6139, 0]
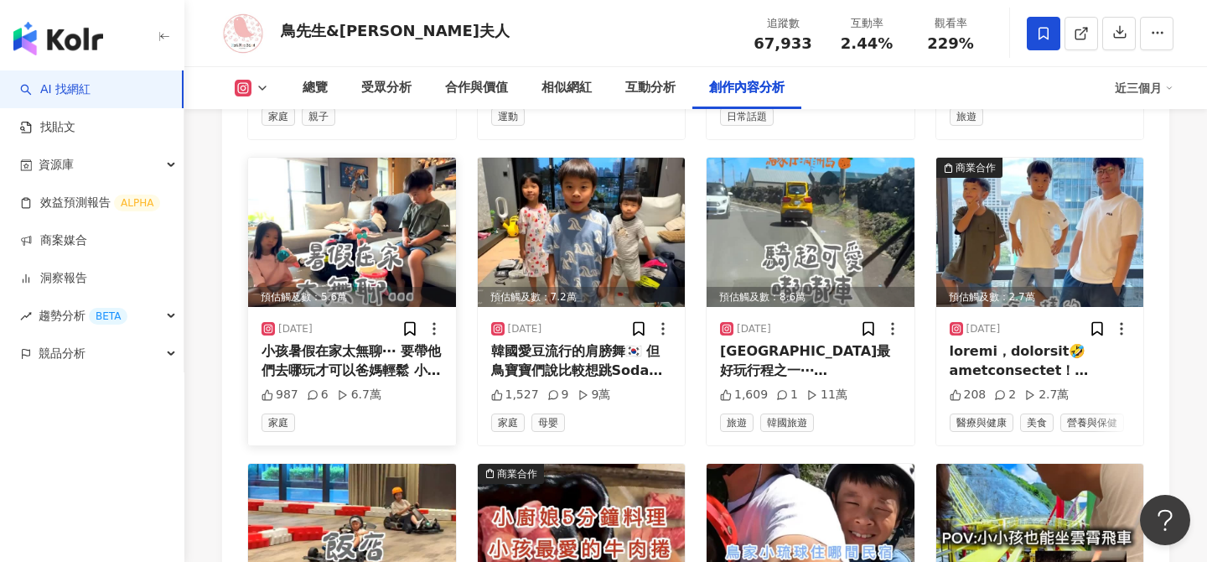
click at [366, 235] on img at bounding box center [352, 232] width 208 height 149
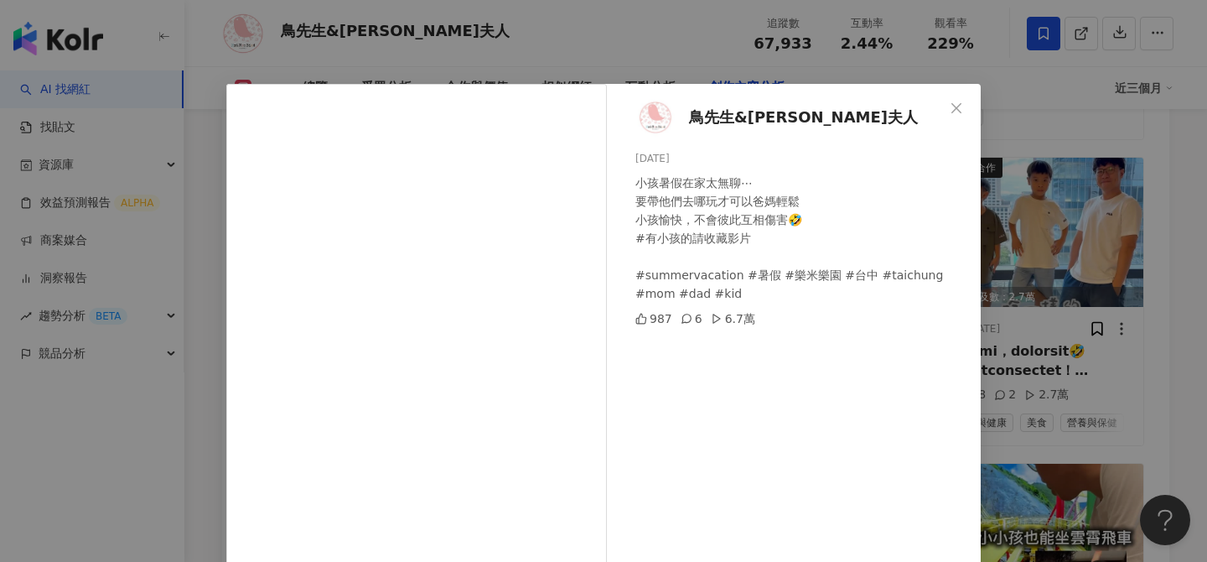
click at [1122, 351] on div "鳥先生&[PERSON_NAME]夫人 [DATE] 小孩暑假在家太無聊⋯ 要帶他們去哪玩才可以爸媽輕鬆 小孩愉快，不會彼此互相傷害🤣 #有小孩的請收藏影片 …" at bounding box center [603, 281] width 1207 height 562
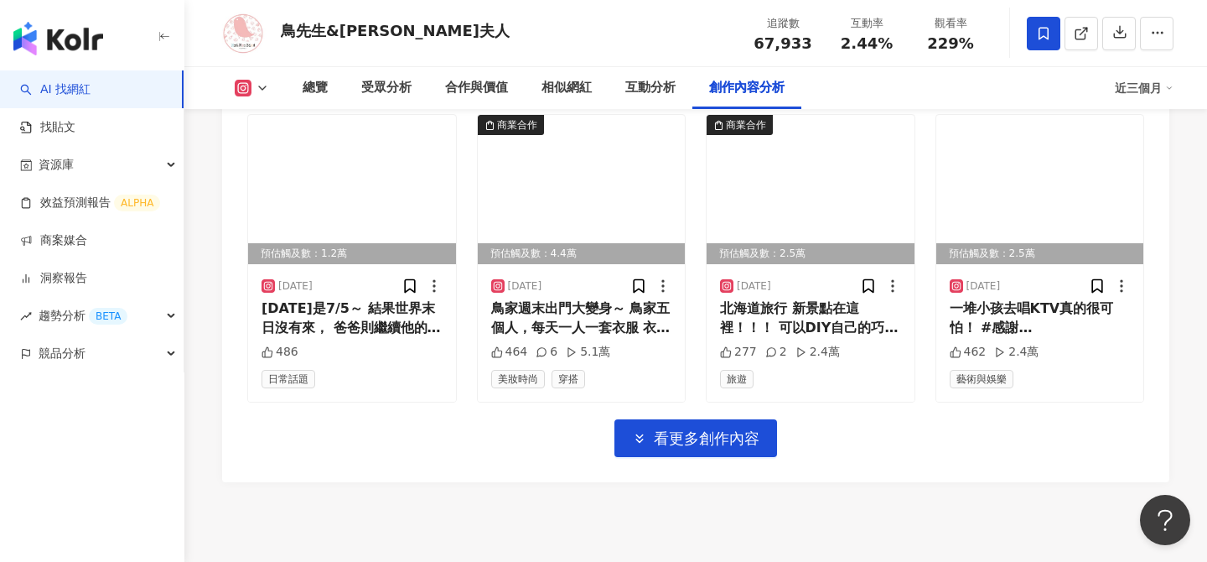
scroll to position [6768, 0]
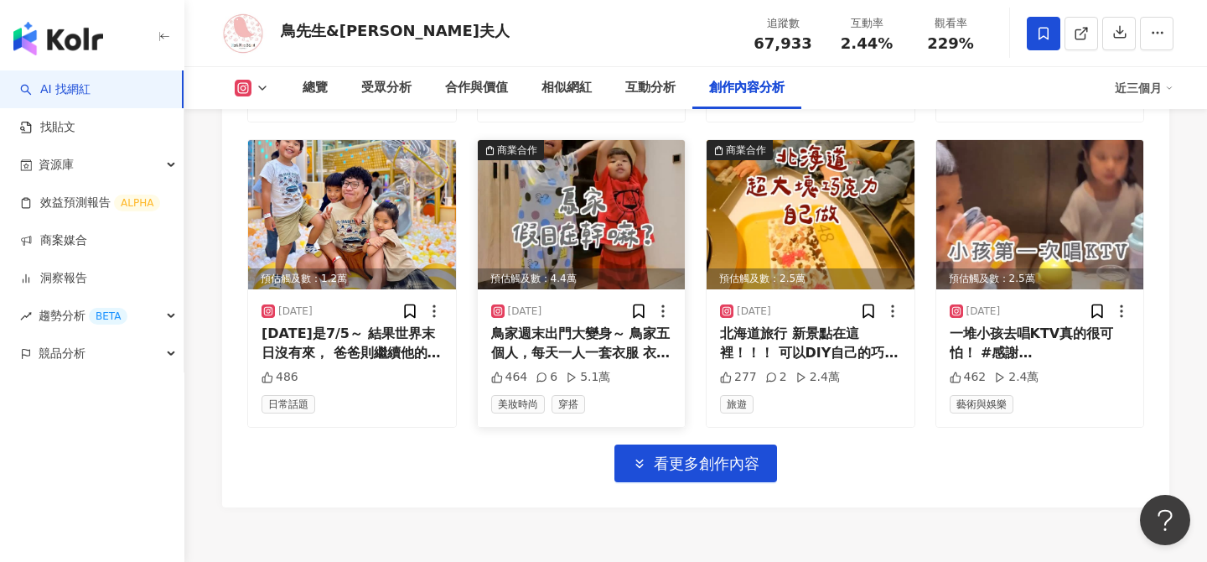
click at [611, 220] on img at bounding box center [582, 214] width 208 height 149
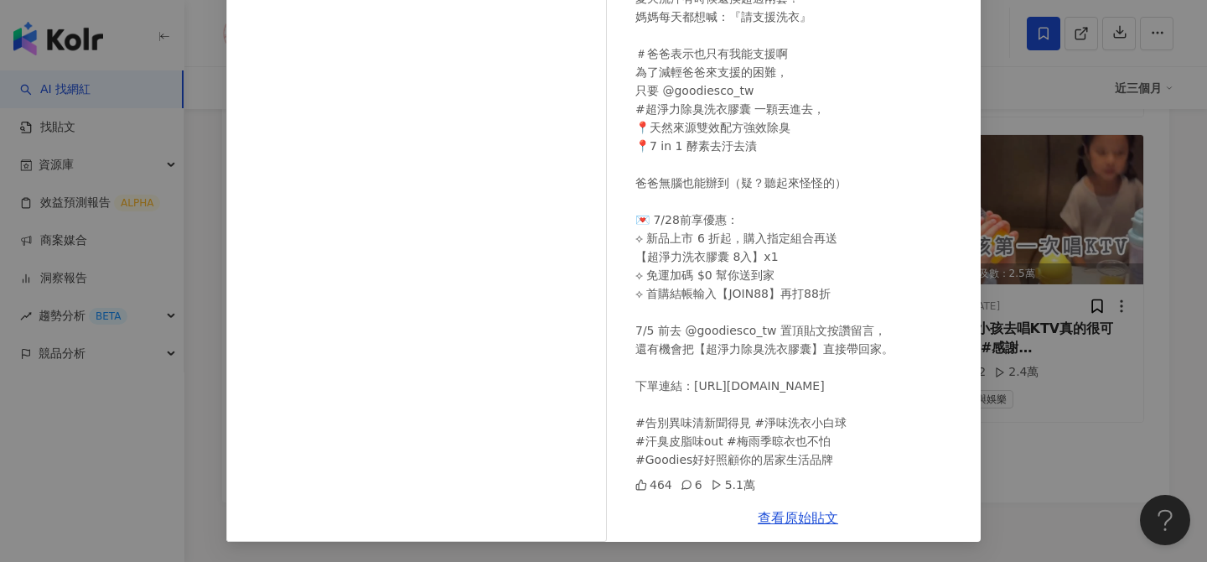
scroll to position [0, 0]
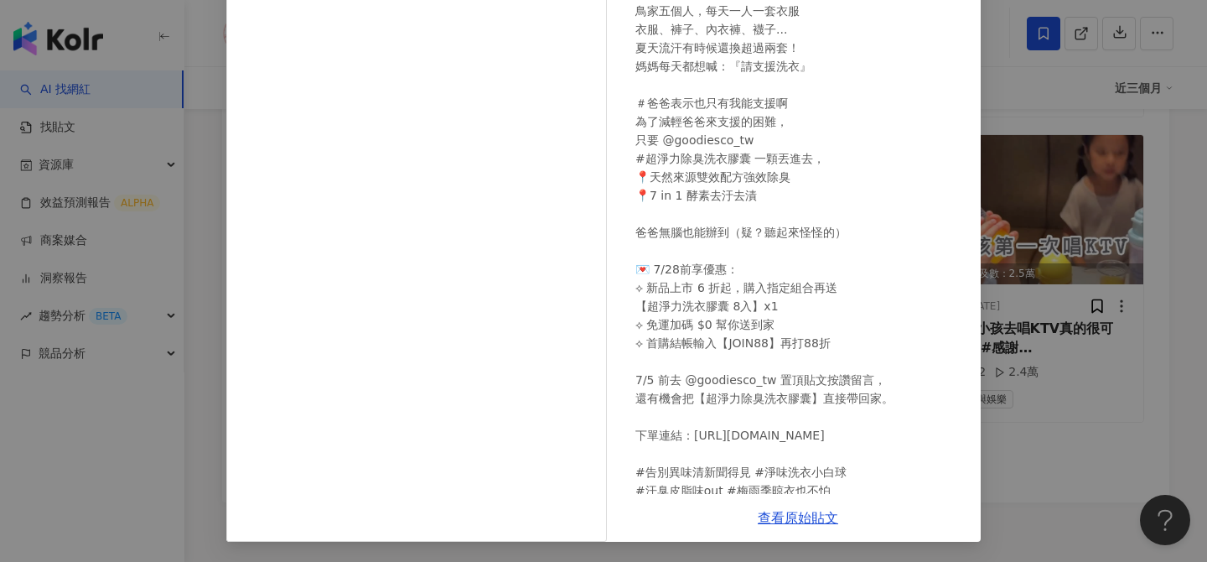
click at [1078, 351] on div "鳥先生&鳥夫人 2025/6/26 鳥家週末出門大變身～ 鳥家五個人，每天一人一套衣服 衣服、褲子、內衣褲、襪子... 夏天流汗有時候還換超過兩套！ 媽媽每天…" at bounding box center [603, 281] width 1207 height 562
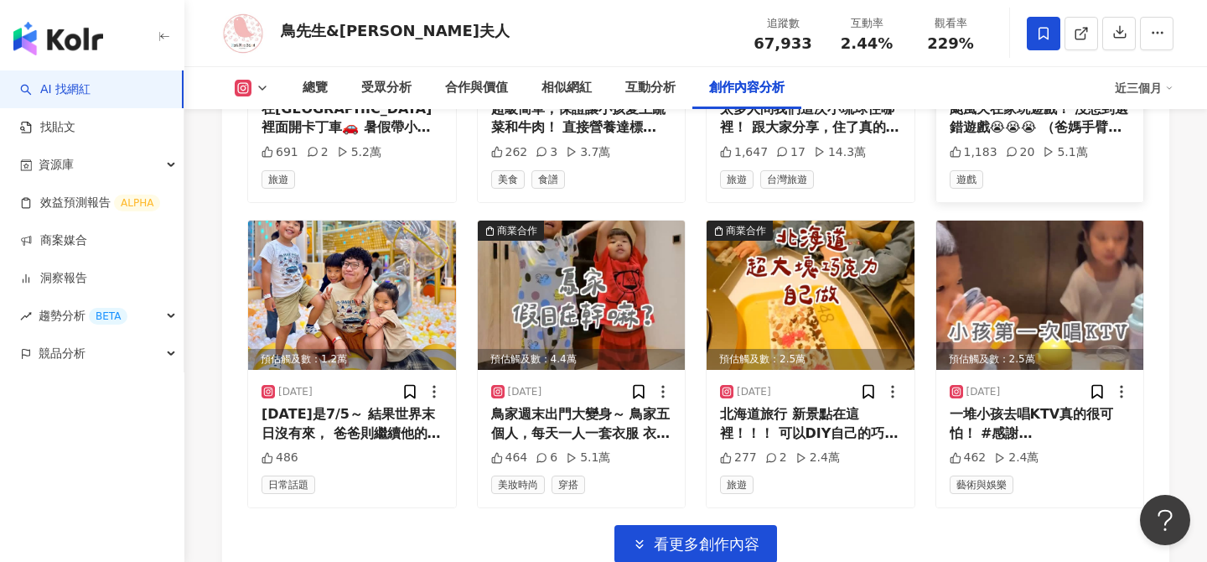
scroll to position [6679, 0]
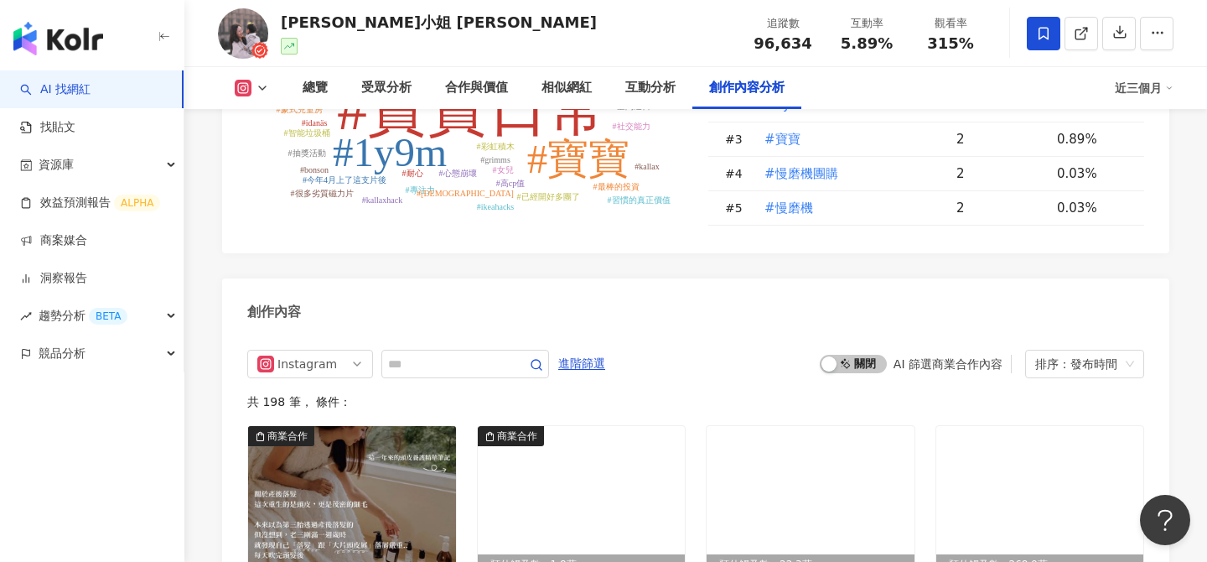
scroll to position [4992, 0]
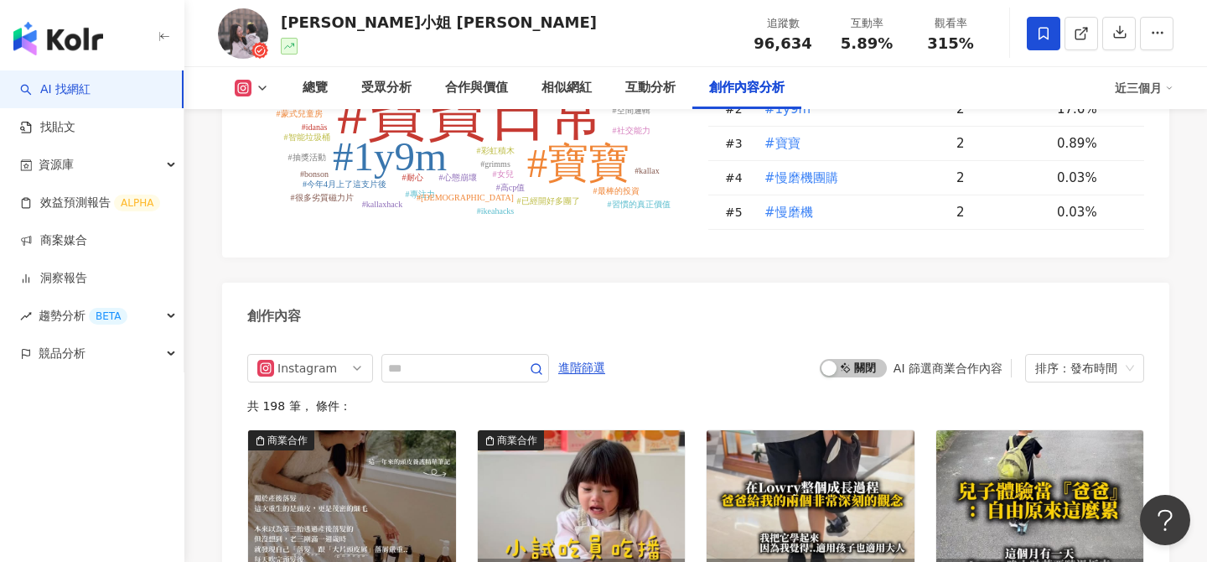
click at [324, 24] on div "[PERSON_NAME]小姐 [PERSON_NAME]" at bounding box center [439, 22] width 316 height 21
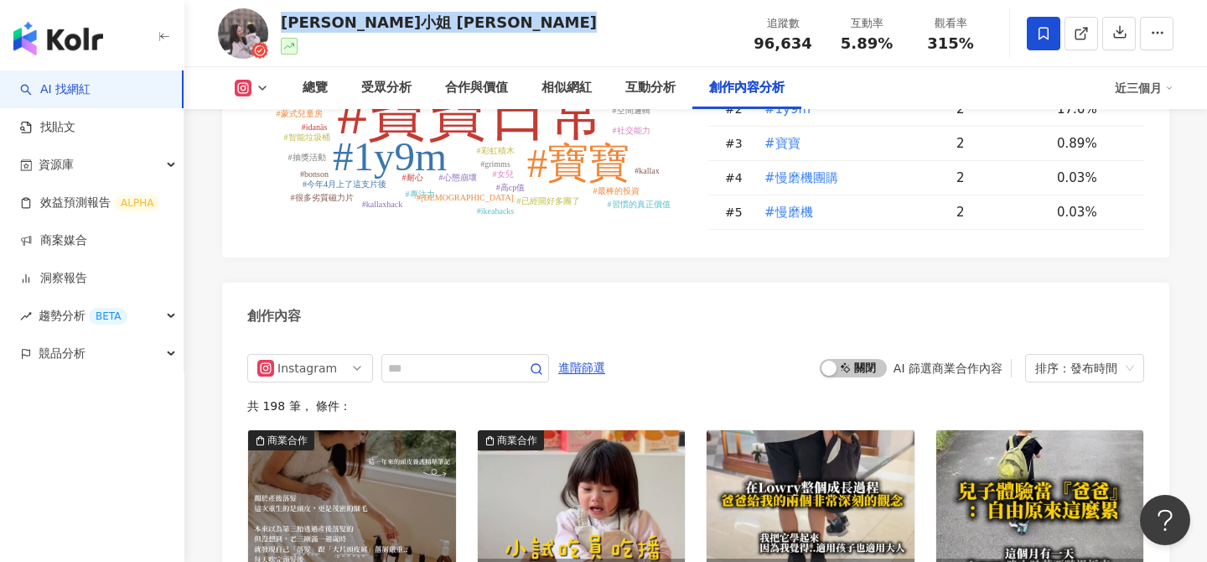
click at [324, 24] on div "[PERSON_NAME]小姐 [PERSON_NAME]" at bounding box center [439, 22] width 316 height 21
copy div "[PERSON_NAME]小姐 [PERSON_NAME]"
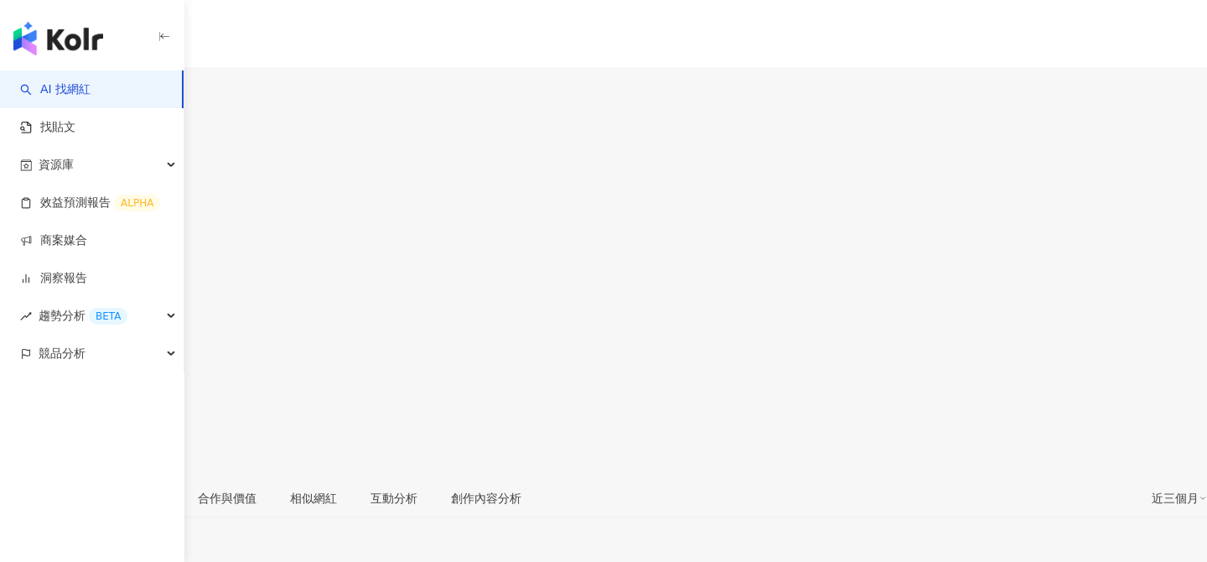
type input "**"
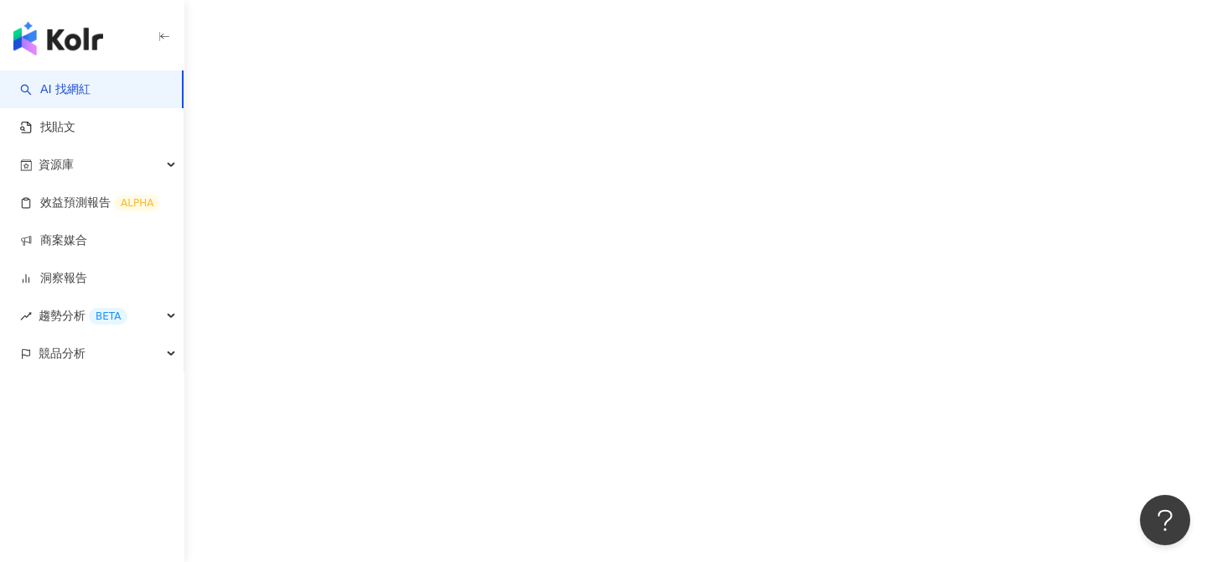
scroll to position [24, 0]
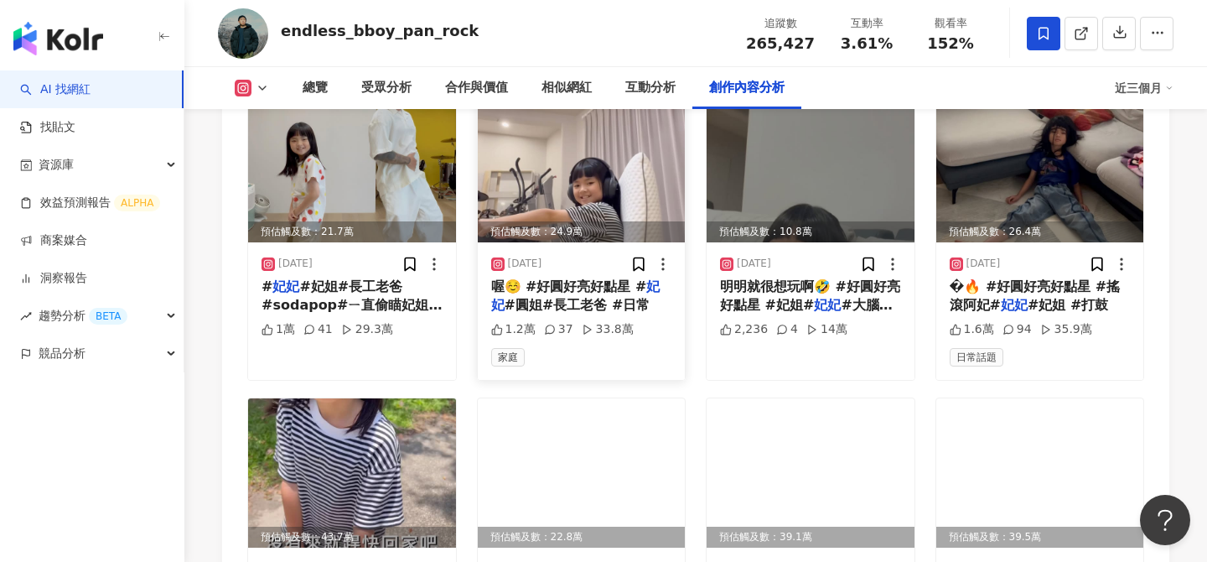
scroll to position [4972, 0]
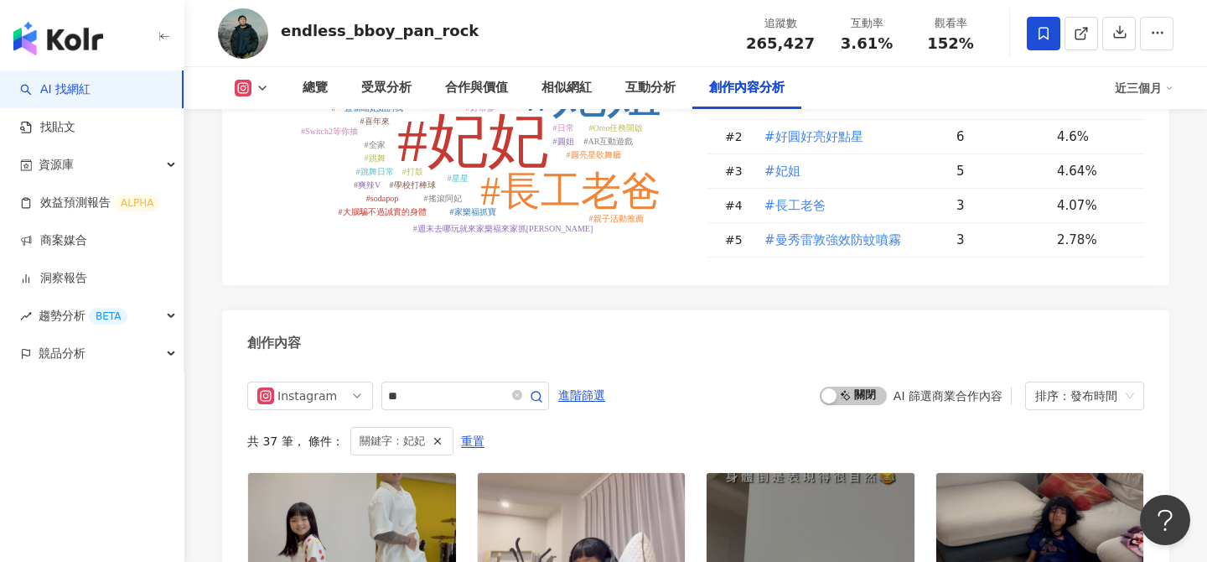
click at [394, 34] on div "endless_bboy_pan_rock" at bounding box center [380, 30] width 198 height 21
copy div "endless_bboy_pan_rock"
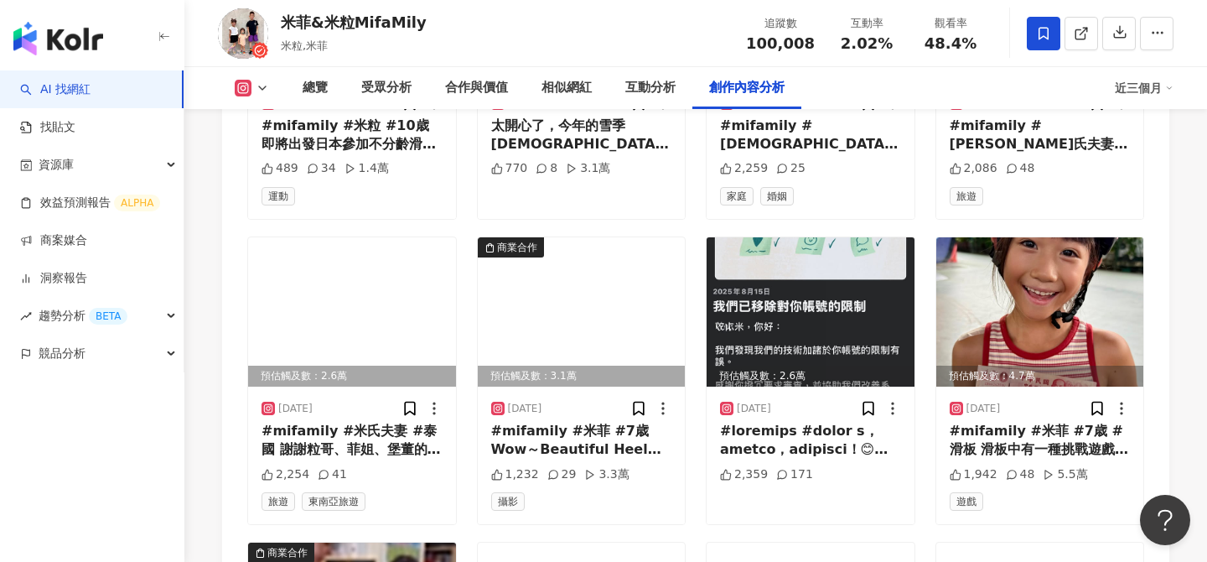
scroll to position [5530, 0]
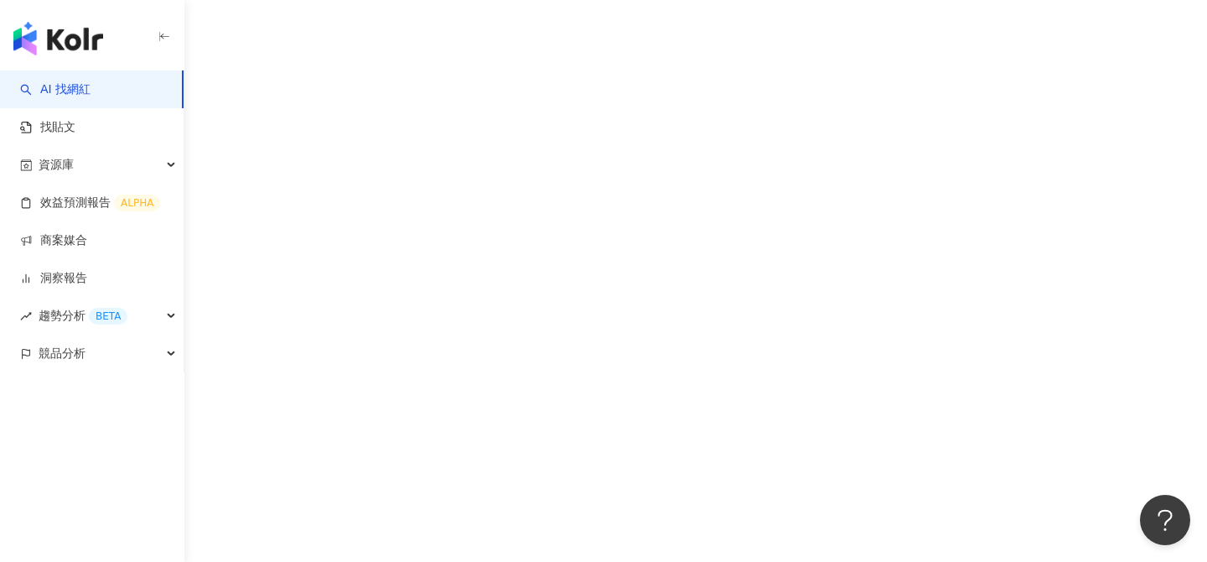
scroll to position [77, 0]
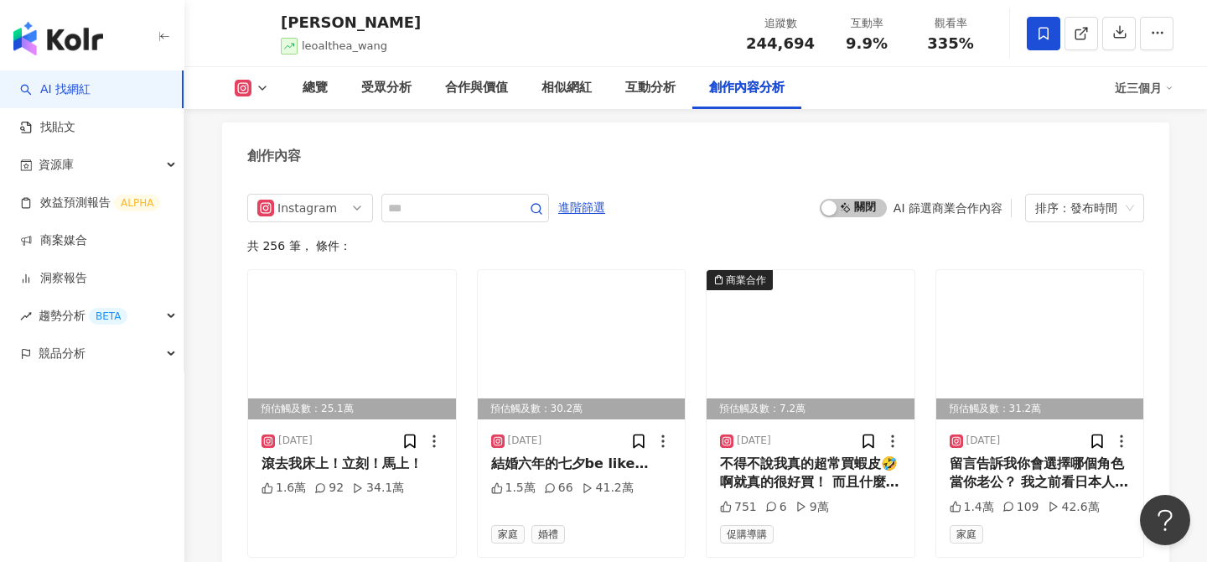
scroll to position [5214, 0]
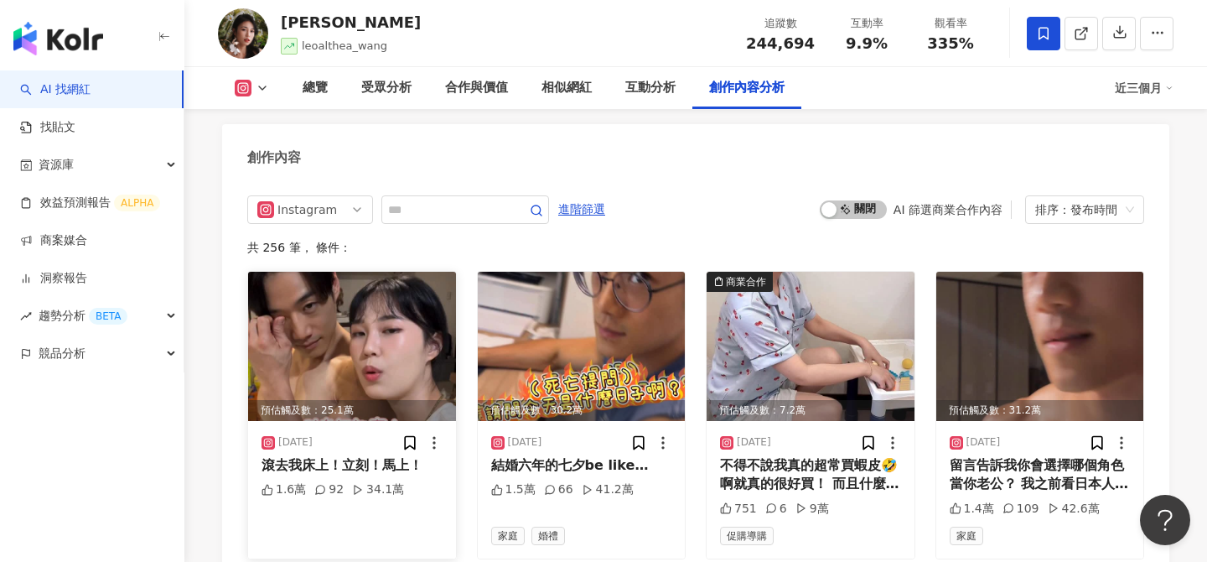
click at [400, 272] on img at bounding box center [352, 346] width 208 height 149
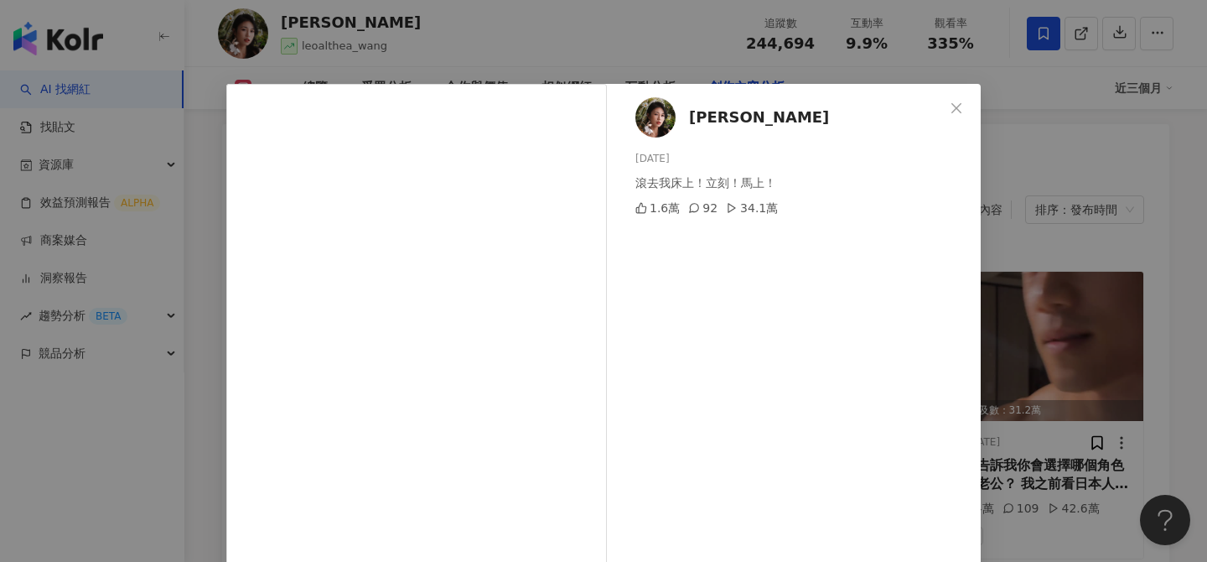
click at [1071, 324] on div "Althea昕 2025/8/31 滾去我床上！立刻！馬上！ 1.6萬 92 34.1萬 查看原始貼文" at bounding box center [603, 281] width 1207 height 562
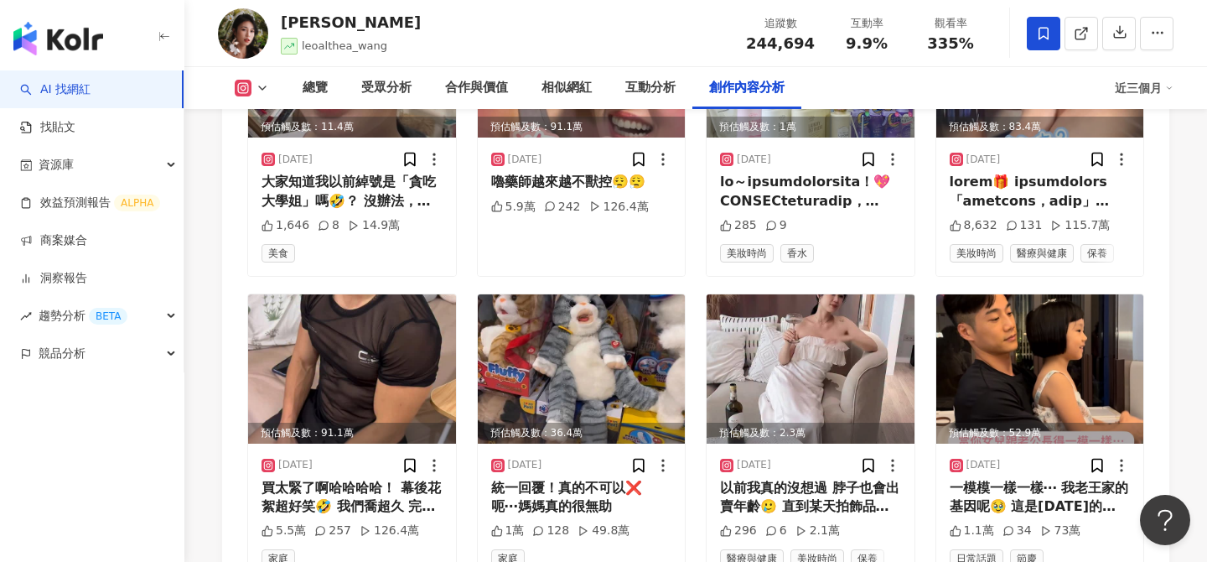
scroll to position [5807, 0]
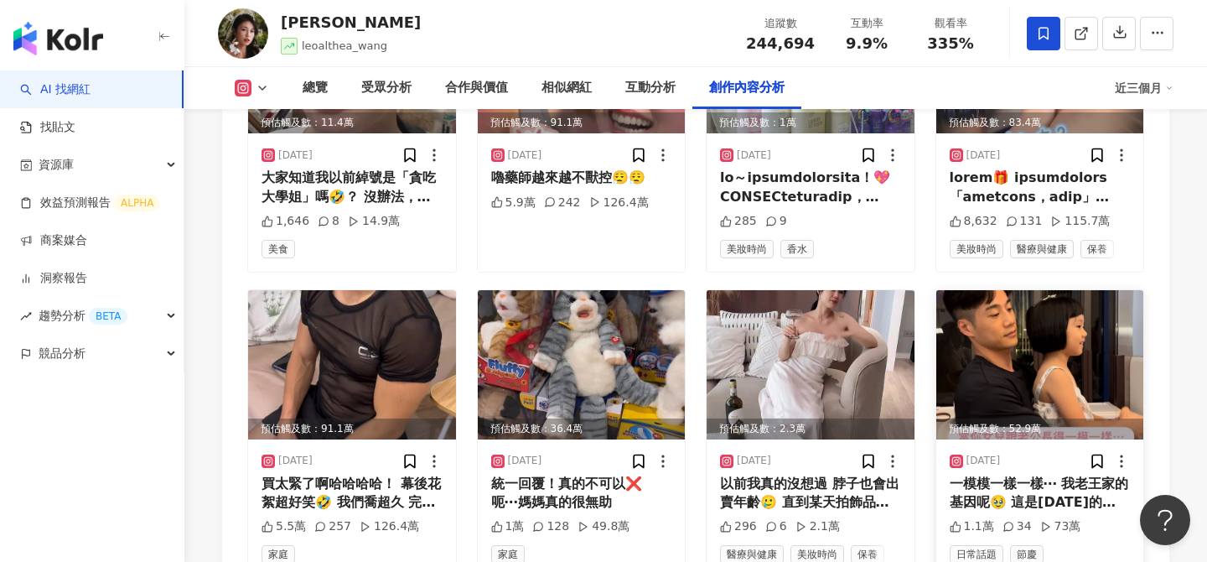
click at [1055, 290] on img at bounding box center [1040, 364] width 208 height 149
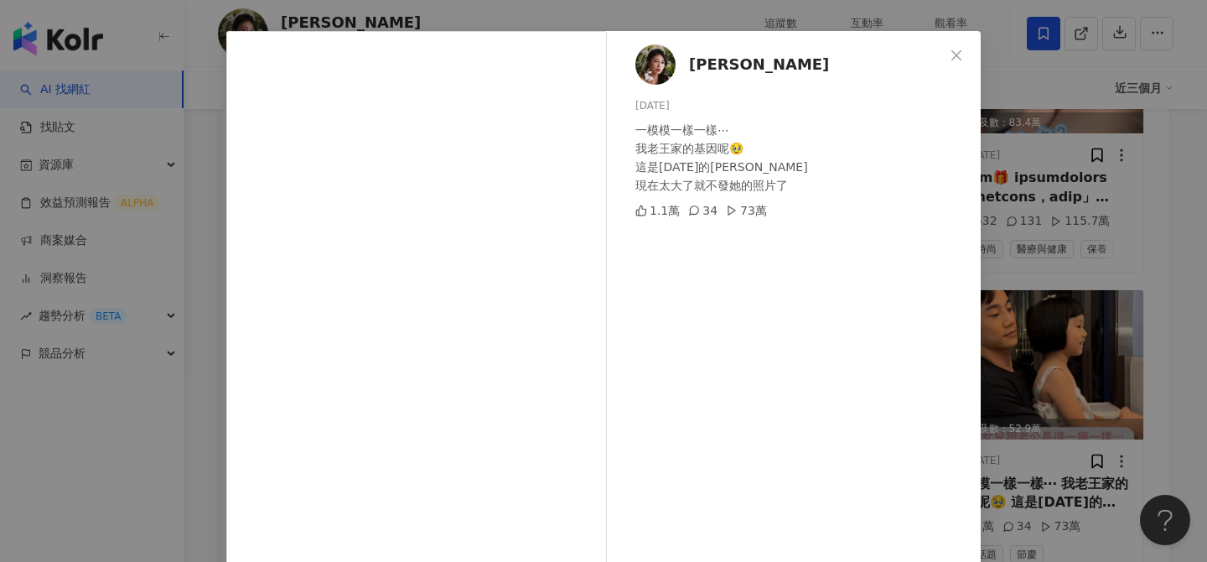
scroll to position [54, 0]
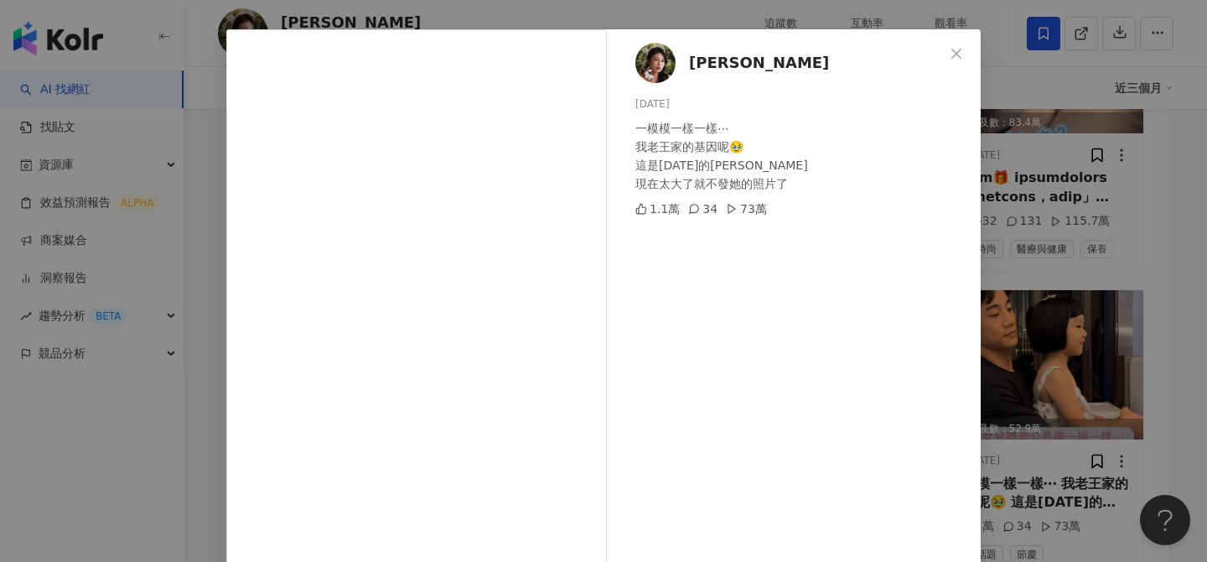
click at [978, 256] on div "Althea昕 2025/8/17 一模模一樣一樣⋯ 我老王家的基因呢🥹 這是一年前的黛西 現在太大了就不發她的照片了 1.1萬 34 73萬" at bounding box center [798, 329] width 366 height 600
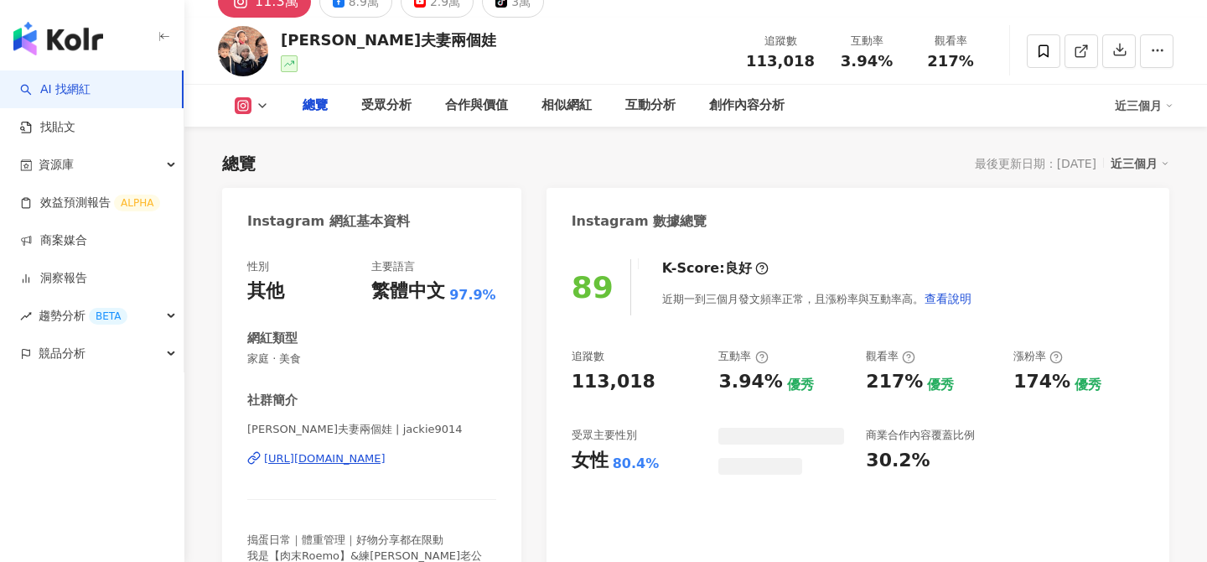
scroll to position [4601, 0]
